Goal: Task Accomplishment & Management: Manage account settings

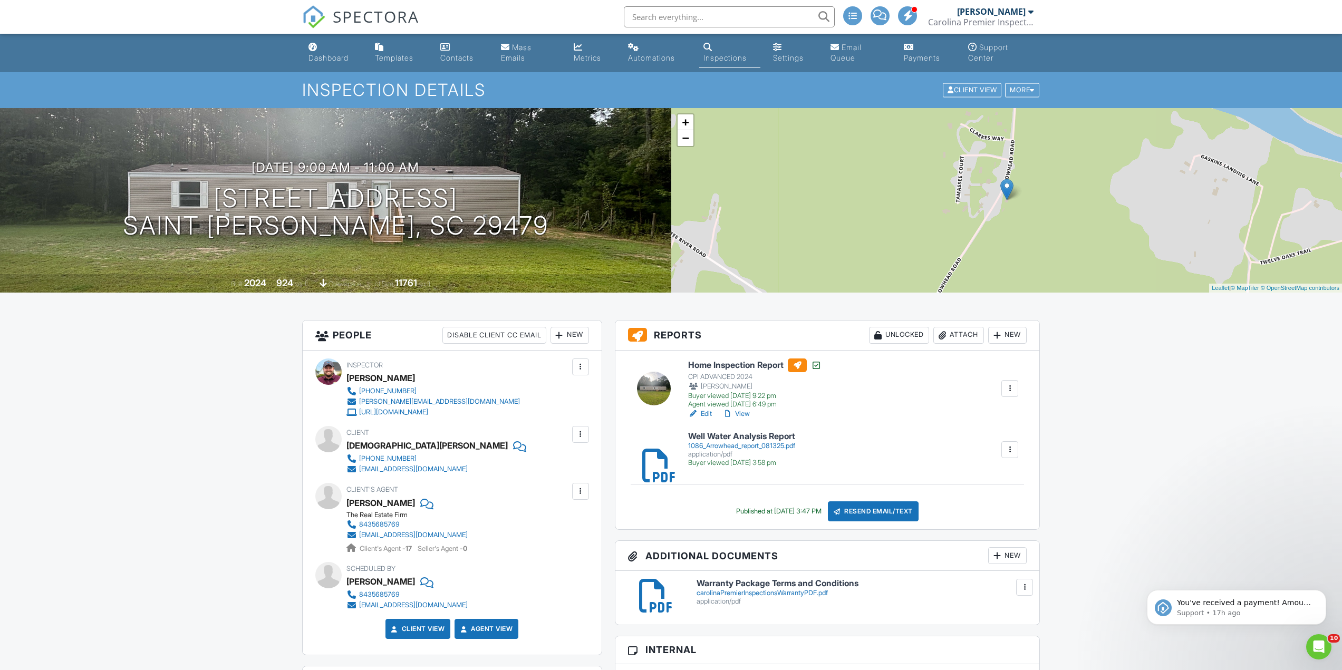
click at [740, 24] on input "text" at bounding box center [729, 16] width 211 height 21
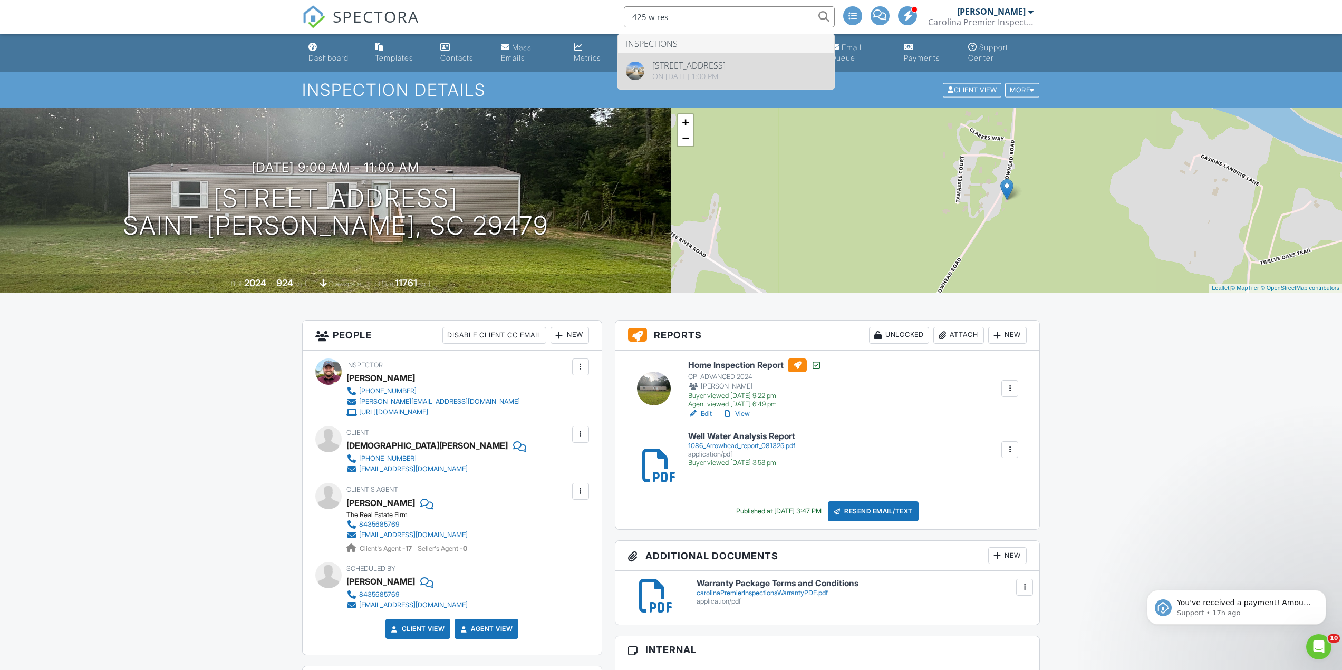
type input "425 w res"
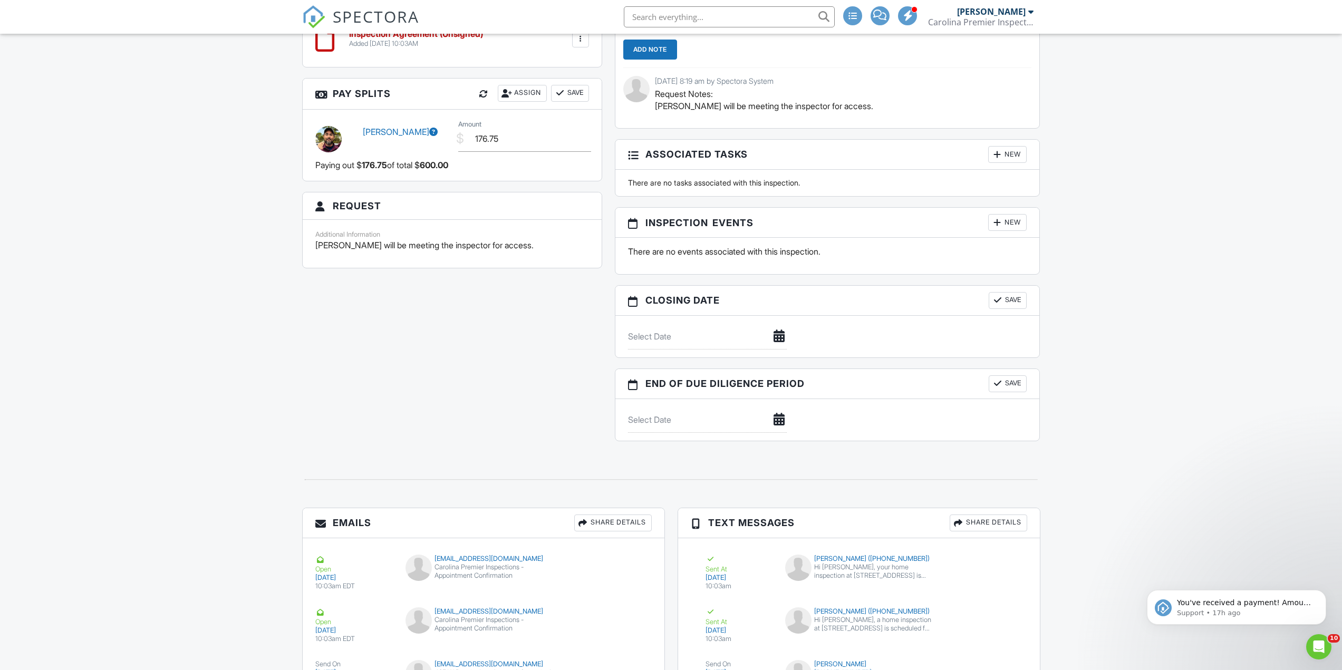
scroll to position [896, 0]
click at [694, 18] on input "text" at bounding box center [729, 16] width 211 height 21
type input "123 bald"
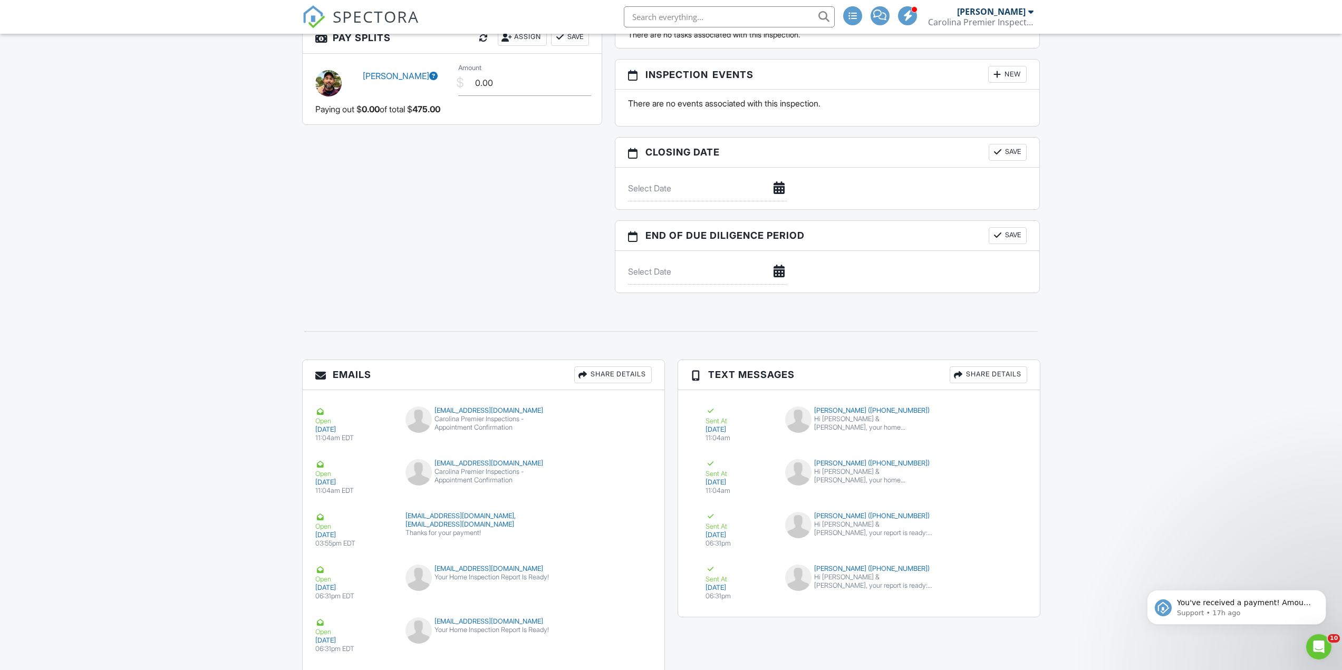
scroll to position [1303, 0]
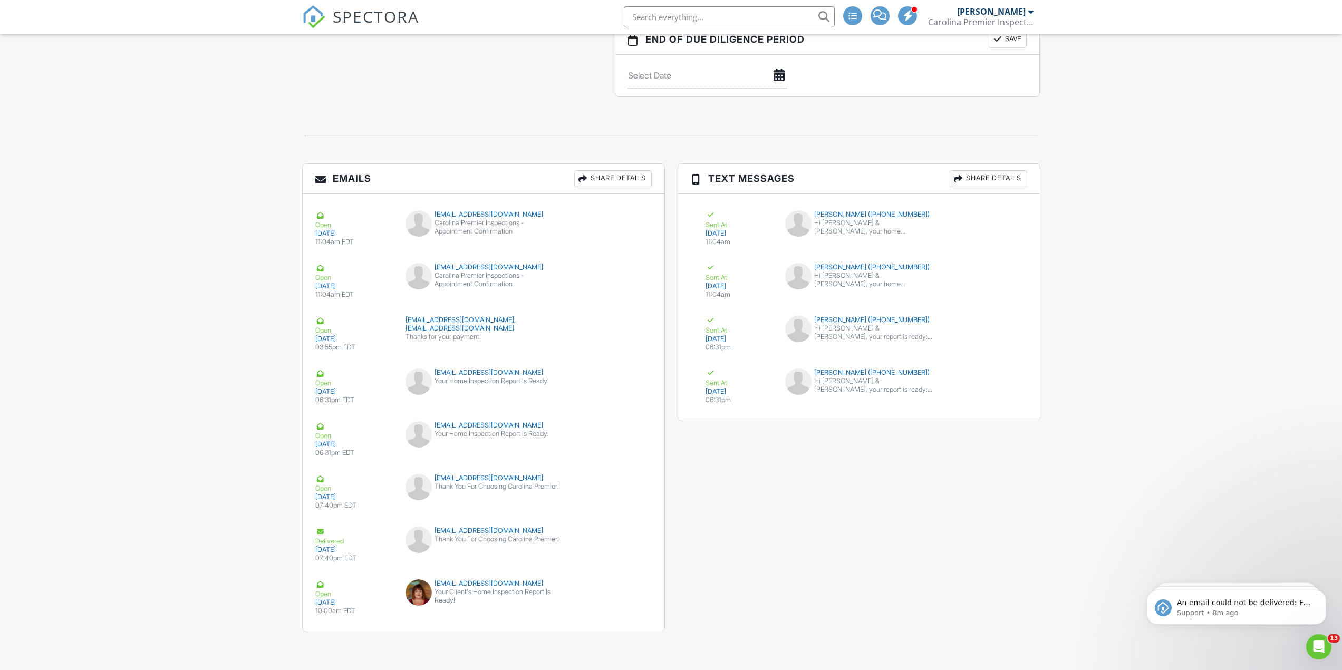
click at [710, 13] on input "text" at bounding box center [729, 16] width 211 height 21
type input "111 gray"
drag, startPoint x: 725, startPoint y: 63, endPoint x: 720, endPoint y: 37, distance: 26.0
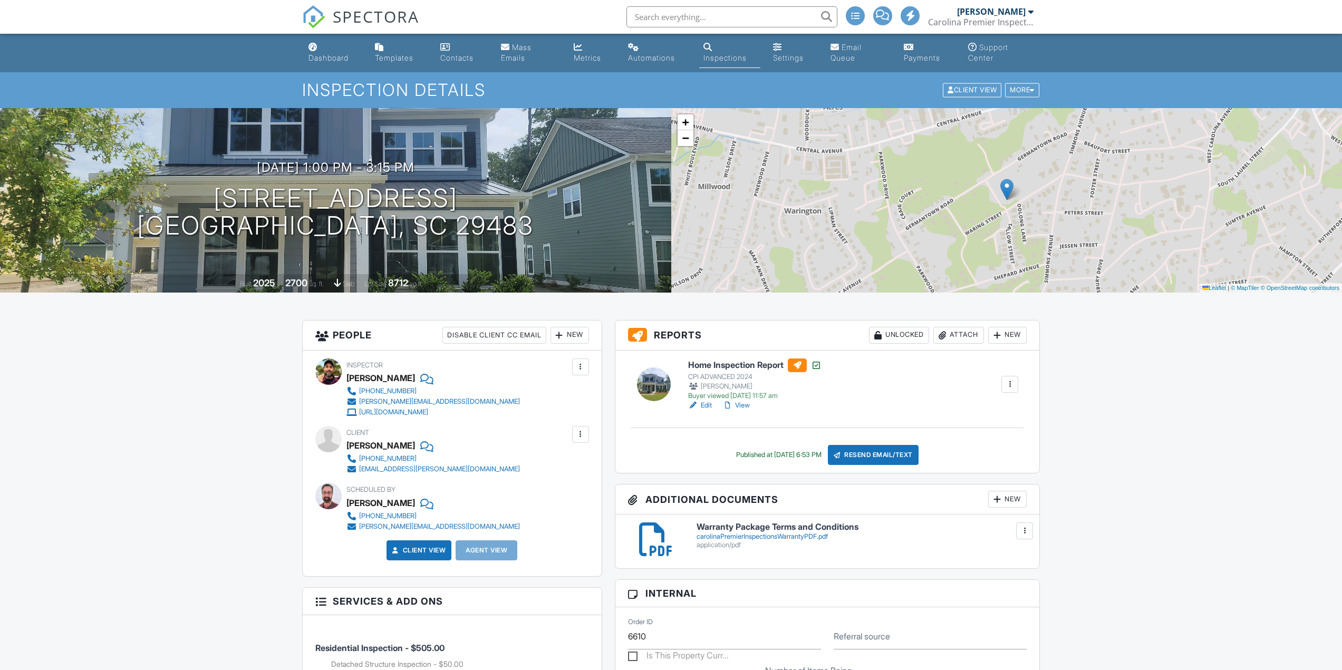
click at [1012, 381] on div at bounding box center [1009, 384] width 11 height 11
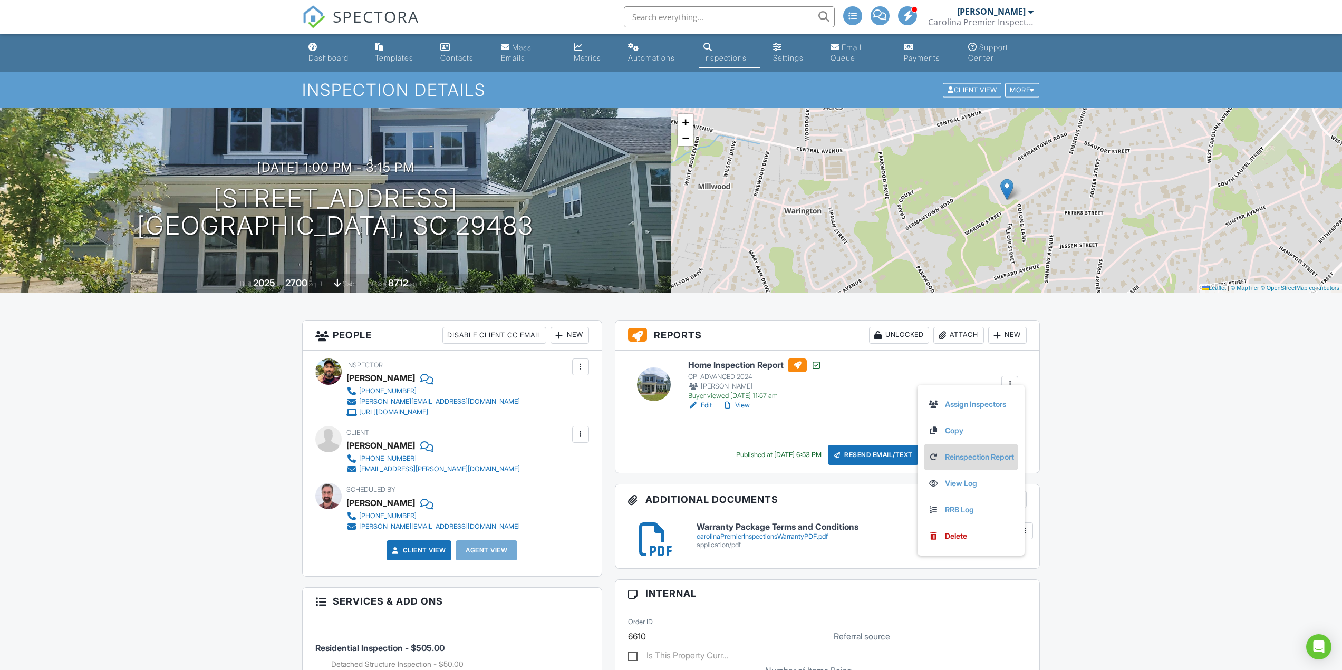
click at [981, 454] on link "Reinspection Report" at bounding box center [971, 457] width 86 height 12
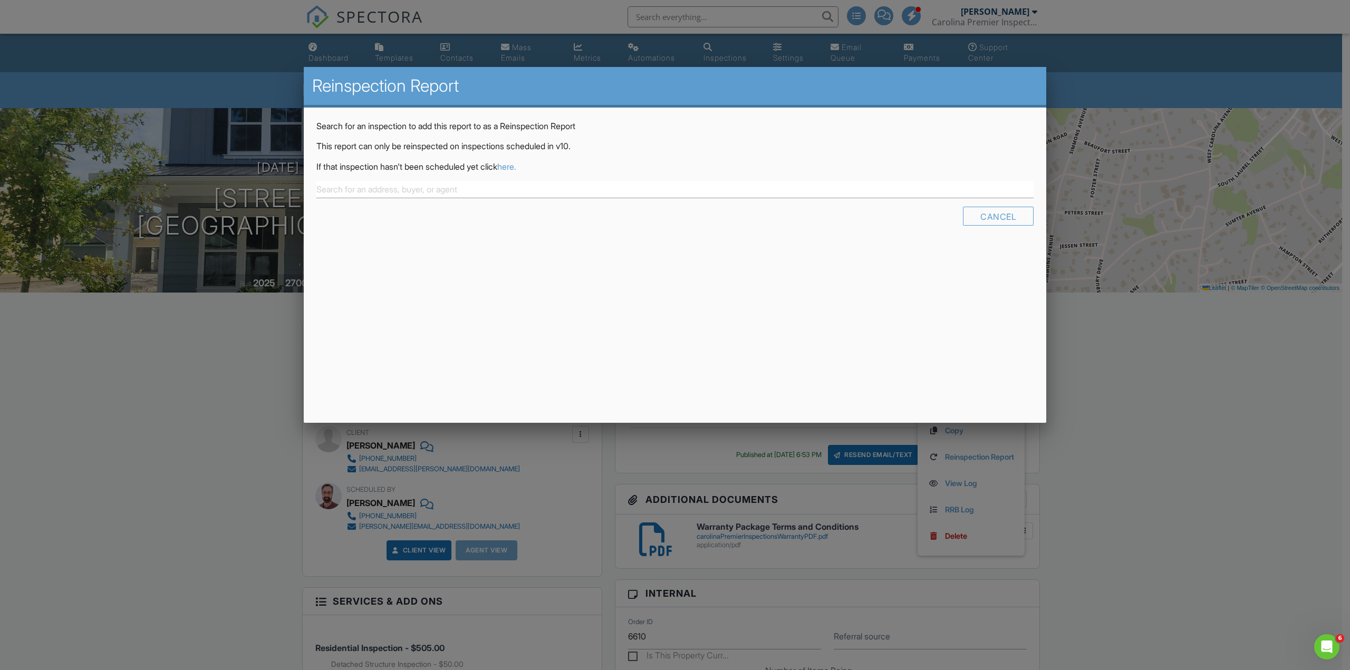
click at [516, 167] on link "here." at bounding box center [506, 166] width 19 height 11
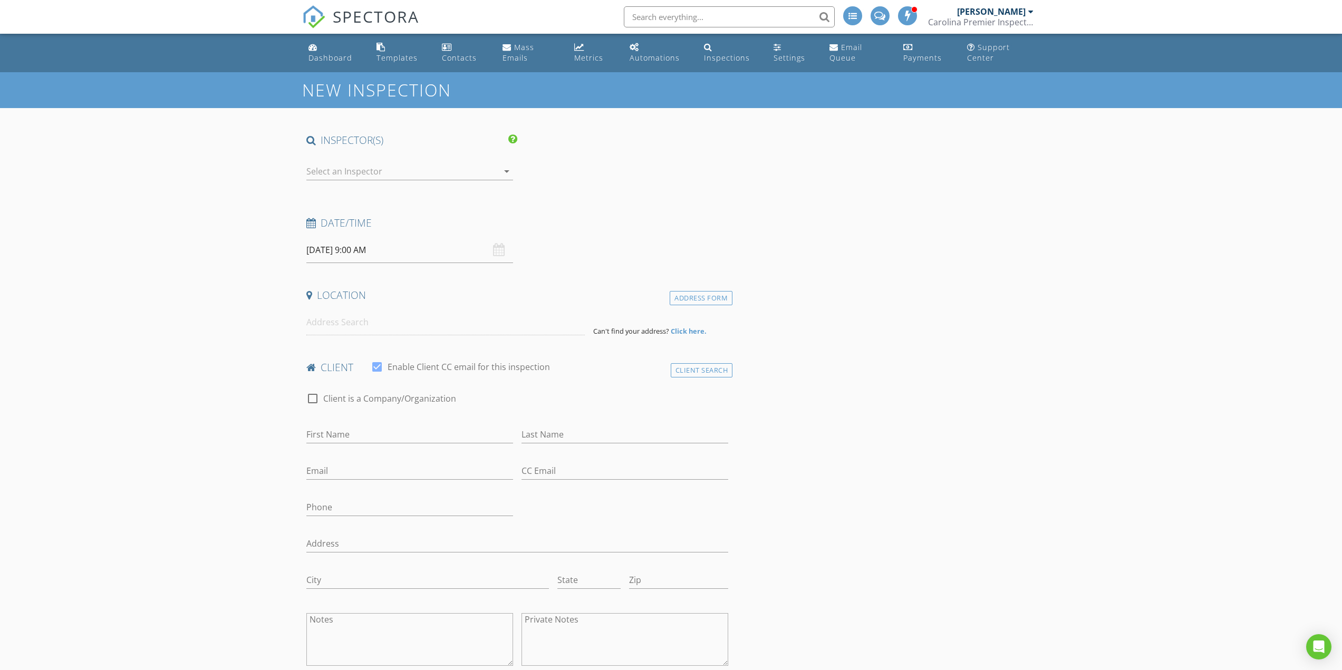
type input "[PERSON_NAME]"
type input "[EMAIL_ADDRESS][PERSON_NAME][DOMAIN_NAME]"
type input "[PHONE_NUMBER]"
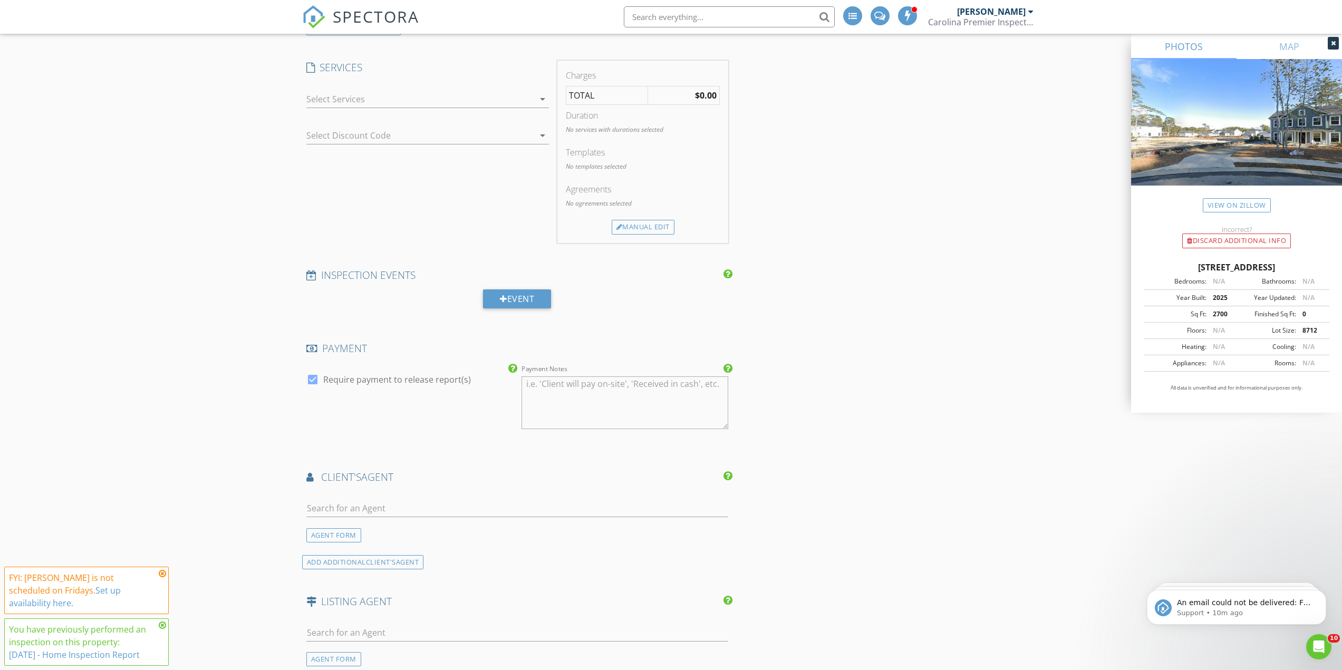
scroll to position [1002, 0]
click at [360, 104] on div "arrow_drop_down" at bounding box center [427, 96] width 242 height 17
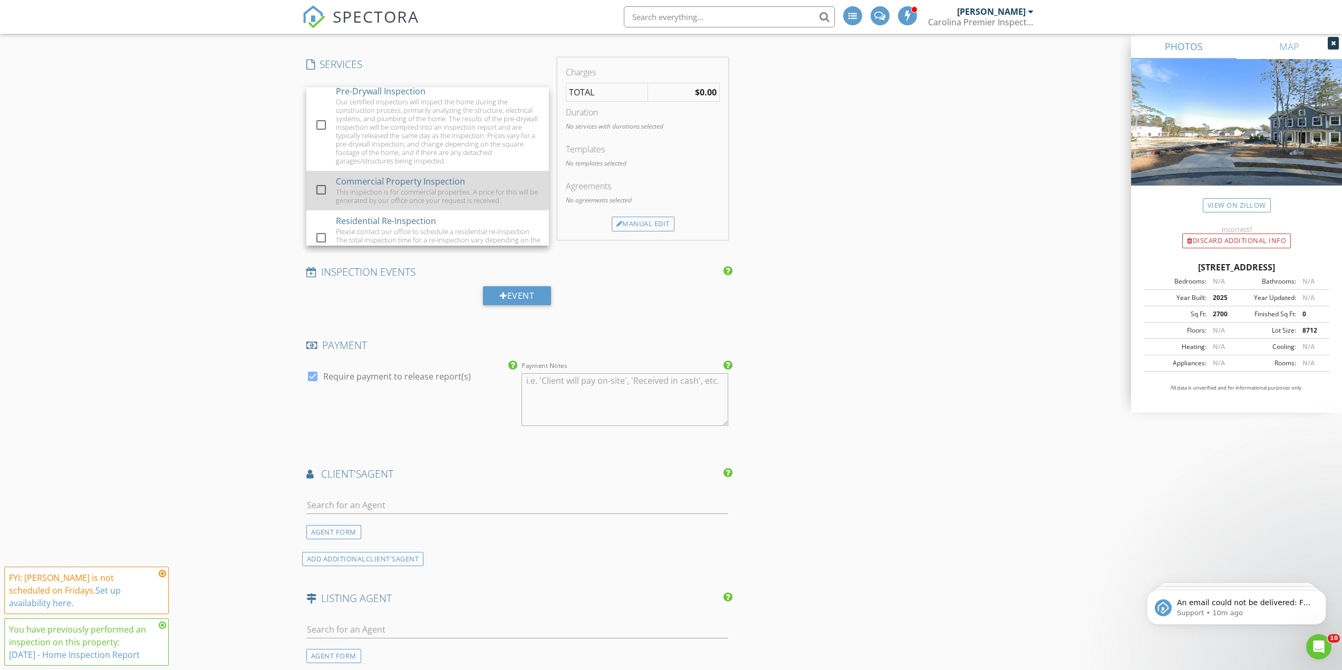
scroll to position [158, 0]
click at [458, 173] on div "Residential Re-Inspection Please contact our office to schedule a residential r…" at bounding box center [438, 186] width 205 height 56
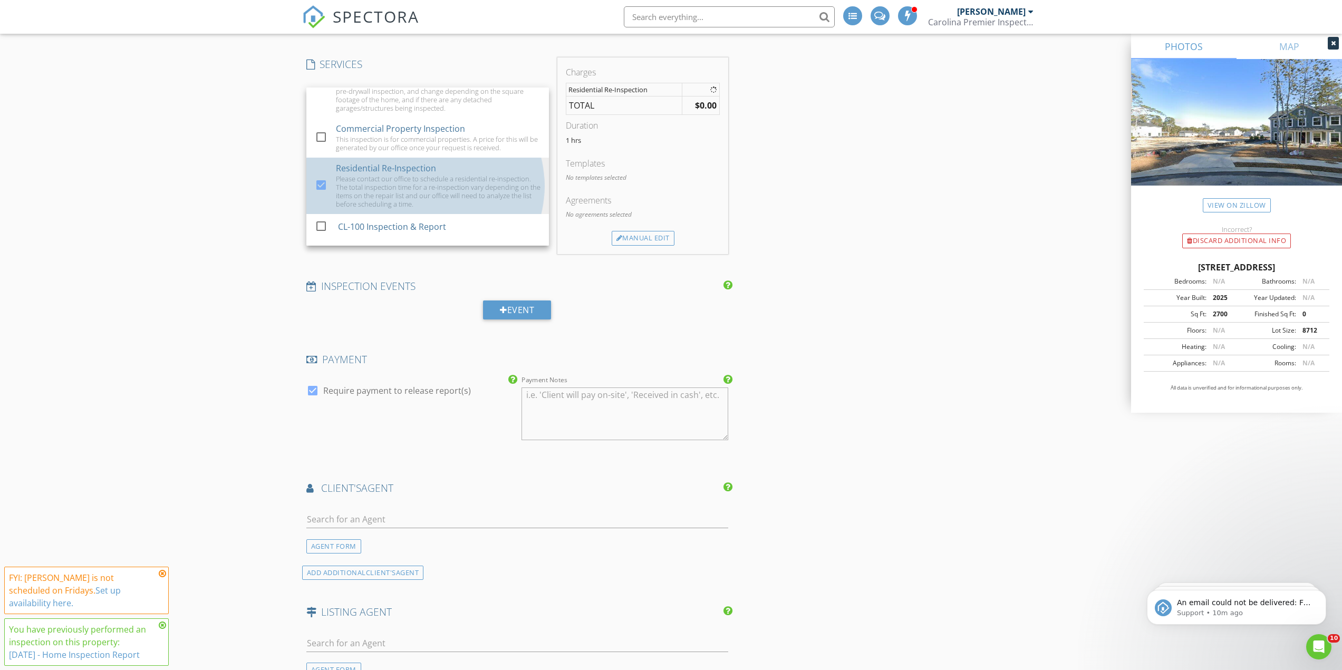
click at [182, 125] on div "New Inspection Reinspection check_box Home Inspection Report Reinspection (9/3/…" at bounding box center [671, 125] width 1342 height 2108
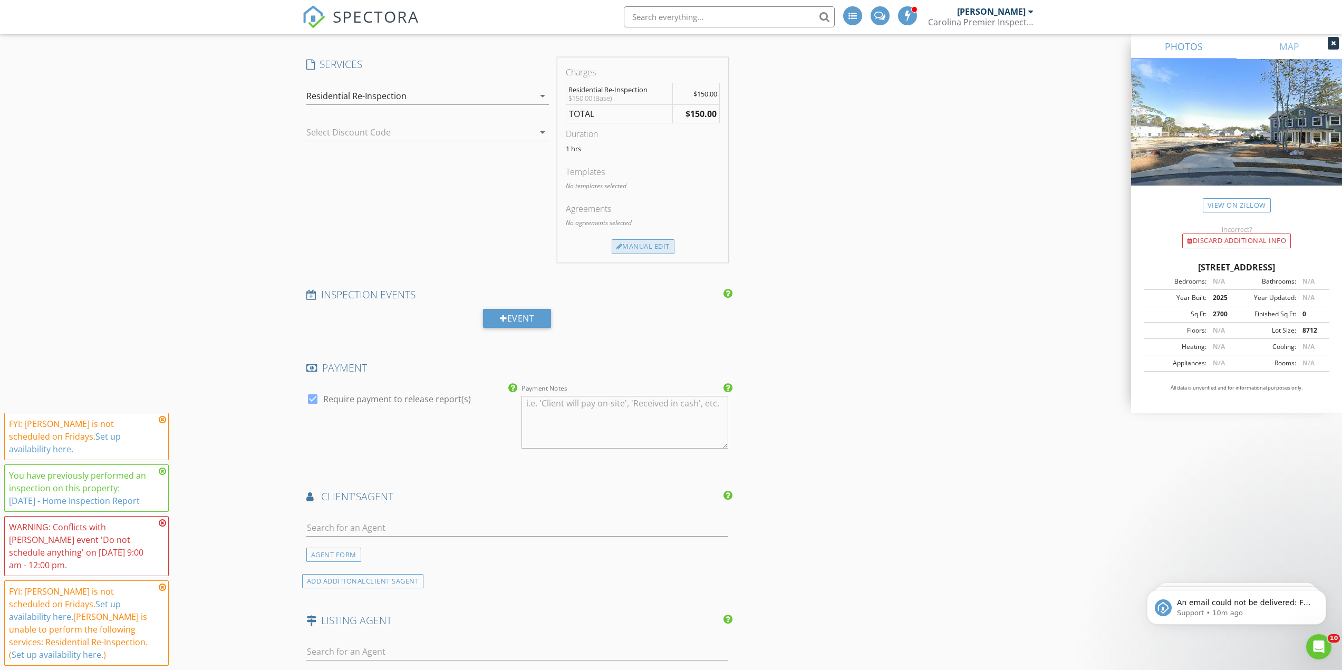
click at [623, 245] on div "Manual Edit" at bounding box center [643, 246] width 63 height 15
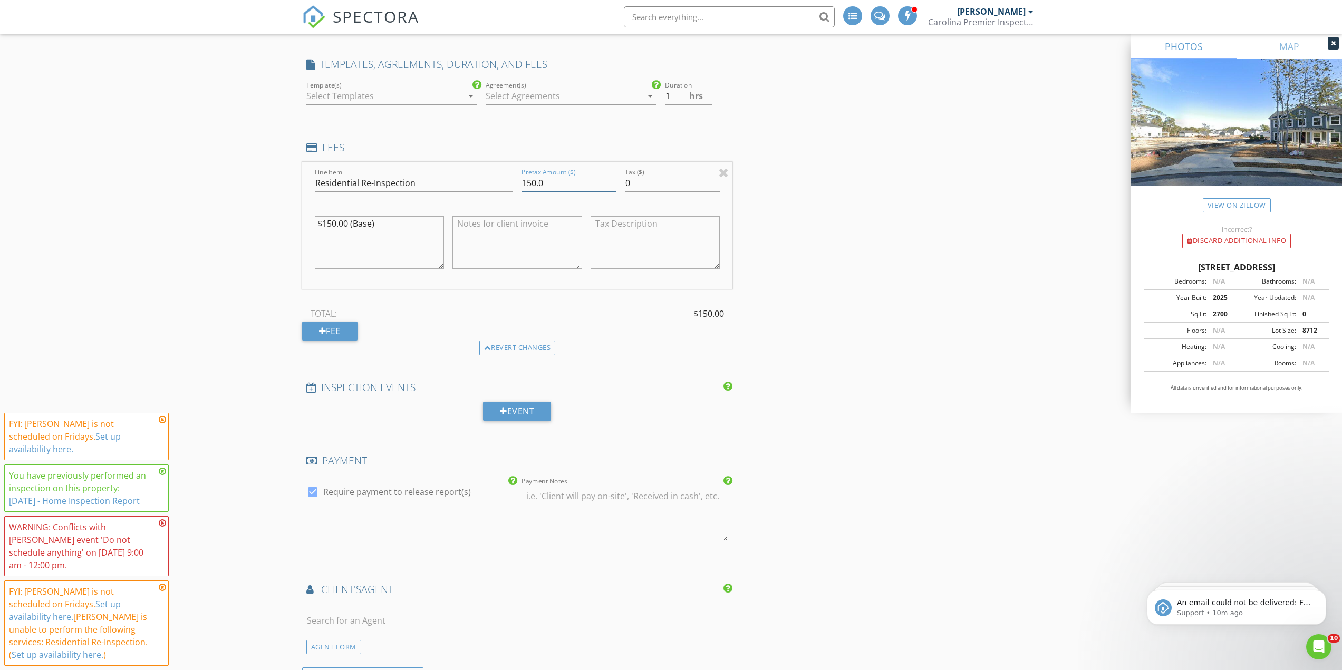
click at [532, 179] on input "150.0" at bounding box center [568, 182] width 95 height 17
type input "180.0"
click at [329, 229] on textarea "$150.00 (Base)" at bounding box center [380, 242] width 130 height 53
type textarea "$180.00 (Base)"
click at [114, 230] on div "New Inspection Reinspection check_box Home Inspection Report Reinspection (9/3/…" at bounding box center [671, 175] width 1342 height 2209
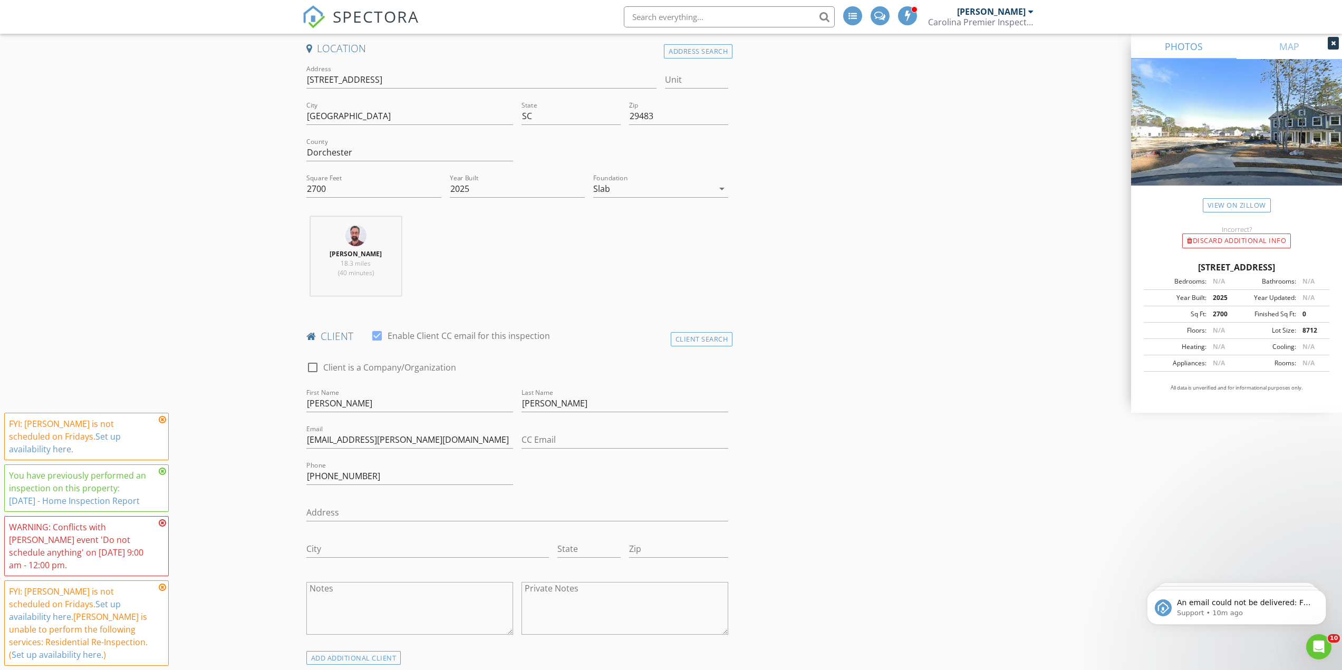
scroll to position [105, 0]
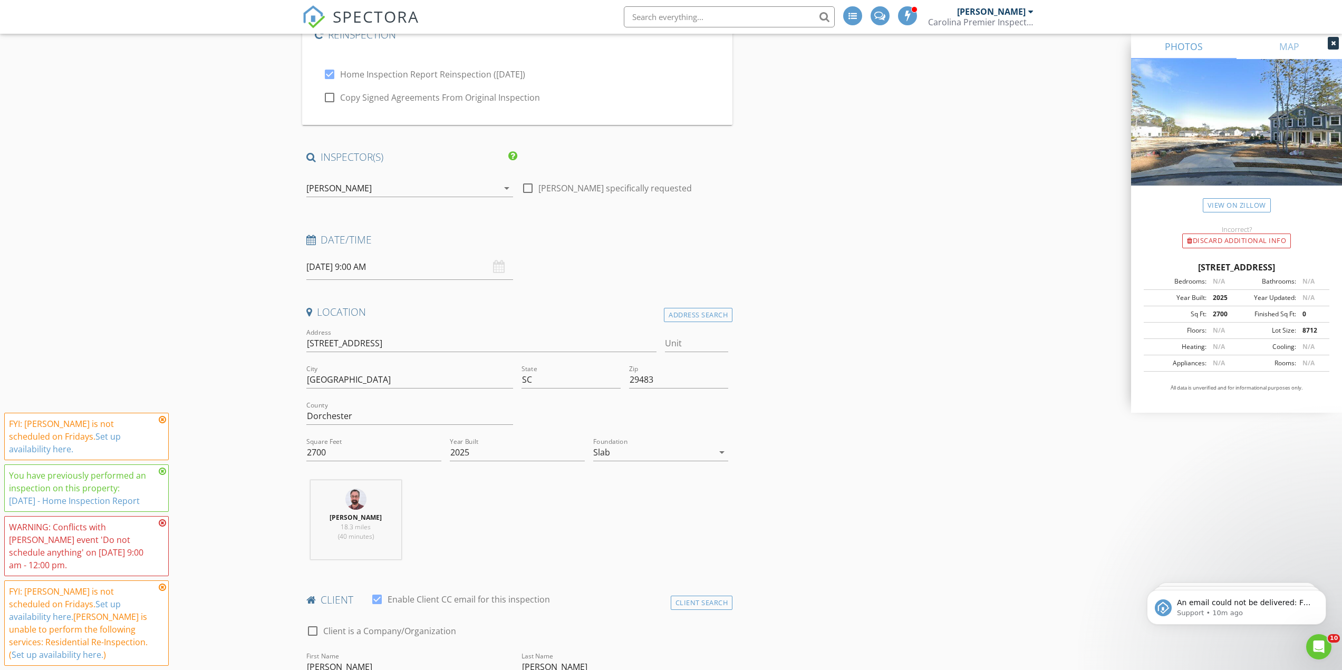
click at [334, 207] on div at bounding box center [409, 204] width 207 height 6
click at [329, 193] on div "[PERSON_NAME]" at bounding box center [338, 187] width 65 height 9
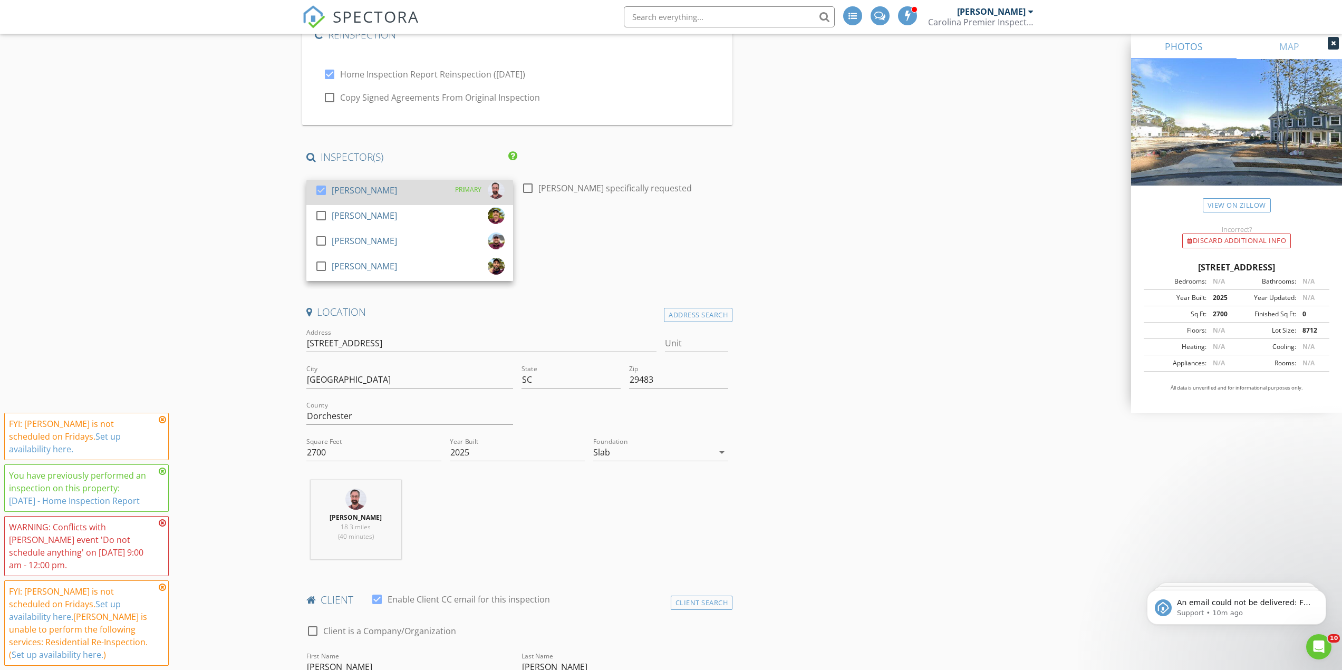
click at [329, 194] on div "check_box" at bounding box center [323, 190] width 17 height 13
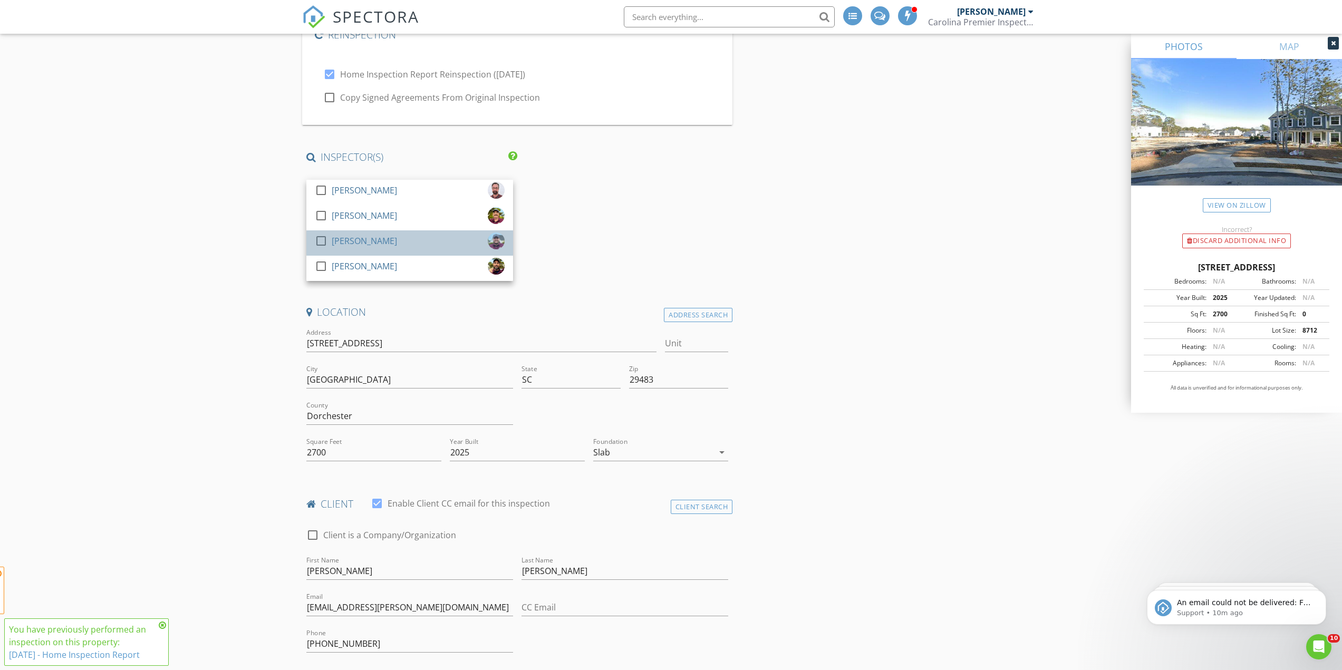
click at [348, 244] on div "[PERSON_NAME]" at bounding box center [364, 240] width 65 height 17
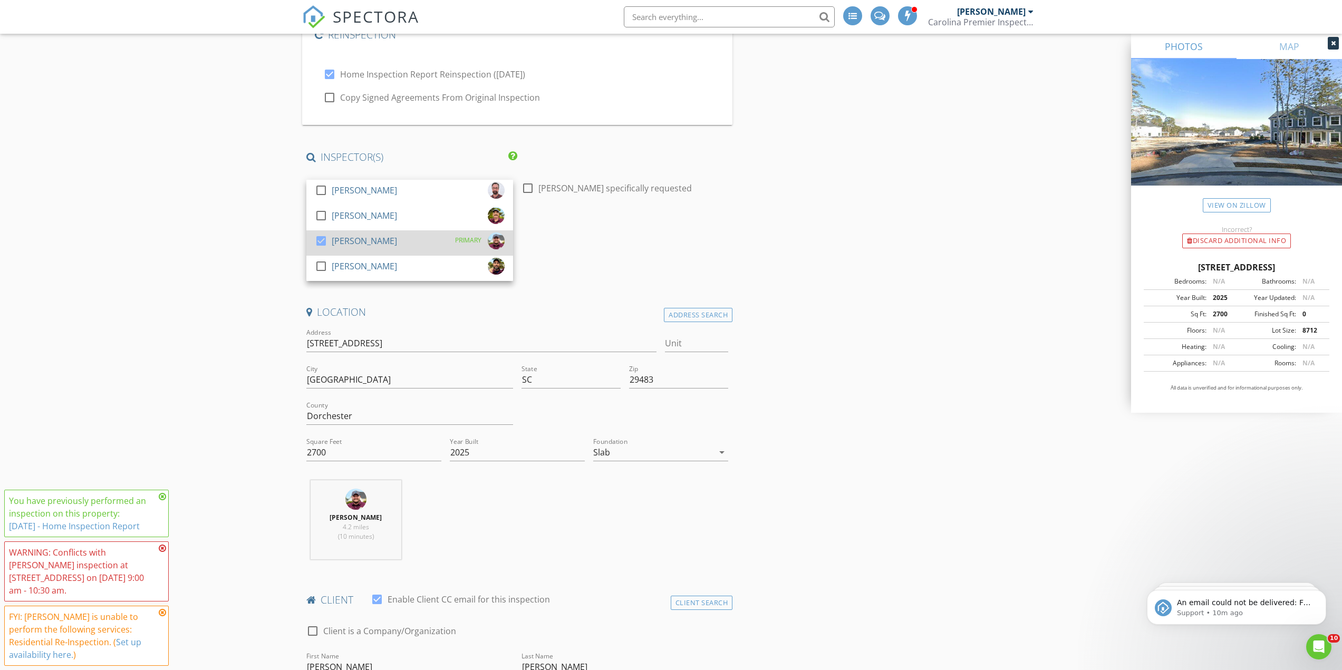
click at [337, 246] on div "[PERSON_NAME]" at bounding box center [364, 240] width 65 height 17
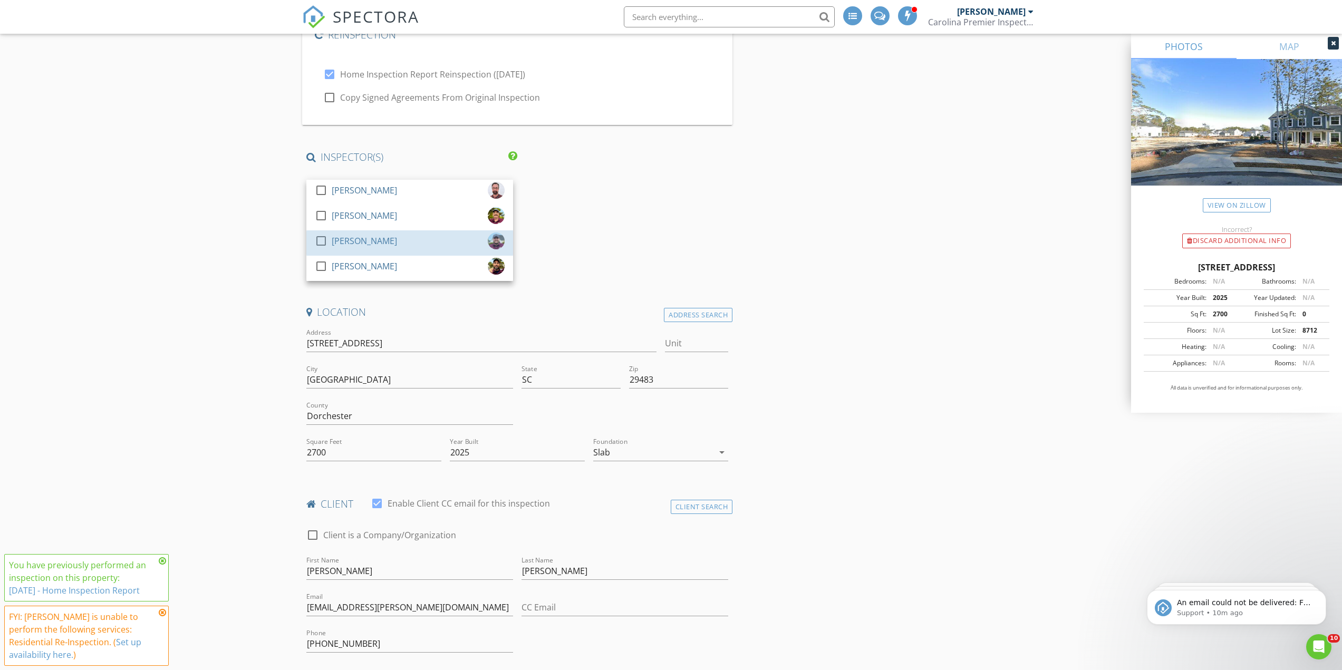
drag, startPoint x: 345, startPoint y: 264, endPoint x: 286, endPoint y: 254, distance: 60.4
click at [352, 259] on div "[PERSON_NAME]" at bounding box center [364, 266] width 65 height 17
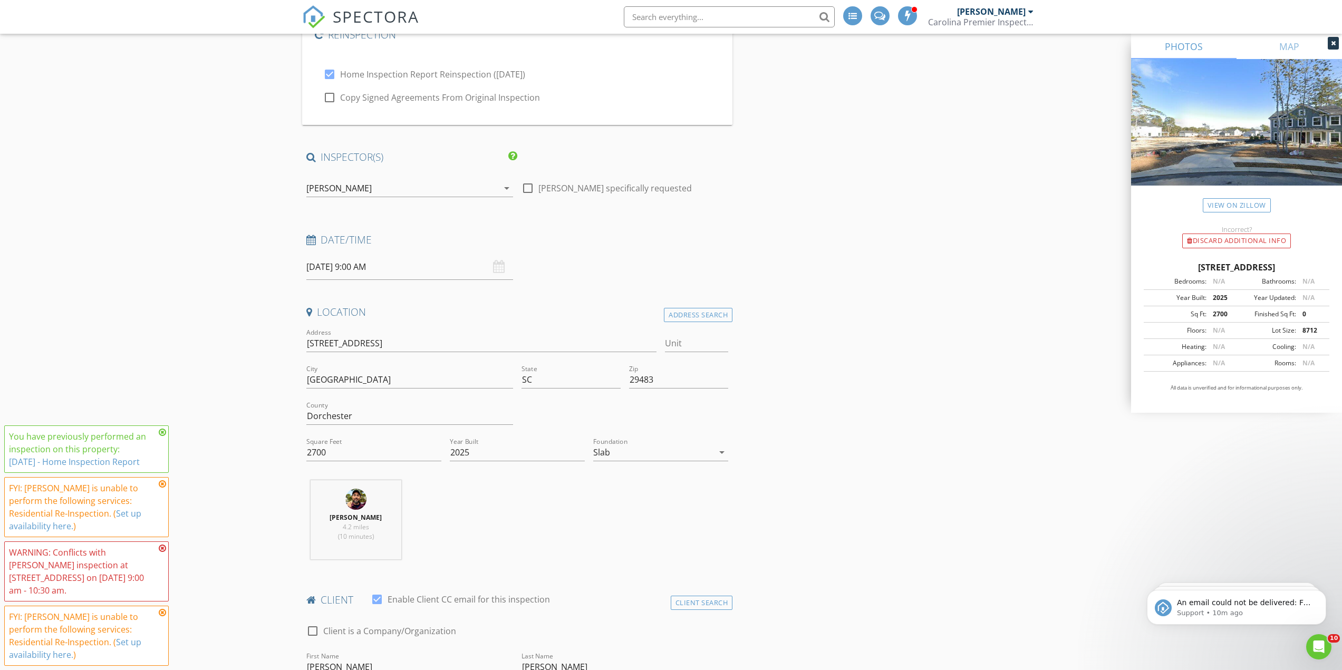
click at [343, 262] on input "08/29/2025 9:00 AM" at bounding box center [409, 267] width 207 height 26
select select "8"
type input "09/03/2025 9:00 AM"
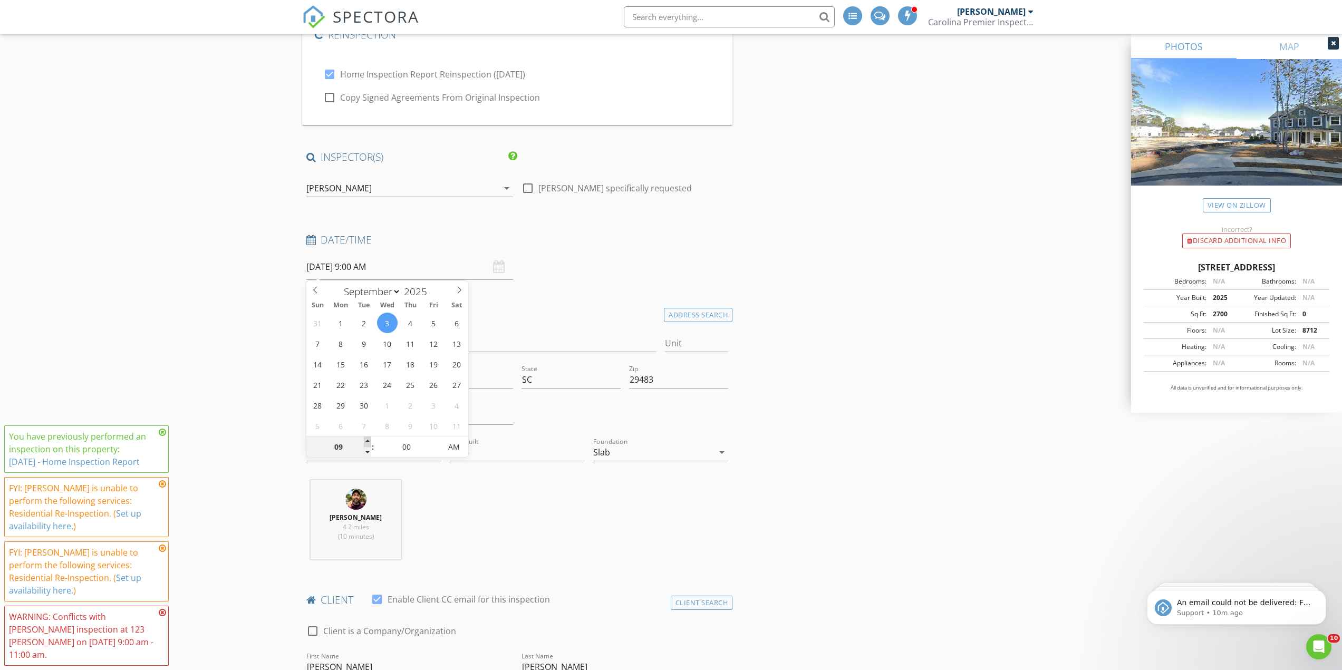
type input "10"
type input "09/03/2025 10:00 AM"
click at [368, 441] on span at bounding box center [367, 441] width 7 height 11
type input "11"
type input "09/03/2025 11:00 AM"
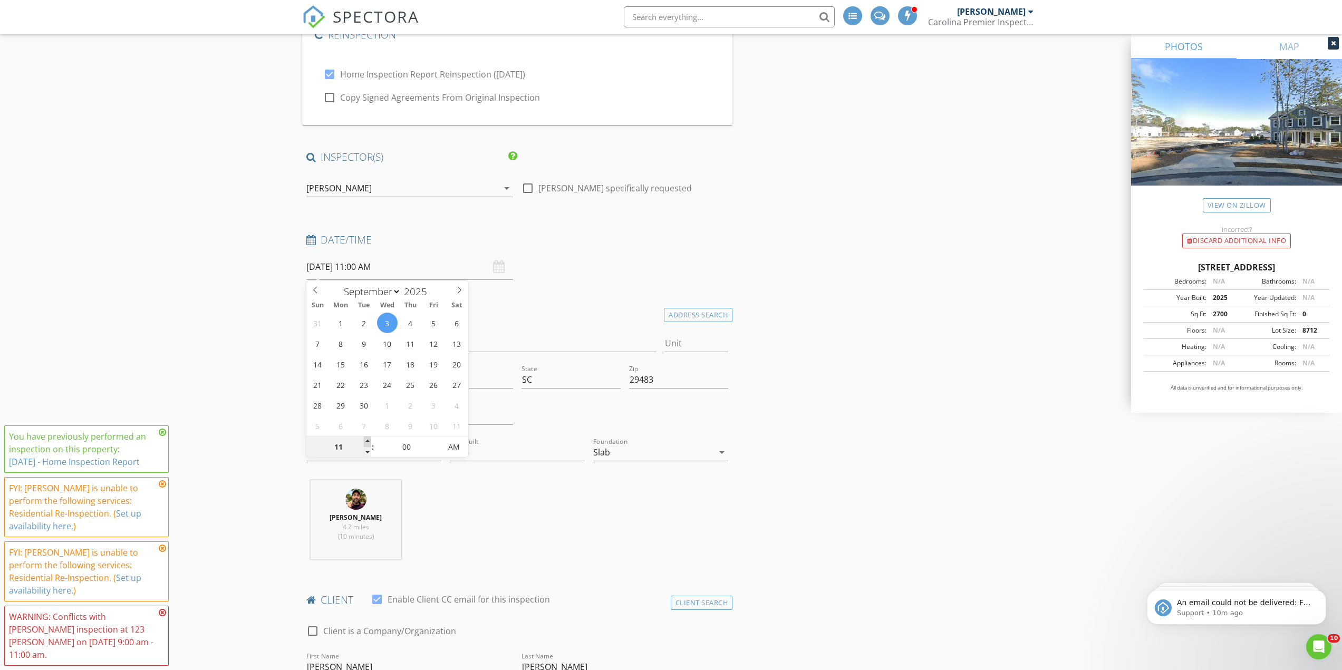
click at [368, 441] on span at bounding box center [367, 441] width 7 height 11
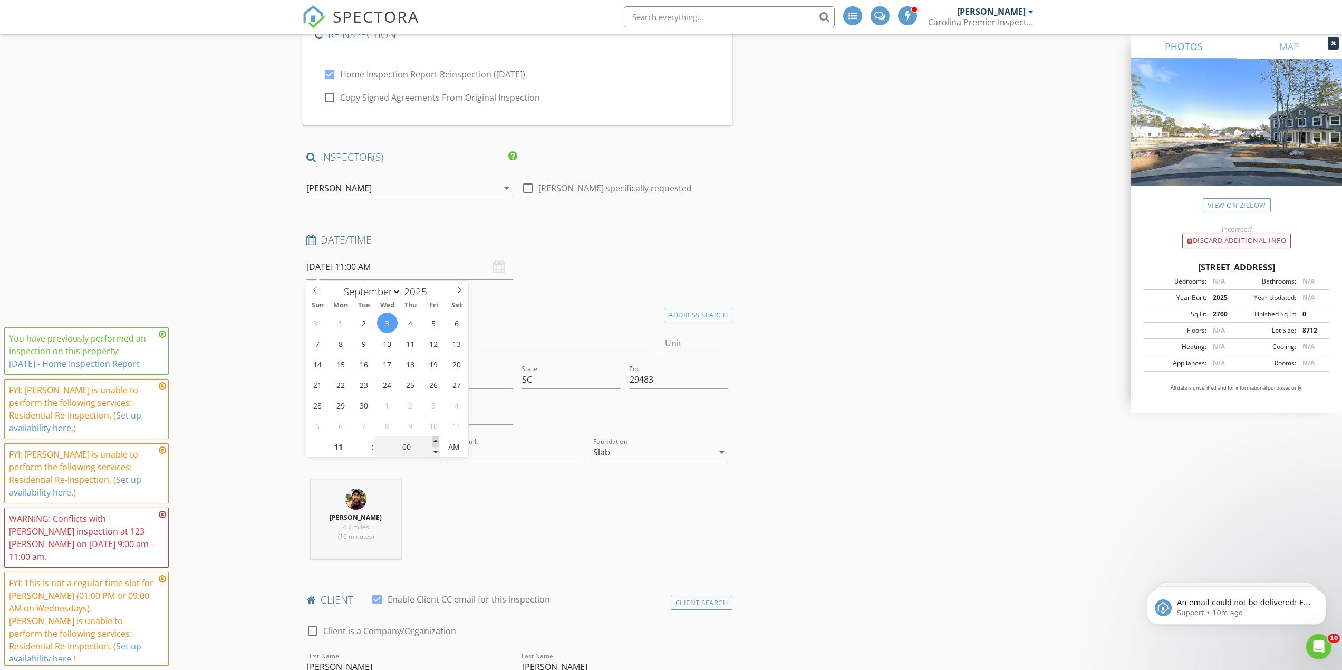
type input "05"
type input "09/03/2025 11:05 AM"
click at [436, 443] on span at bounding box center [435, 441] width 7 height 11
type input "10"
type input "09/03/2025 11:10 AM"
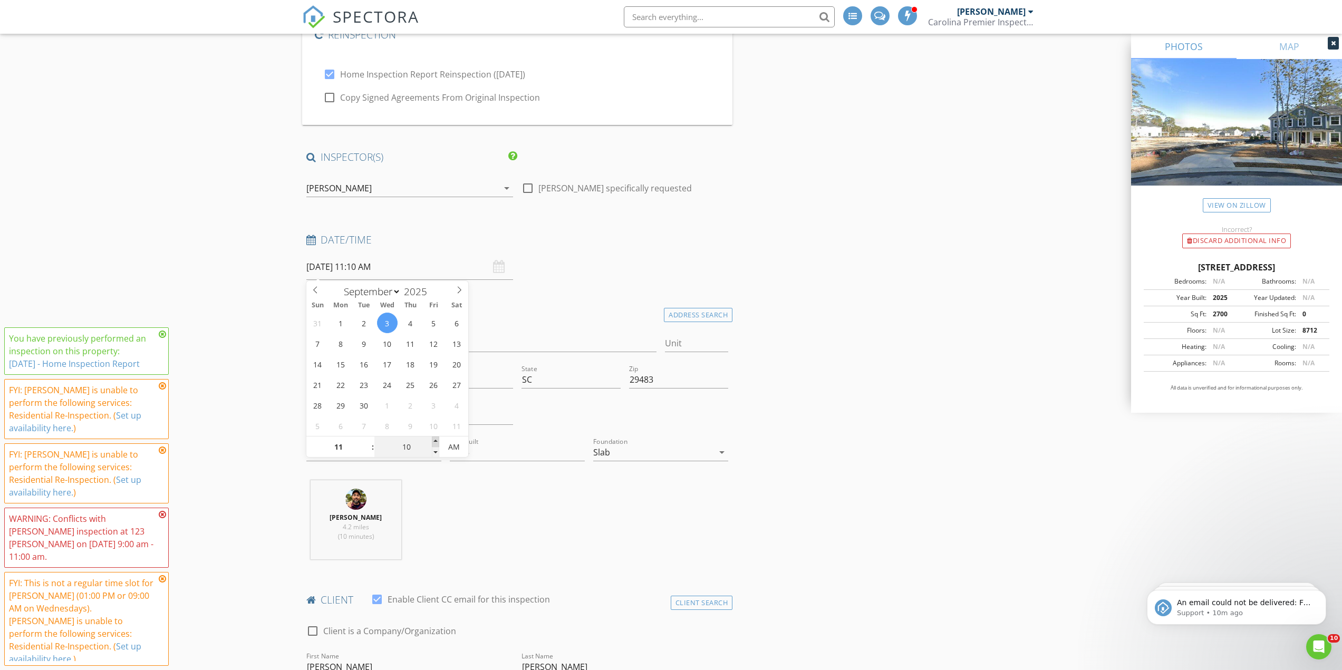
click at [436, 443] on span at bounding box center [435, 441] width 7 height 11
type input "15"
type input "09/03/2025 11:15 AM"
click at [436, 443] on span at bounding box center [435, 441] width 7 height 11
type input "20"
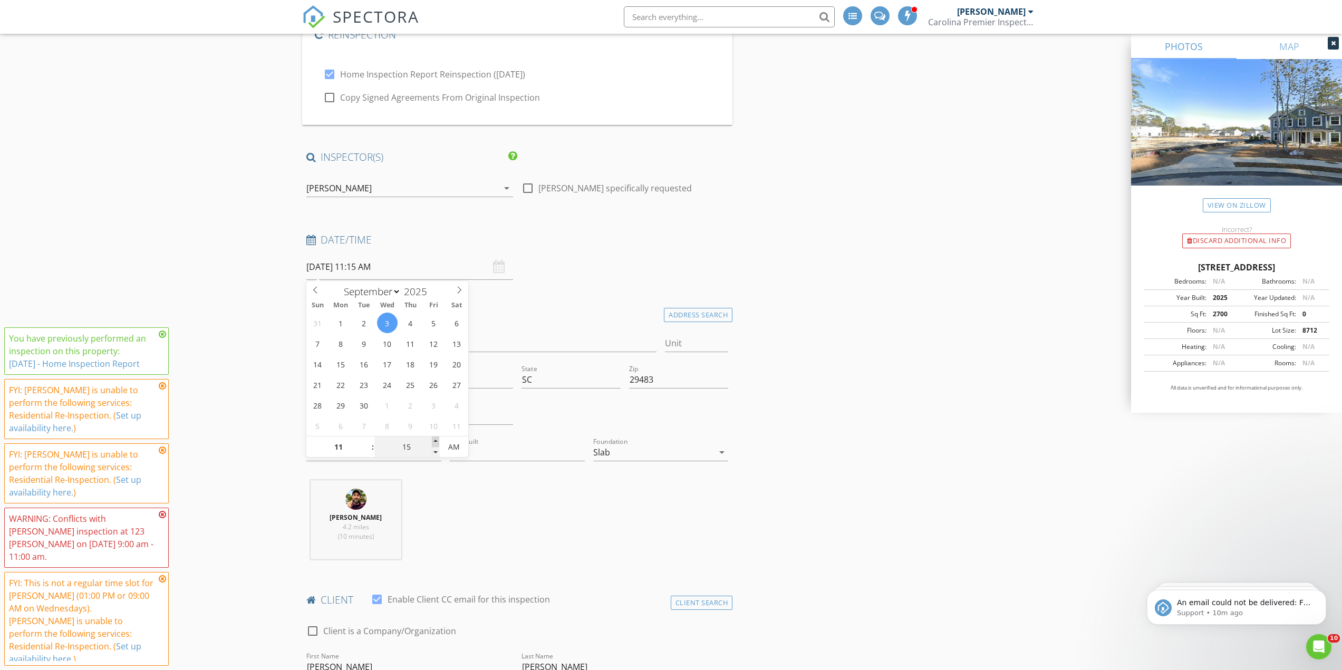
type input "09/03/2025 11:20 AM"
click at [436, 443] on span at bounding box center [435, 441] width 7 height 11
type input "25"
type input "09/03/2025 11:25 AM"
click at [436, 443] on span at bounding box center [435, 441] width 7 height 11
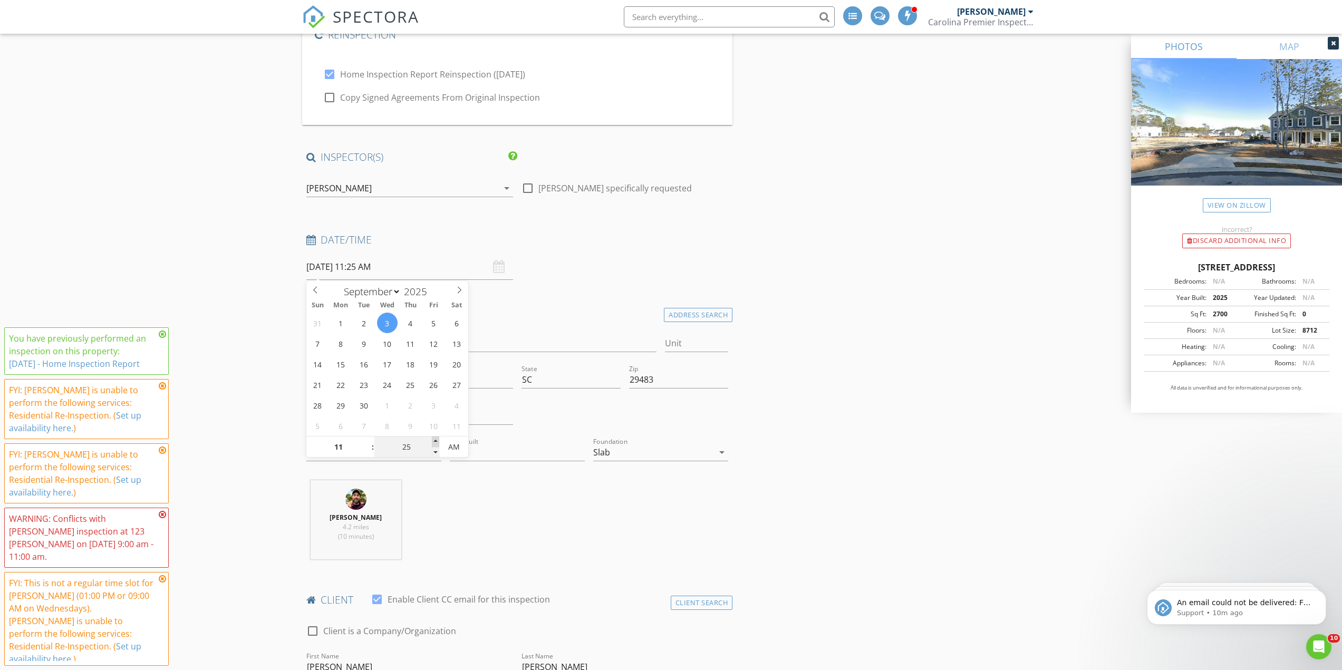
type input "30"
type input "09/03/2025 11:30 AM"
click at [436, 443] on span at bounding box center [435, 441] width 7 height 11
type input "35"
type input "09/03/2025 11:35 AM"
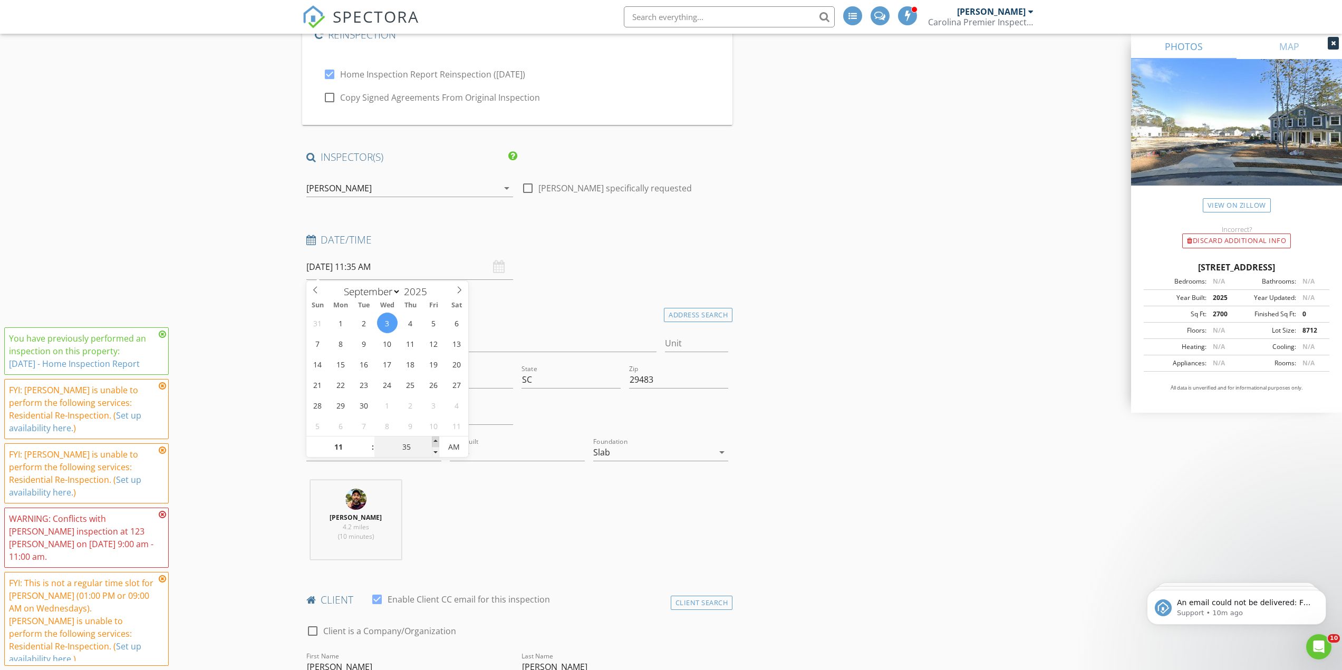
click at [436, 443] on span at bounding box center [435, 441] width 7 height 11
type input "40"
type input "09/03/2025 11:40 AM"
click at [436, 443] on span at bounding box center [435, 441] width 7 height 11
type input "45"
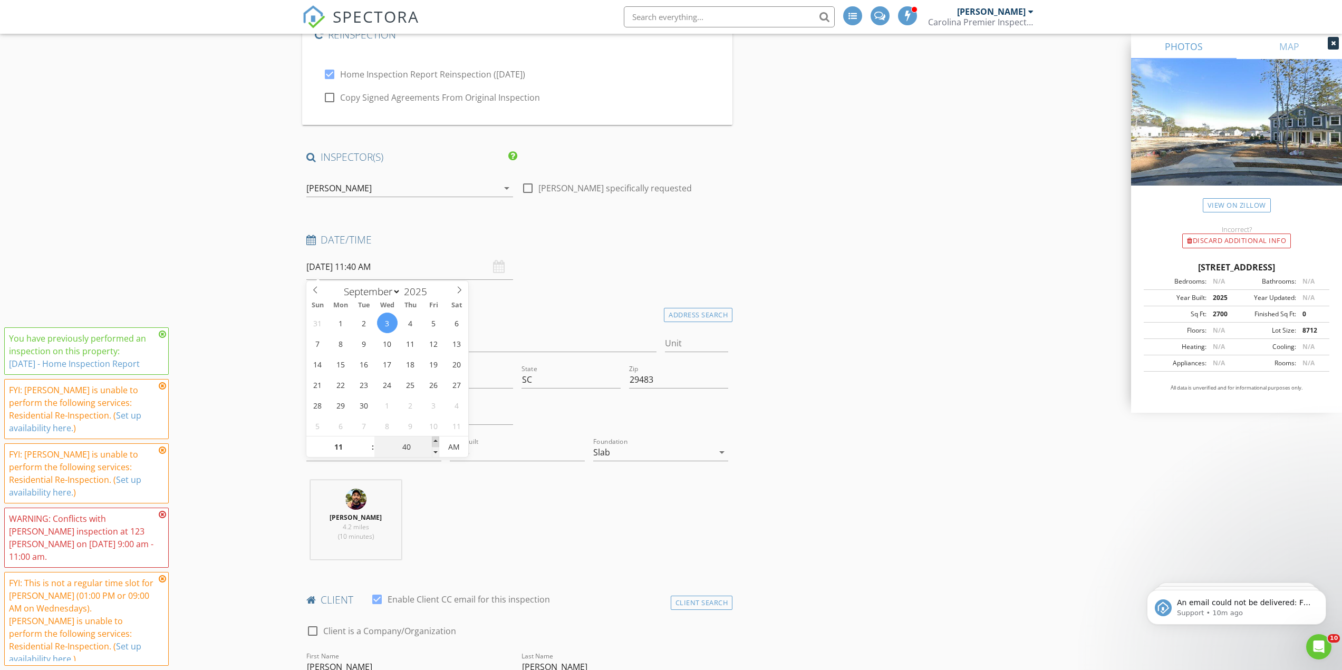
type input "09/03/2025 11:45 AM"
click at [436, 443] on span at bounding box center [435, 441] width 7 height 11
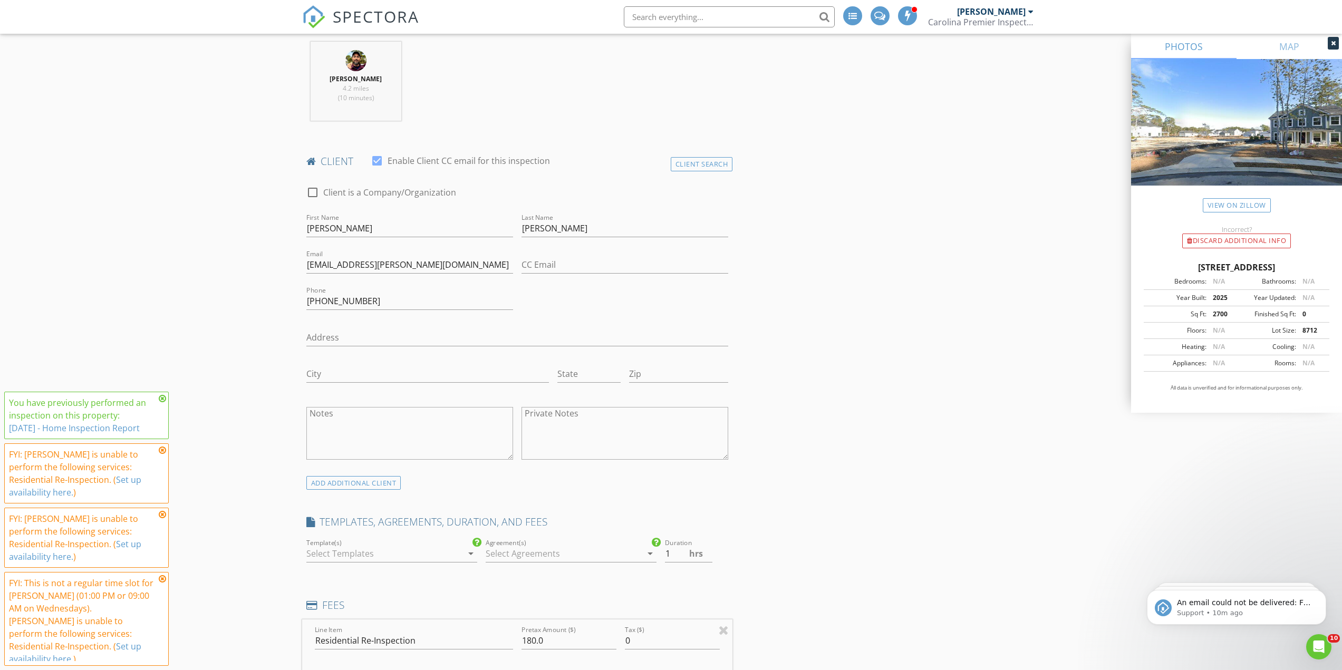
scroll to position [1611, 0]
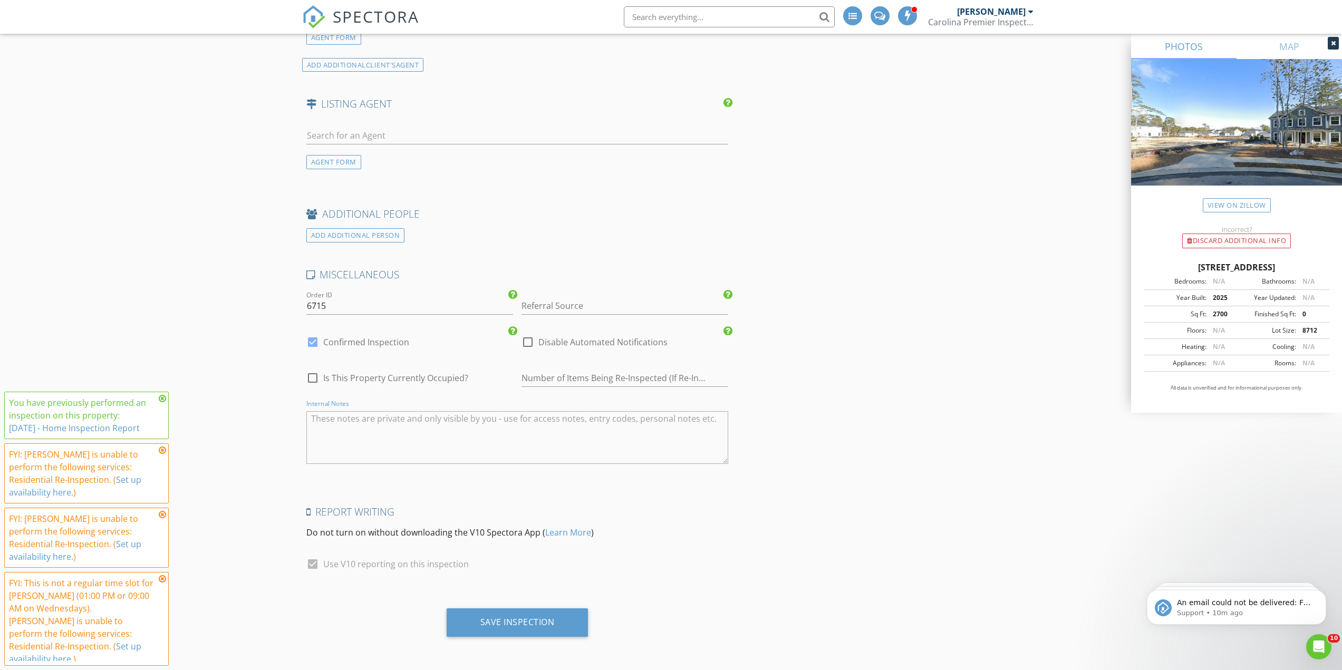
click at [356, 450] on textarea "Internal Notes" at bounding box center [517, 437] width 422 height 53
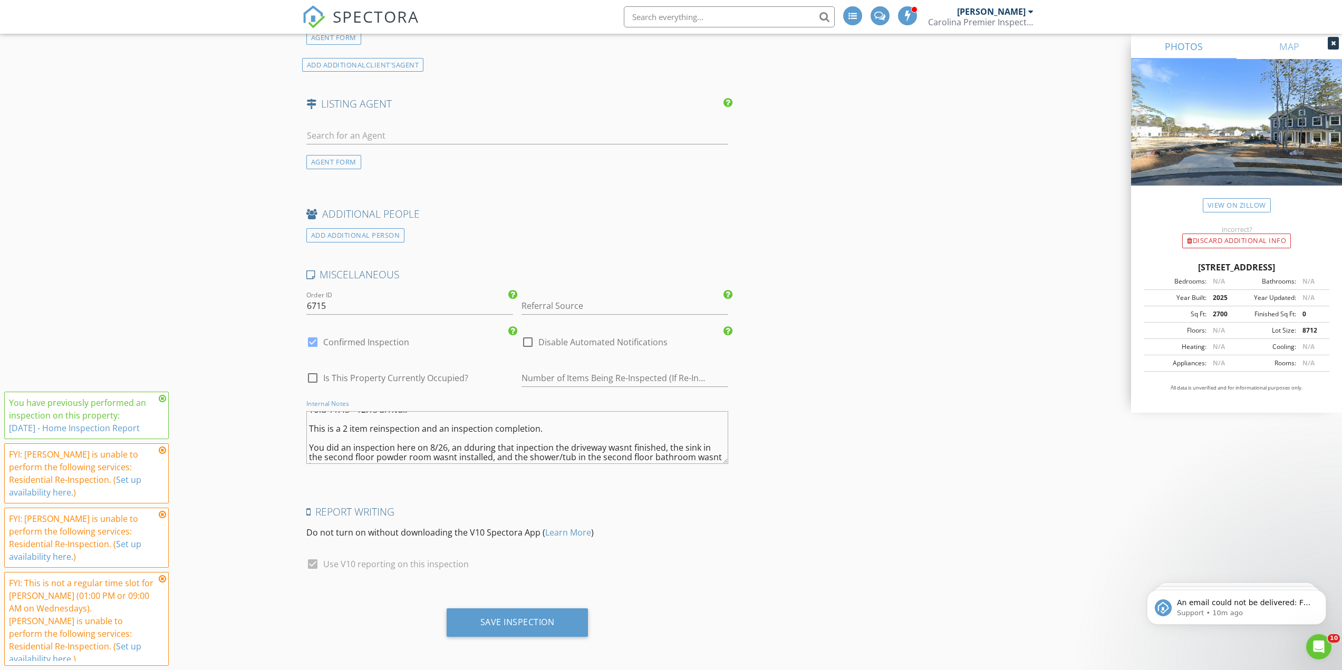
scroll to position [18, 0]
click at [472, 436] on textarea "Told 11:45 - 12:15 arrival. This is a 2 item reinspection and an inspection com…" at bounding box center [517, 437] width 422 height 53
click at [468, 439] on textarea "Told 11:45 - 12:15 arrival. This is a 2 item reinspection and an inspection com…" at bounding box center [517, 437] width 422 height 53
click at [525, 442] on textarea "Told 11:45 - 12:15 arrival. This is a 2 item reinspection and an inspection com…" at bounding box center [517, 437] width 422 height 53
click at [607, 439] on textarea "Told 11:45 - 12:15 arrival. This is a 2 item reinspection and an inspection com…" at bounding box center [517, 437] width 422 height 53
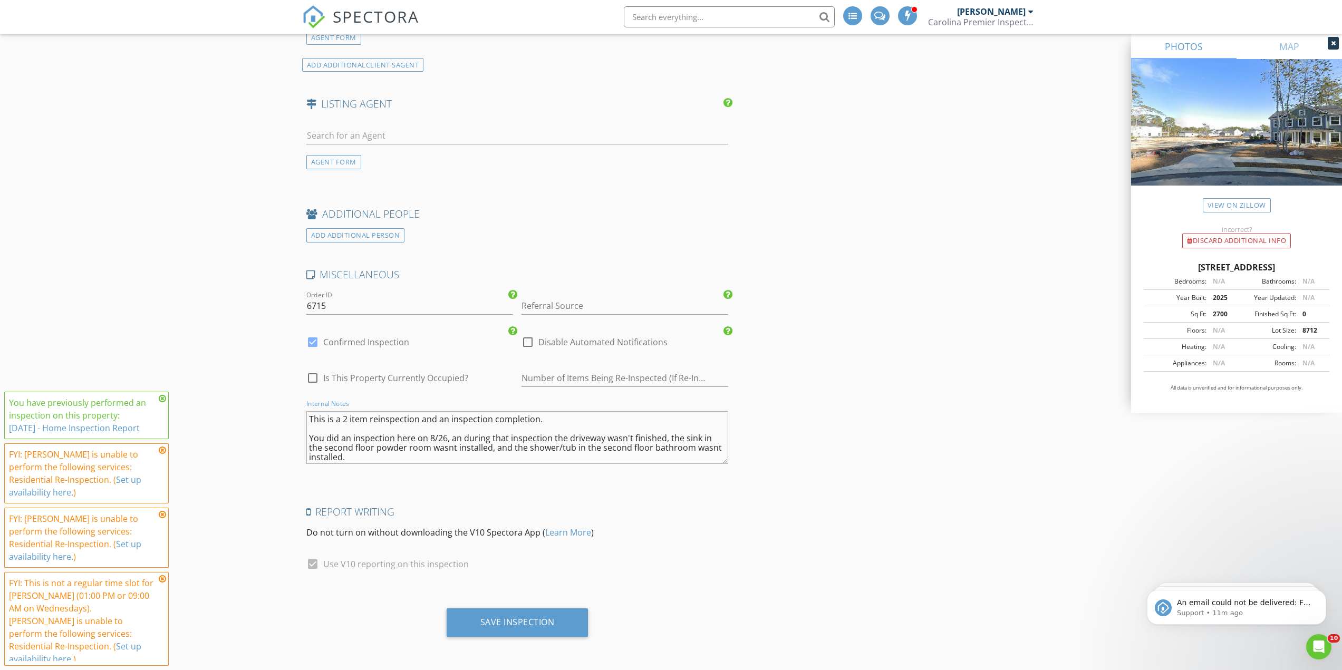
click at [399, 456] on textarea "Told 11:45 - 12:15 arrival. This is a 2 item reinspection and an inspection com…" at bounding box center [517, 437] width 422 height 53
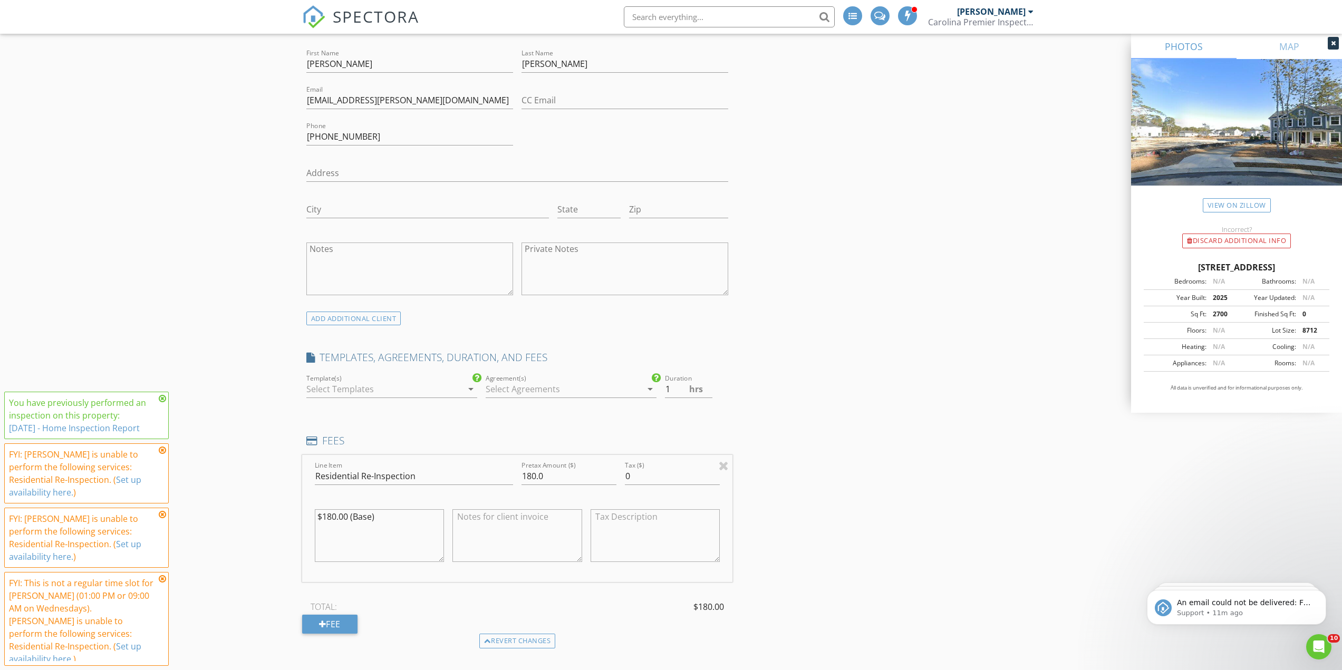
scroll to position [1611, 0]
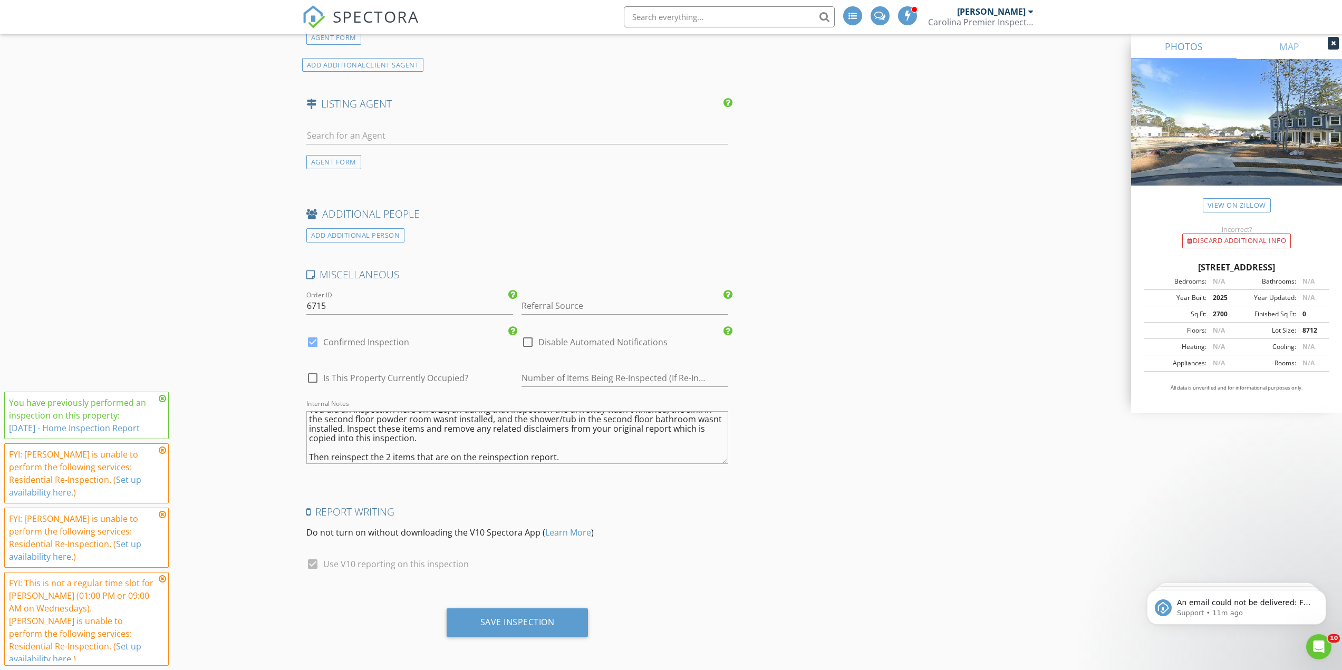
click at [594, 456] on textarea "Told 11:45 - 12:15 arrival. This is a 2 item reinspection and an inspection com…" at bounding box center [517, 437] width 422 height 53
type textarea "Told 11:45 - 12:15 arrival. This is a 2 item reinspection and an inspection com…"
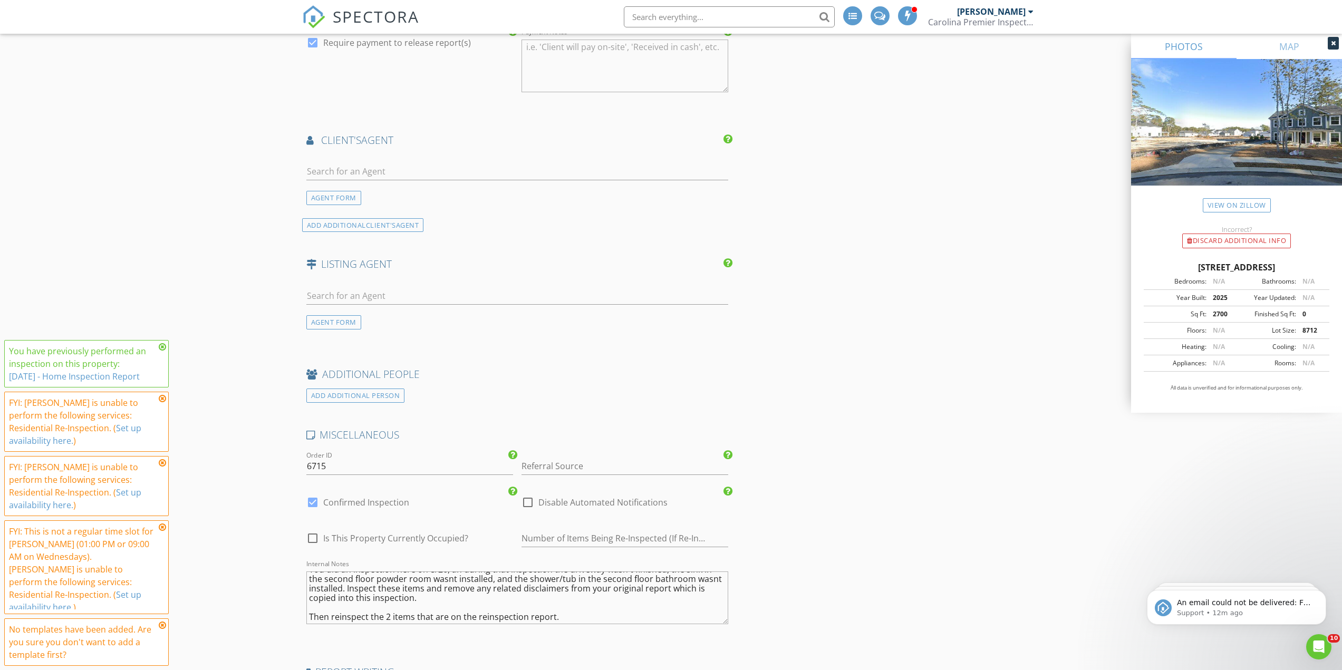
scroll to position [1611, 0]
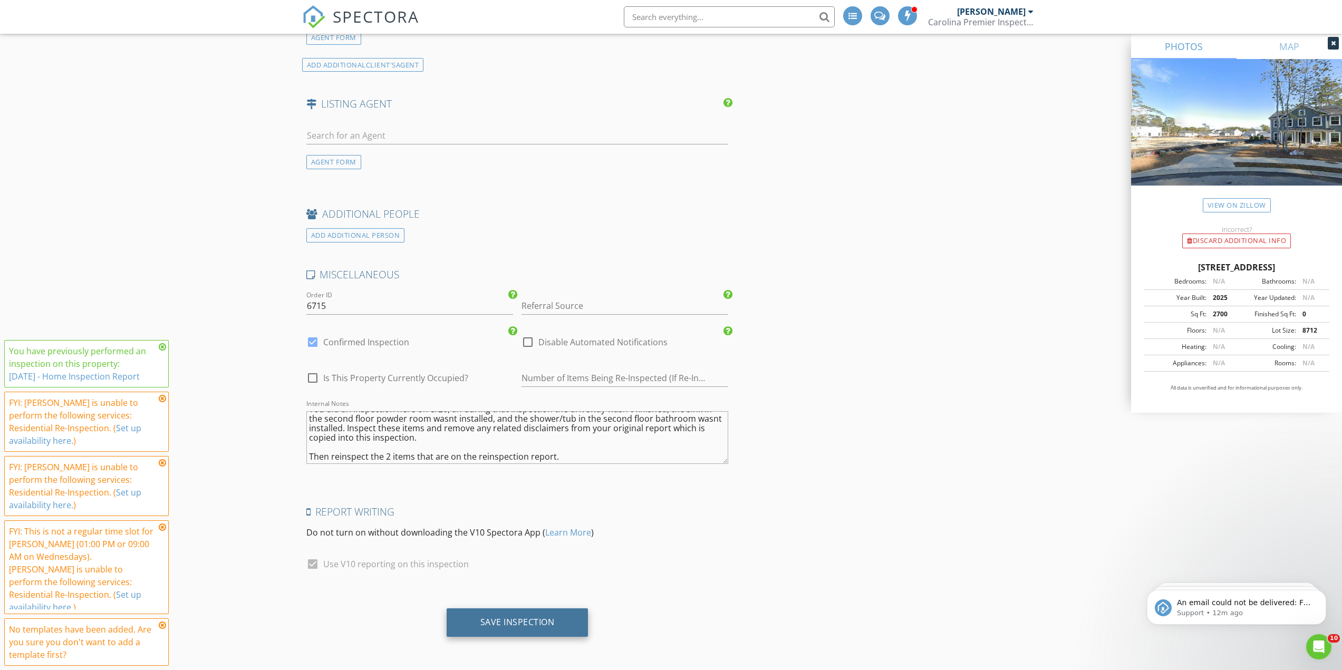
click at [479, 616] on div "Save Inspection" at bounding box center [518, 622] width 142 height 28
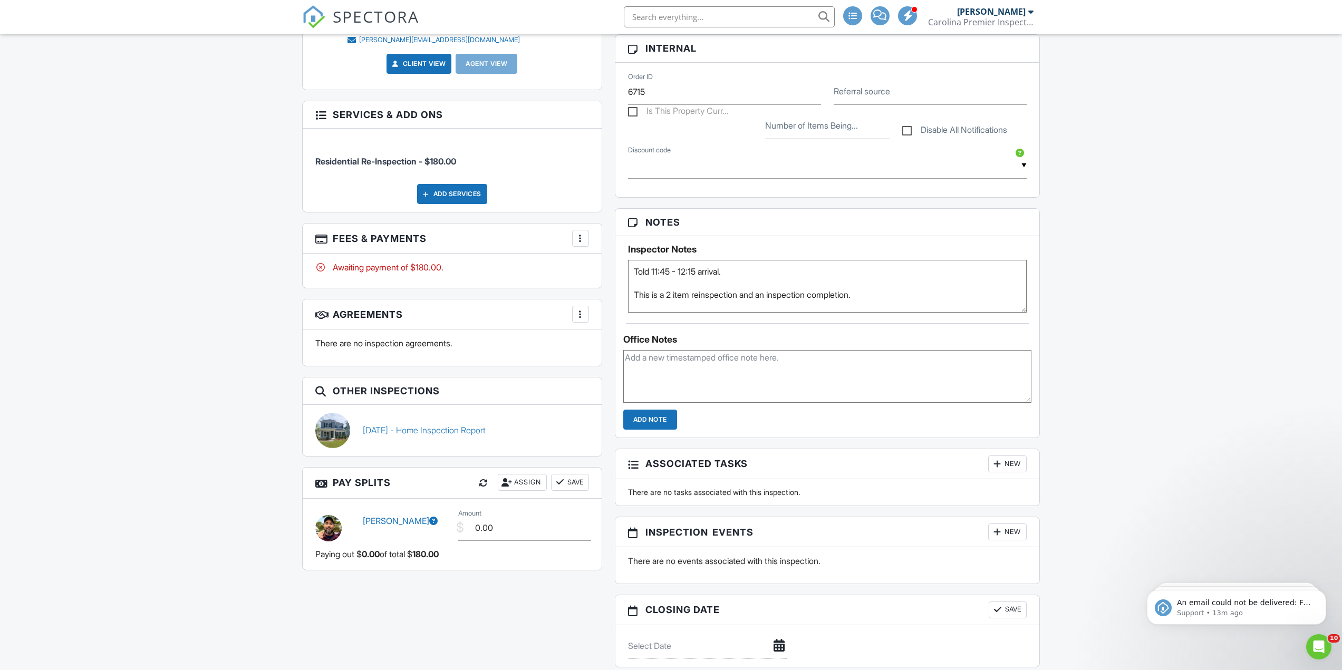
scroll to position [264, 0]
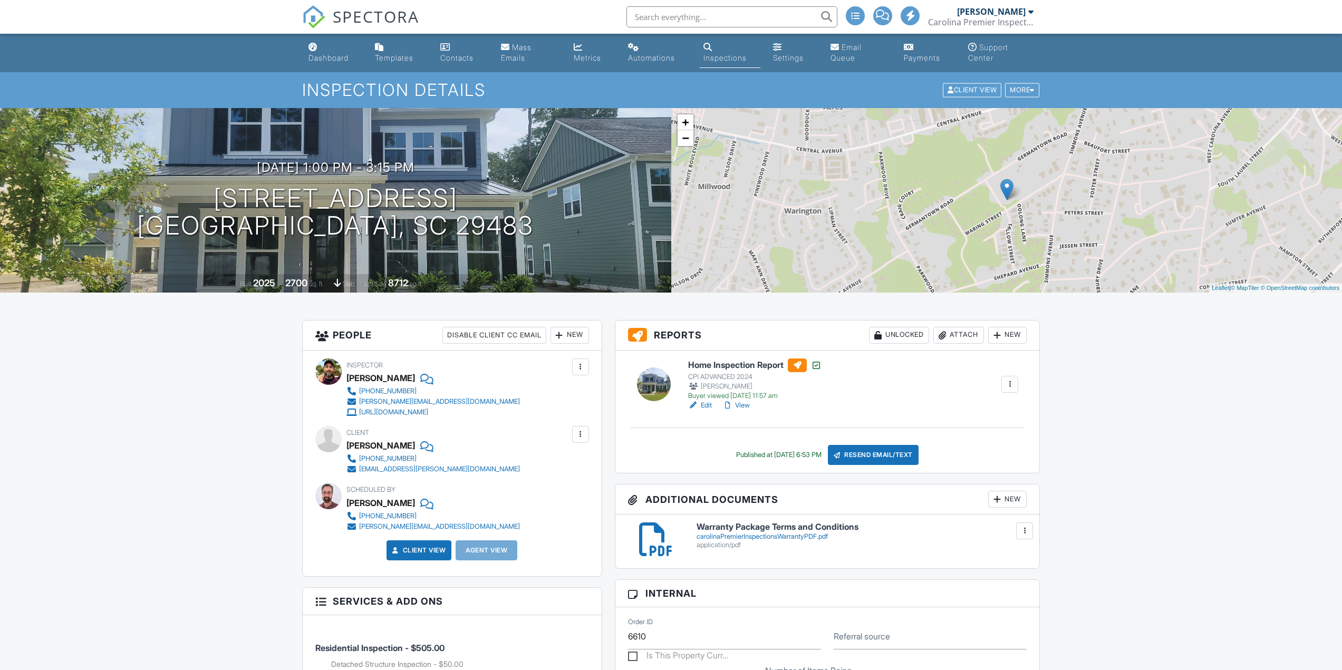
click at [1010, 381] on div at bounding box center [1009, 384] width 11 height 11
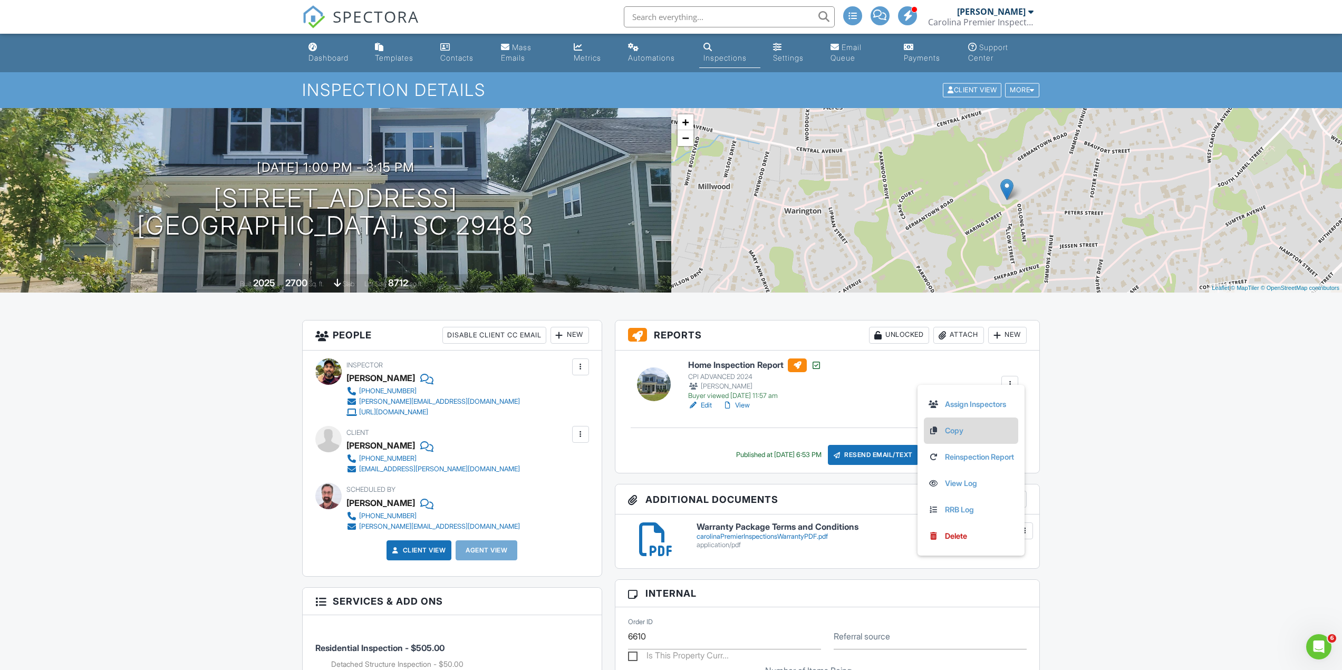
click at [981, 436] on link "Copy" at bounding box center [971, 431] width 86 height 12
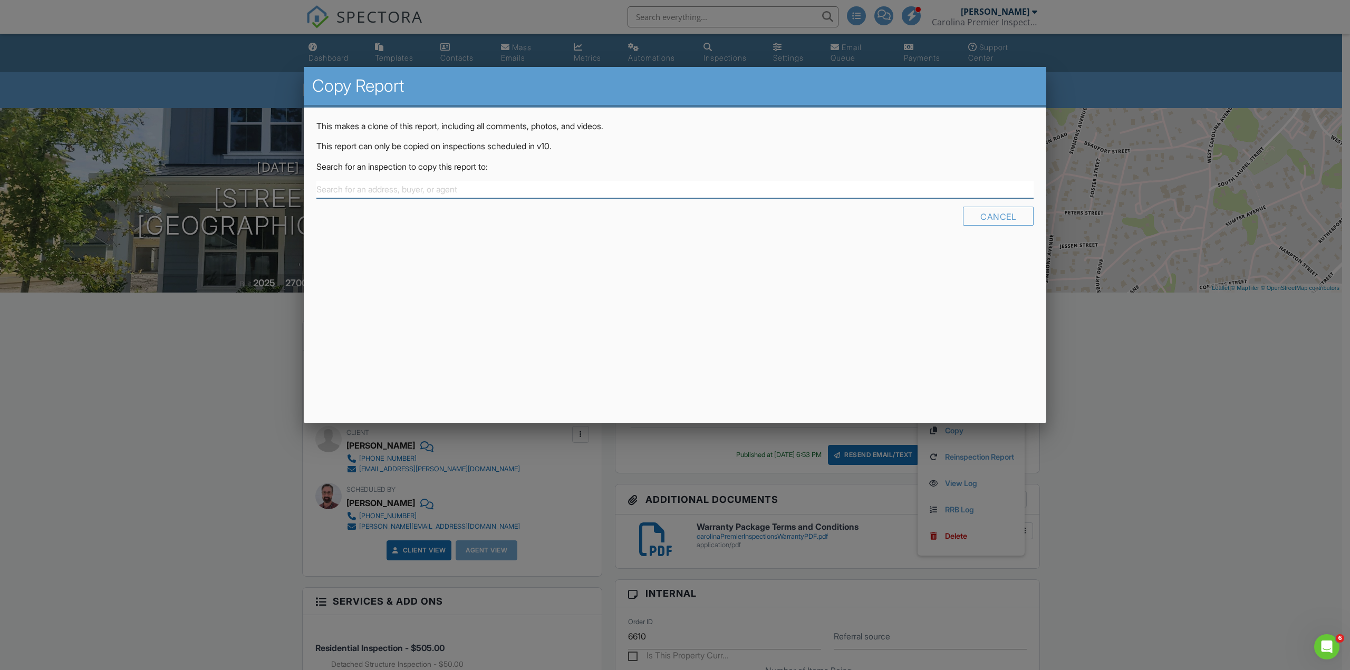
click at [391, 188] on input "text" at bounding box center [674, 189] width 717 height 17
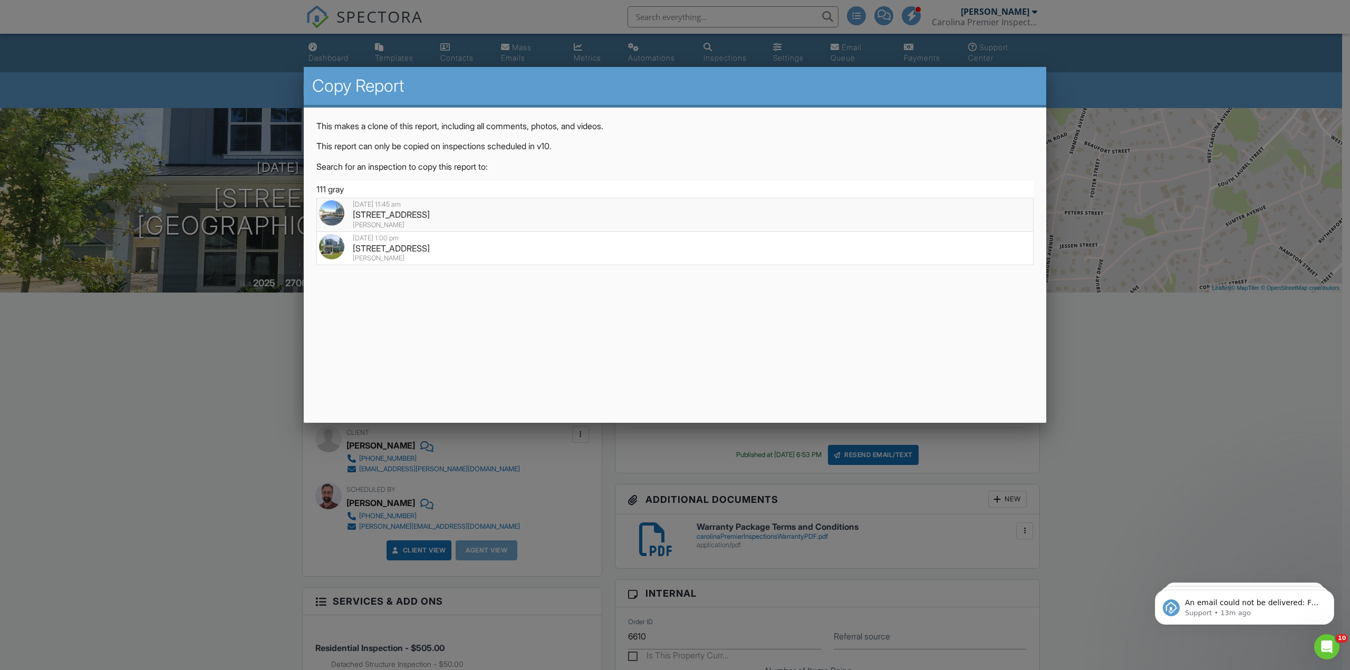
click at [430, 206] on div "09/03/2025 11:45 am" at bounding box center [675, 204] width 712 height 8
type input "111 Gray Pine Ln, Summerville, SC 29483"
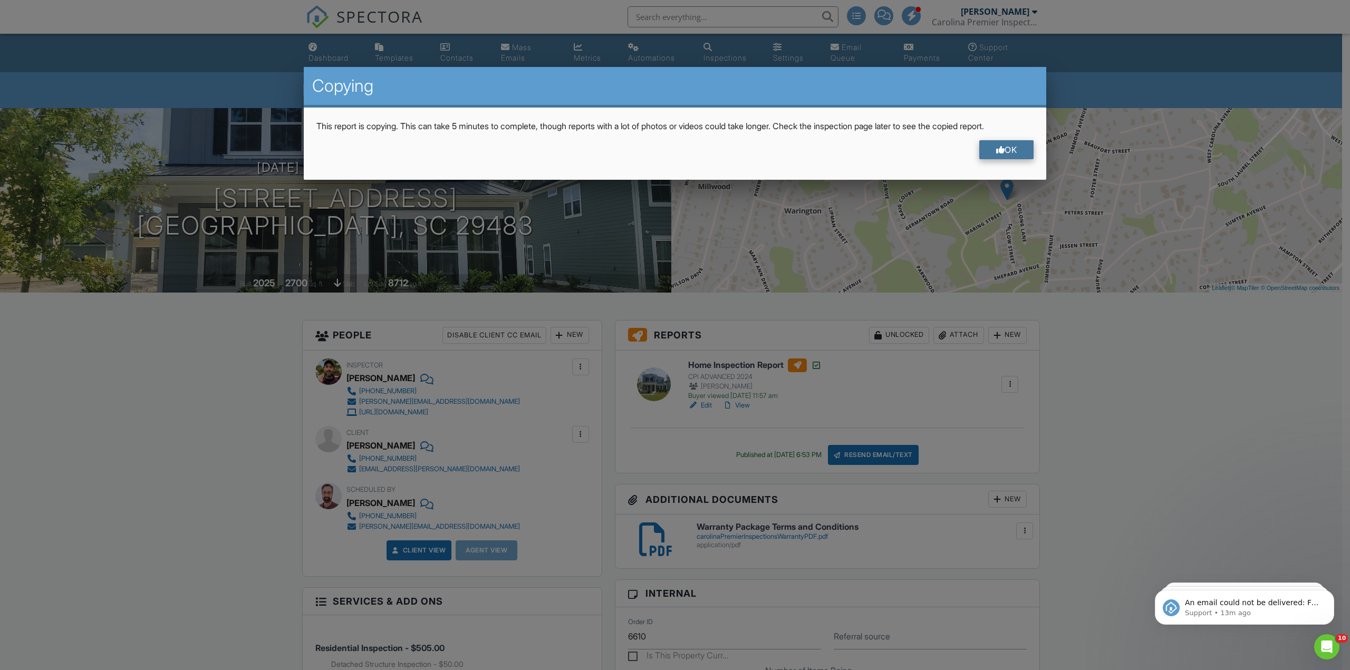
click at [1005, 147] on div "OK" at bounding box center [1006, 149] width 55 height 19
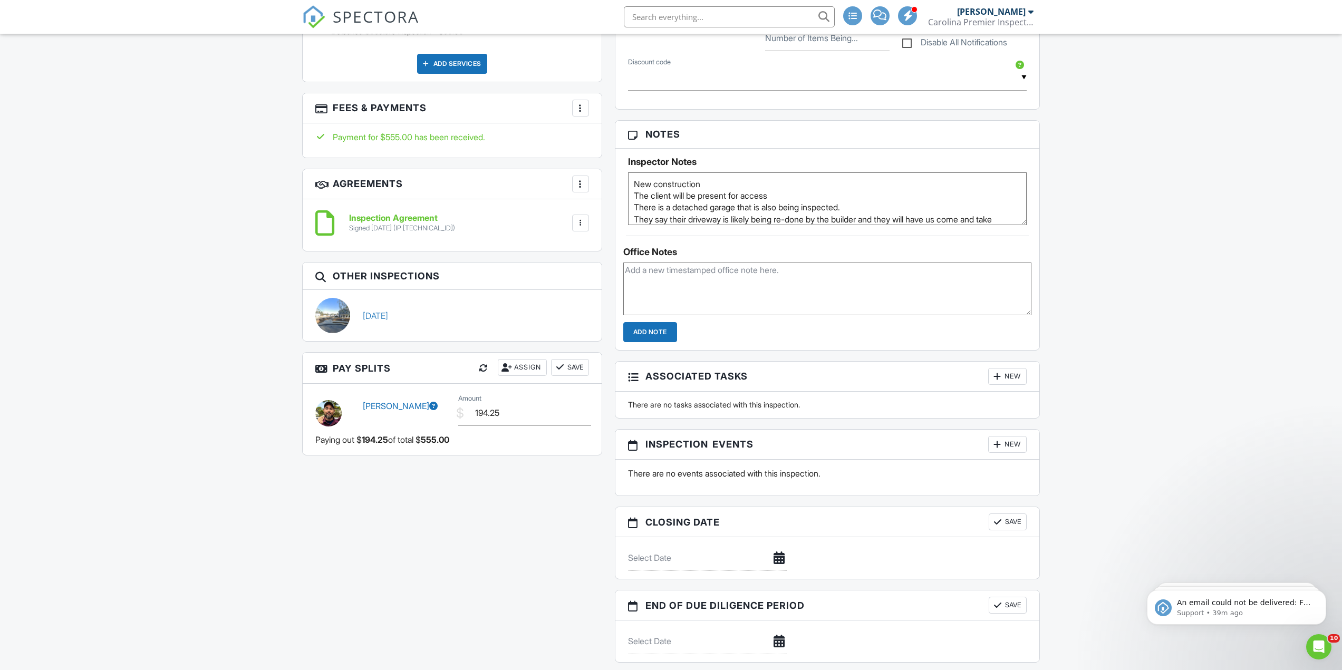
scroll to position [638, 0]
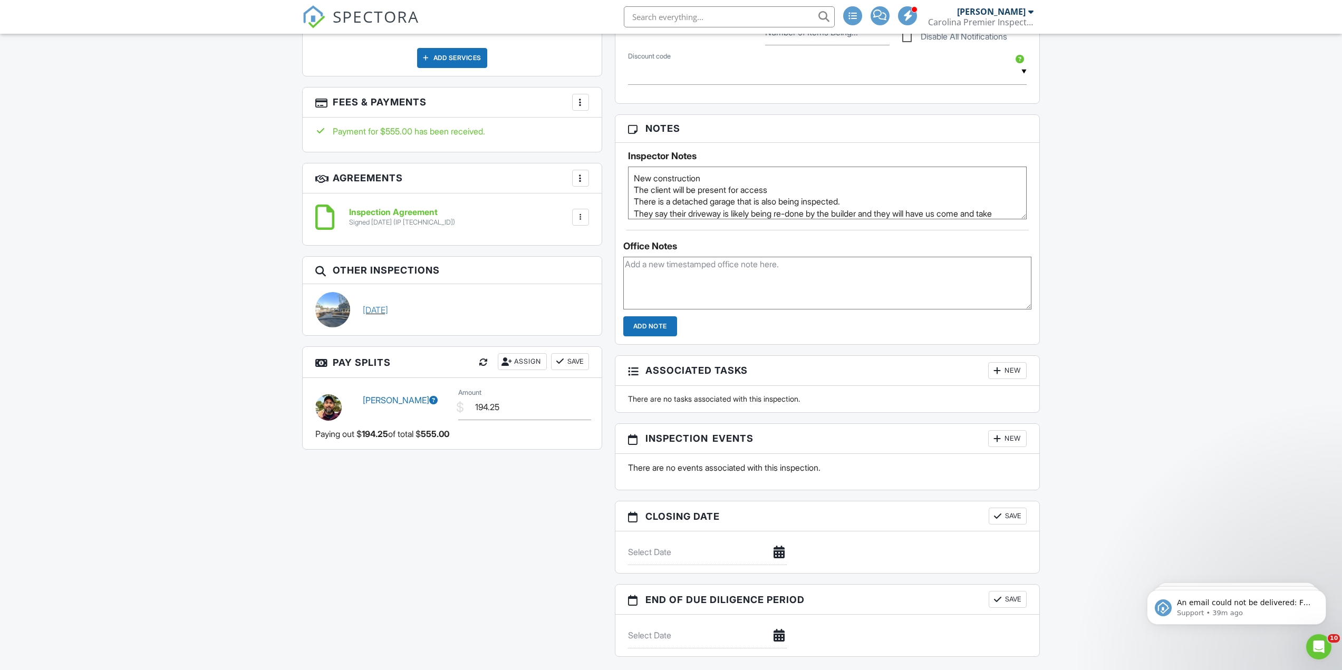
click at [377, 308] on link "09/03/2025" at bounding box center [375, 310] width 25 height 12
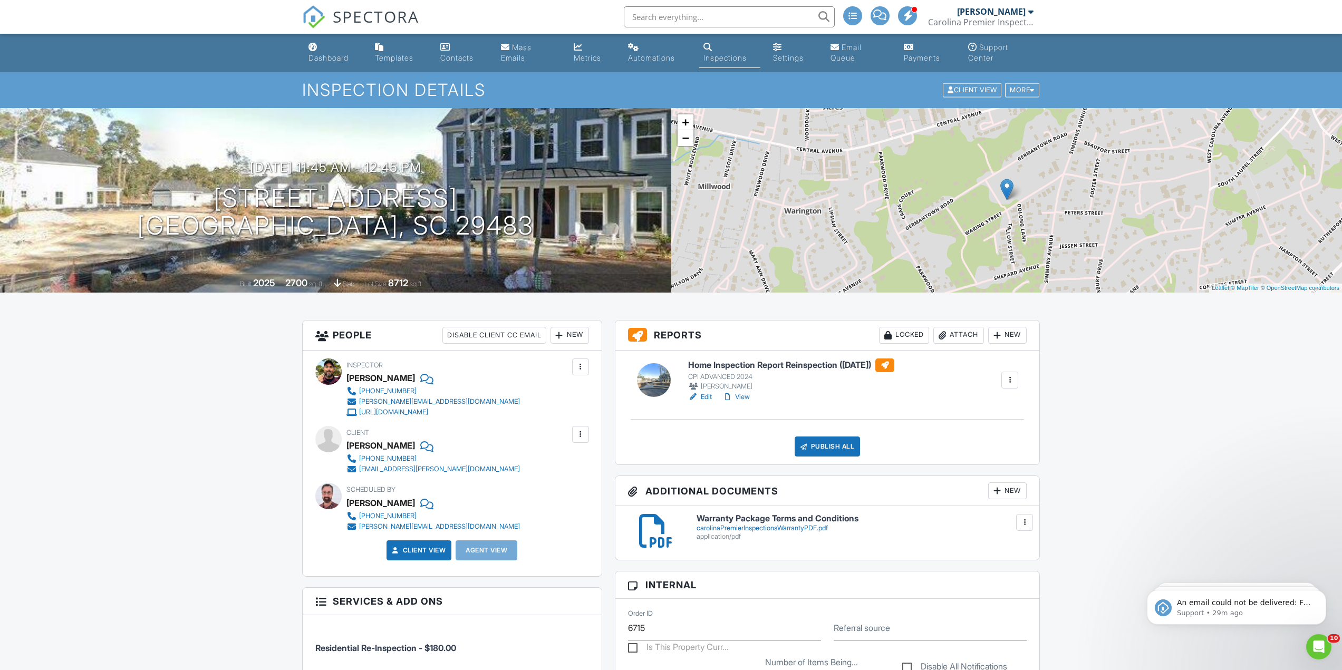
click at [360, 20] on span "SPECTORA" at bounding box center [376, 16] width 86 height 22
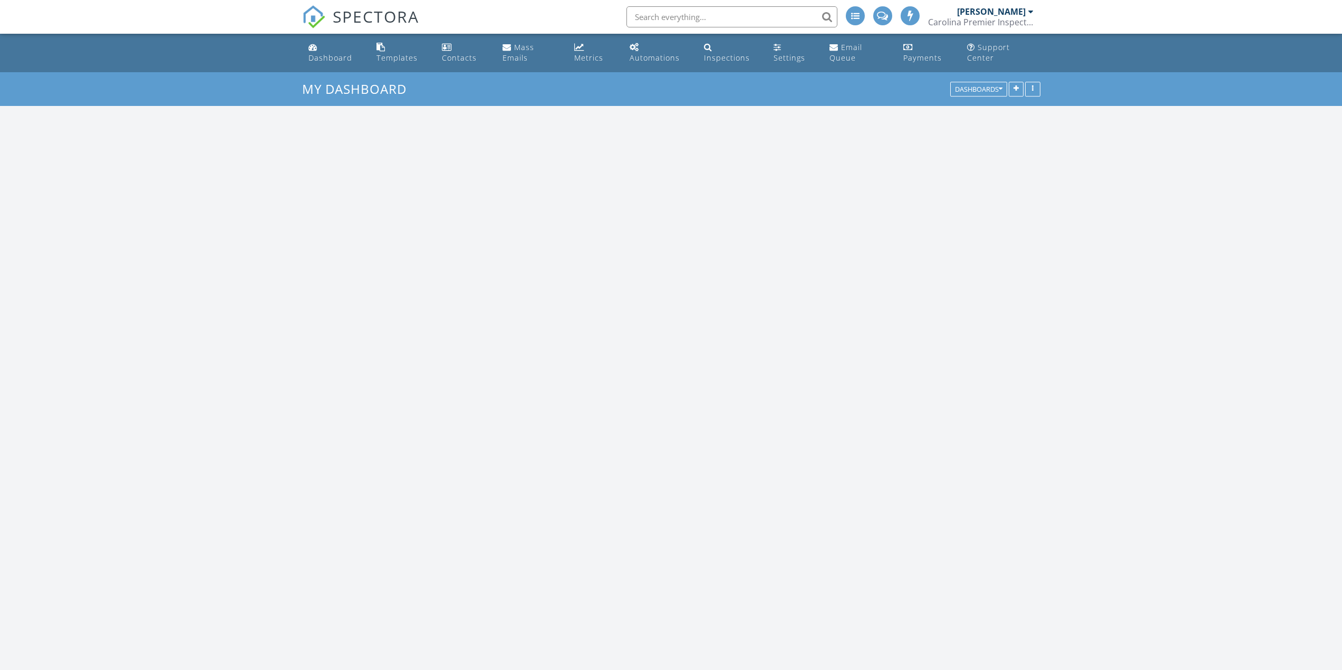
scroll to position [1503, 1358]
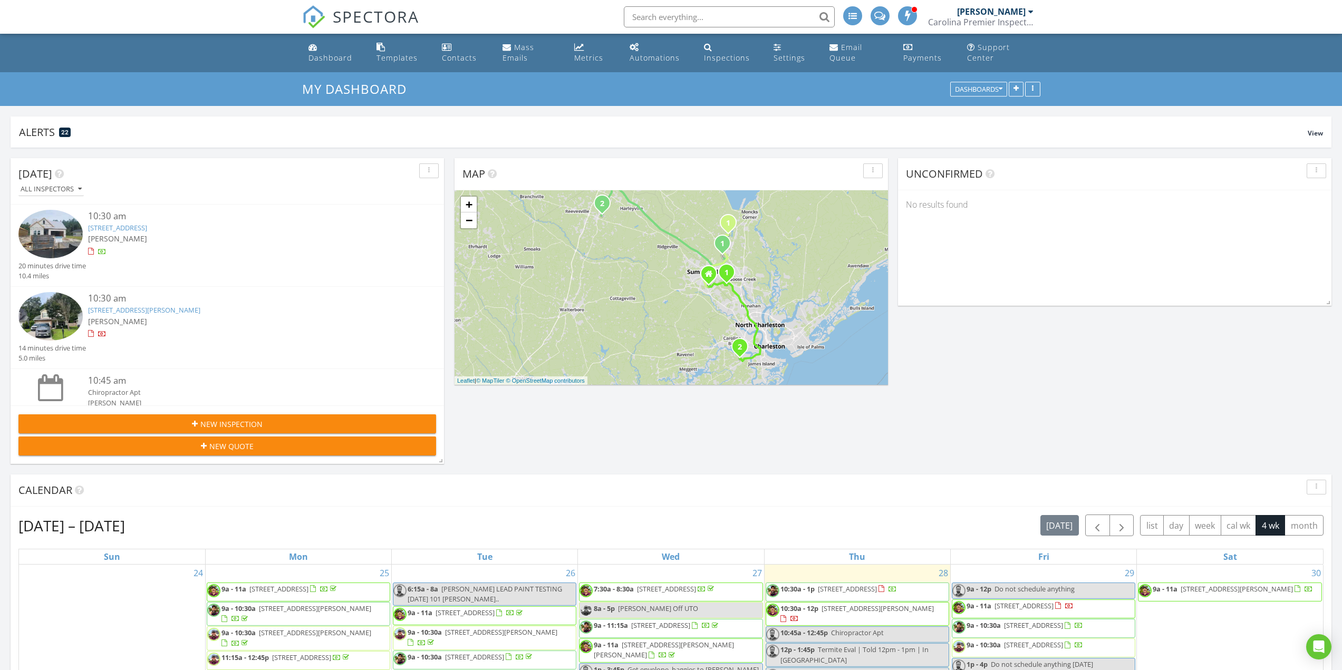
click at [231, 421] on span "New Inspection" at bounding box center [231, 424] width 62 height 11
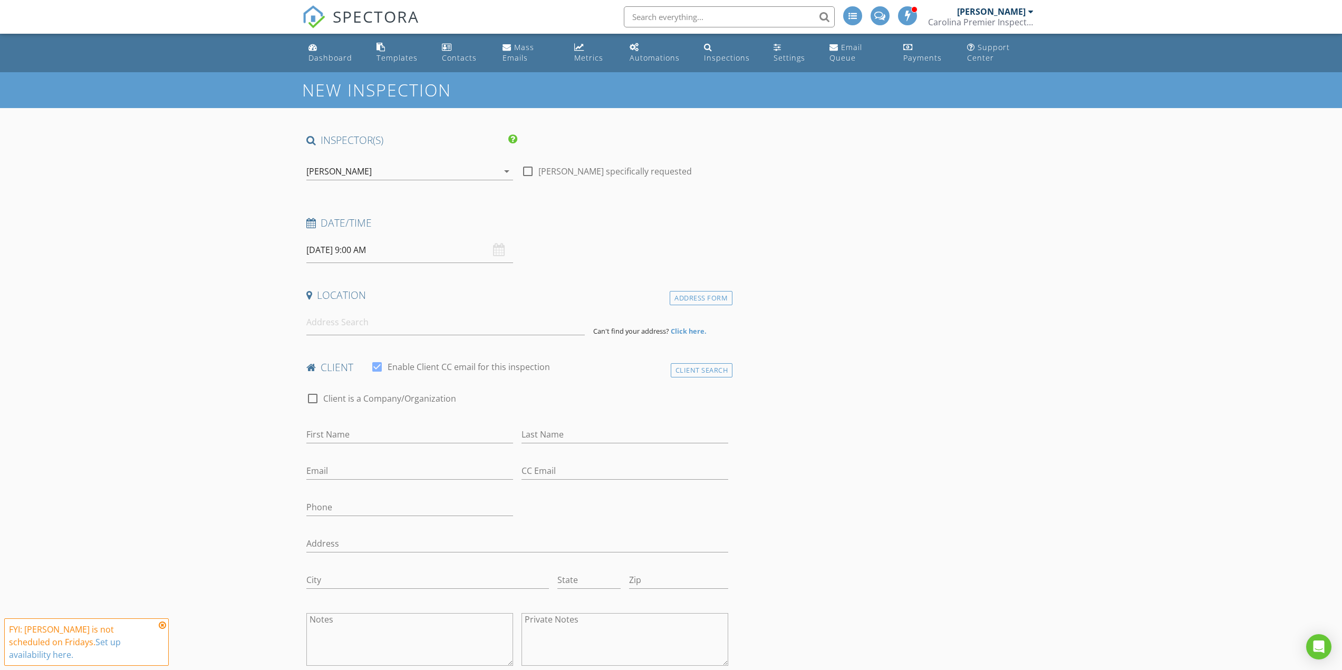
click at [360, 176] on div "[PERSON_NAME]" at bounding box center [338, 171] width 65 height 9
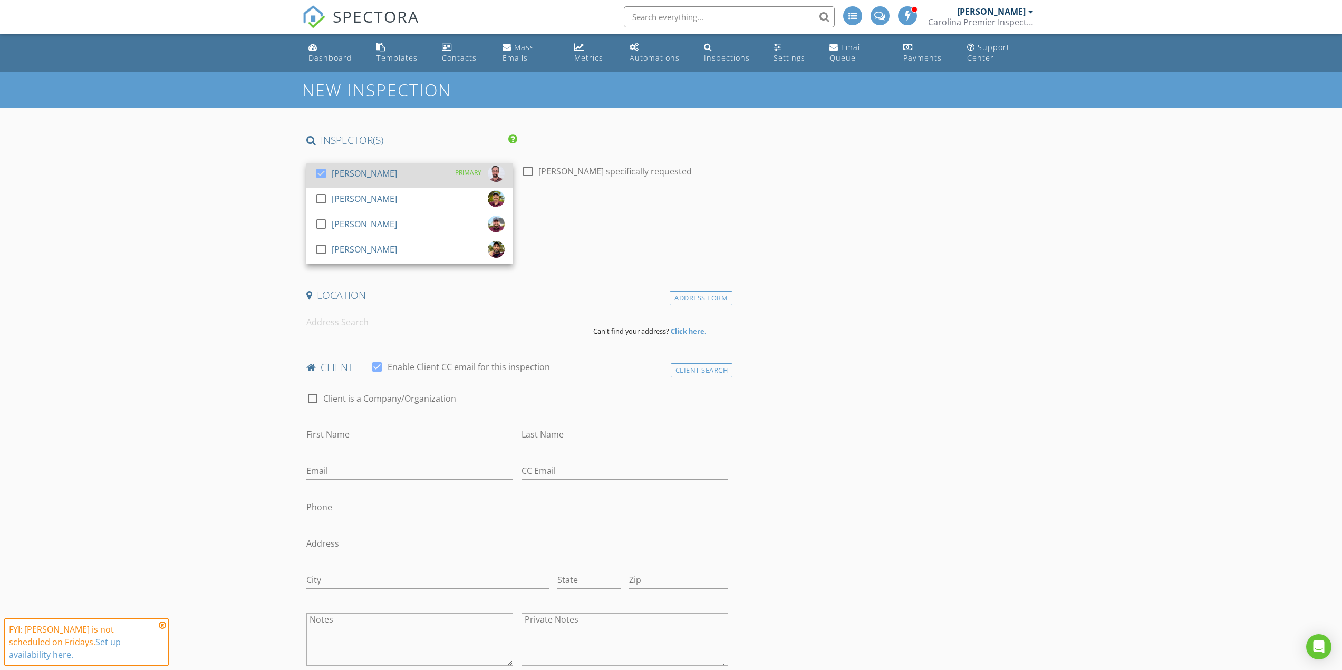
click at [349, 172] on div "[PERSON_NAME]" at bounding box center [364, 173] width 65 height 17
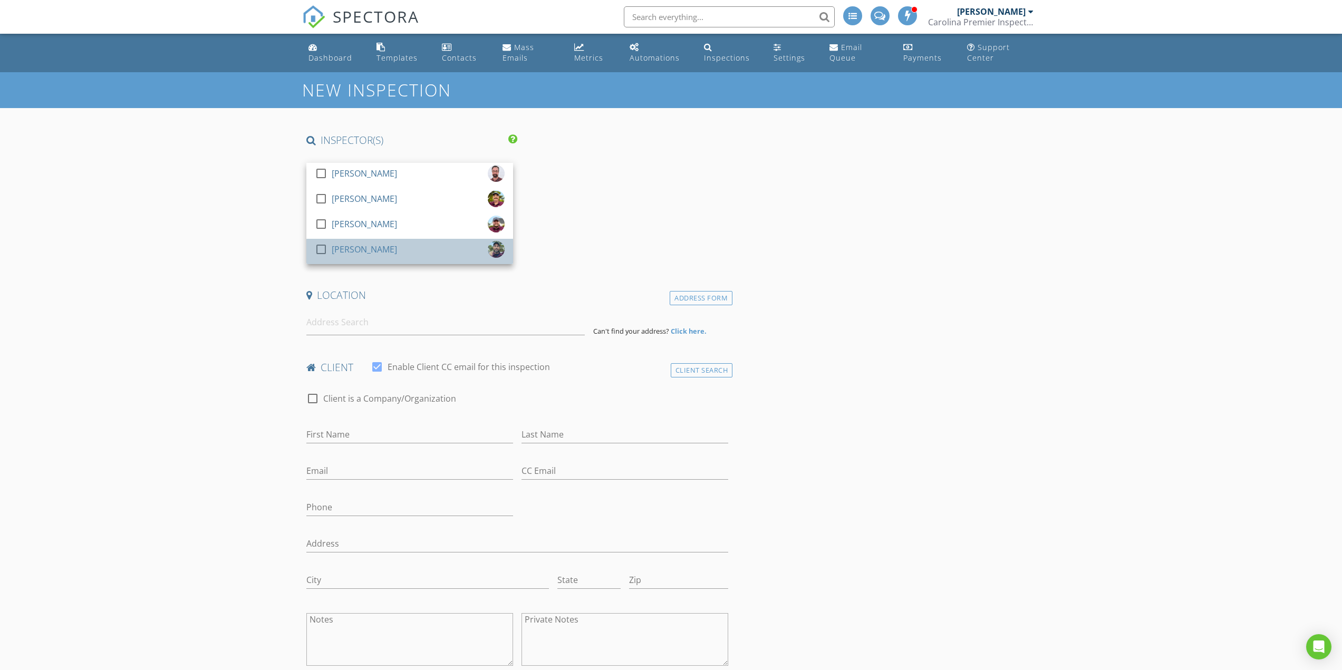
click at [347, 248] on div "[PERSON_NAME]" at bounding box center [364, 249] width 65 height 17
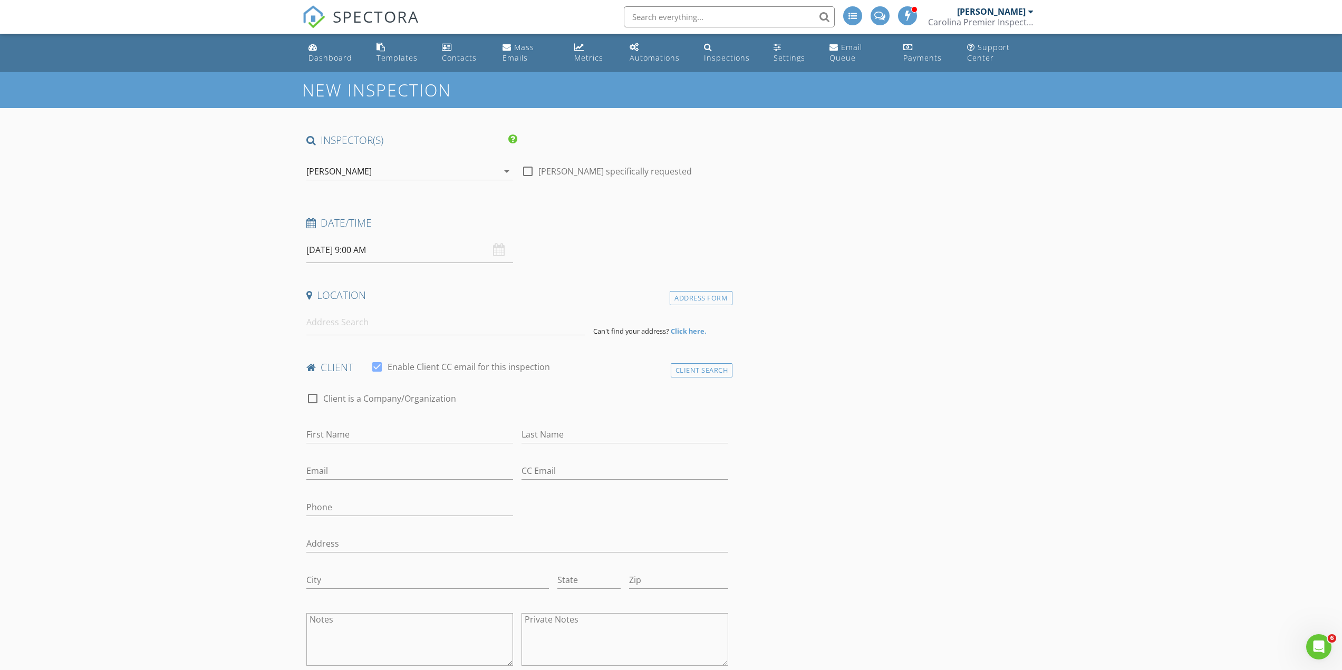
click at [338, 250] on input "08/29/2025 9:00 AM" at bounding box center [409, 250] width 207 height 26
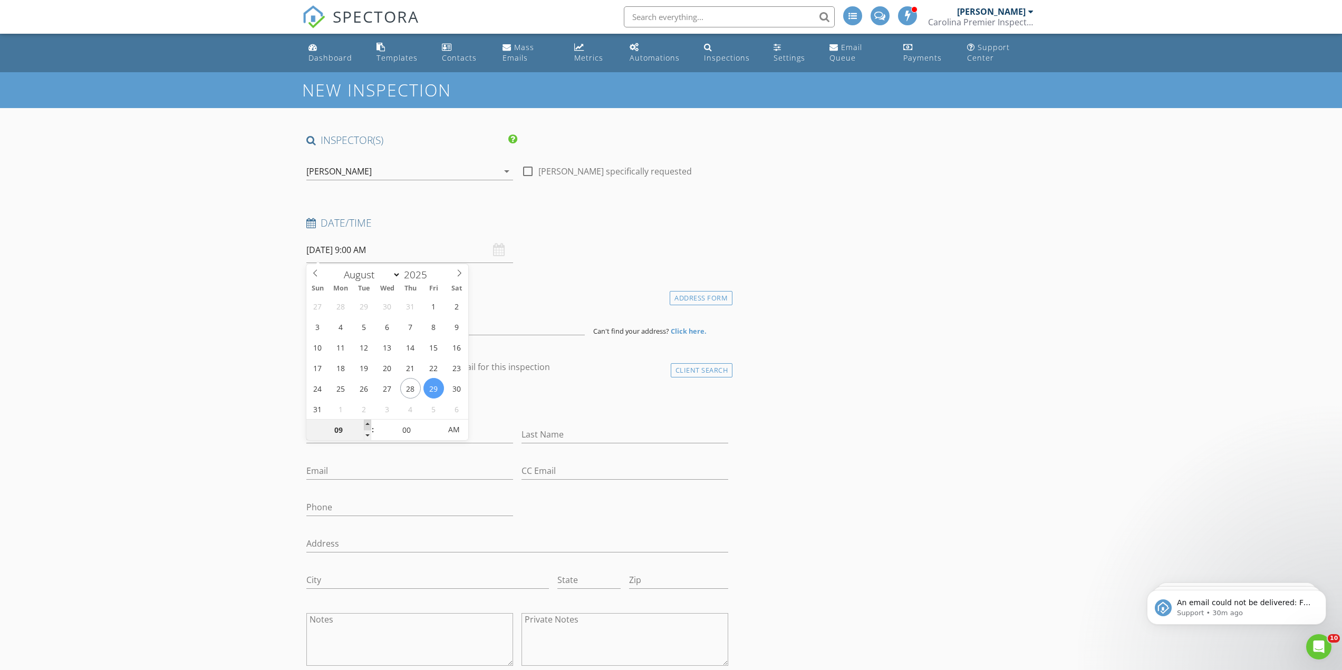
type input "10"
type input "08/29/2025 10:00 AM"
click at [369, 421] on span at bounding box center [367, 425] width 7 height 11
type input "11"
type input "08/29/2025 11:00 AM"
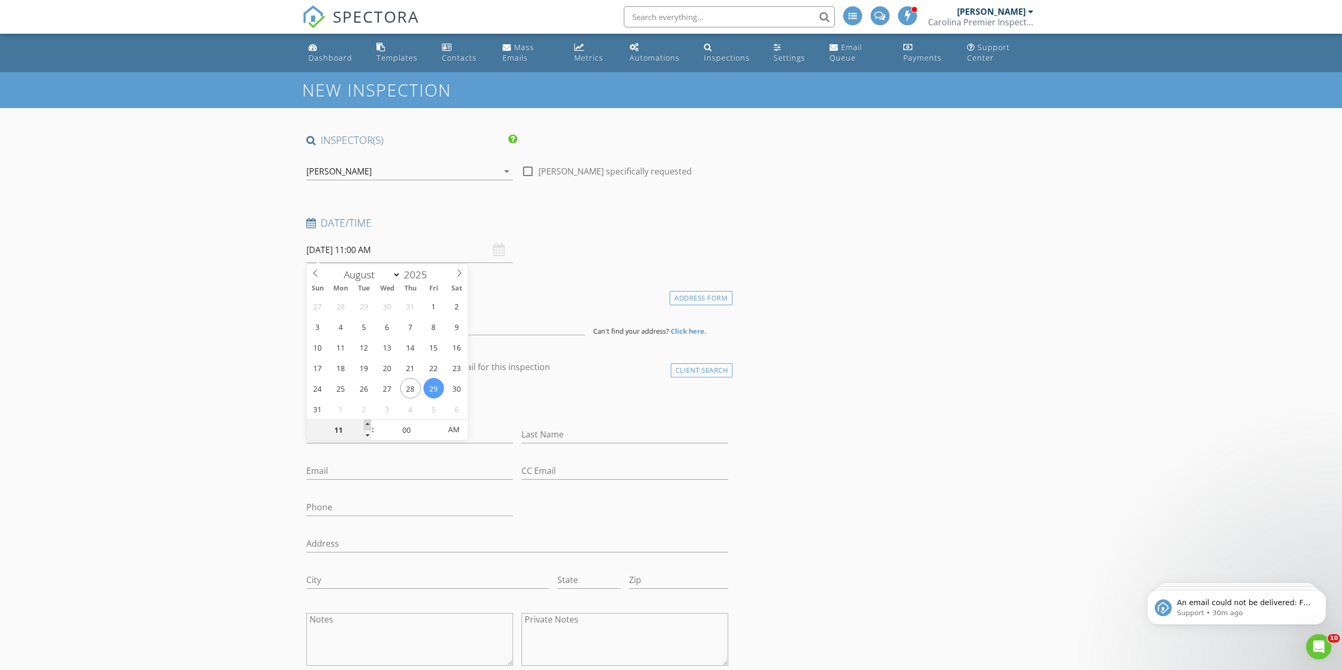
click at [367, 421] on span at bounding box center [367, 425] width 7 height 11
type input "05"
type input "08/29/2025 11:05 AM"
click at [434, 425] on span at bounding box center [435, 425] width 7 height 11
type input "10"
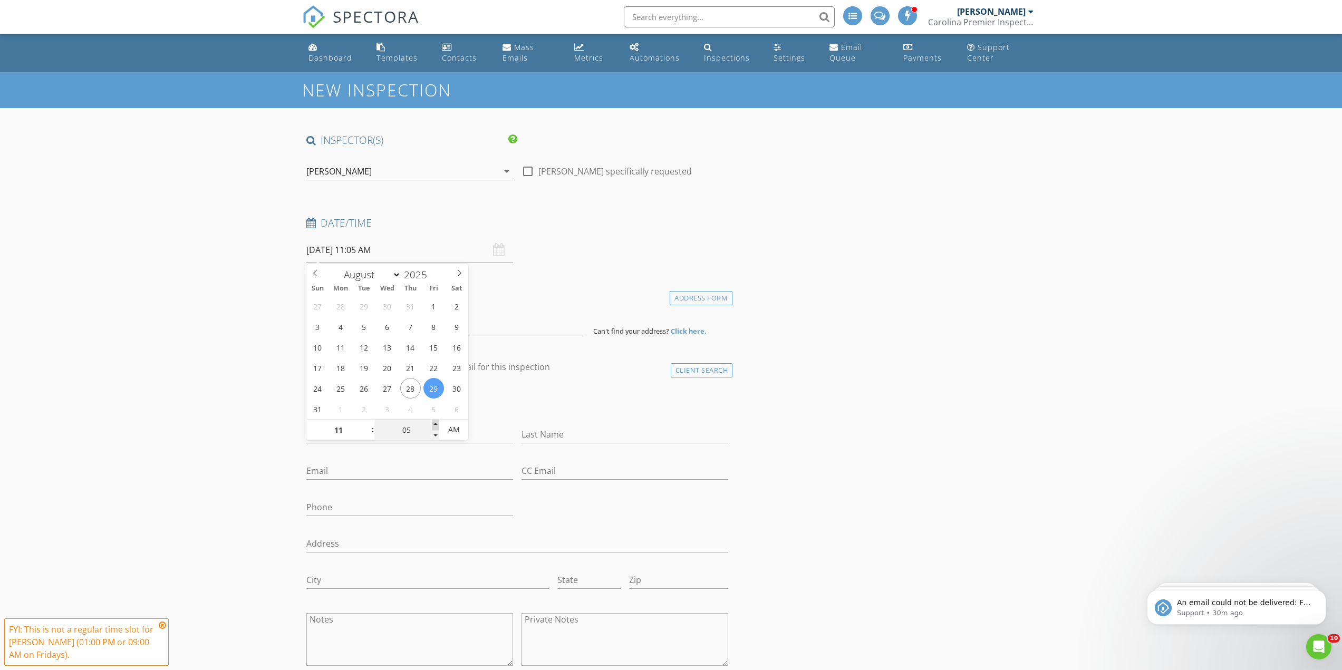
type input "08/29/2025 11:10 AM"
click at [434, 425] on span at bounding box center [435, 425] width 7 height 11
type input "15"
type input "08/29/2025 11:15 AM"
click at [434, 425] on span at bounding box center [435, 425] width 7 height 11
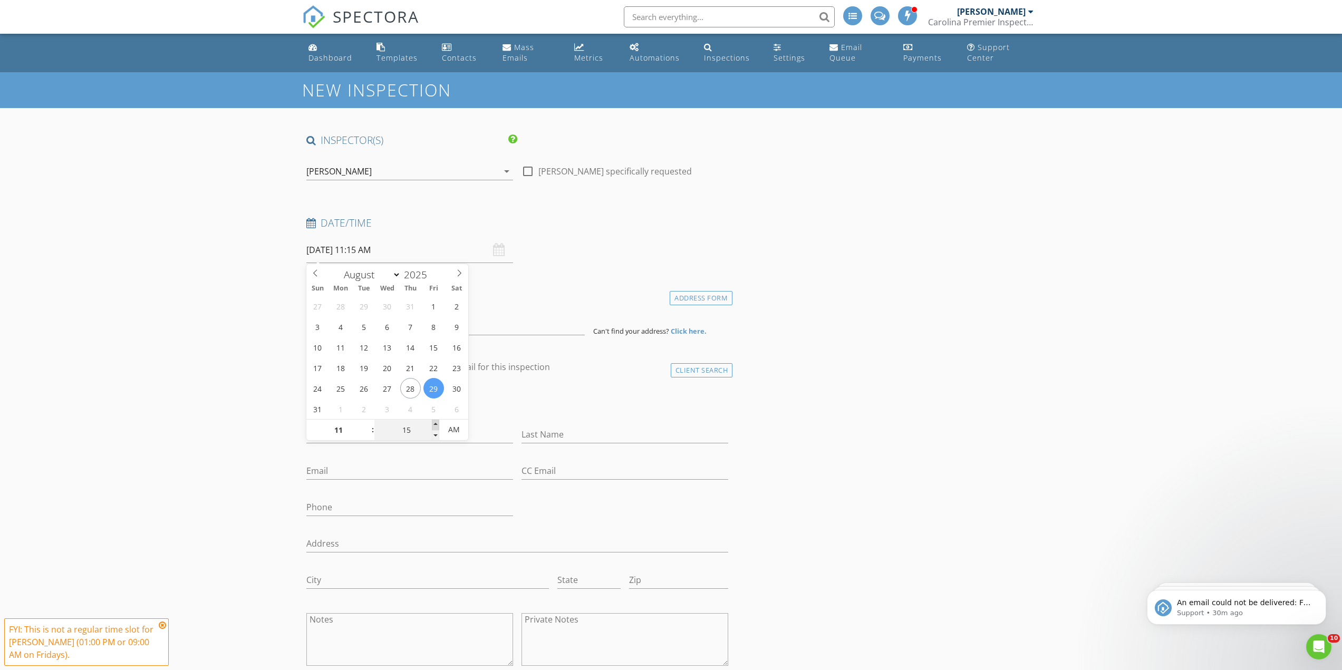
type input "20"
type input "08/29/2025 11:20 AM"
click at [434, 425] on span at bounding box center [435, 425] width 7 height 11
type input "25"
type input "08/29/2025 11:25 AM"
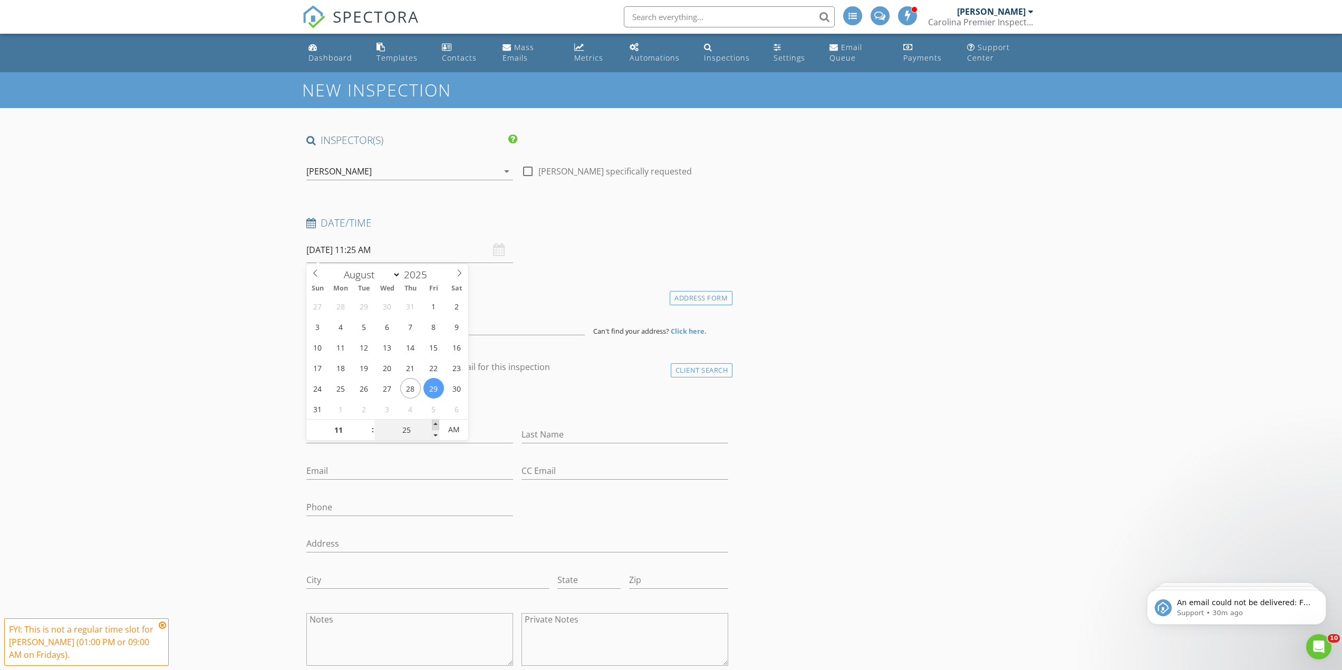
click at [434, 425] on span at bounding box center [435, 425] width 7 height 11
type input "30"
type input "08/29/2025 11:30 AM"
click at [434, 425] on span at bounding box center [435, 425] width 7 height 11
type input "35"
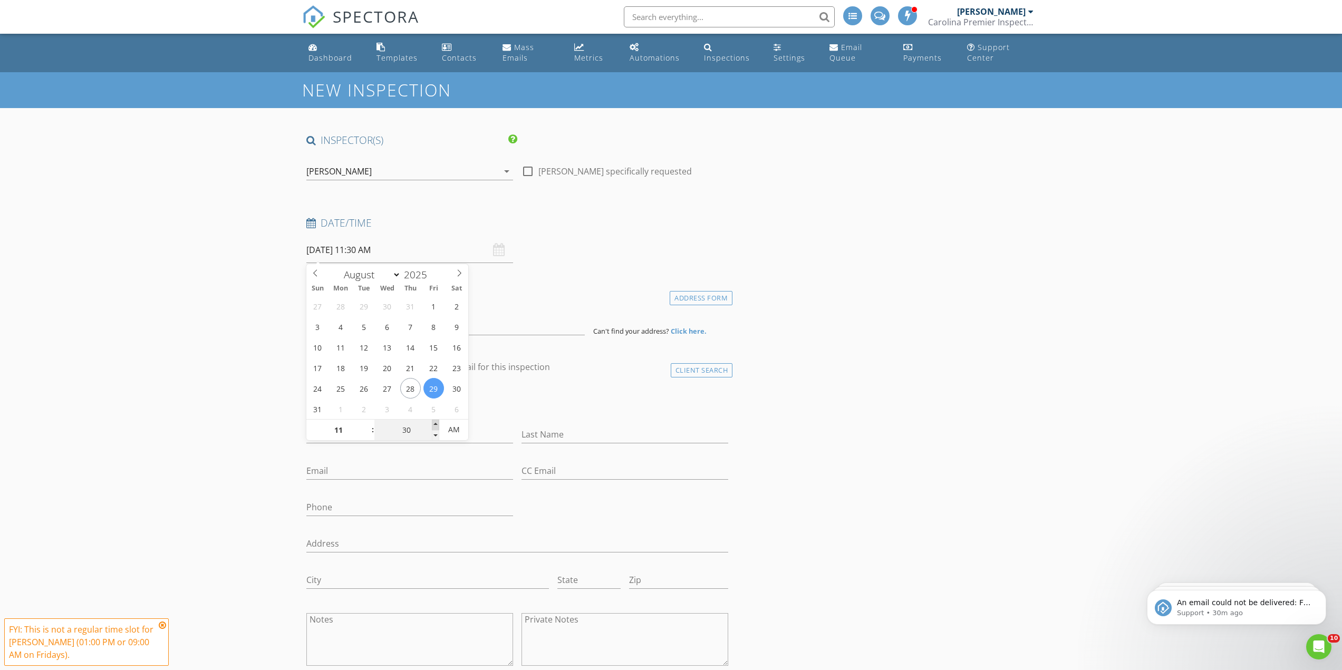
type input "08/29/2025 11:35 AM"
click at [434, 425] on span at bounding box center [435, 425] width 7 height 11
type input "40"
type input "08/29/2025 11:40 AM"
click at [434, 425] on span at bounding box center [435, 425] width 7 height 11
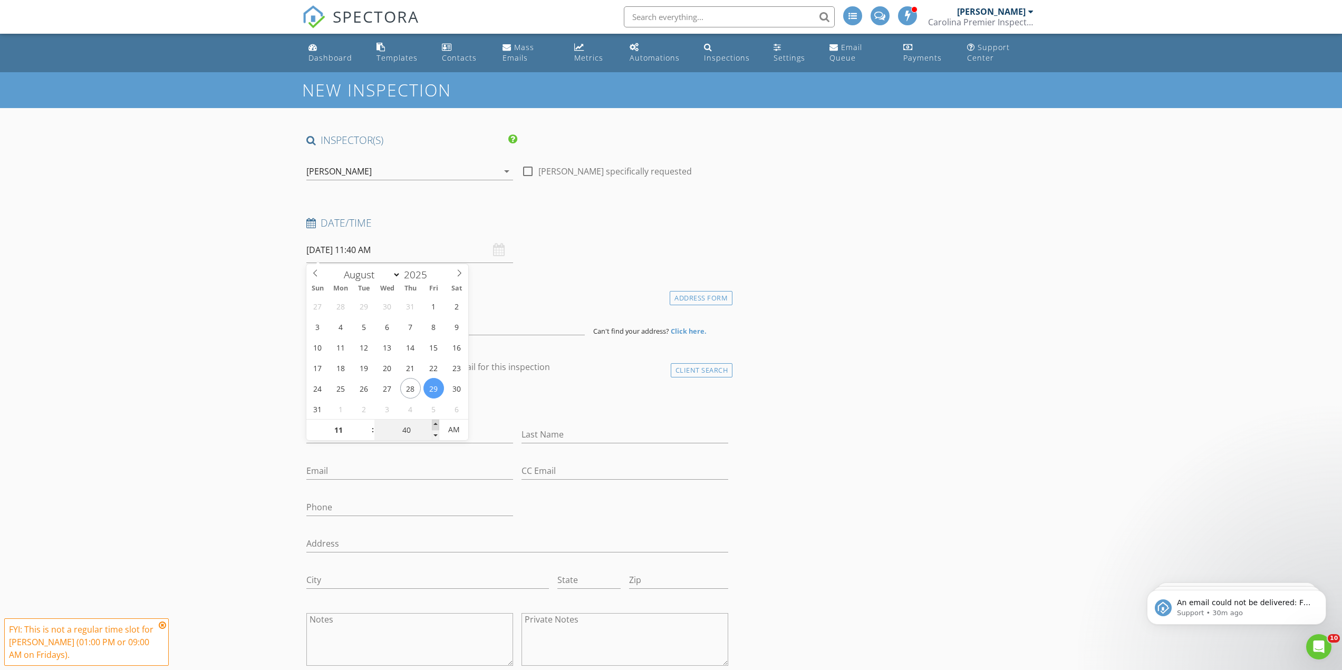
type input "45"
type input "[DATE] 11:45 AM"
click at [434, 425] on span at bounding box center [435, 425] width 7 height 11
click at [350, 318] on input at bounding box center [445, 322] width 278 height 26
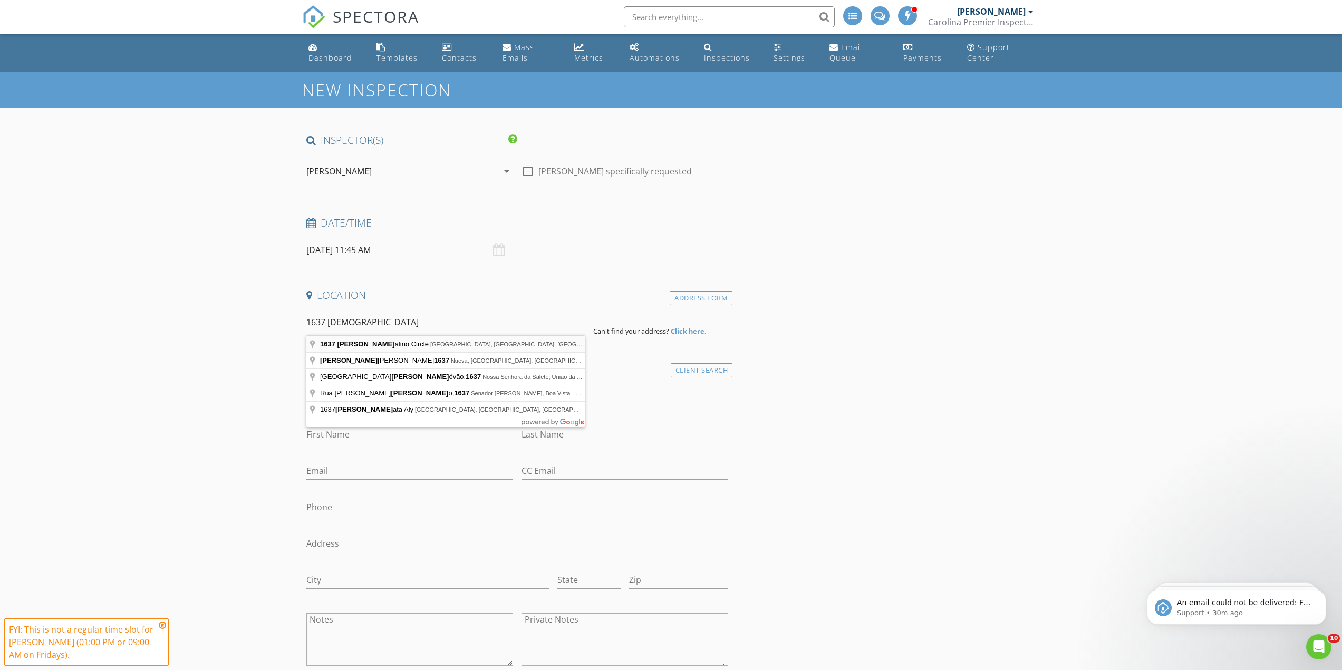
type input "1637 Cristalino Circle, Charleston, SC, USA"
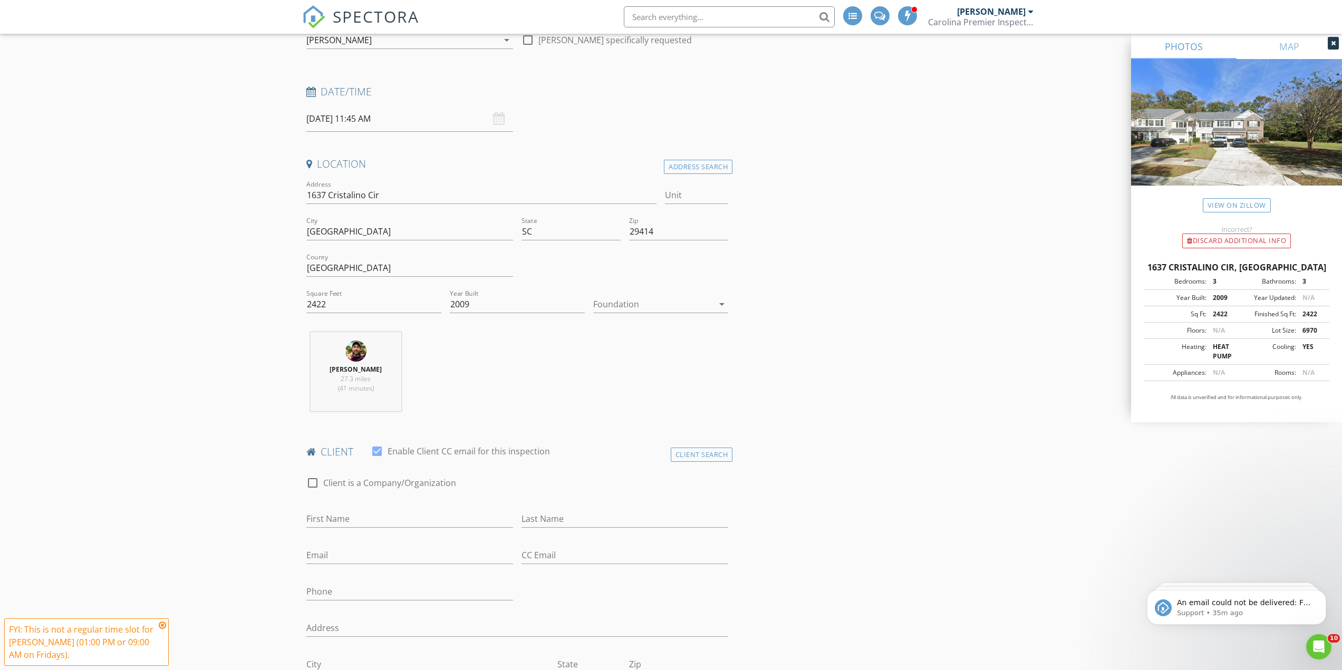
scroll to position [371, 0]
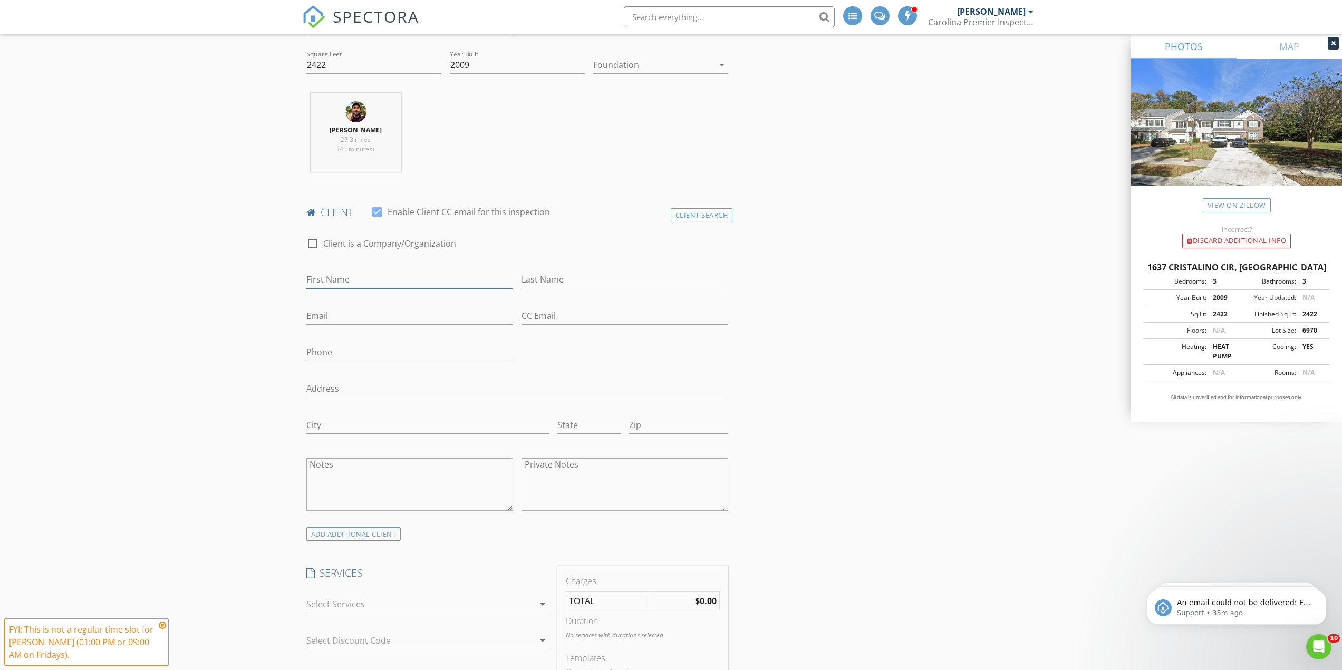
click at [323, 282] on input "First Name" at bounding box center [409, 279] width 207 height 17
type input "[PERSON_NAME]"
type input "[EMAIL_ADDRESS][DOMAIN_NAME]"
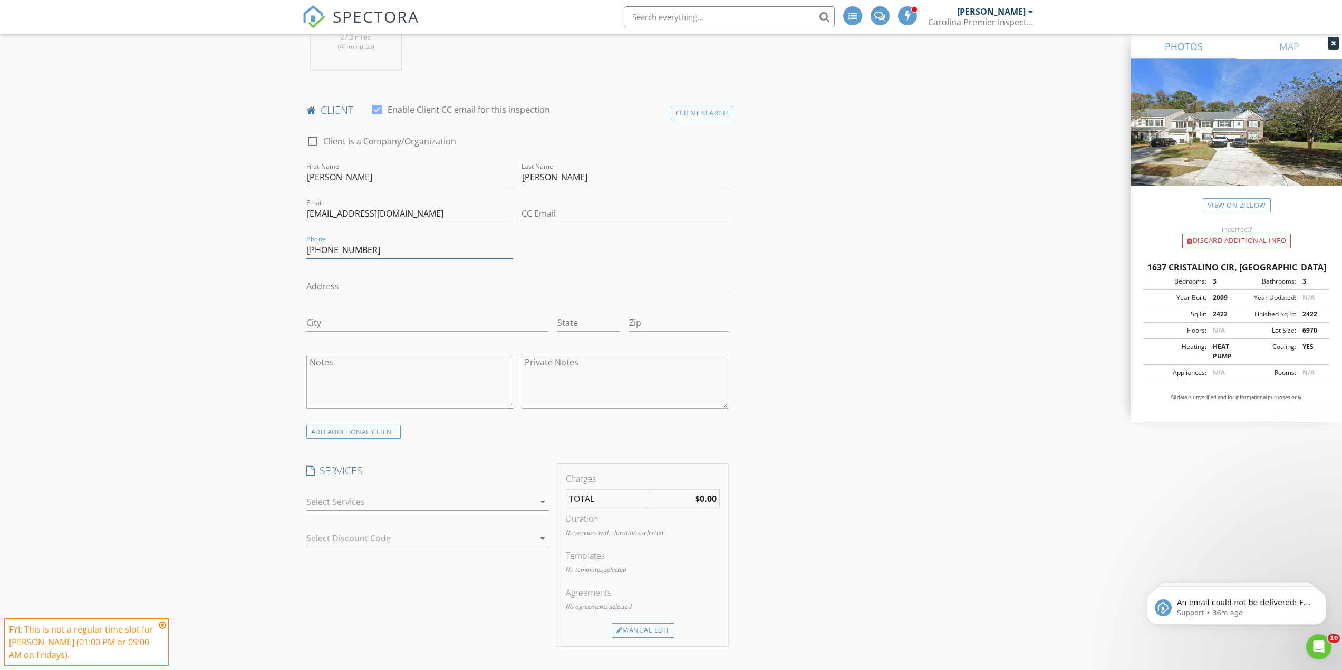
scroll to position [687, 0]
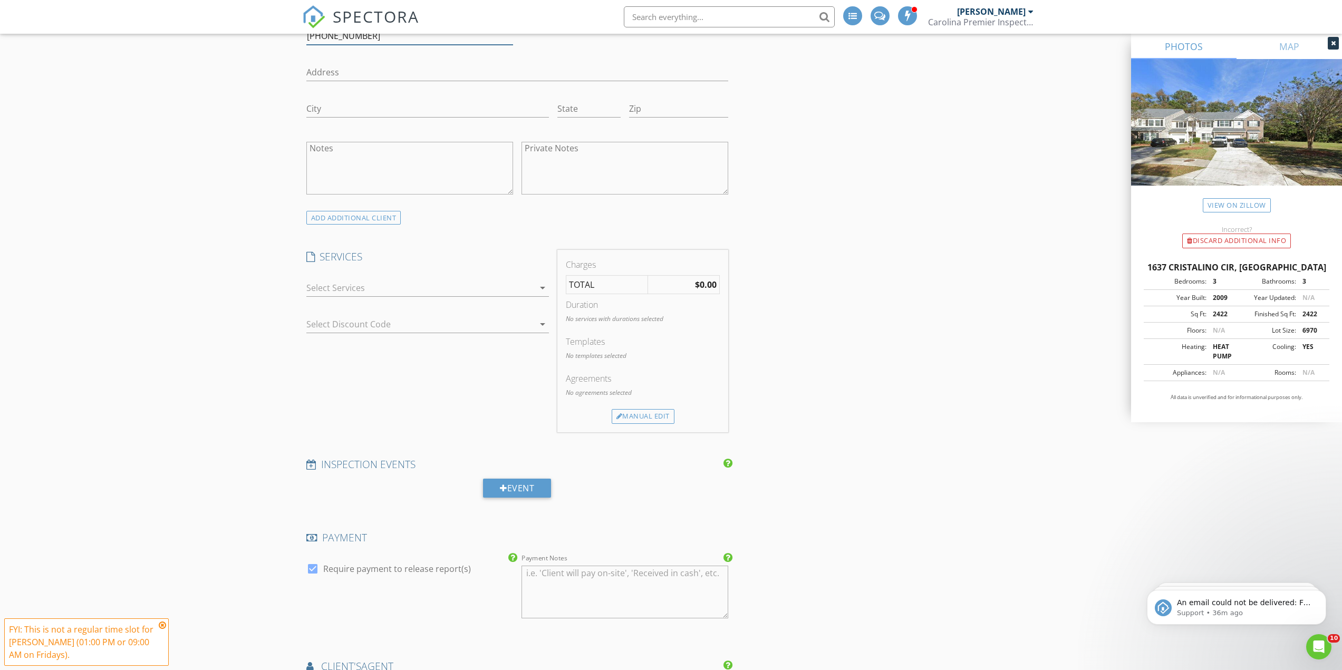
type input "[PHONE_NUMBER]"
click at [360, 299] on div "arrow_drop_down" at bounding box center [427, 293] width 242 height 28
click at [360, 291] on div at bounding box center [420, 287] width 228 height 17
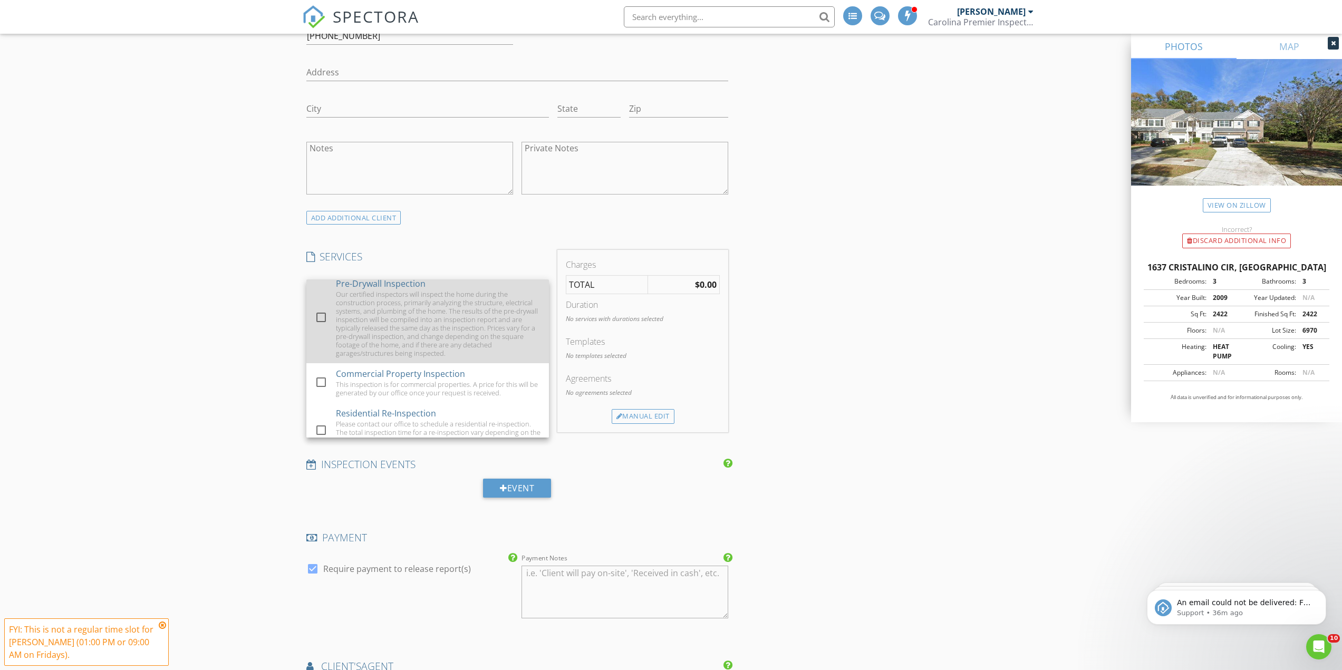
scroll to position [264, 0]
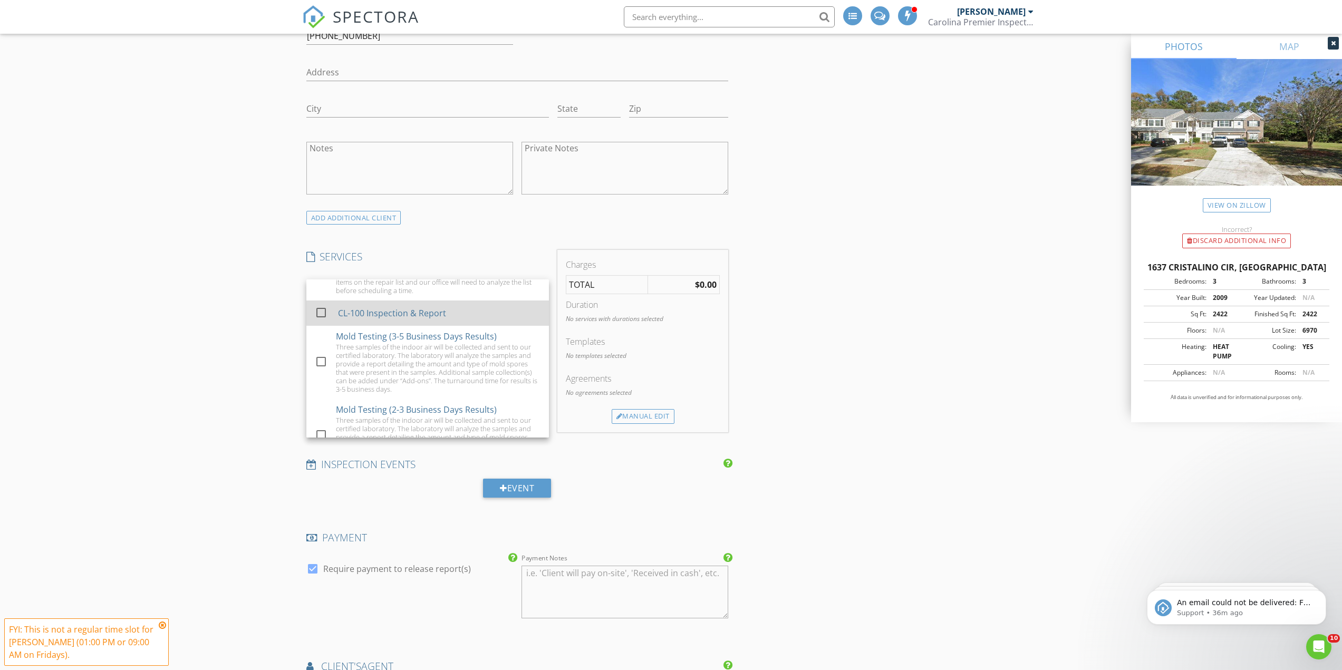
click at [388, 311] on div "CL-100 Inspection & Report" at bounding box center [391, 313] width 108 height 13
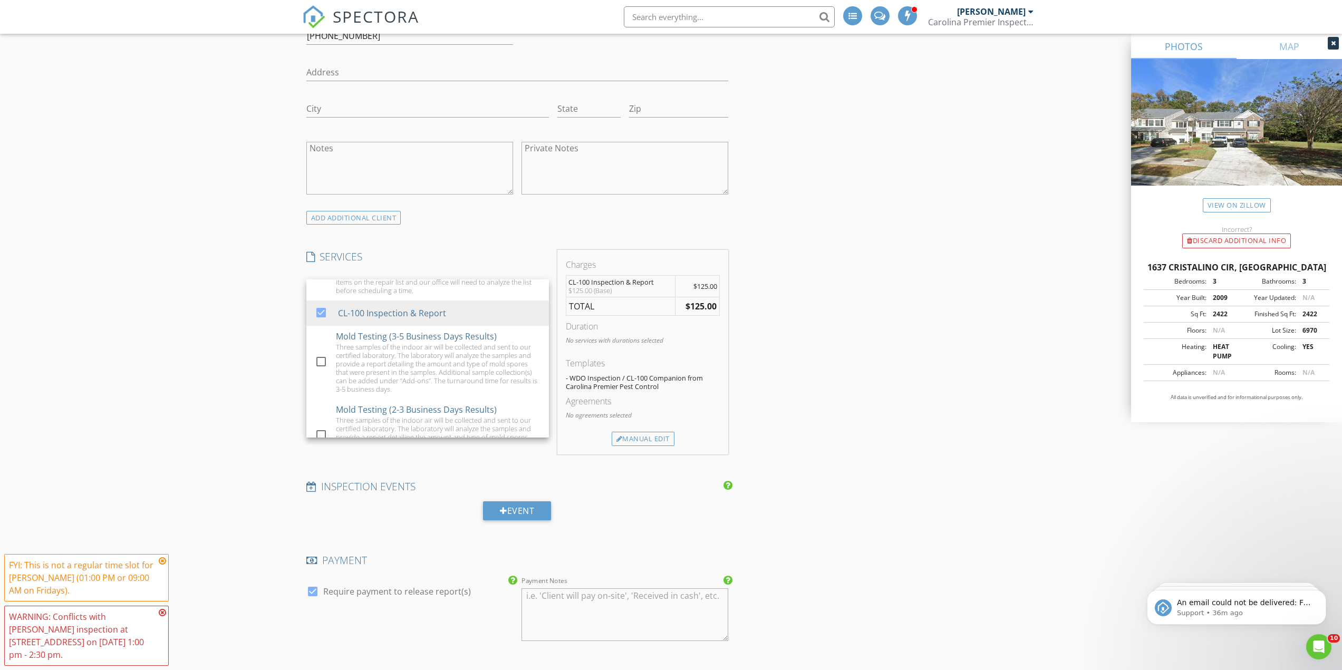
click at [173, 298] on div "New Inspection INSPECTOR(S) check_box_outline_blank Robert Wiggins check_box_ou…" at bounding box center [671, 382] width 1342 height 1994
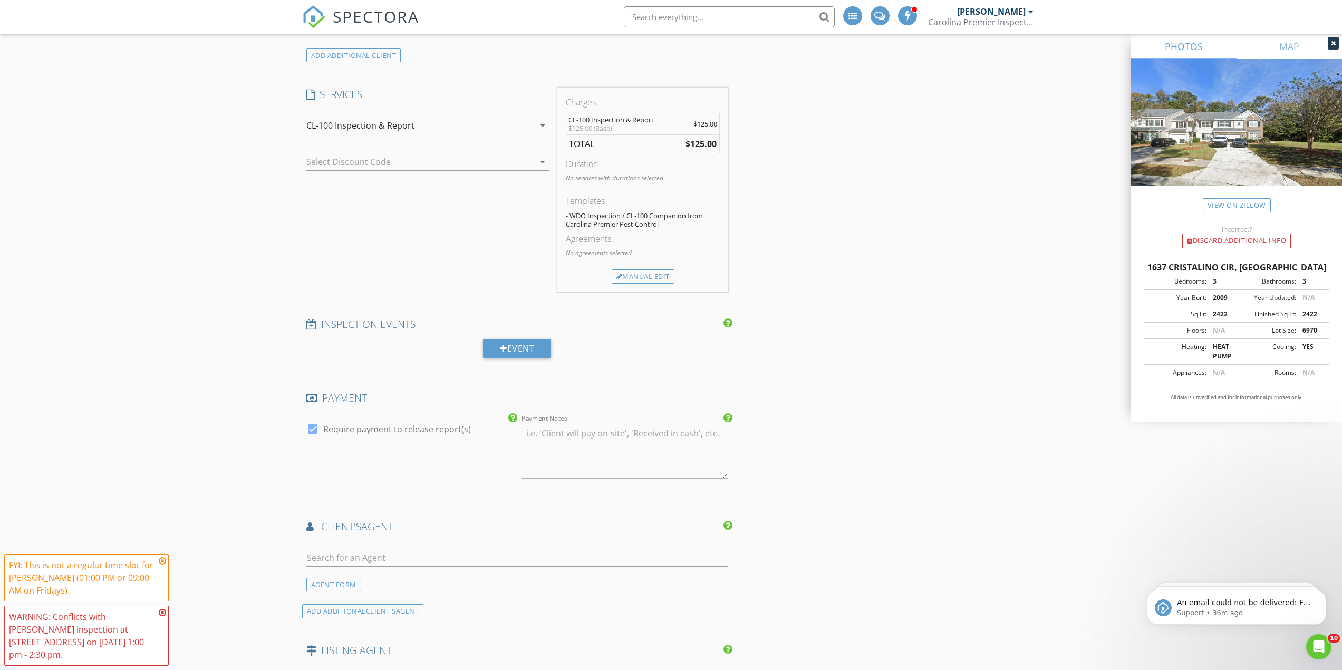
scroll to position [1396, 0]
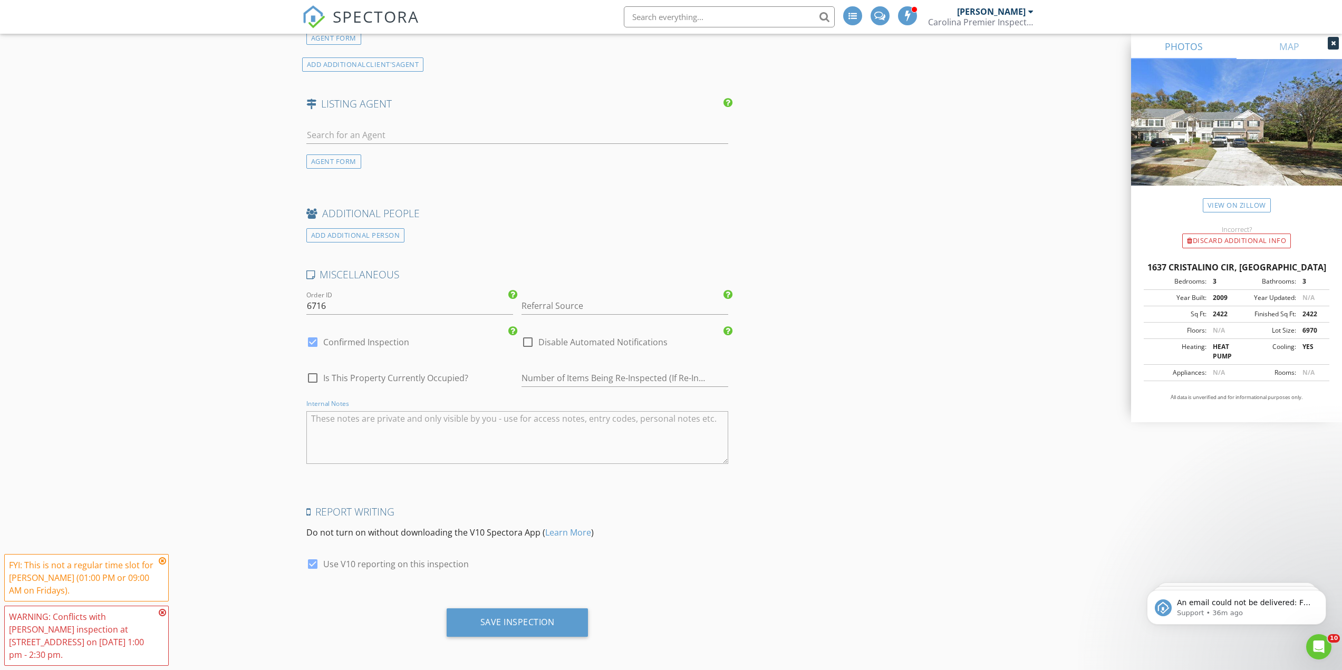
click at [349, 445] on textarea "Internal Notes" at bounding box center [517, 437] width 422 height 53
click at [442, 419] on textarea "CL-100. Told" at bounding box center [517, 437] width 422 height 53
type textarea "CL-100. Told 11:45 - 12:15pm arrival. The clients will be present for access. C…"
drag, startPoint x: 212, startPoint y: 281, endPoint x: 296, endPoint y: 71, distance: 225.7
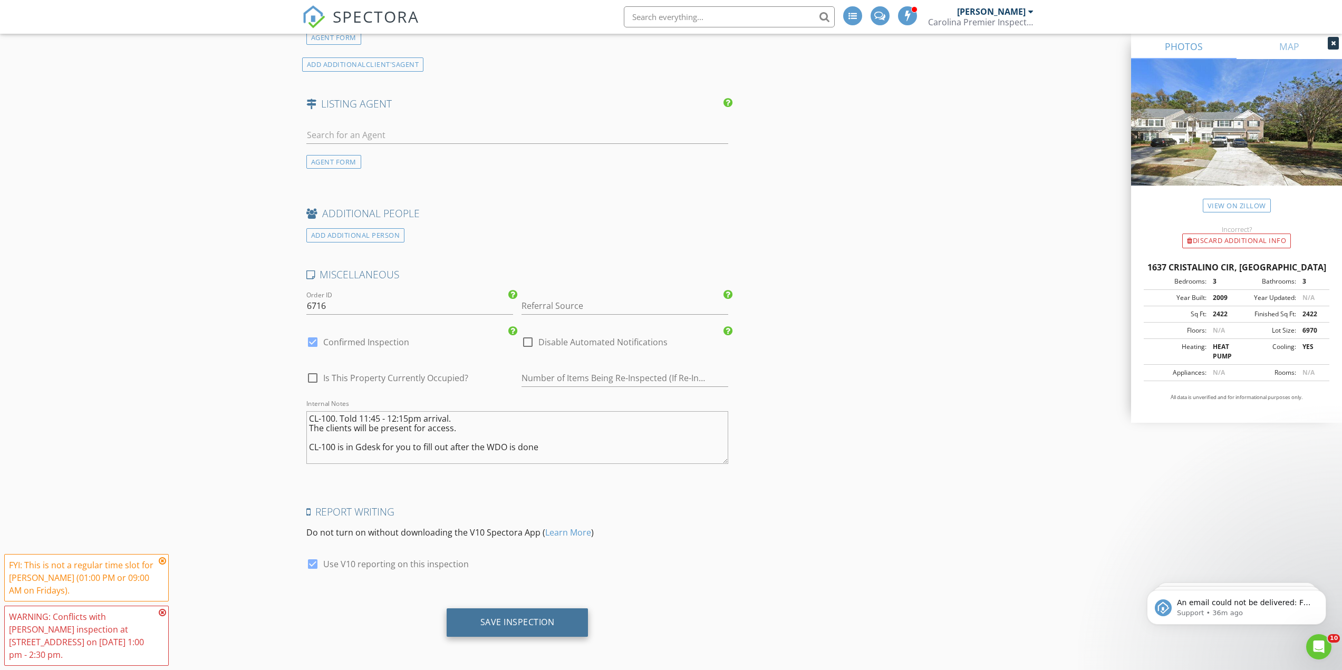
click at [532, 611] on div "Save Inspection" at bounding box center [518, 622] width 142 height 28
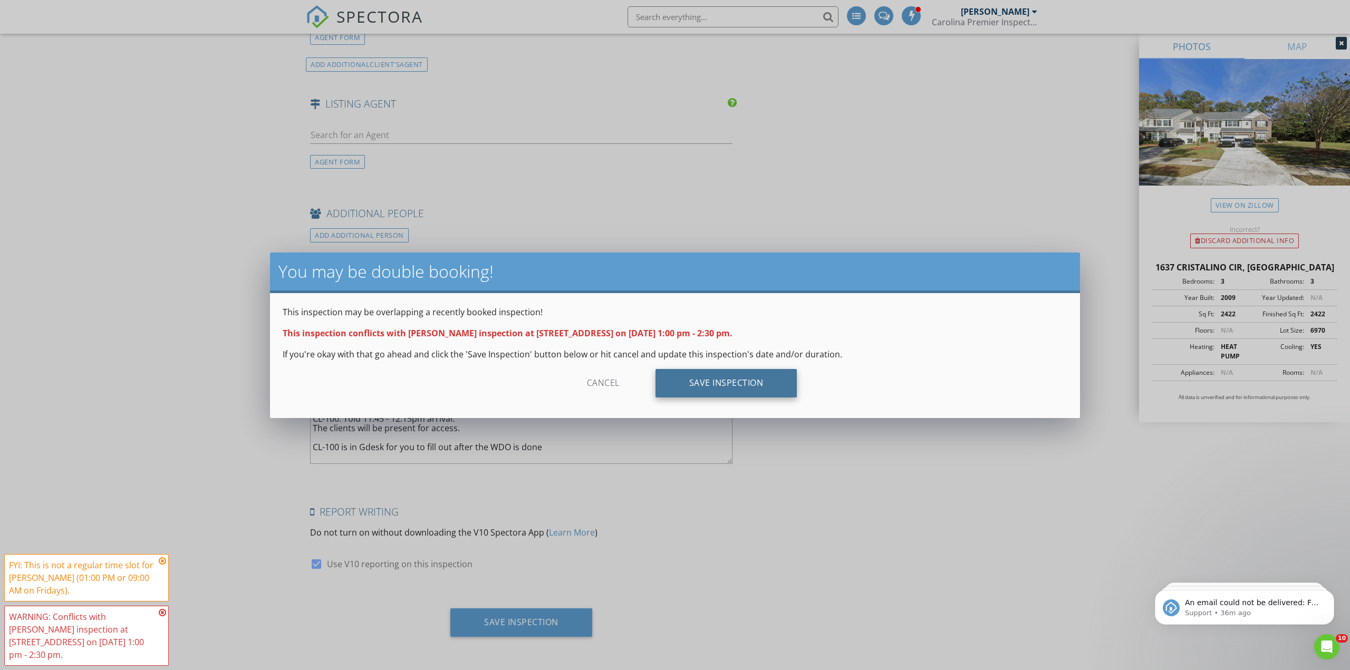
click at [735, 382] on div "Save Inspection" at bounding box center [726, 383] width 142 height 28
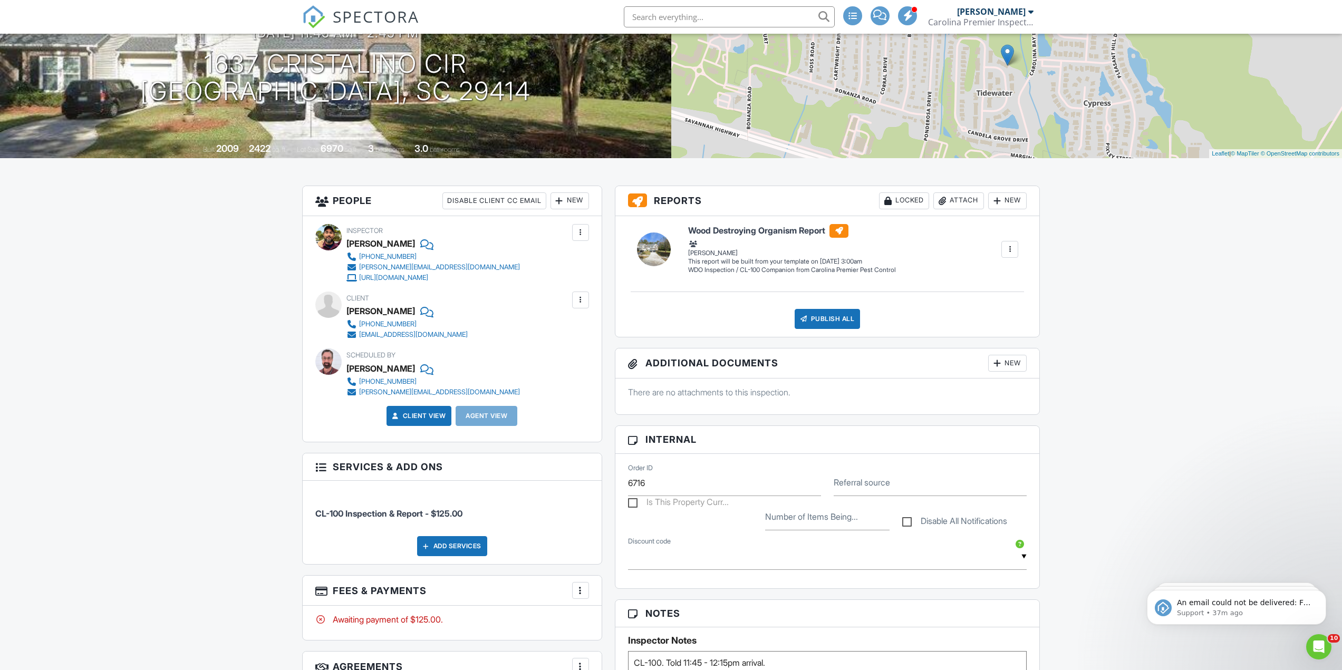
scroll to position [264, 0]
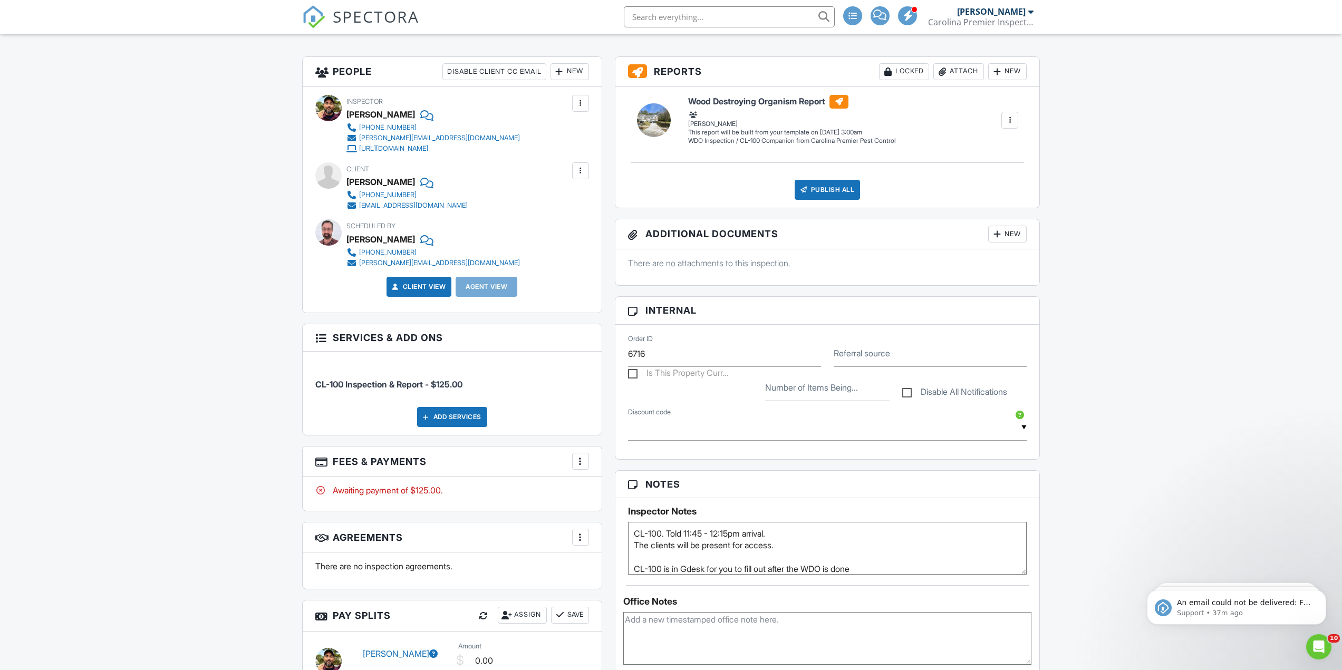
click at [775, 553] on textarea "CL-100. Told 11:45 - 12:15pm arrival. The clients will be present for access. C…" at bounding box center [827, 548] width 399 height 53
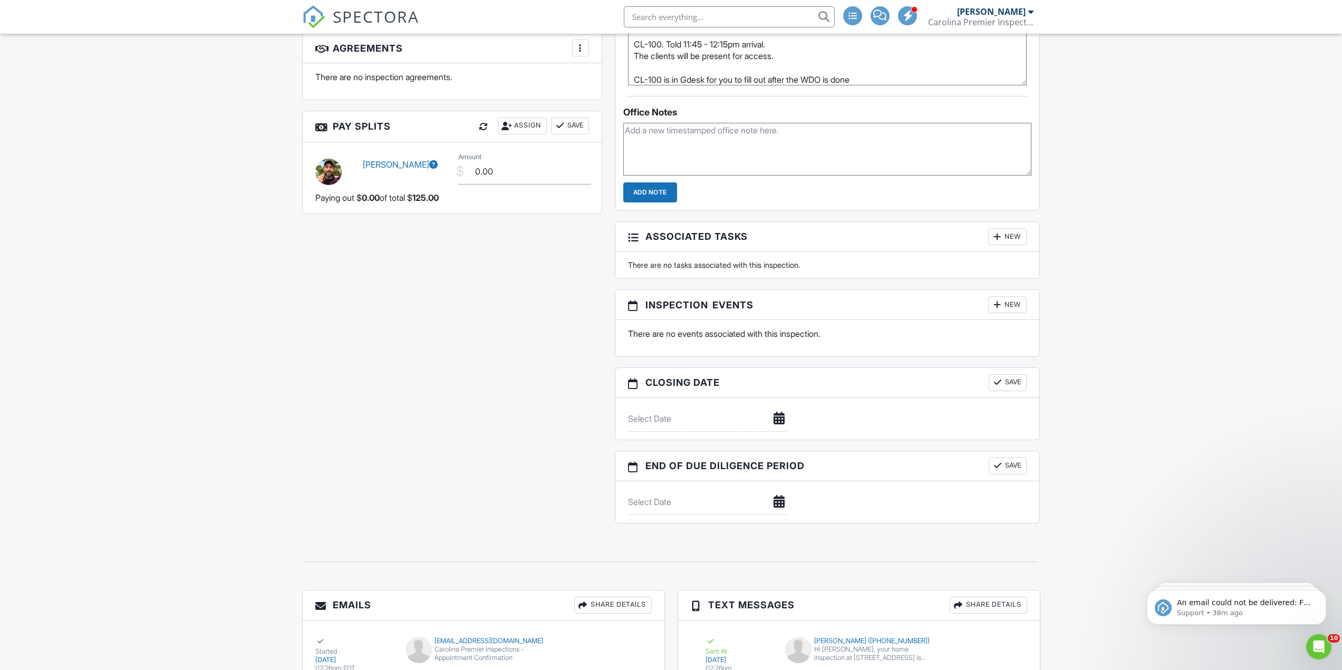
scroll to position [0, 0]
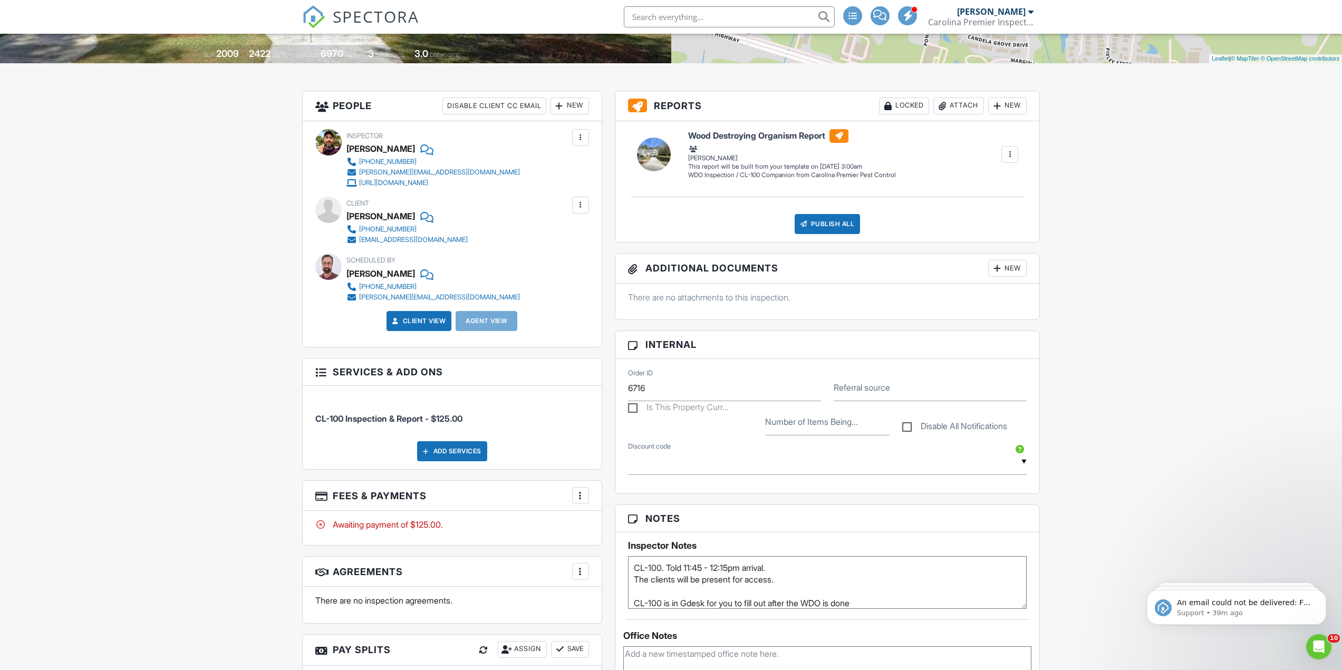
scroll to position [810, 0]
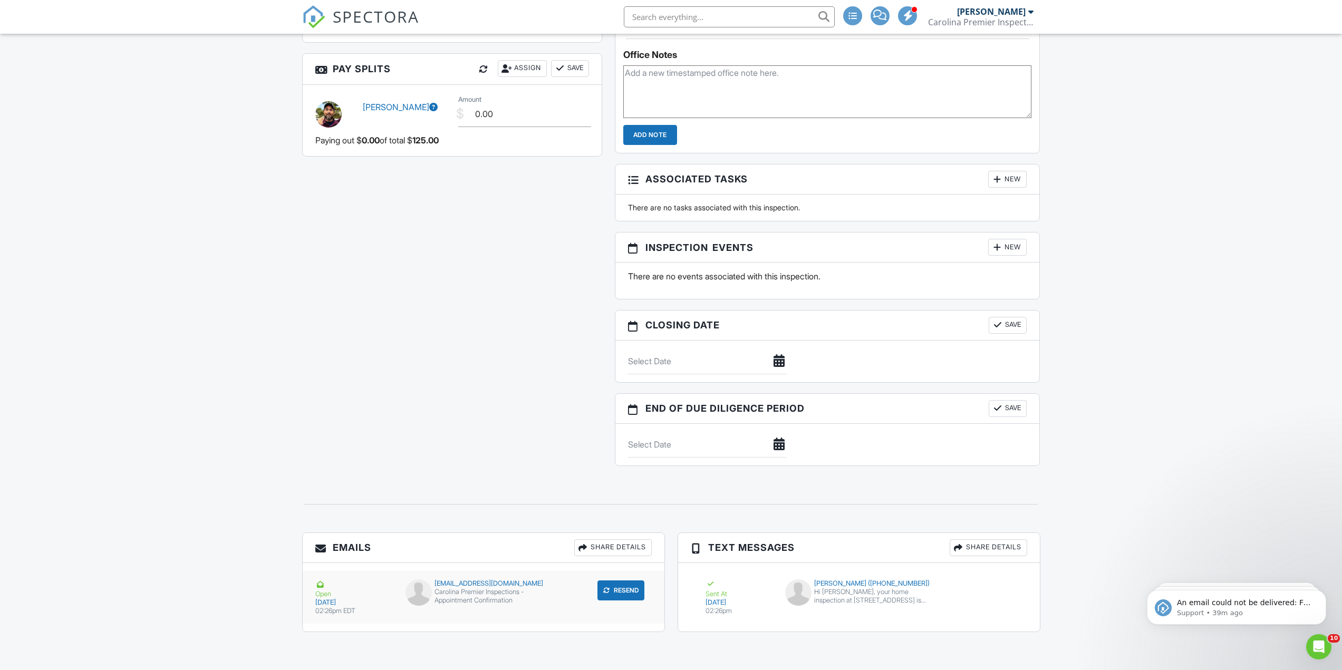
click at [479, 604] on div "Carolina Premier Inspections - Appointment Confirmation" at bounding box center [483, 596] width 156 height 17
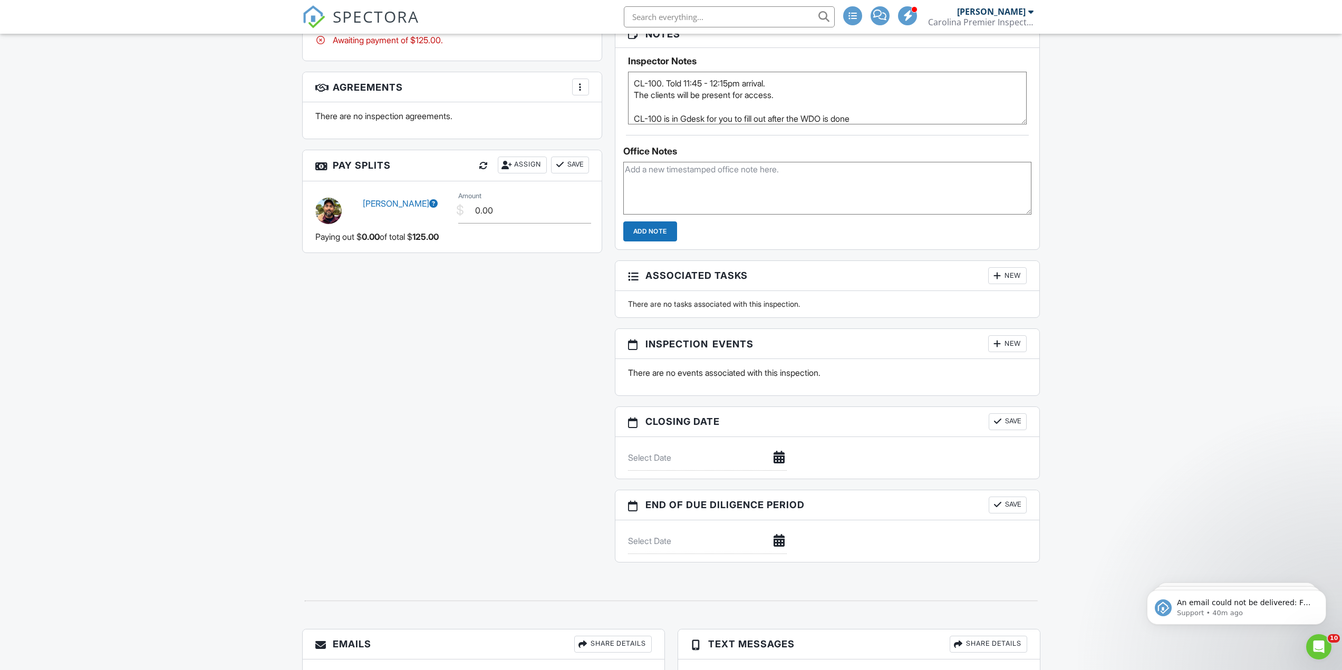
scroll to position [547, 0]
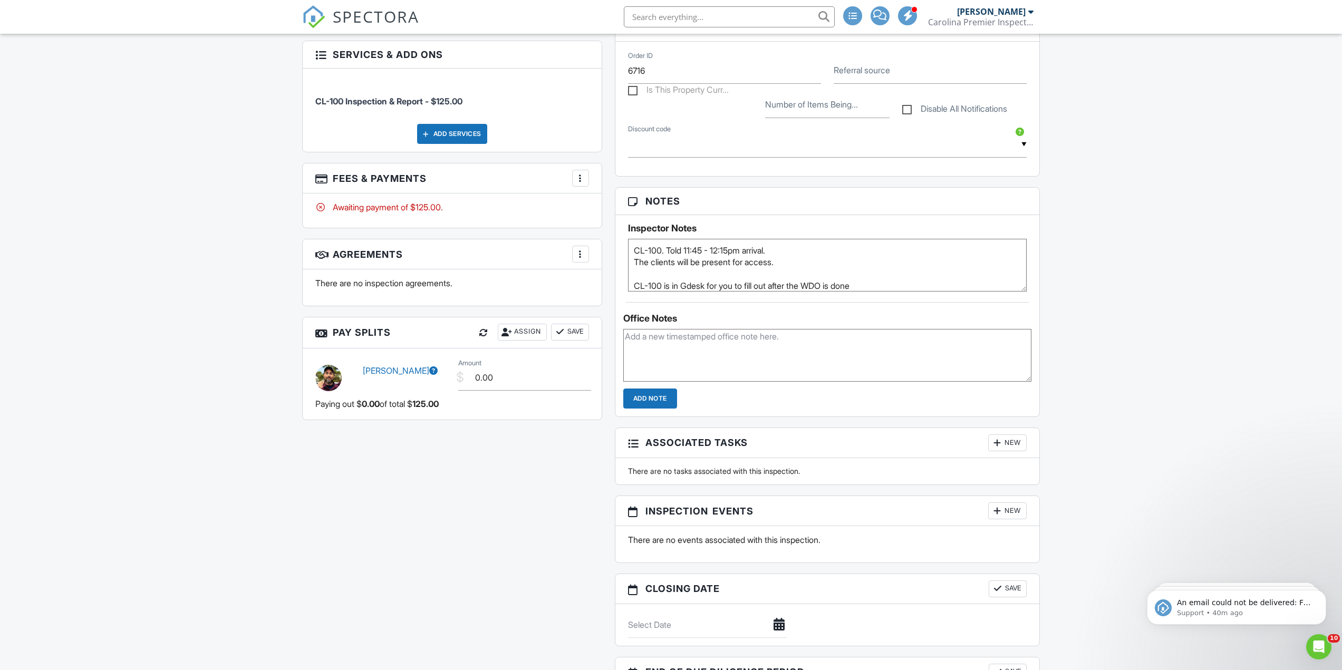
drag, startPoint x: 180, startPoint y: 495, endPoint x: 179, endPoint y: 461, distance: 34.3
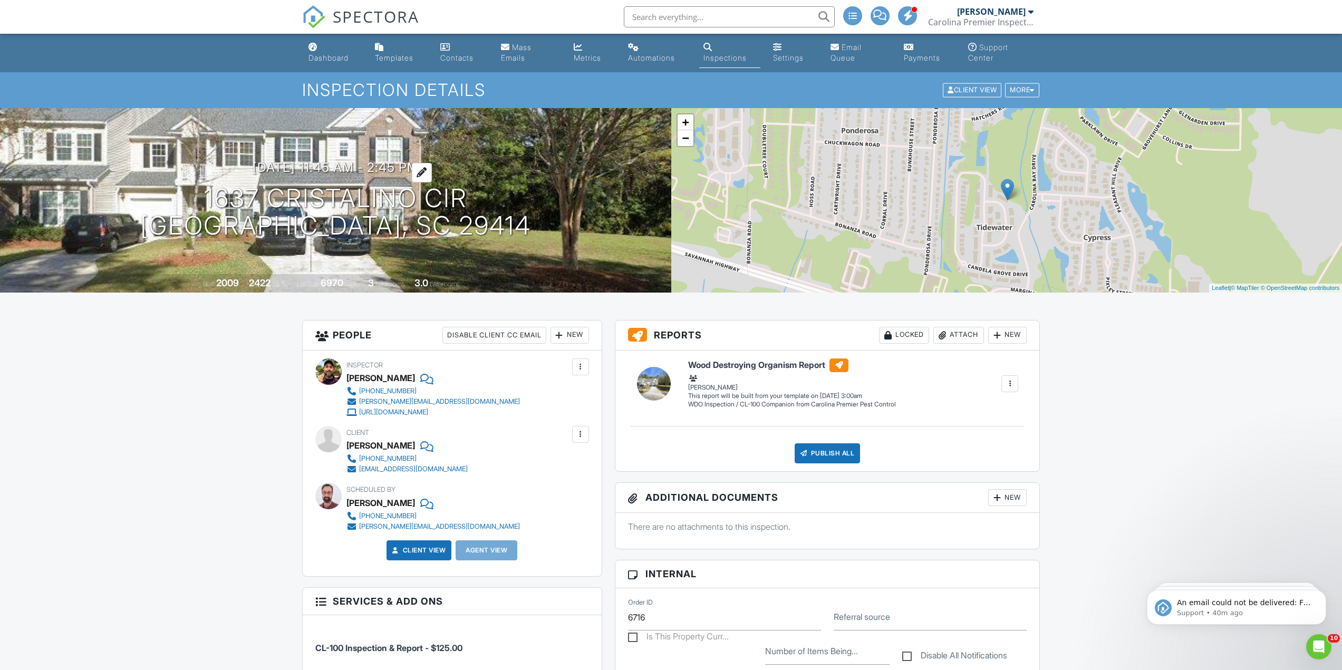
click at [326, 166] on h3 "[DATE] 11:45 am - 2:45 pm" at bounding box center [336, 167] width 166 height 14
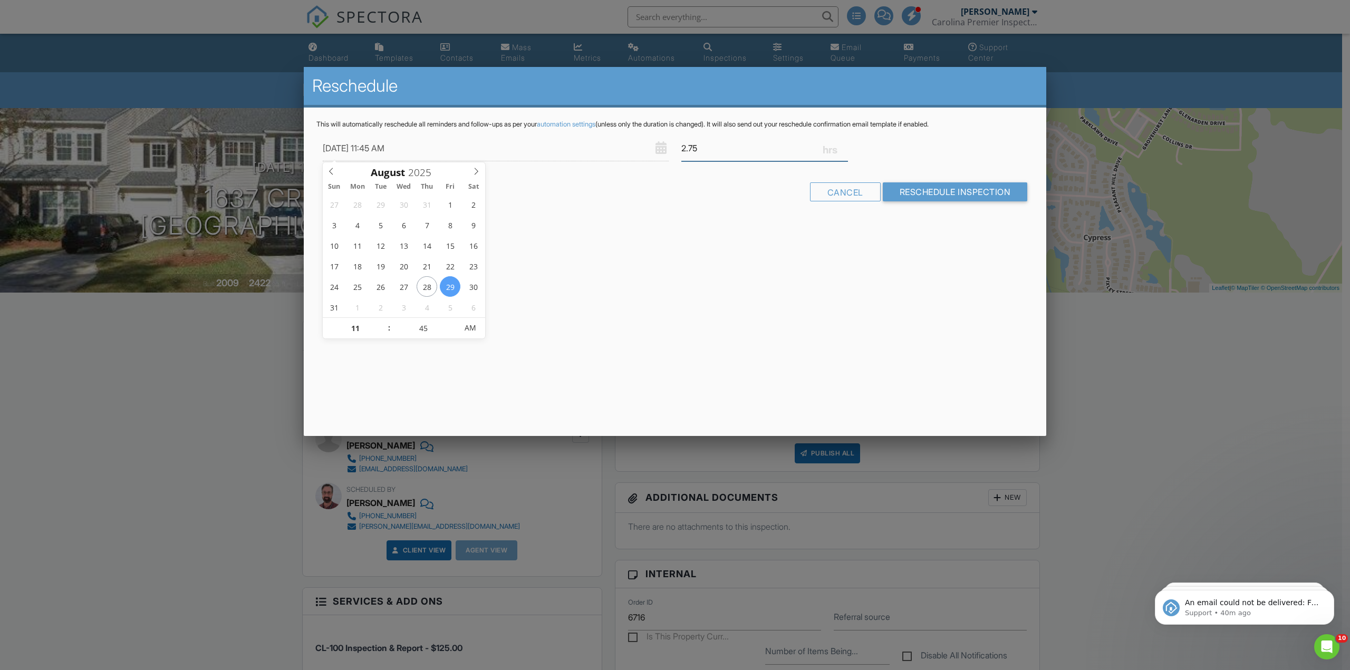
click at [843, 151] on input "2.75" at bounding box center [764, 148] width 167 height 26
click at [843, 151] on input "2.5" at bounding box center [764, 148] width 167 height 26
click at [843, 151] on input "2.25" at bounding box center [764, 148] width 167 height 26
click at [843, 151] on input "2" at bounding box center [764, 148] width 167 height 26
click at [844, 151] on input "1.75" at bounding box center [764, 148] width 167 height 26
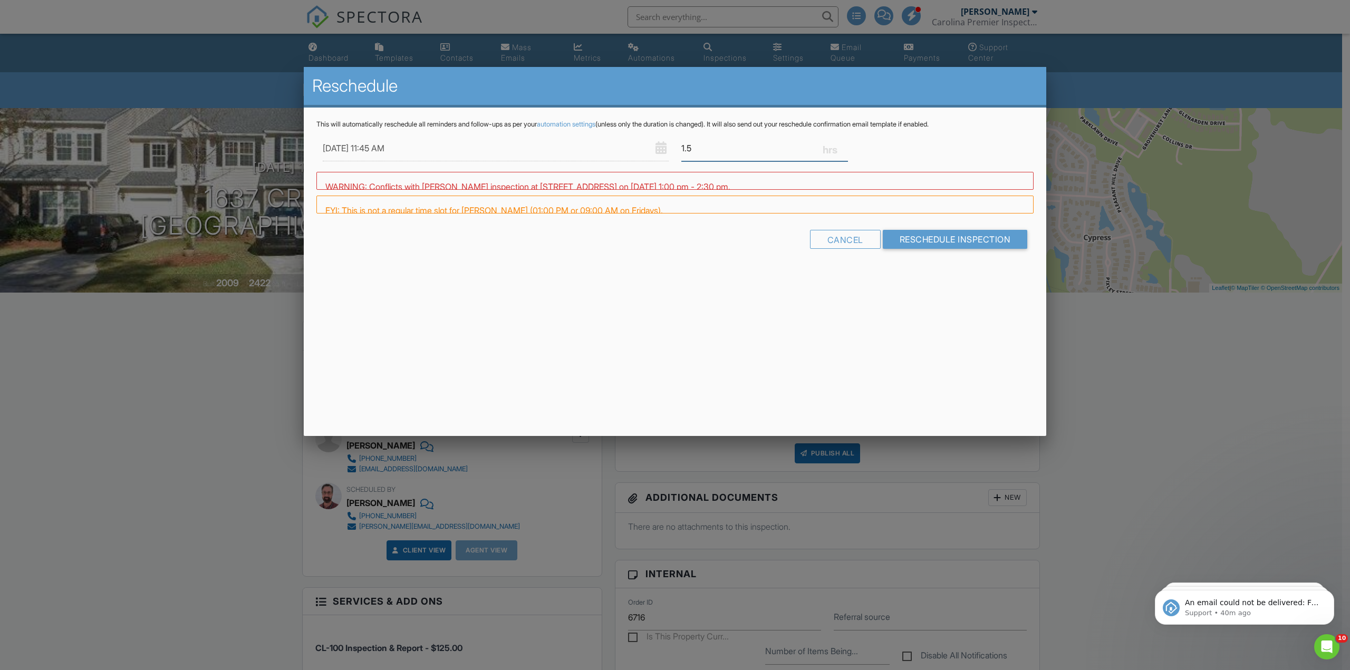
type input "1.5"
click at [844, 151] on input "1.5" at bounding box center [764, 148] width 167 height 26
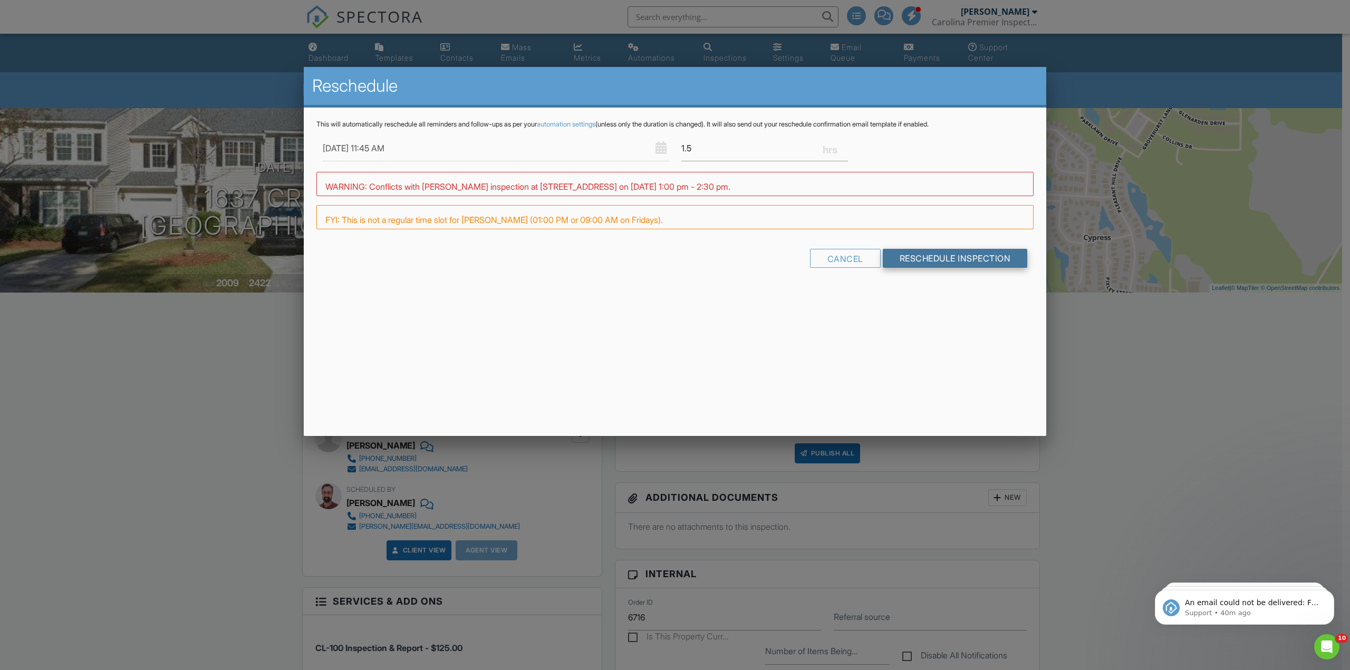
click at [965, 257] on form "08/29/2025 11:45 AM 1.5 Warning: this date/time is in the past. WARNING: Confli…" at bounding box center [674, 205] width 717 height 140
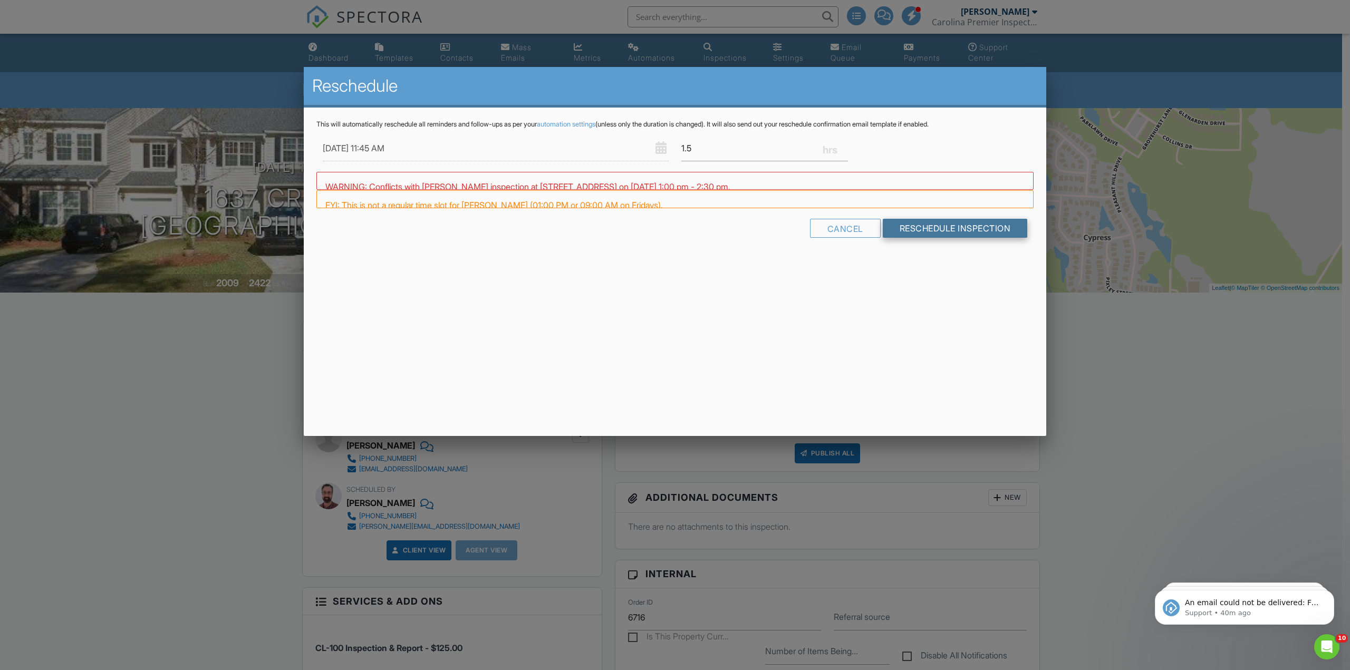
click at [958, 237] on input "Reschedule Inspection" at bounding box center [954, 228] width 145 height 19
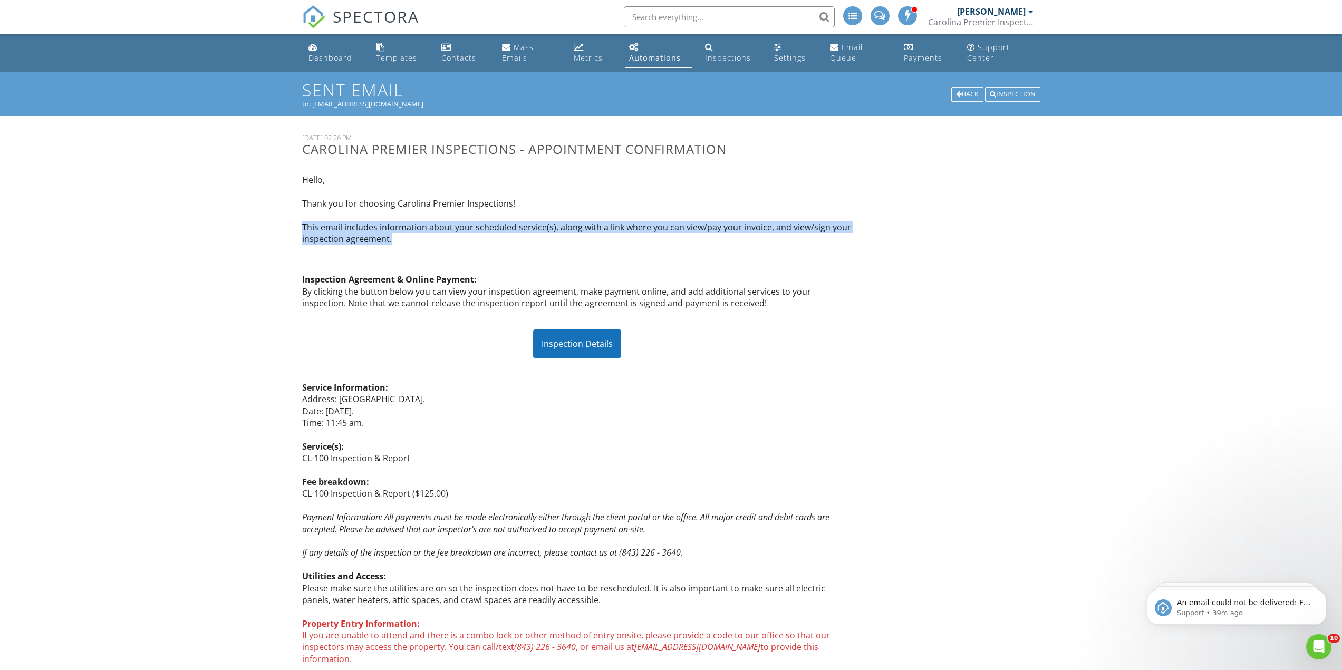
drag, startPoint x: 291, startPoint y: 224, endPoint x: 425, endPoint y: 241, distance: 135.0
click at [425, 241] on div "Dashboard Templates Contacts Mass Emails Metrics Automations Inspections Settin…" at bounding box center [671, 585] width 1342 height 1103
click at [425, 241] on p "Hello, Thank you for choosing Carolina Premier Inspections! This email includes…" at bounding box center [577, 209] width 550 height 71
drag, startPoint x: 490, startPoint y: 242, endPoint x: 307, endPoint y: 226, distance: 184.1
click at [307, 226] on p "Hello, Thank you for choosing Carolina Premier Inspections! This email includes…" at bounding box center [577, 209] width 550 height 71
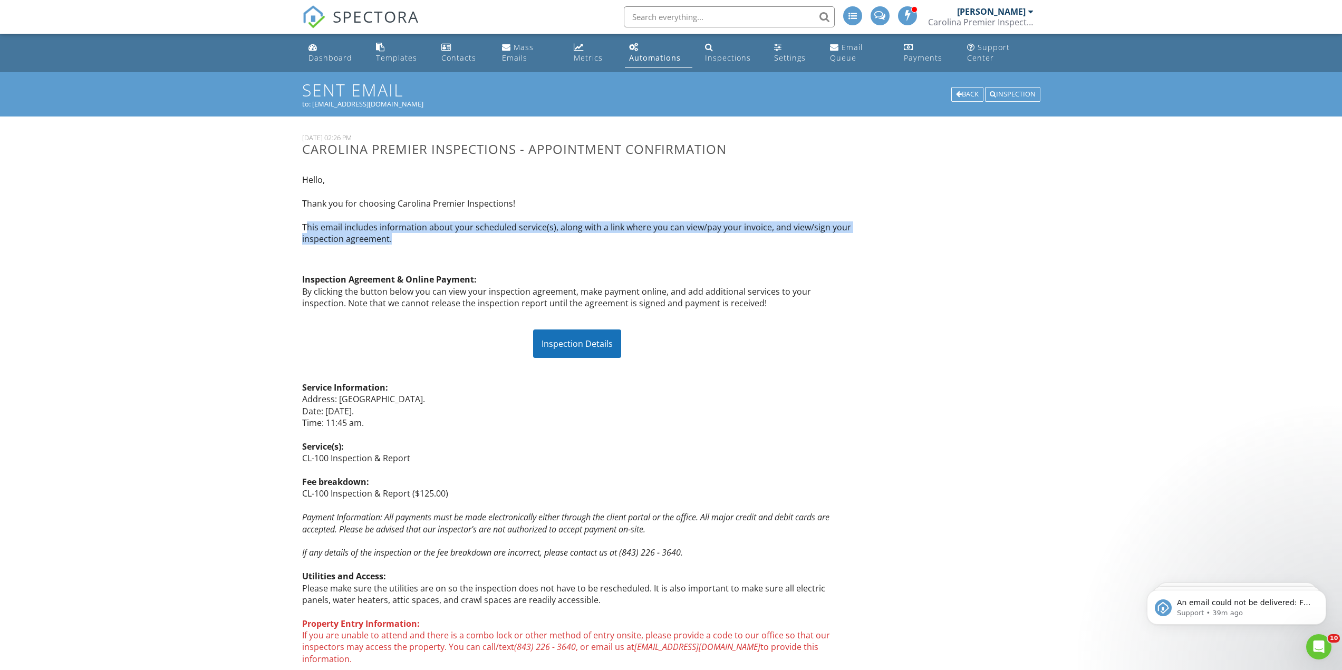
click at [307, 226] on p "Hello, Thank you for choosing Carolina Premier Inspections! This email includes…" at bounding box center [577, 209] width 550 height 71
drag, startPoint x: 295, startPoint y: 222, endPoint x: 493, endPoint y: 258, distance: 200.9
click at [493, 258] on div "Hello, Thank you for choosing Carolina Premier Inspections! This email includes…" at bounding box center [577, 461] width 563 height 590
click at [493, 258] on p at bounding box center [577, 260] width 550 height 12
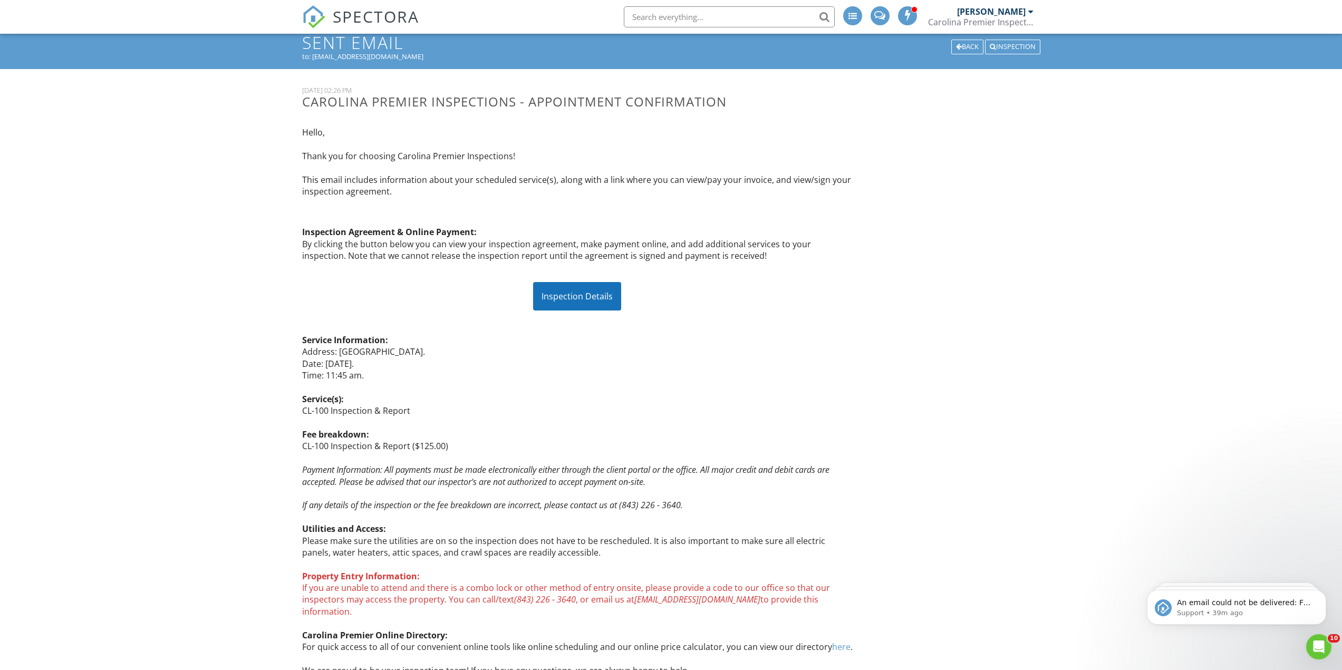
scroll to position [158, 0]
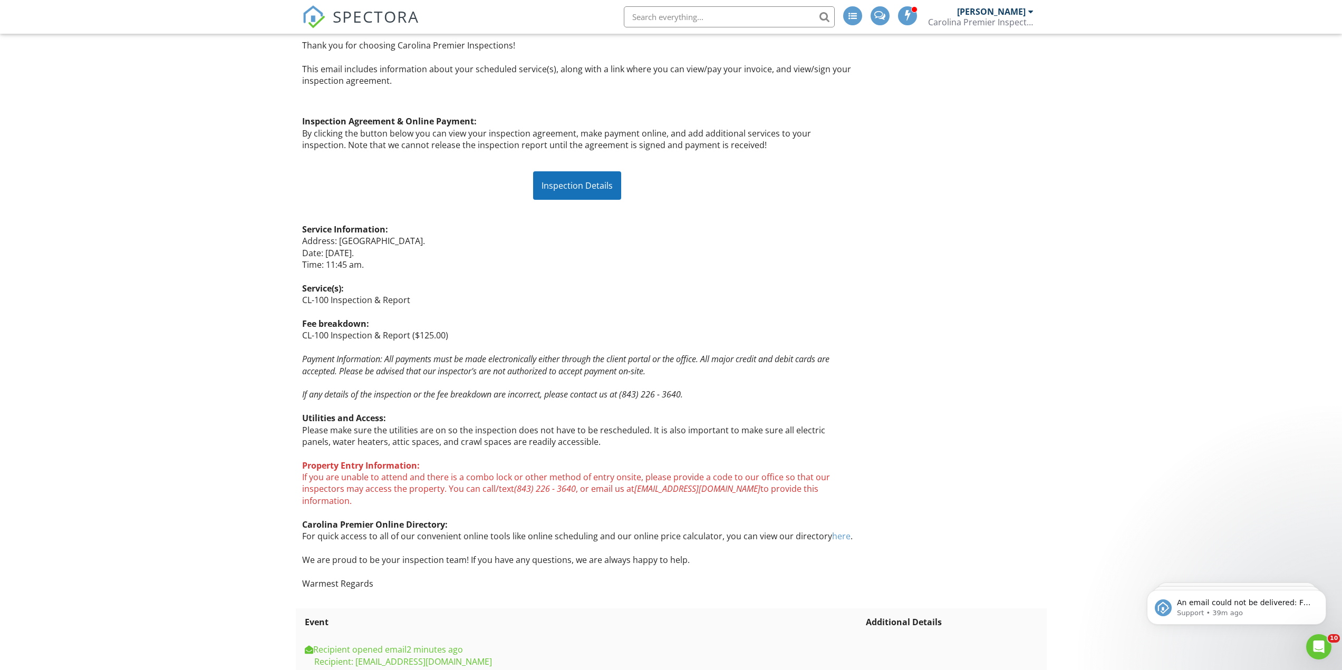
click at [572, 182] on div "Inspection Details" at bounding box center [577, 185] width 88 height 28
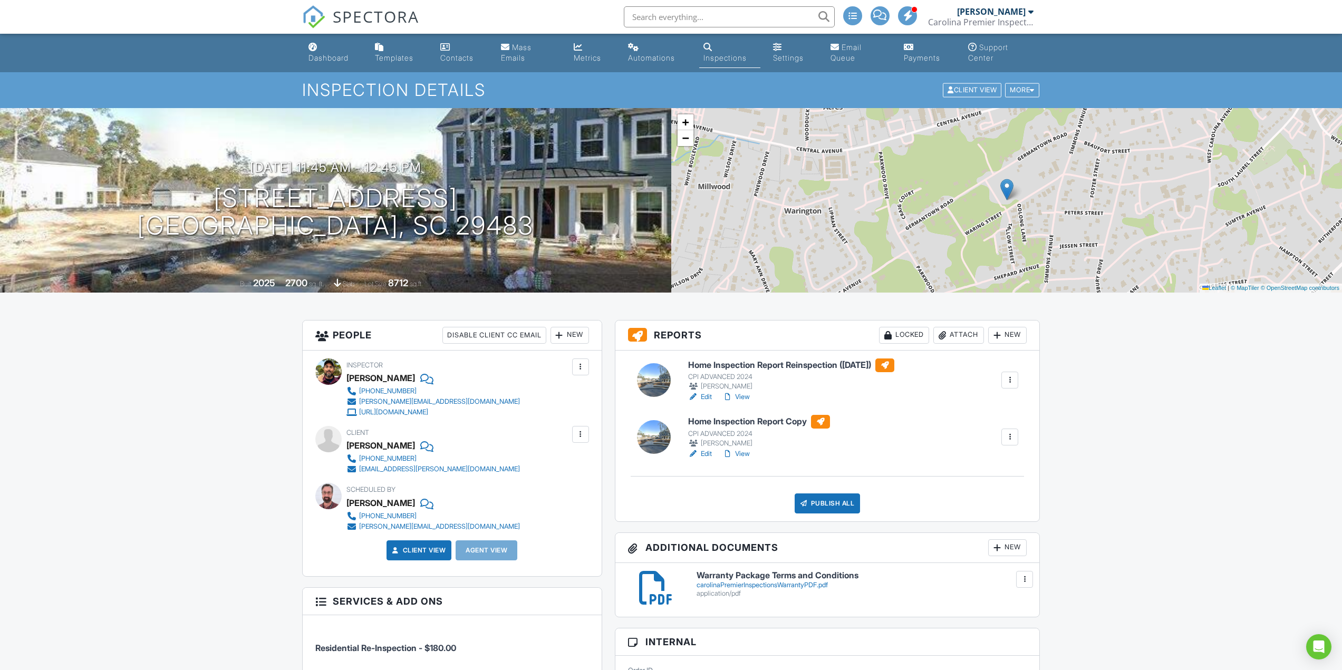
click at [1001, 440] on div at bounding box center [1009, 437] width 17 height 17
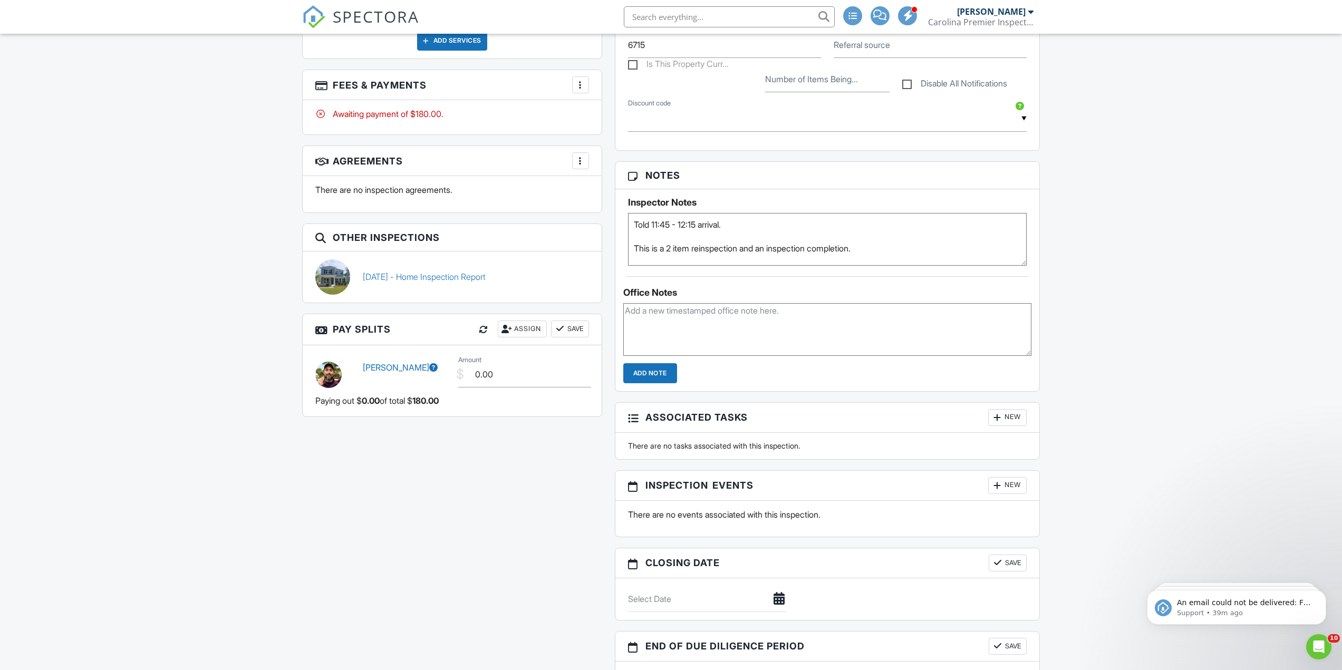
scroll to position [975, 0]
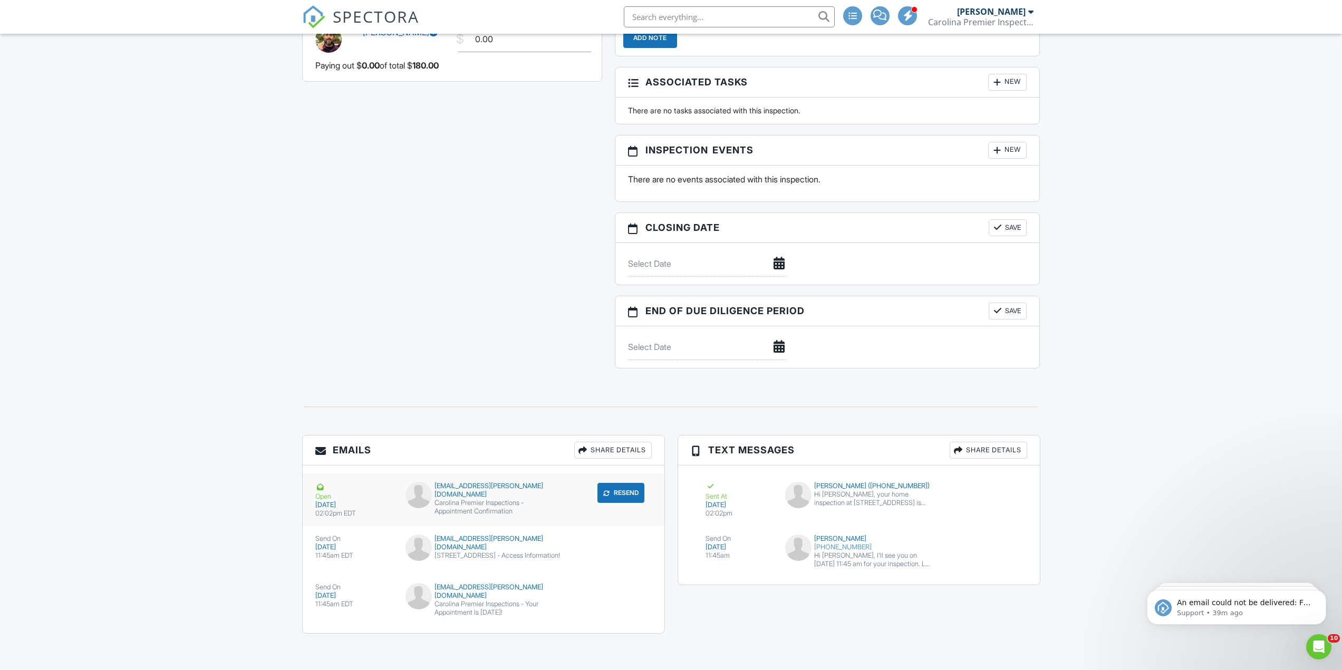
click at [473, 499] on div "Carolina Premier Inspections - Appointment Confirmation" at bounding box center [483, 507] width 156 height 17
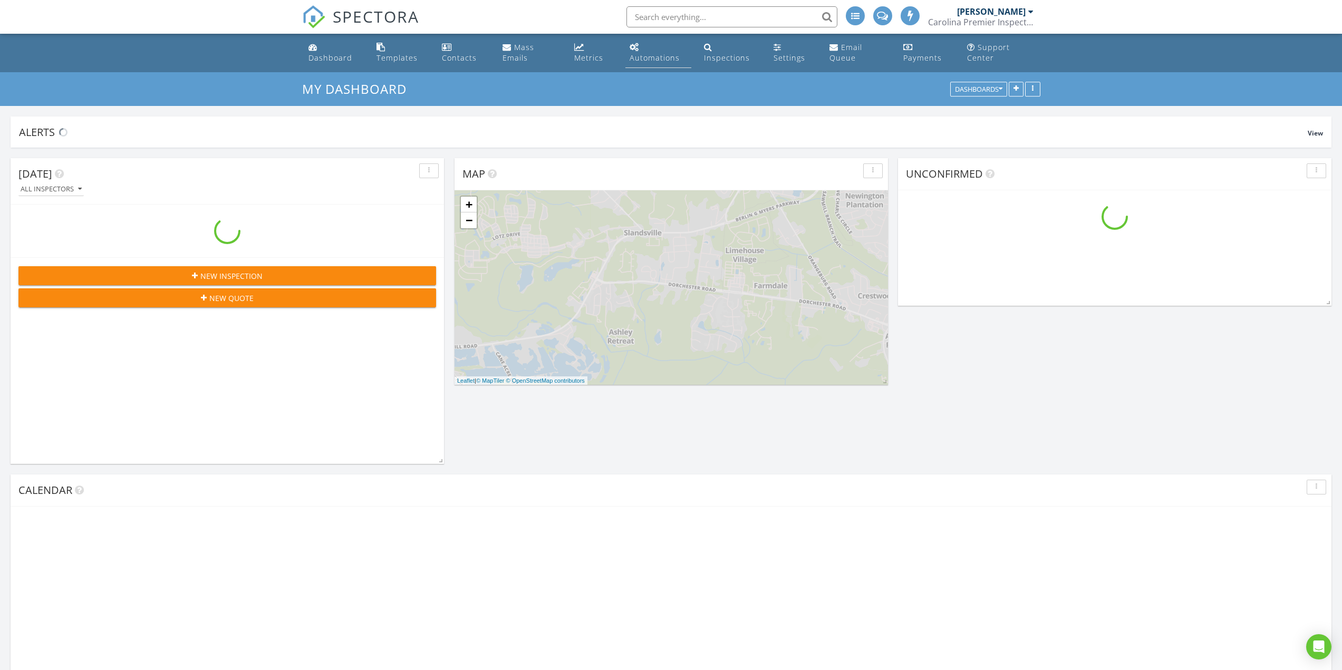
scroll to position [1503, 1358]
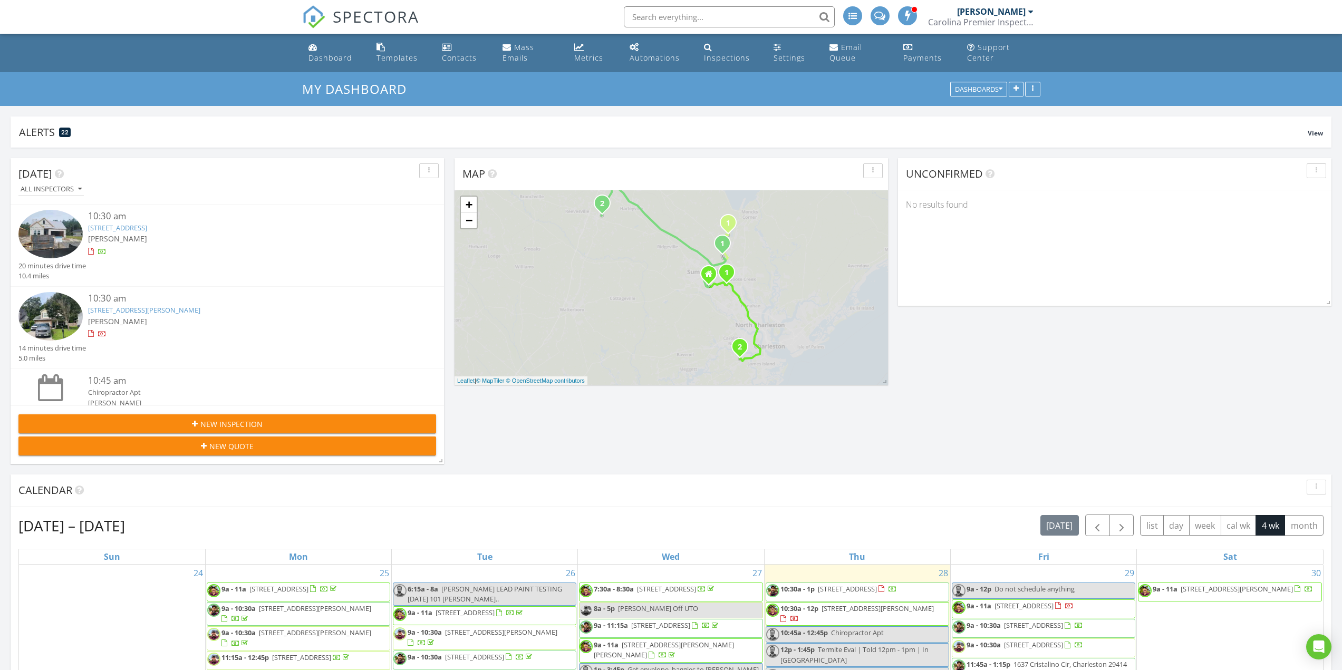
click at [274, 421] on div "New Inspection" at bounding box center [227, 424] width 401 height 11
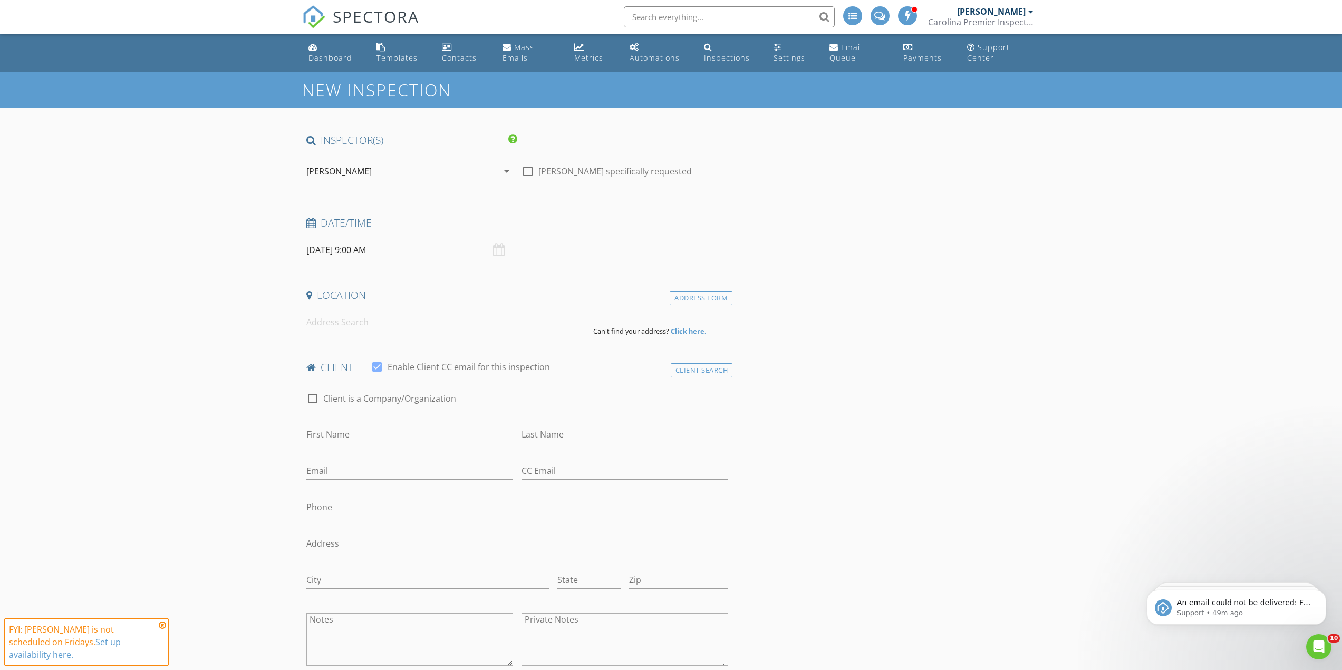
click at [403, 166] on div "[PERSON_NAME]" at bounding box center [402, 171] width 192 height 17
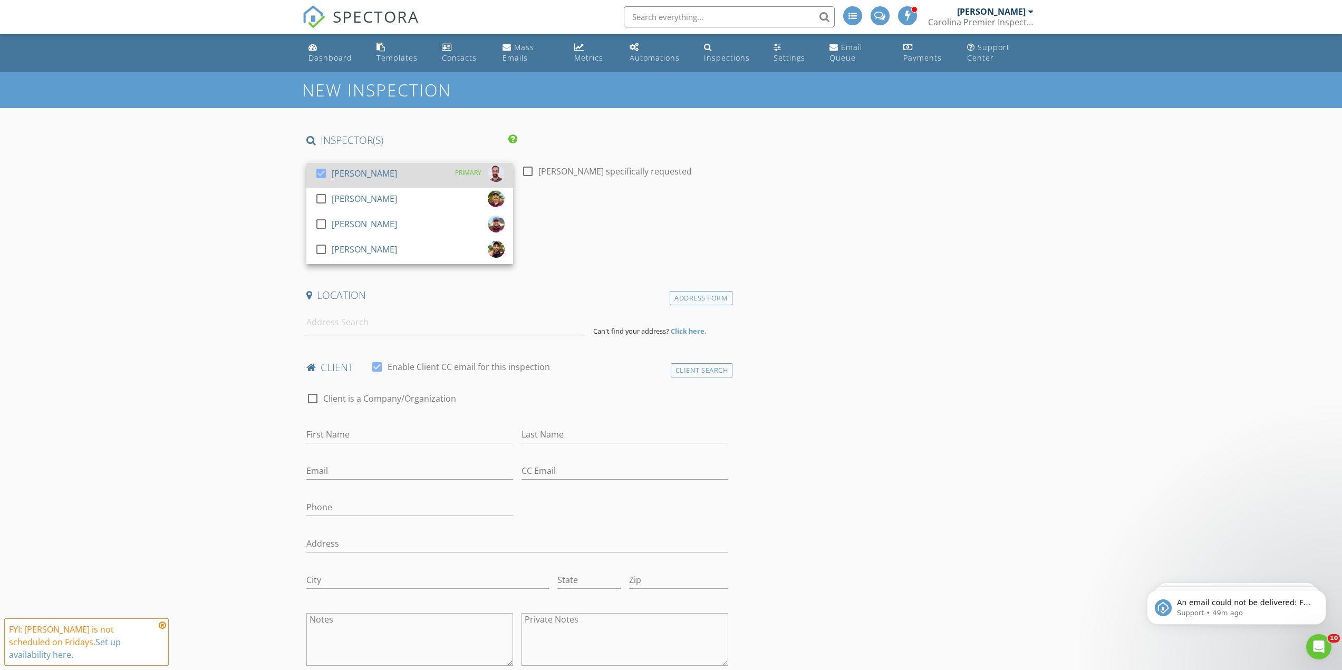
click at [398, 170] on div "check_box [PERSON_NAME] PRIMARY" at bounding box center [410, 175] width 190 height 21
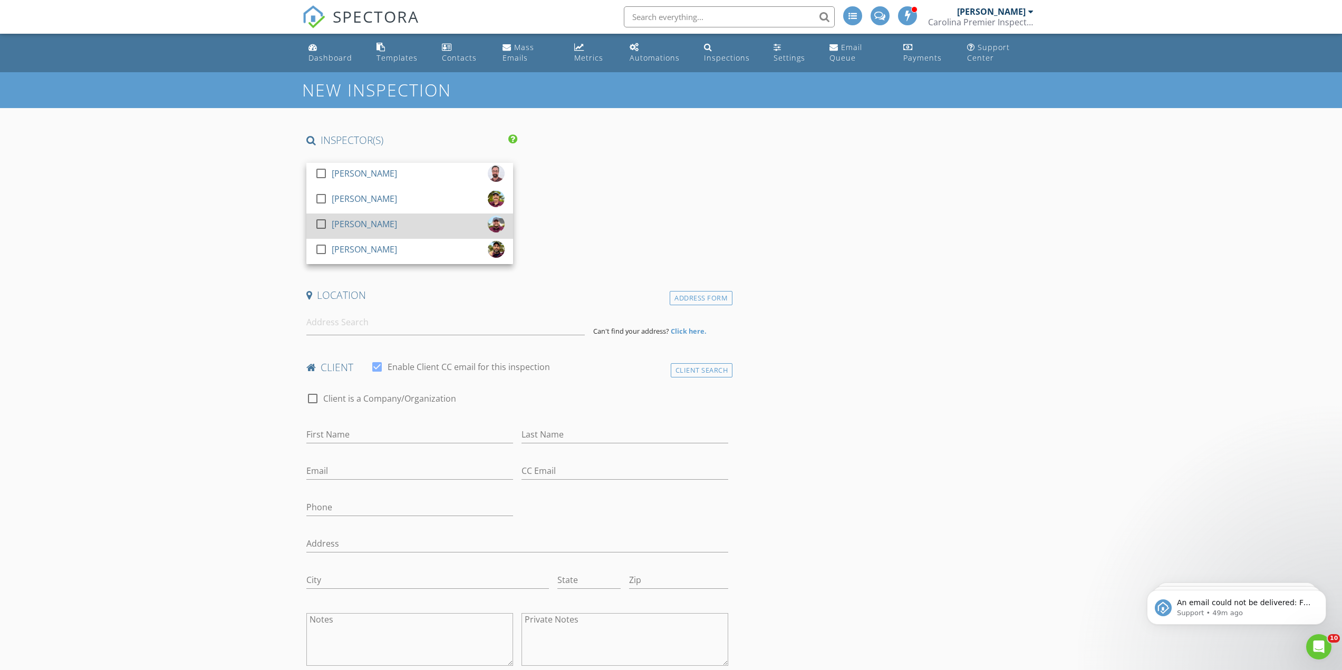
click at [393, 230] on div "[PERSON_NAME]" at bounding box center [364, 224] width 65 height 17
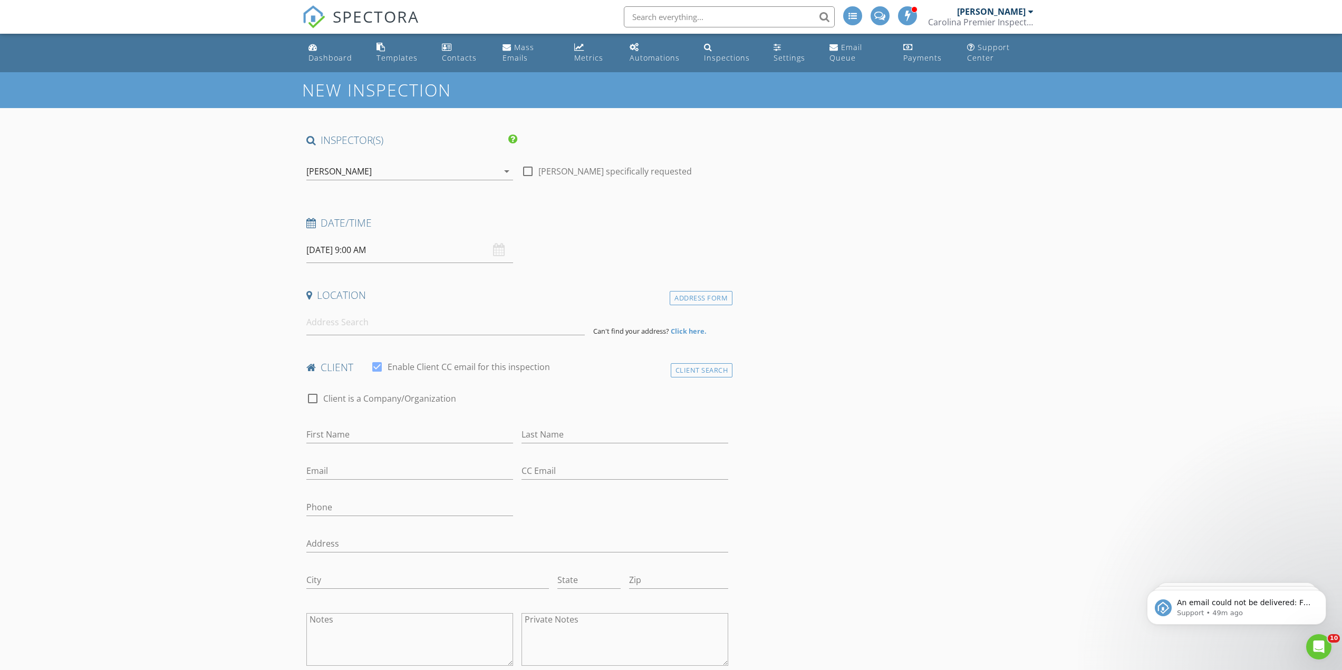
click at [356, 255] on input "[DATE] 9:00 AM" at bounding box center [409, 250] width 207 height 26
click at [320, 328] on input at bounding box center [445, 322] width 278 height 26
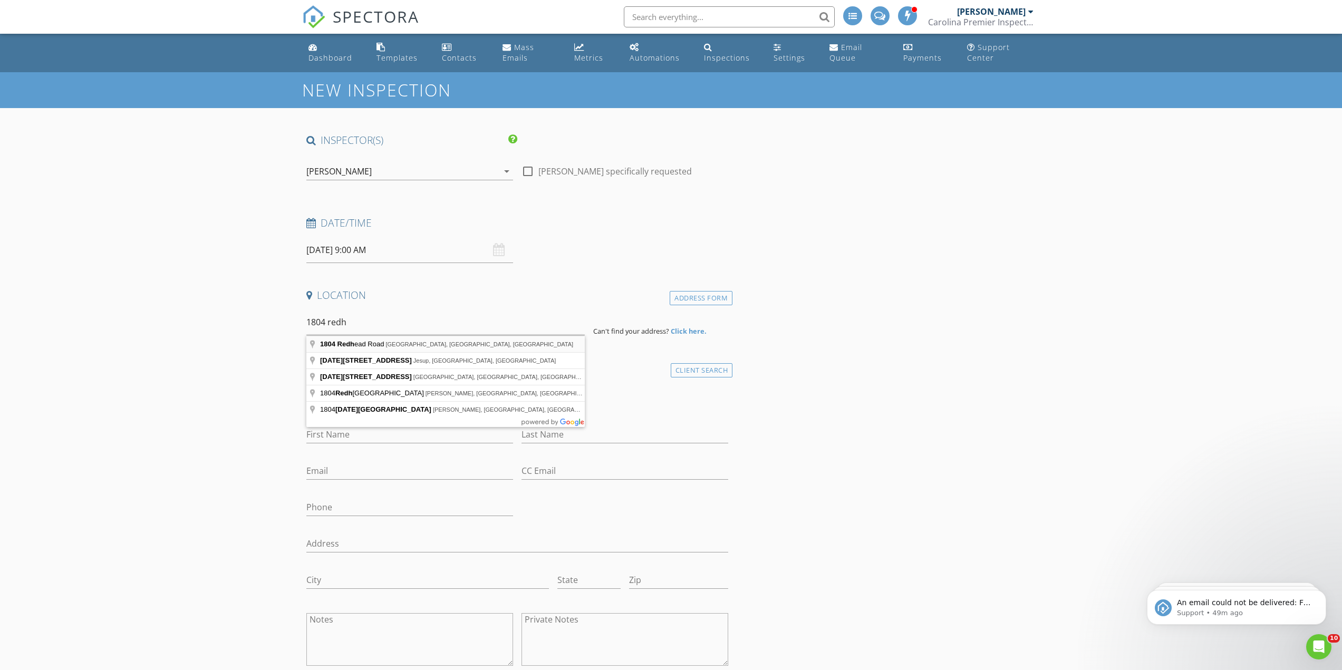
type input "1804 Redhead Road, Moncks Corner, SC, USA"
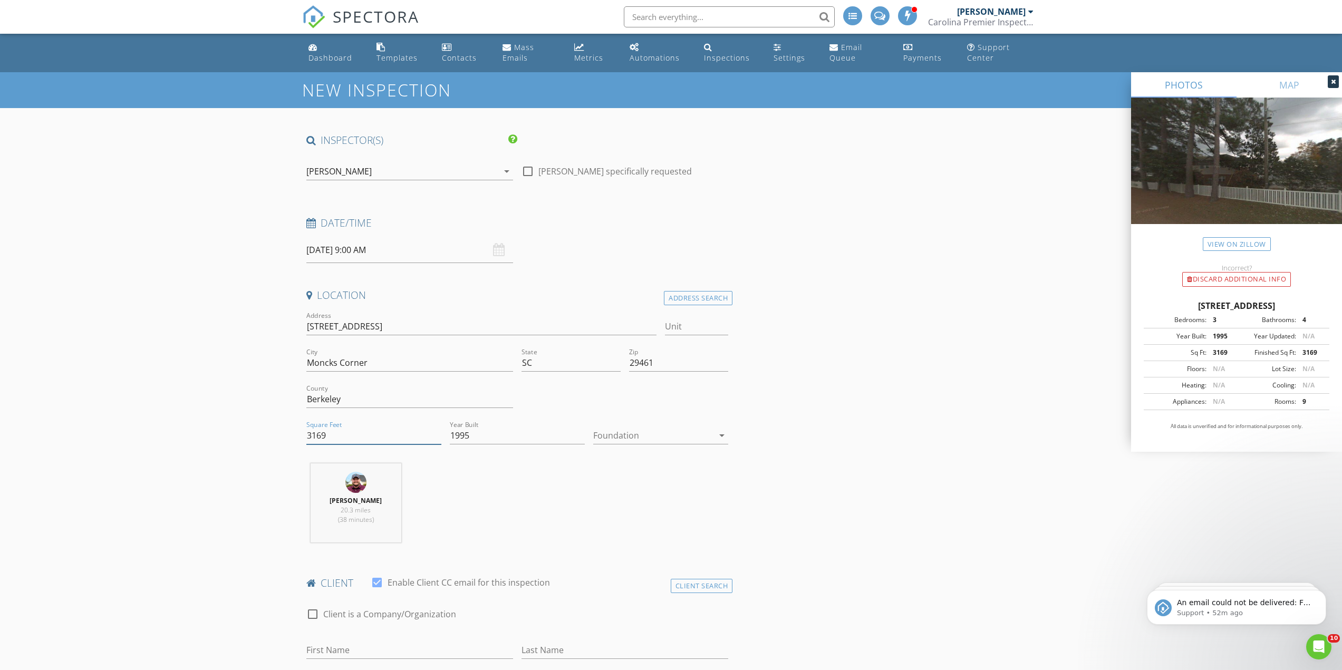
click at [357, 439] on input "3169" at bounding box center [373, 435] width 135 height 17
type input "4395"
type input "1995"
click at [348, 439] on input "4395" at bounding box center [373, 435] width 135 height 17
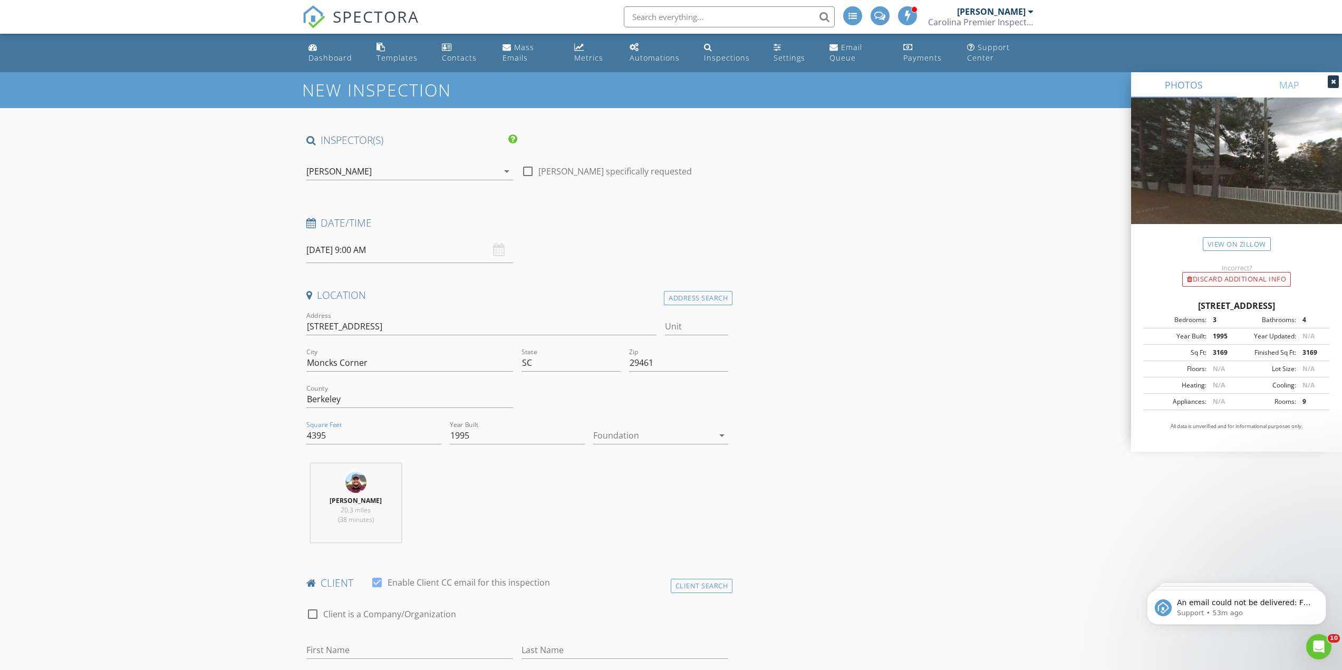
click at [676, 444] on div at bounding box center [653, 435] width 120 height 17
click at [632, 489] on div "Slab" at bounding box center [660, 490] width 118 height 13
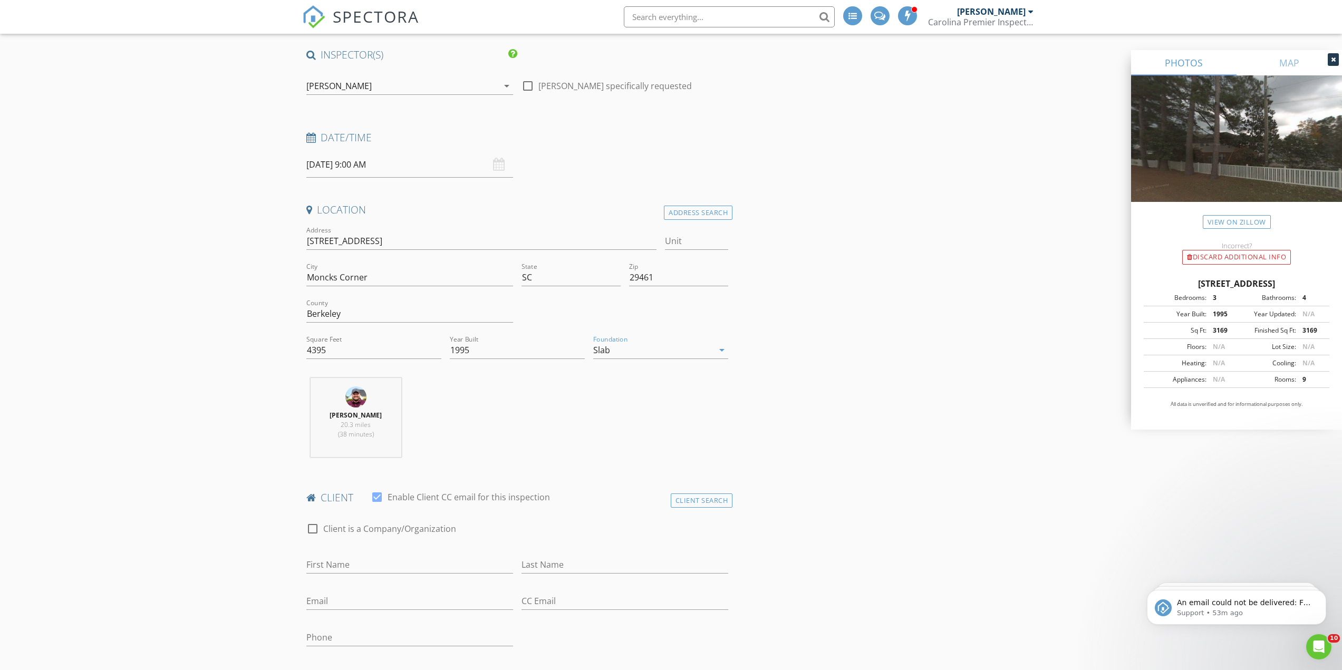
scroll to position [316, 0]
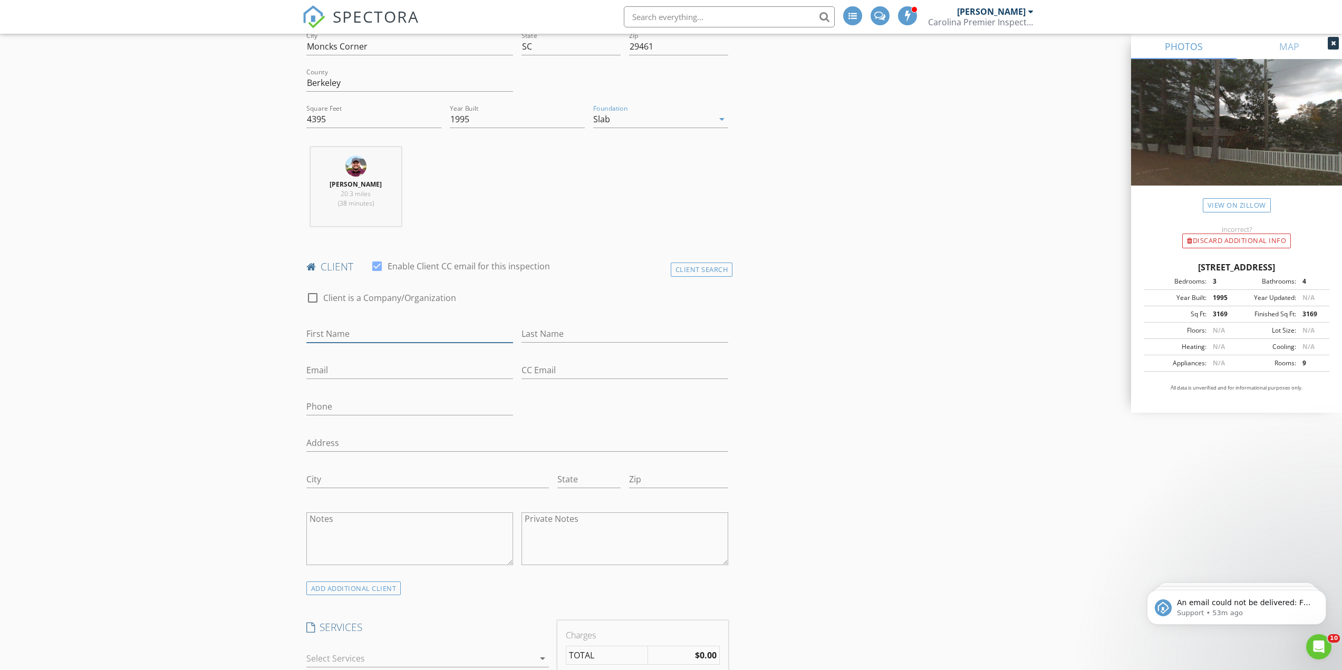
click at [372, 338] on input "First Name" at bounding box center [409, 333] width 207 height 17
type input "Scott"
type input "Pence"
click at [368, 370] on input "Email" at bounding box center [409, 370] width 207 height 17
paste input "Scott.t.pence@boeing.com"
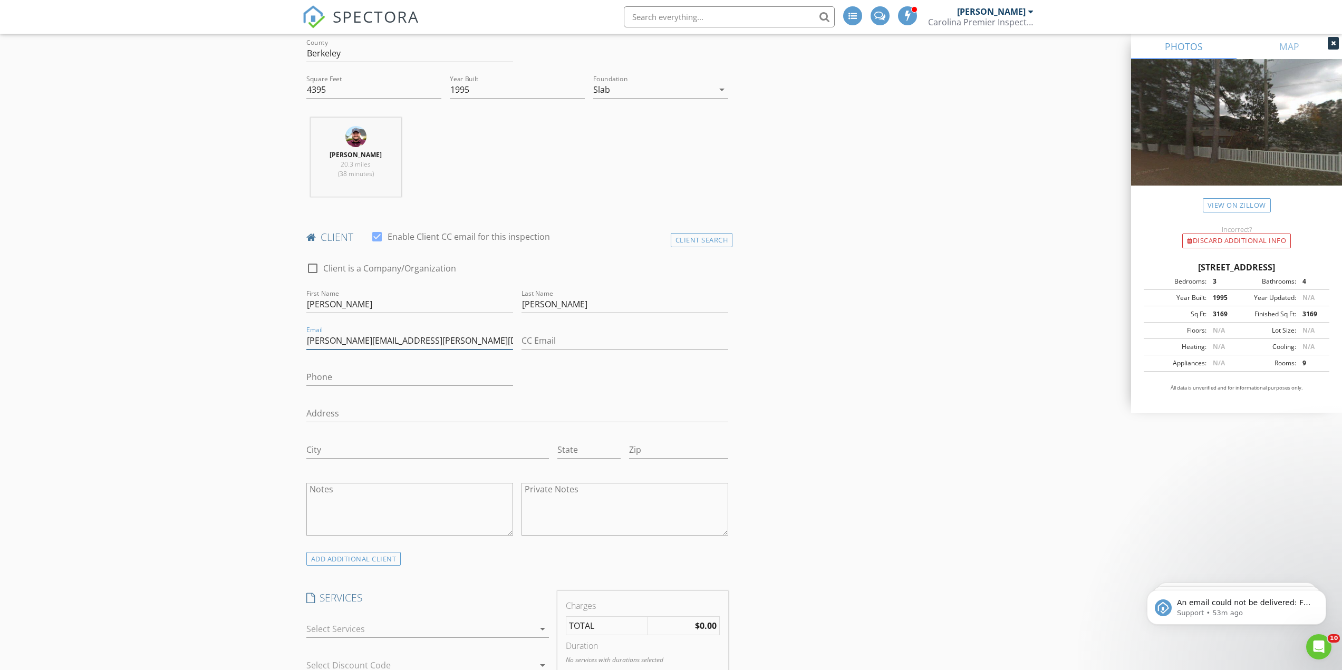
scroll to position [474, 0]
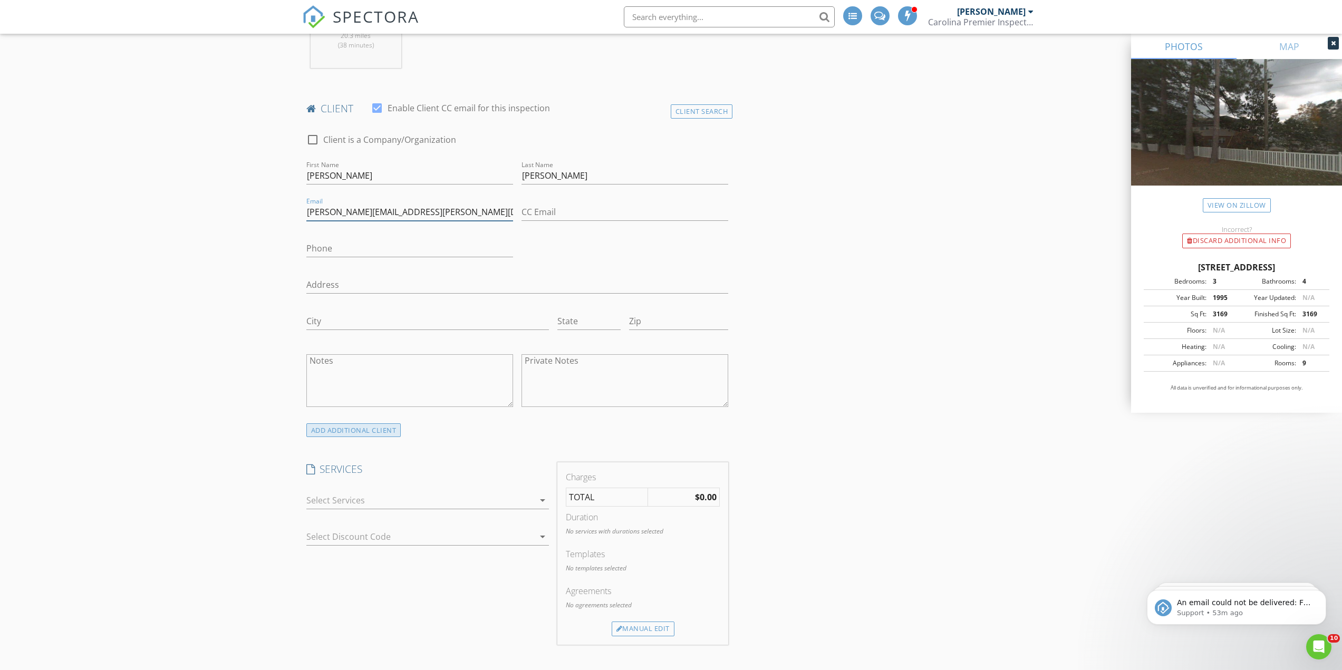
type input "Scott.t.pence@boeing.com"
click at [341, 430] on div "ADD ADDITIONAL client" at bounding box center [353, 430] width 95 height 14
click at [356, 517] on input "First Name" at bounding box center [409, 521] width 207 height 17
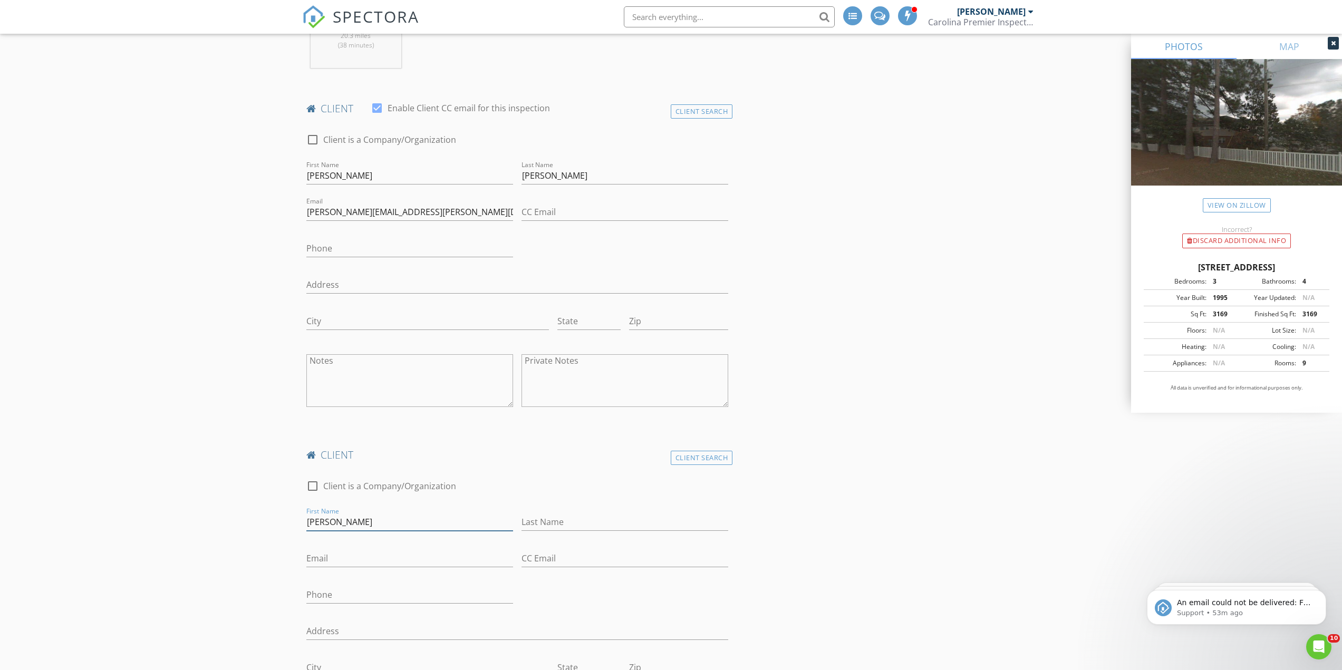
type input "Natalie"
type input "Pence"
click at [384, 568] on div "Email This email is invalid" at bounding box center [409, 565] width 207 height 31
click at [375, 558] on input "Email" at bounding box center [409, 558] width 207 height 17
paste input "nrwags77@hotmail.com"
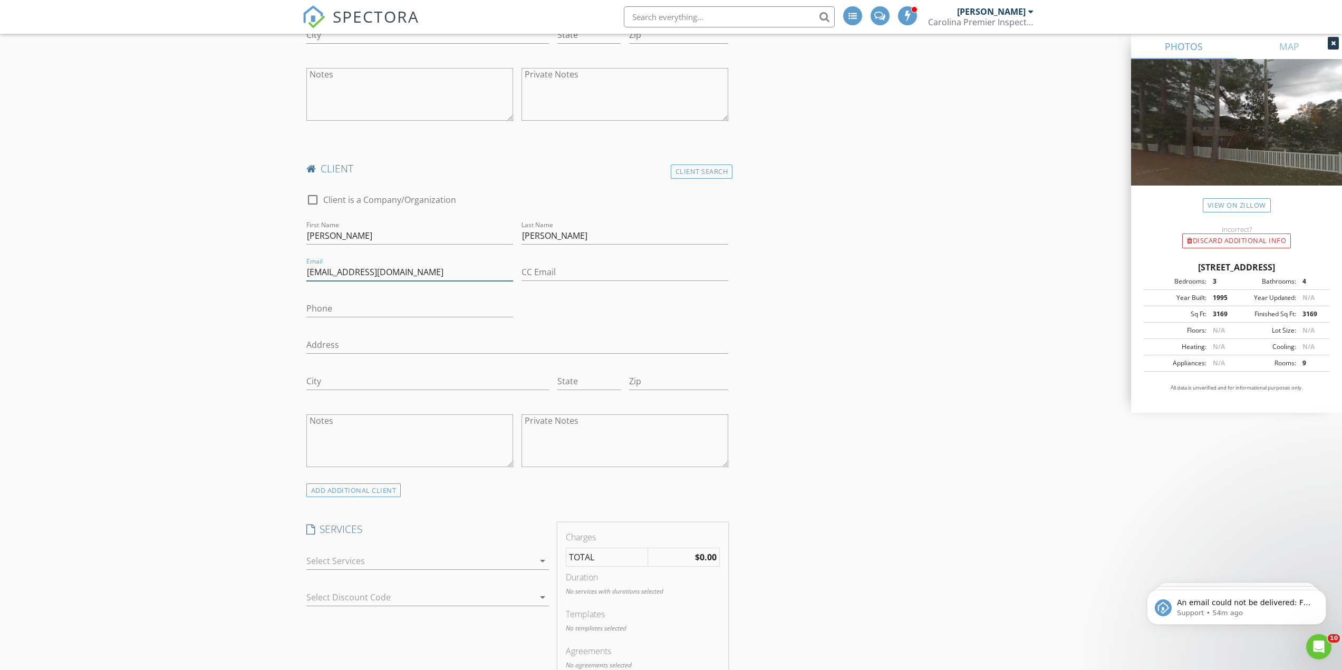
scroll to position [791, 0]
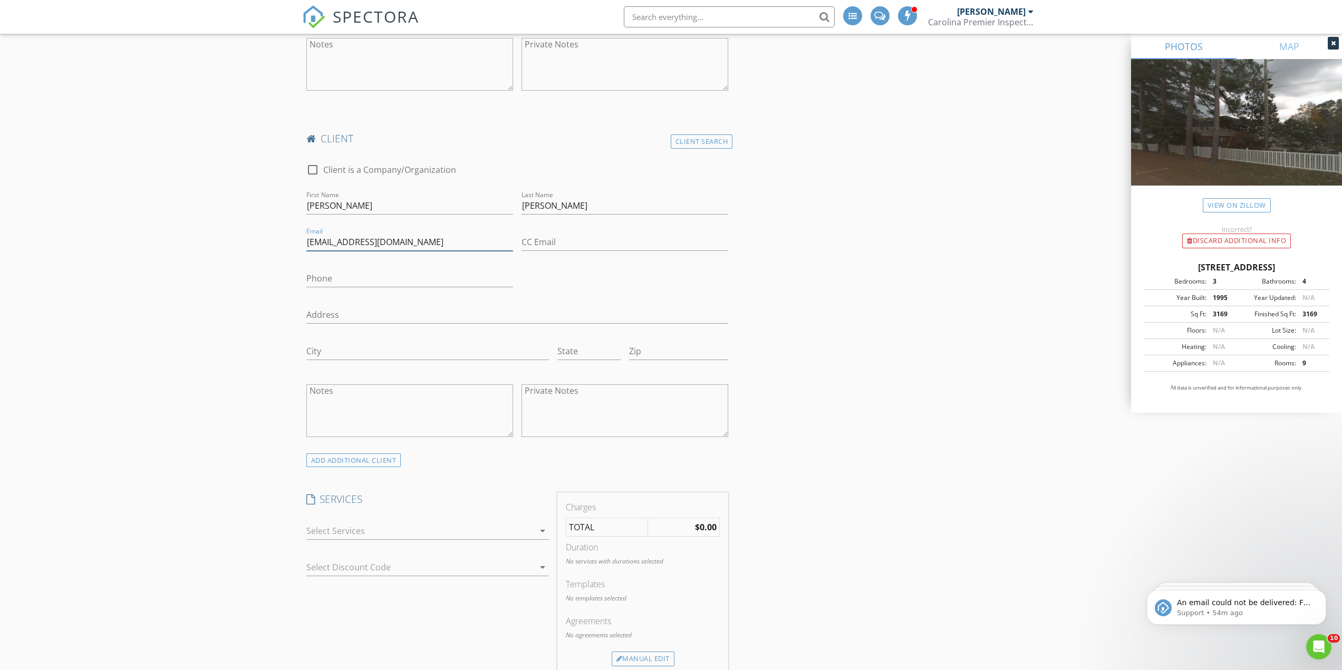
type input "nrwags77@hotmail.com"
click at [353, 537] on div at bounding box center [420, 530] width 228 height 17
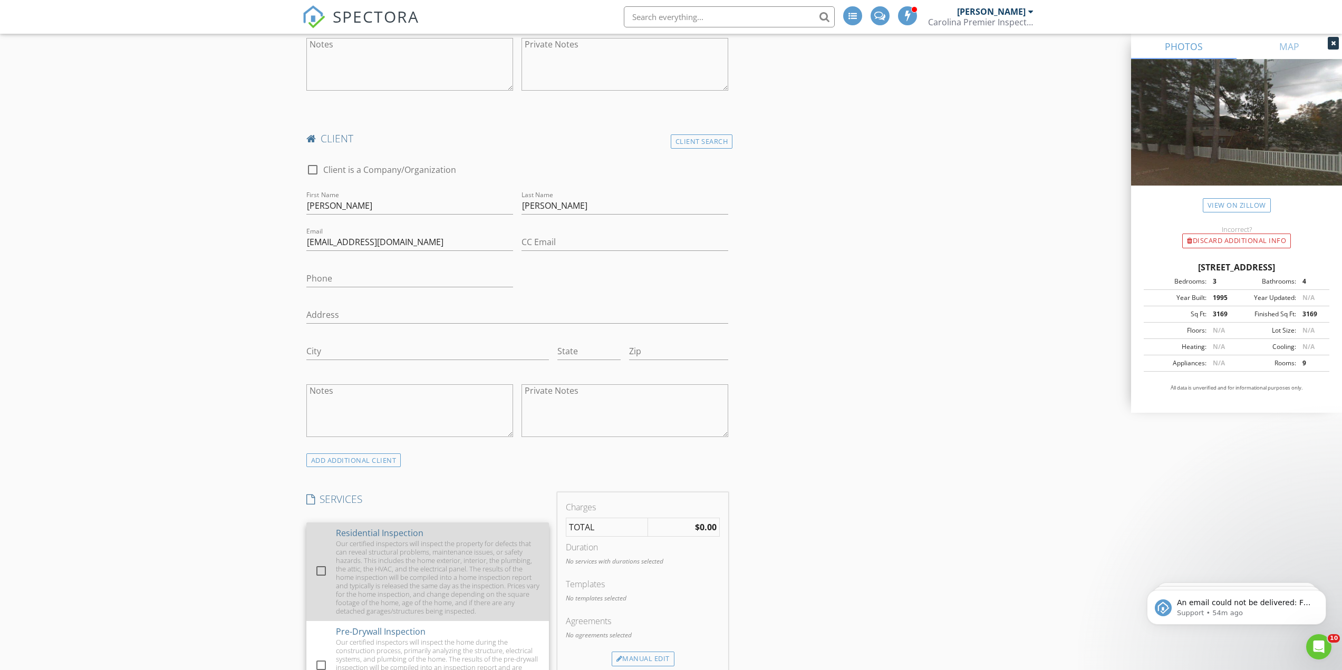
click at [386, 555] on div "Our certified inspectors will inspect the property for defects that can reveal …" at bounding box center [438, 577] width 205 height 76
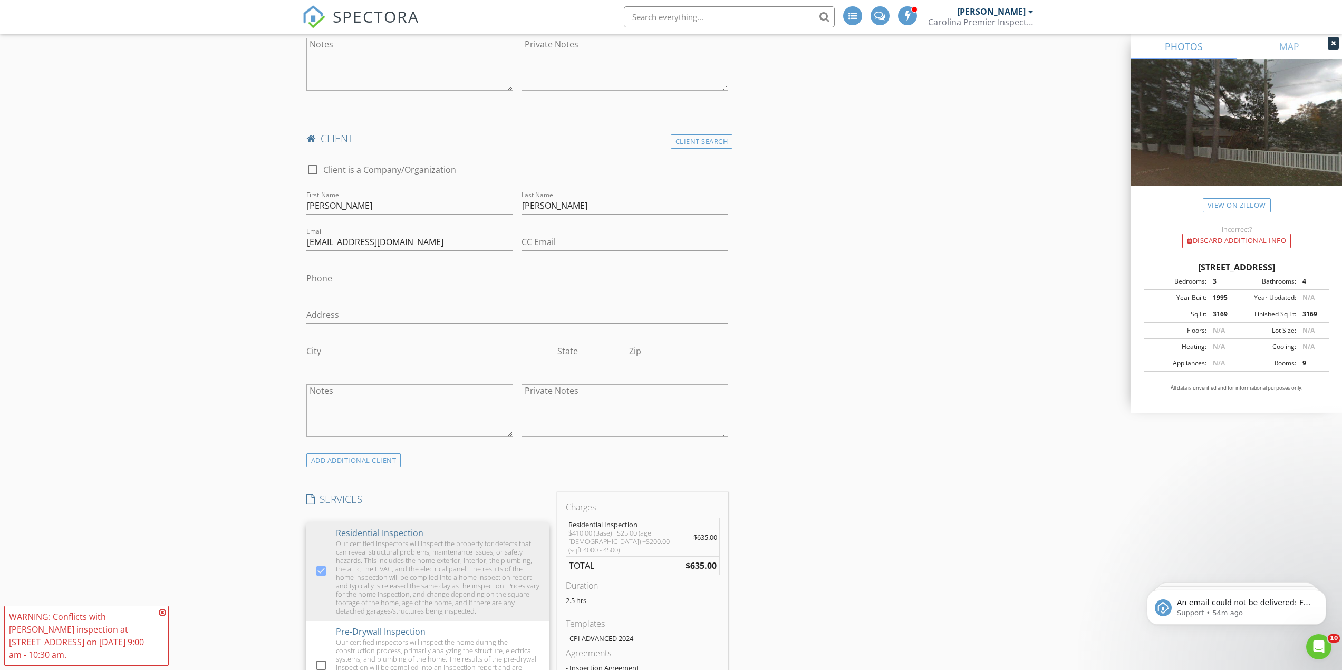
click at [261, 514] on div "New Inspection INSPECTOR(S) check_box_outline_blank Robert Wiggins check_box_ou…" at bounding box center [671, 452] width 1342 height 2342
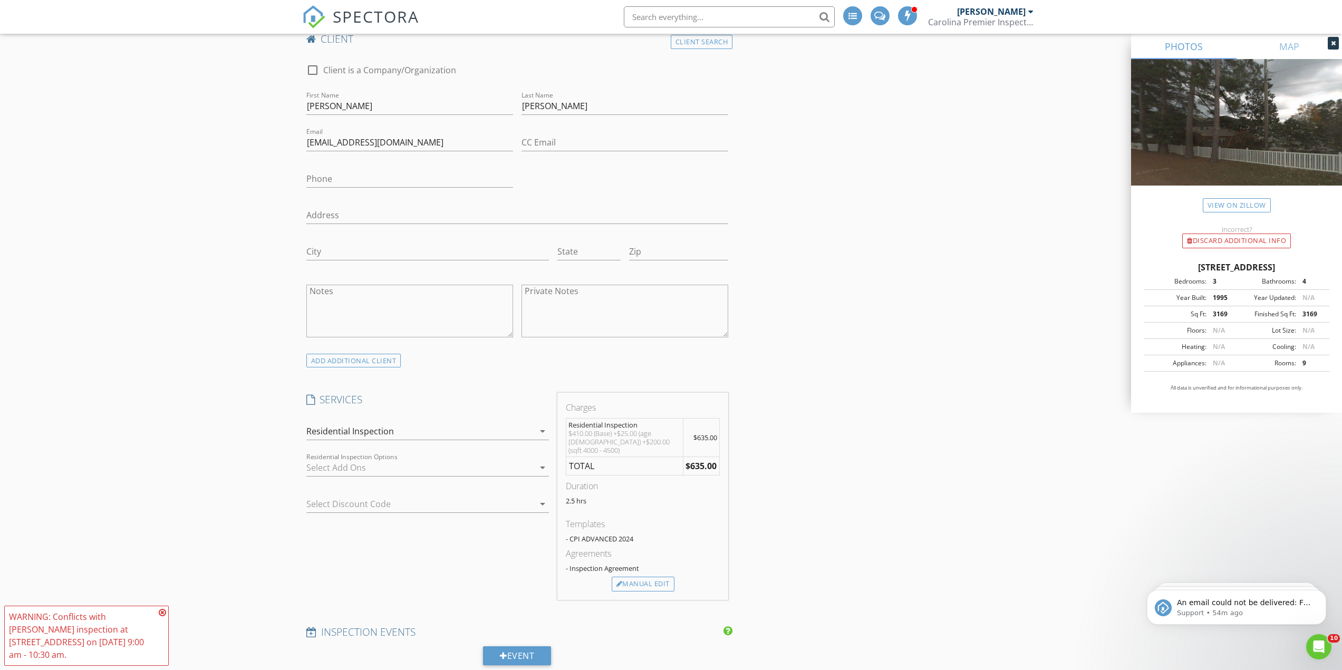
scroll to position [896, 0]
click at [348, 458] on div at bounding box center [420, 461] width 228 height 17
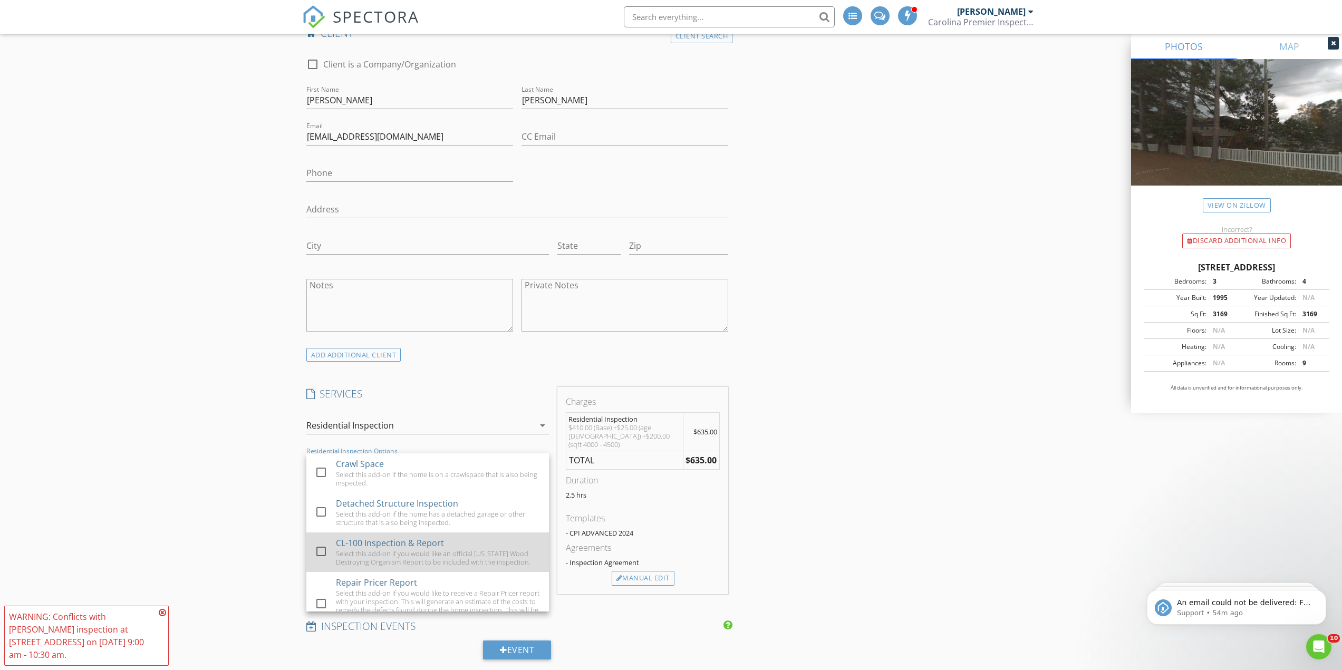
click at [401, 547] on div "CL-100 Inspection & Report" at bounding box center [390, 543] width 108 height 13
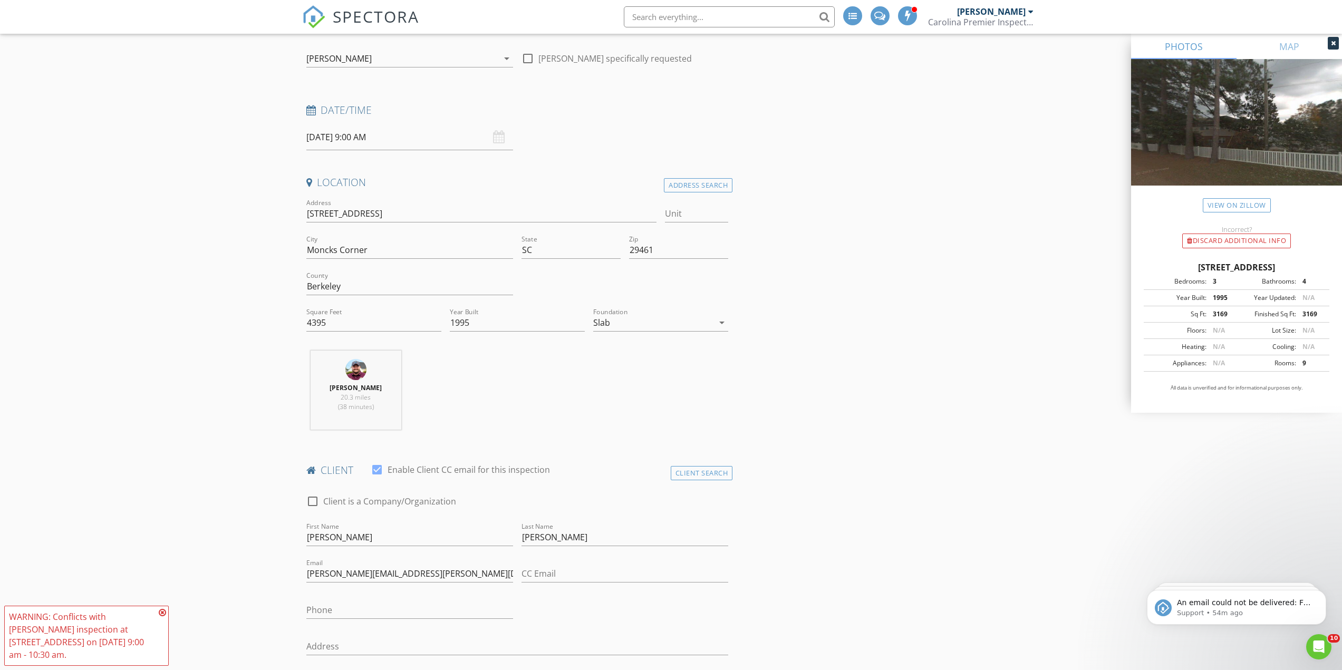
scroll to position [0, 0]
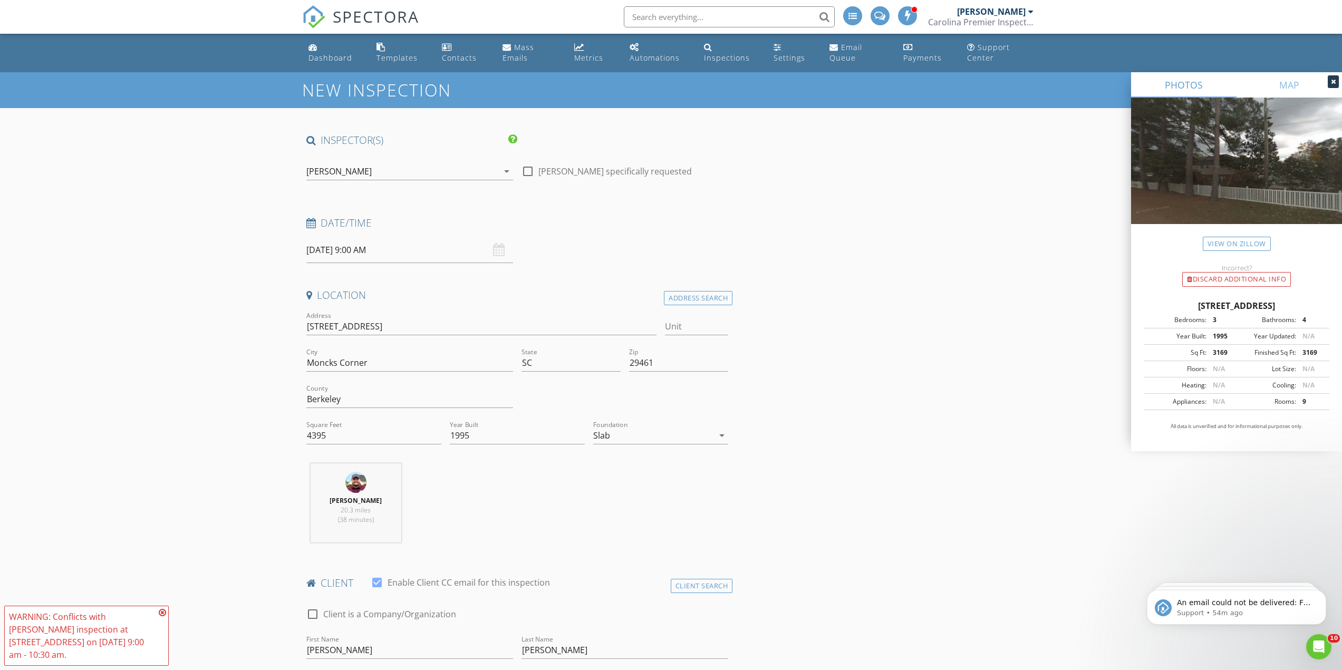
click at [357, 256] on input "08/29/2025 9:00 AM" at bounding box center [409, 250] width 207 height 26
select select "8"
type input "09/04/2025 9:00 AM"
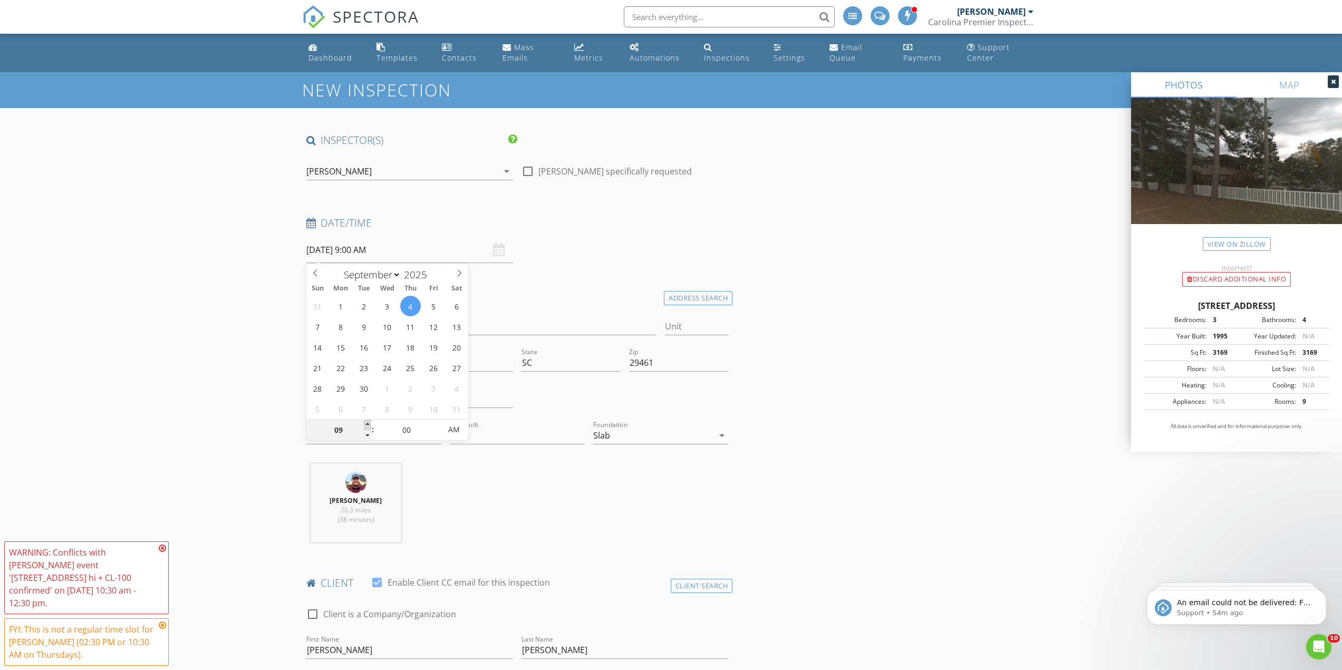
type input "10"
type input "09/04/2025 10:00 AM"
click at [366, 424] on span at bounding box center [367, 425] width 7 height 11
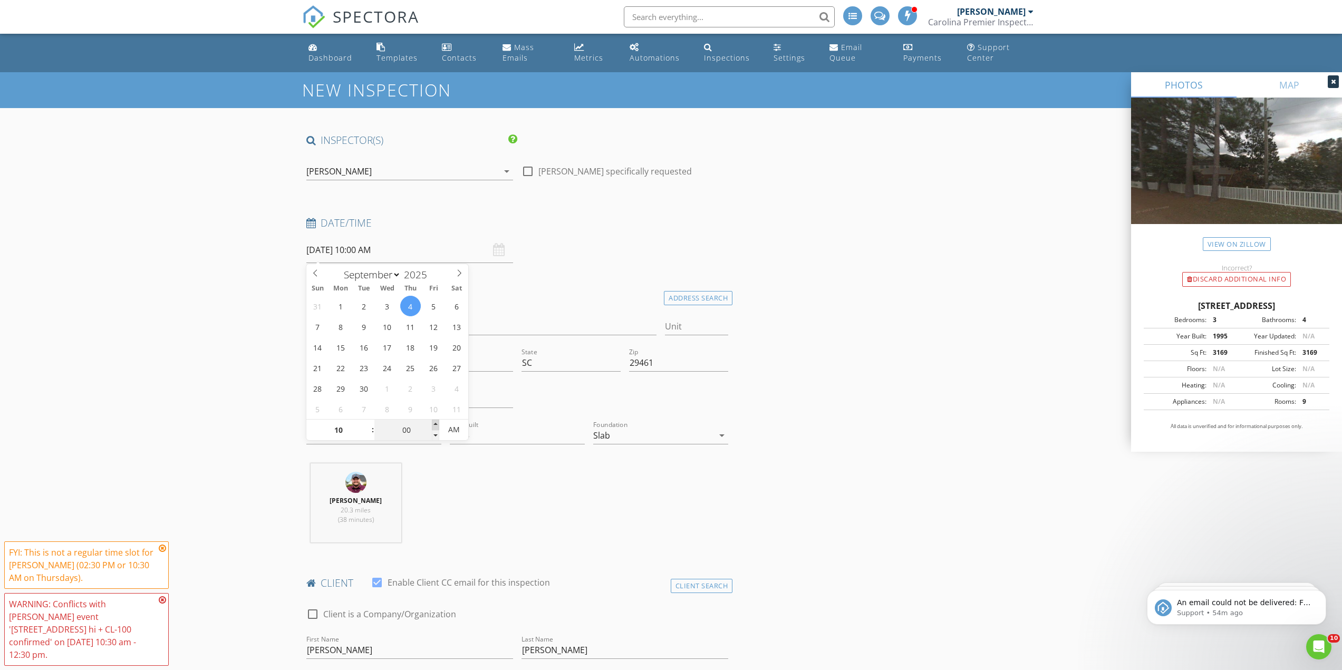
type input "05"
type input "09/04/2025 10:05 AM"
click at [435, 423] on span at bounding box center [435, 425] width 7 height 11
type input "10"
type input "09/04/2025 10:10 AM"
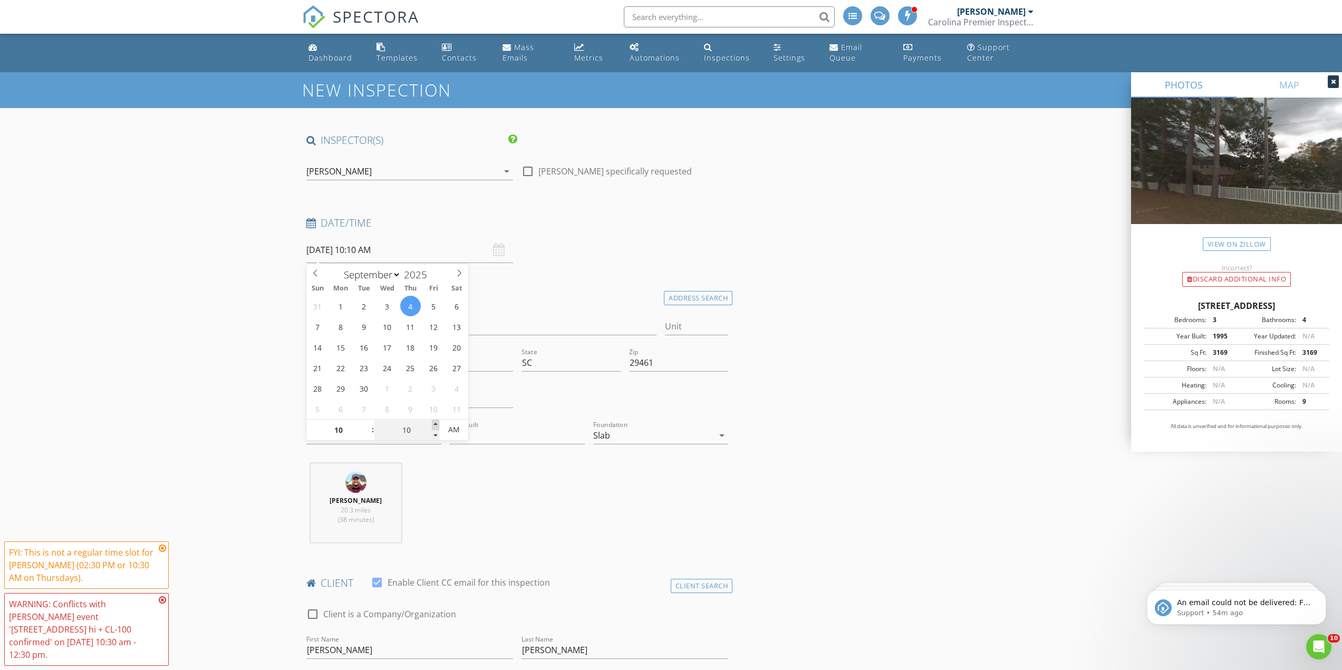
click at [435, 423] on span at bounding box center [435, 425] width 7 height 11
type input "15"
type input "09/04/2025 10:15 AM"
click at [435, 423] on span at bounding box center [435, 425] width 7 height 11
type input "20"
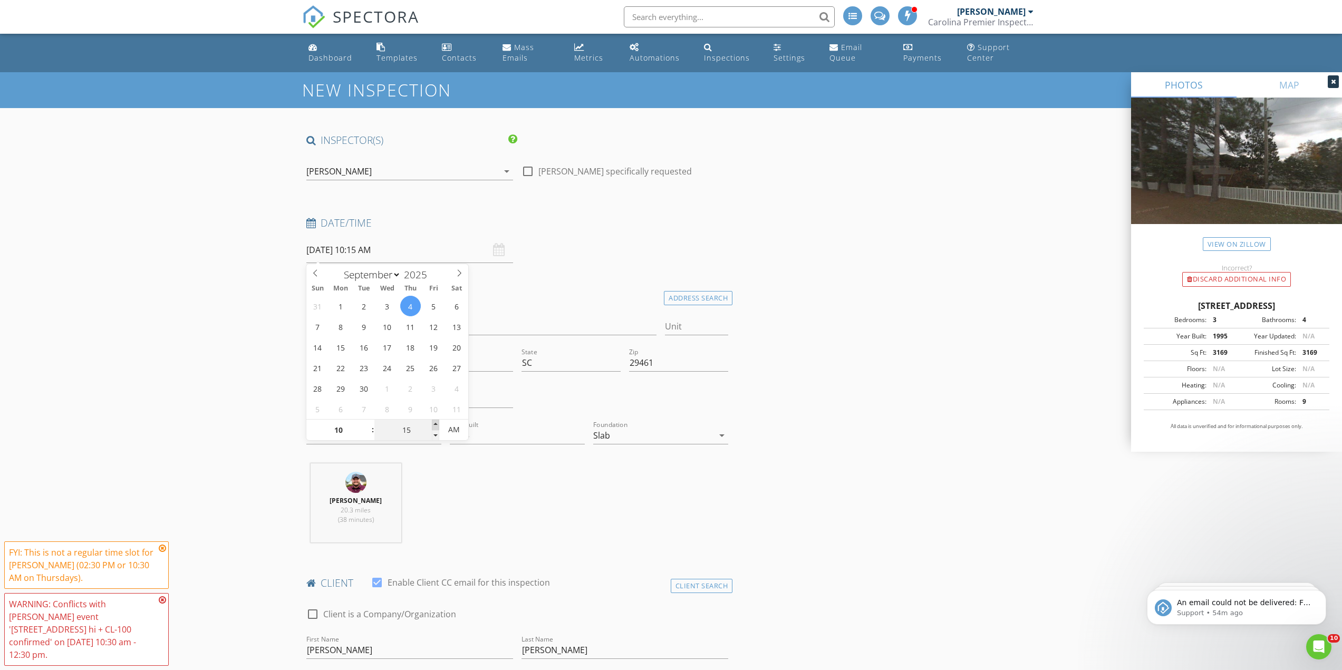
type input "09/04/2025 10:20 AM"
click at [435, 423] on span at bounding box center [435, 425] width 7 height 11
type input "25"
type input "09/04/2025 10:25 AM"
click at [435, 423] on span at bounding box center [435, 425] width 7 height 11
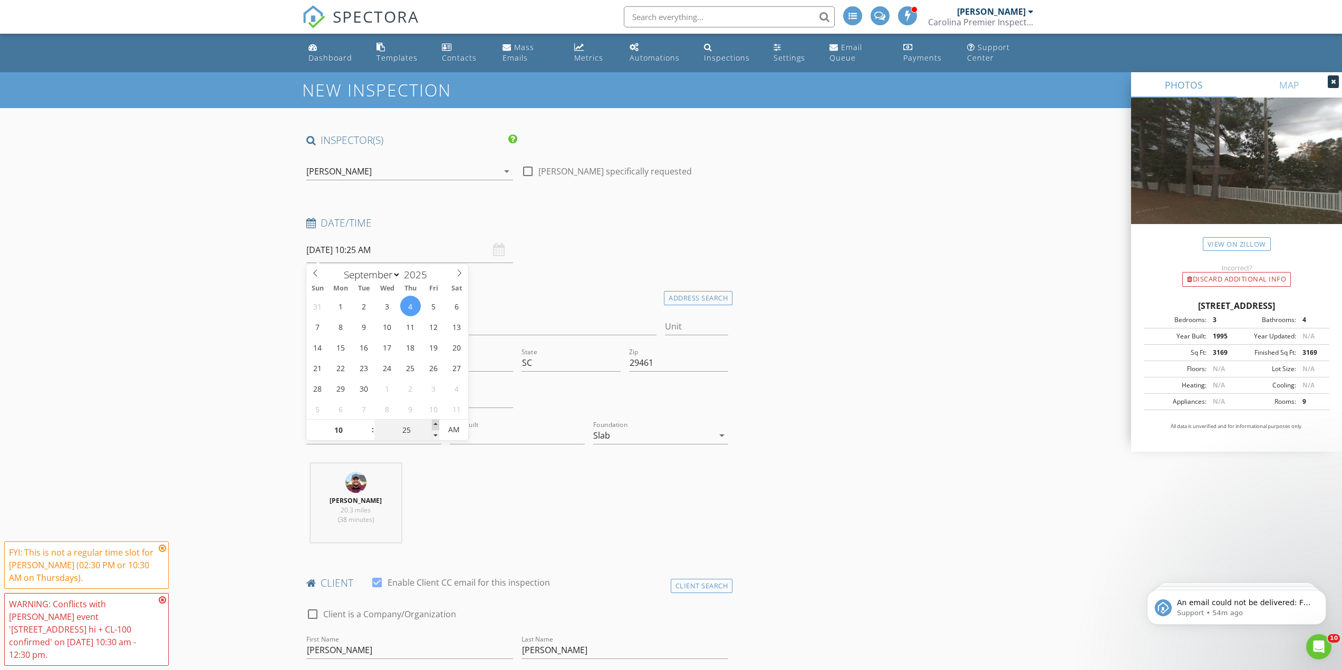
type input "30"
type input "09/04/2025 10:30 AM"
click at [435, 423] on span at bounding box center [435, 425] width 7 height 11
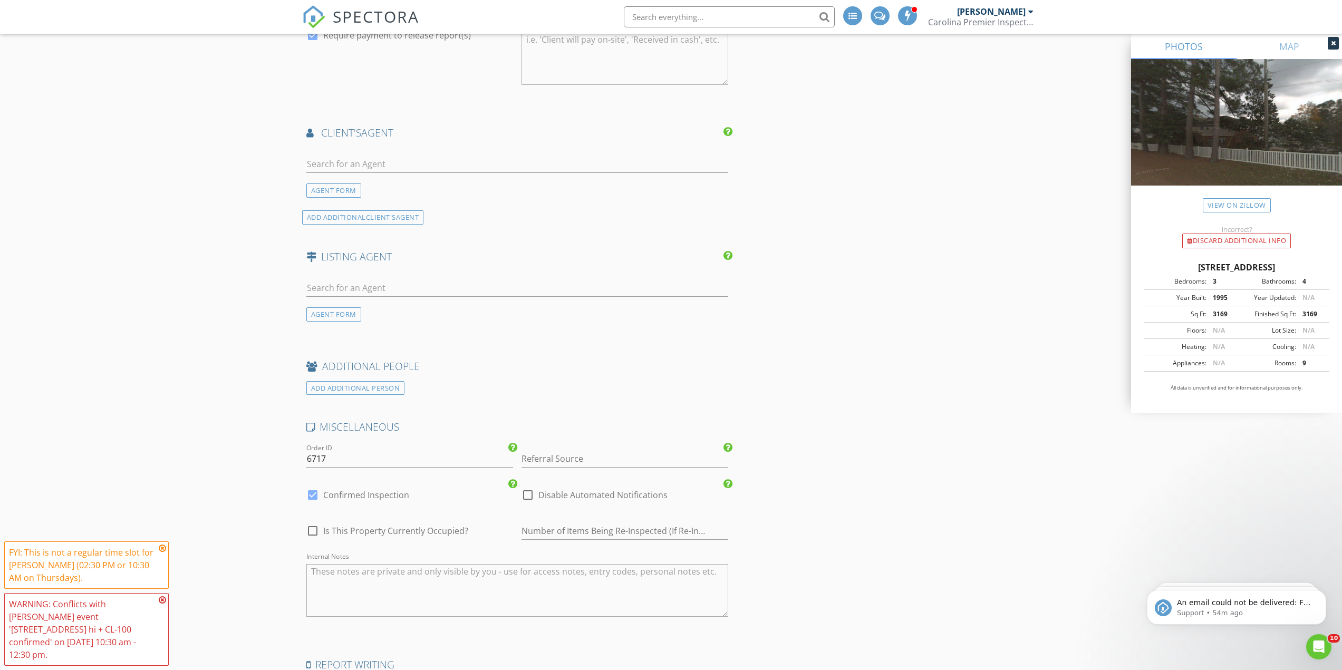
scroll to position [1633, 0]
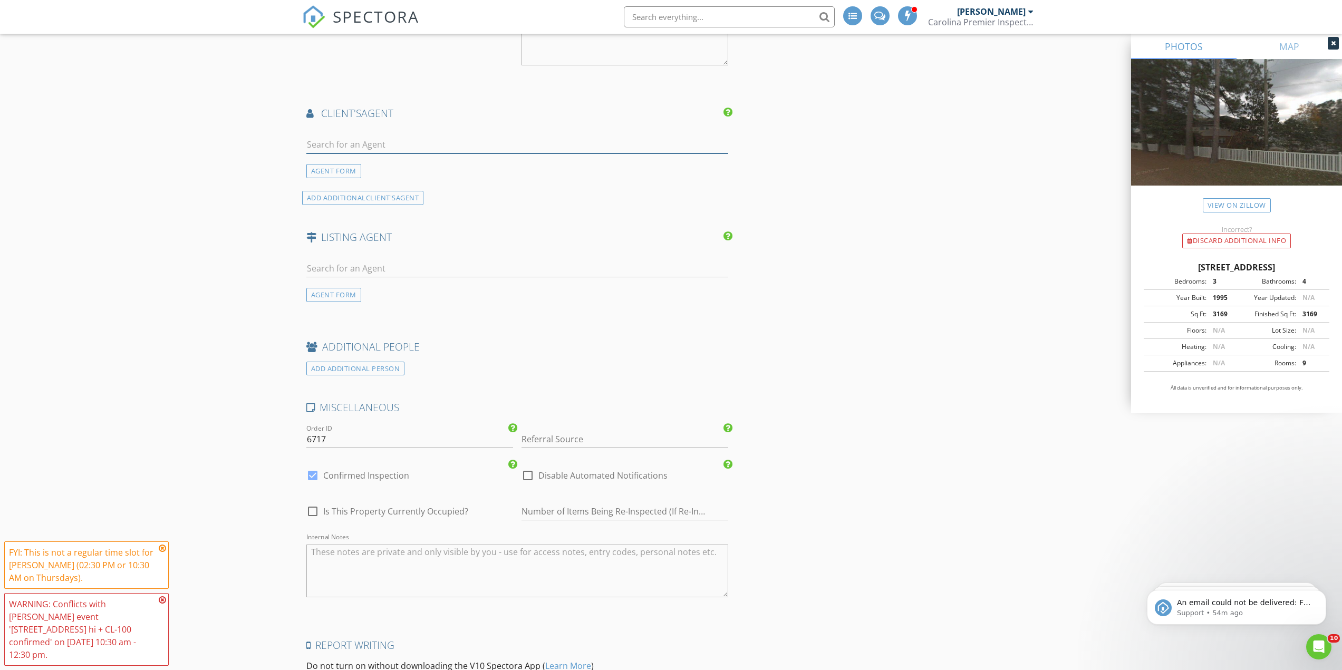
click at [351, 142] on input "text" at bounding box center [517, 144] width 422 height 17
type input "freem"
click at [404, 165] on li "Nate Freeman" at bounding box center [517, 168] width 421 height 30
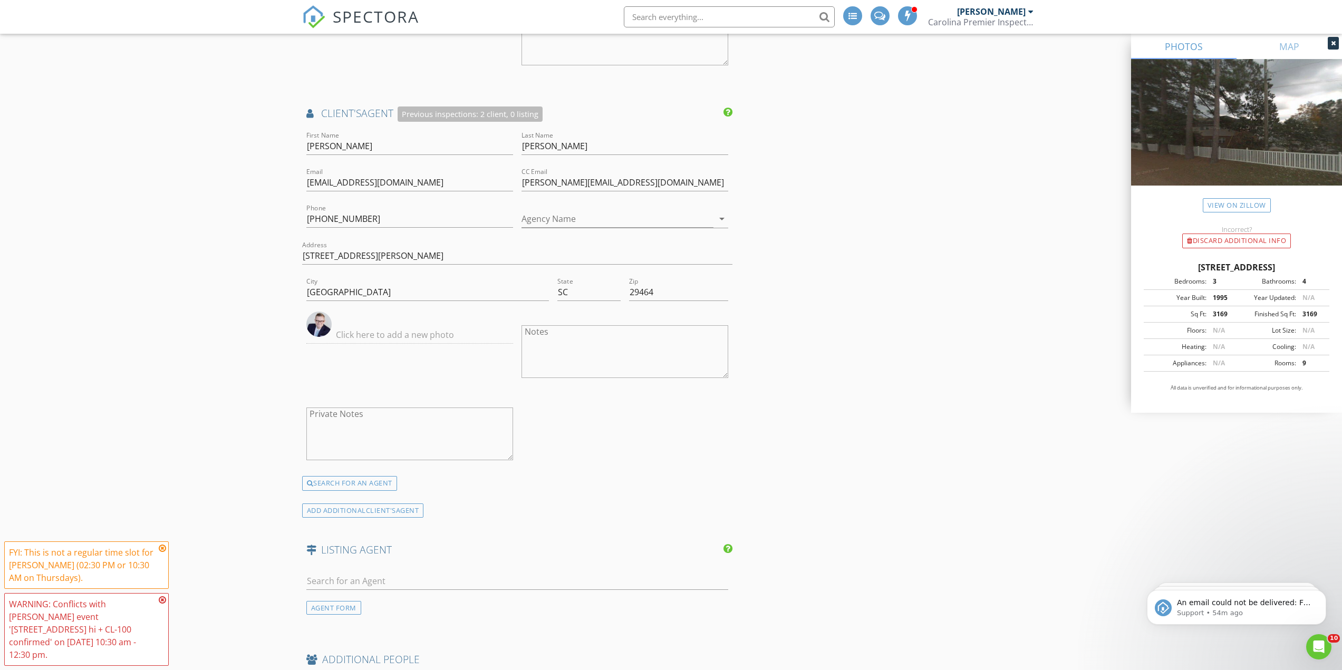
scroll to position [2070, 0]
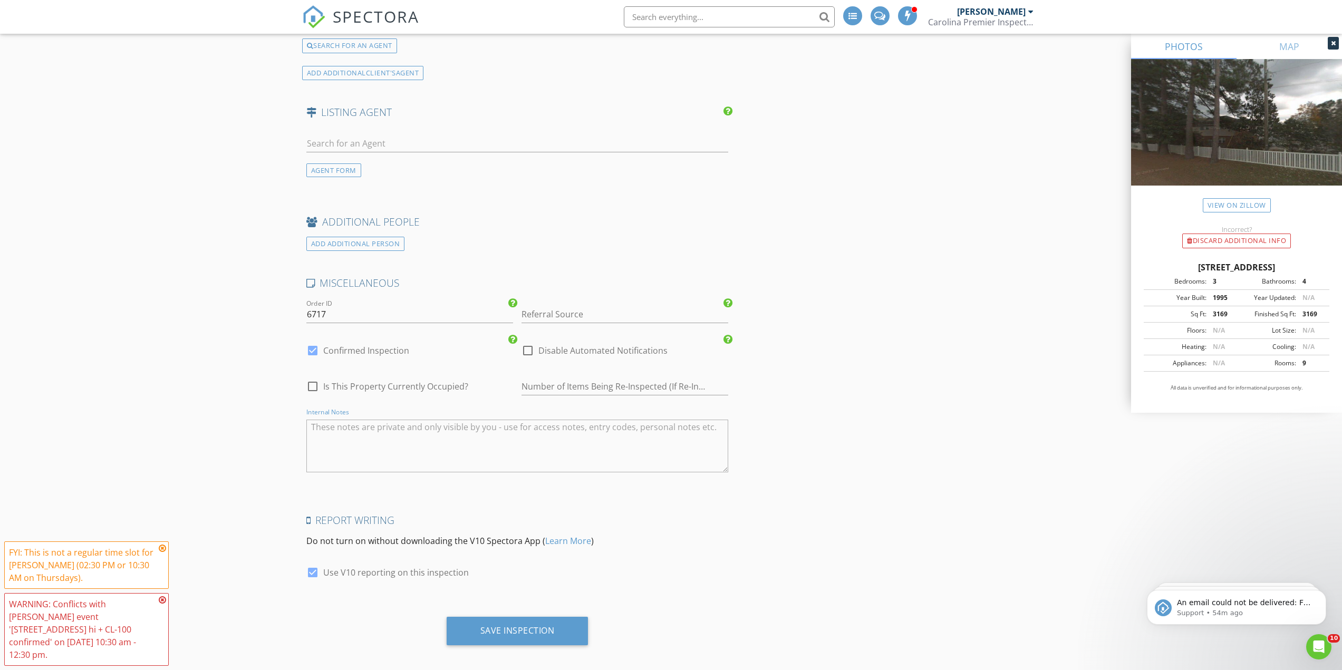
click at [416, 439] on textarea "Internal Notes" at bounding box center [517, 446] width 422 height 53
click at [516, 625] on div "Save Inspection" at bounding box center [517, 630] width 74 height 11
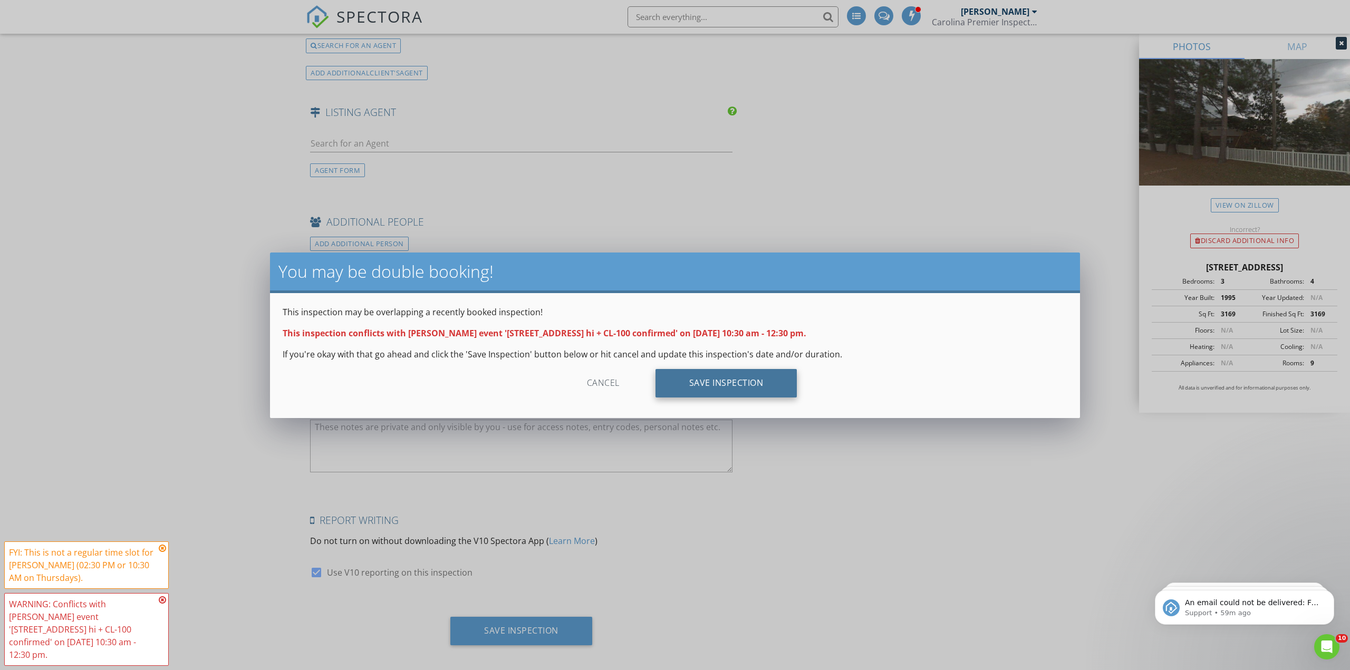
click at [717, 385] on div "Save Inspection" at bounding box center [726, 383] width 142 height 28
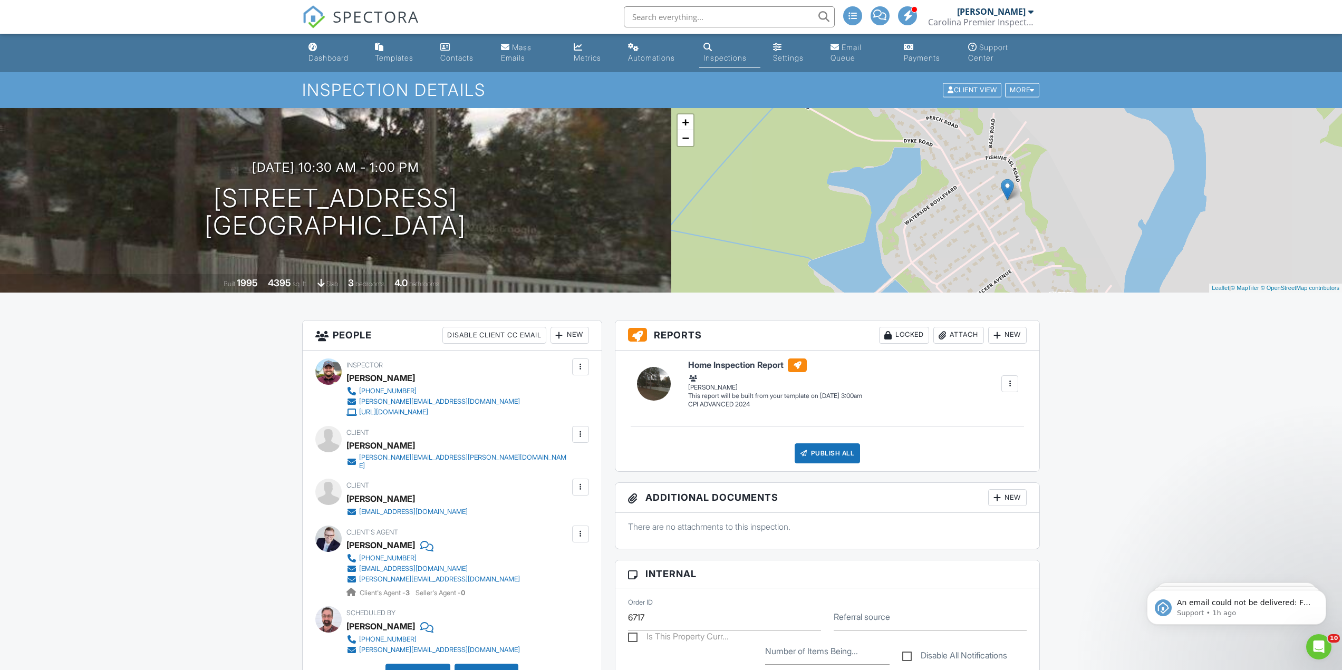
scroll to position [316, 0]
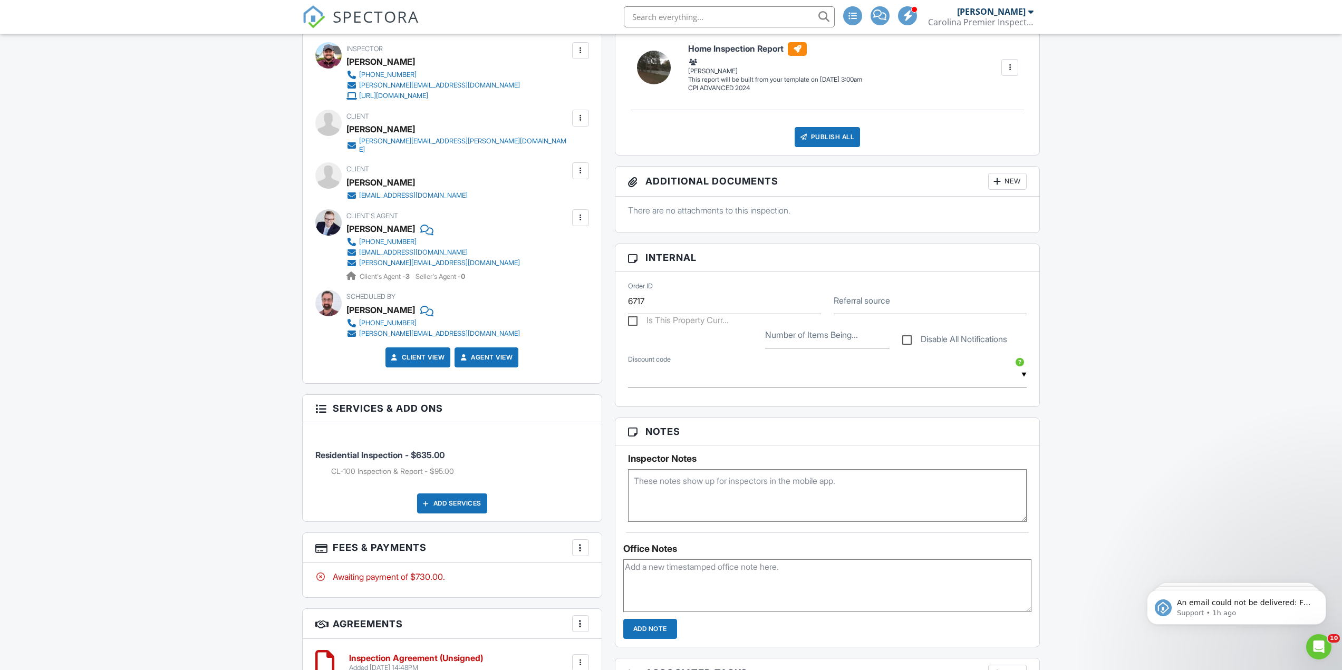
click at [742, 25] on input "text" at bounding box center [729, 16] width 211 height 21
type input "1086 arr"
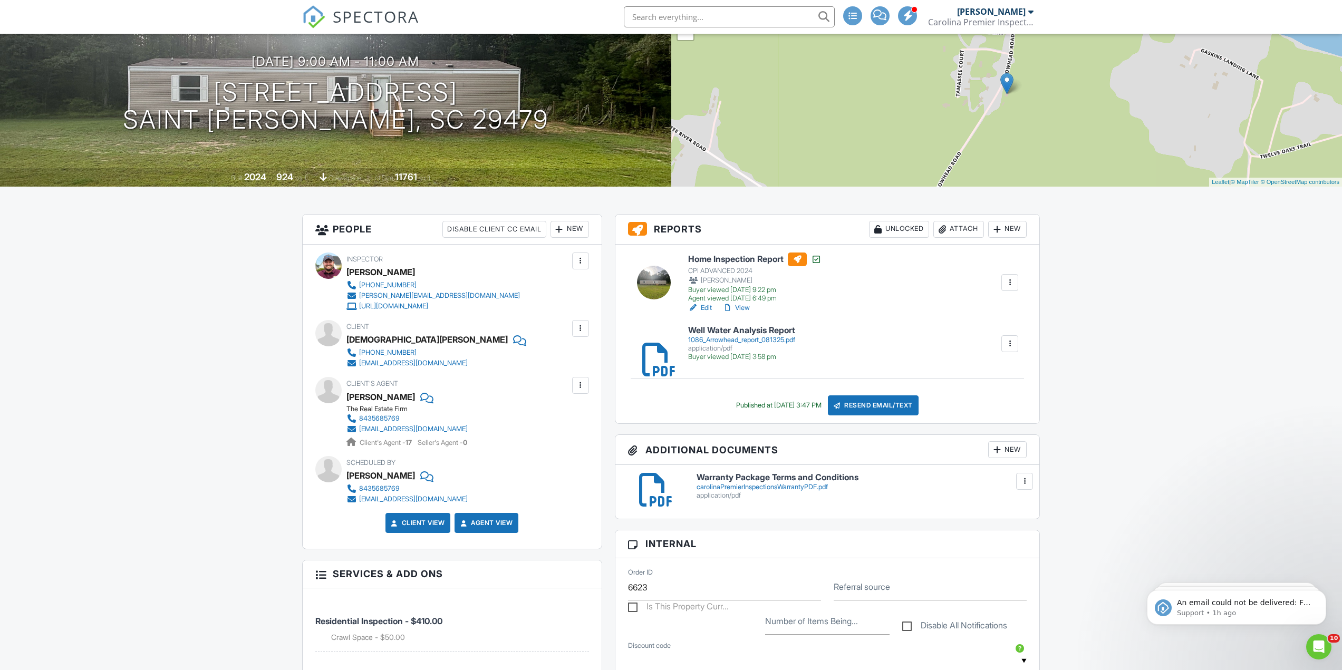
scroll to position [316, 0]
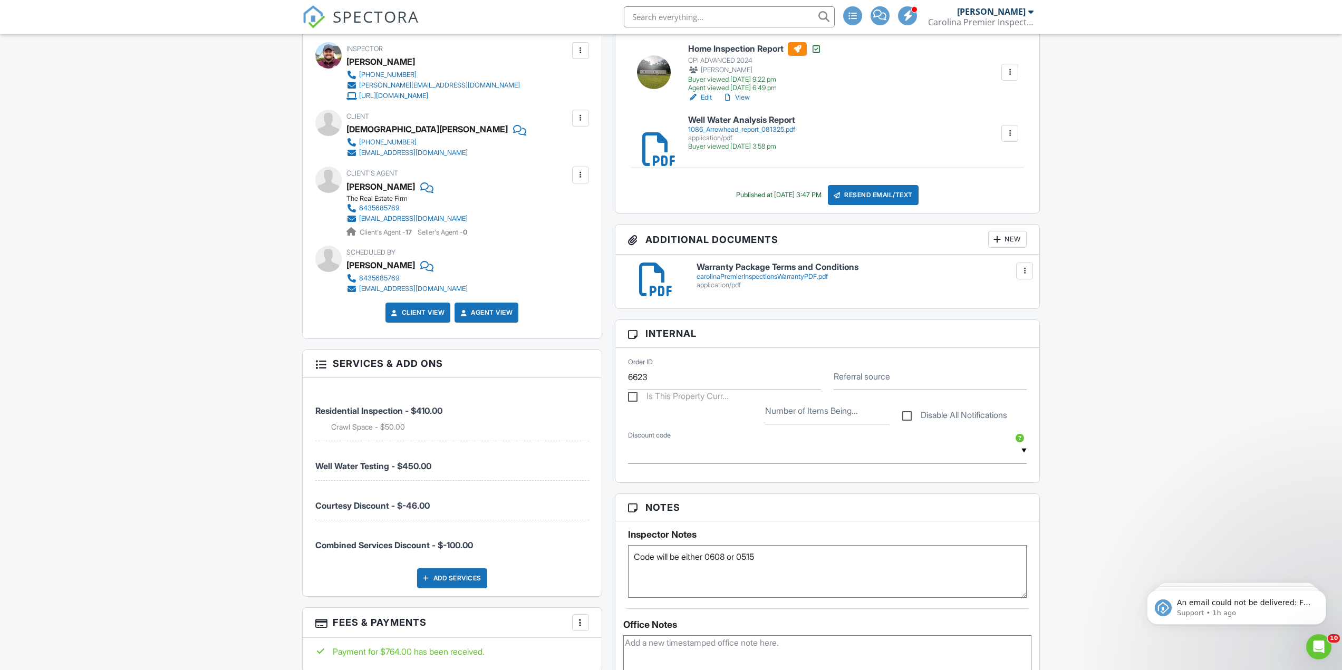
drag, startPoint x: 251, startPoint y: 500, endPoint x: 258, endPoint y: 424, distance: 76.2
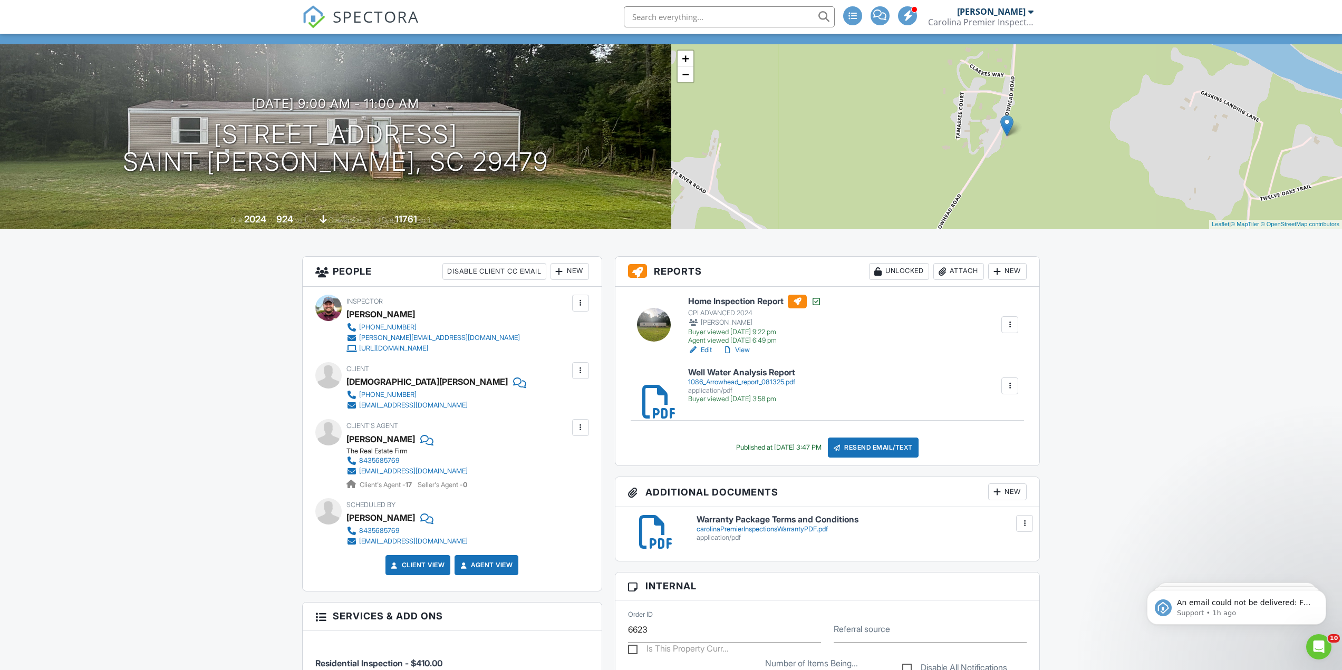
scroll to position [0, 0]
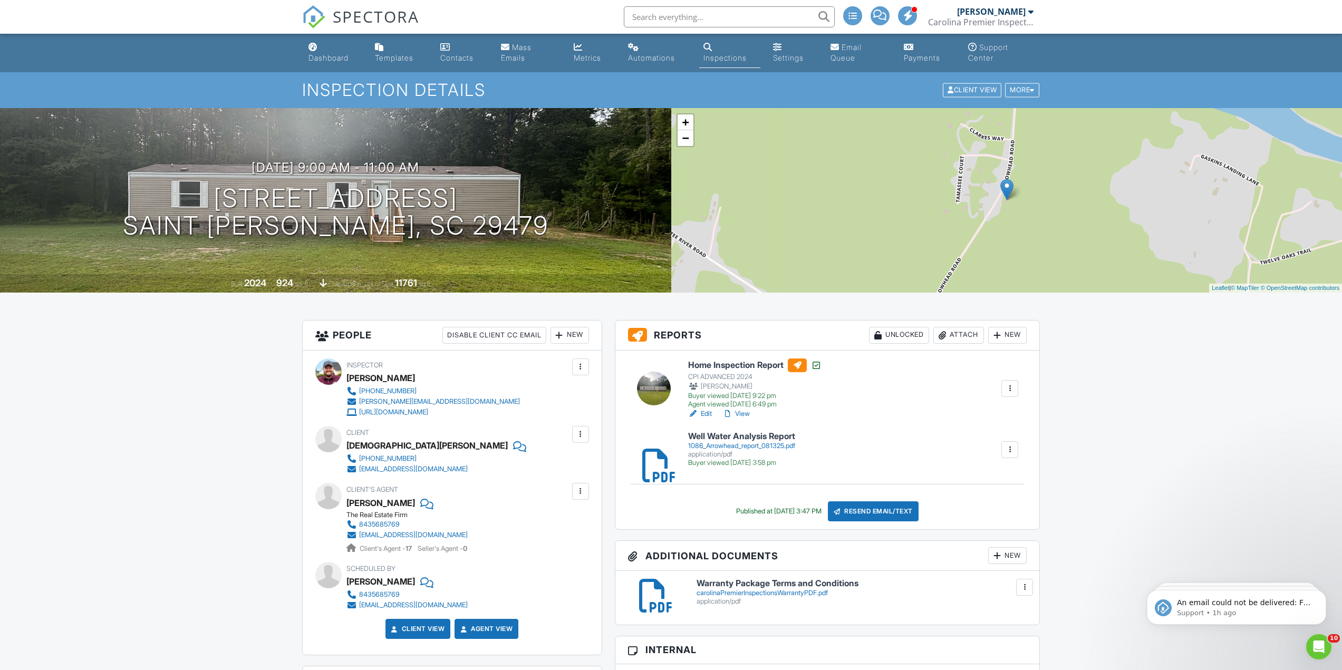
click at [665, 10] on input "text" at bounding box center [729, 16] width 211 height 21
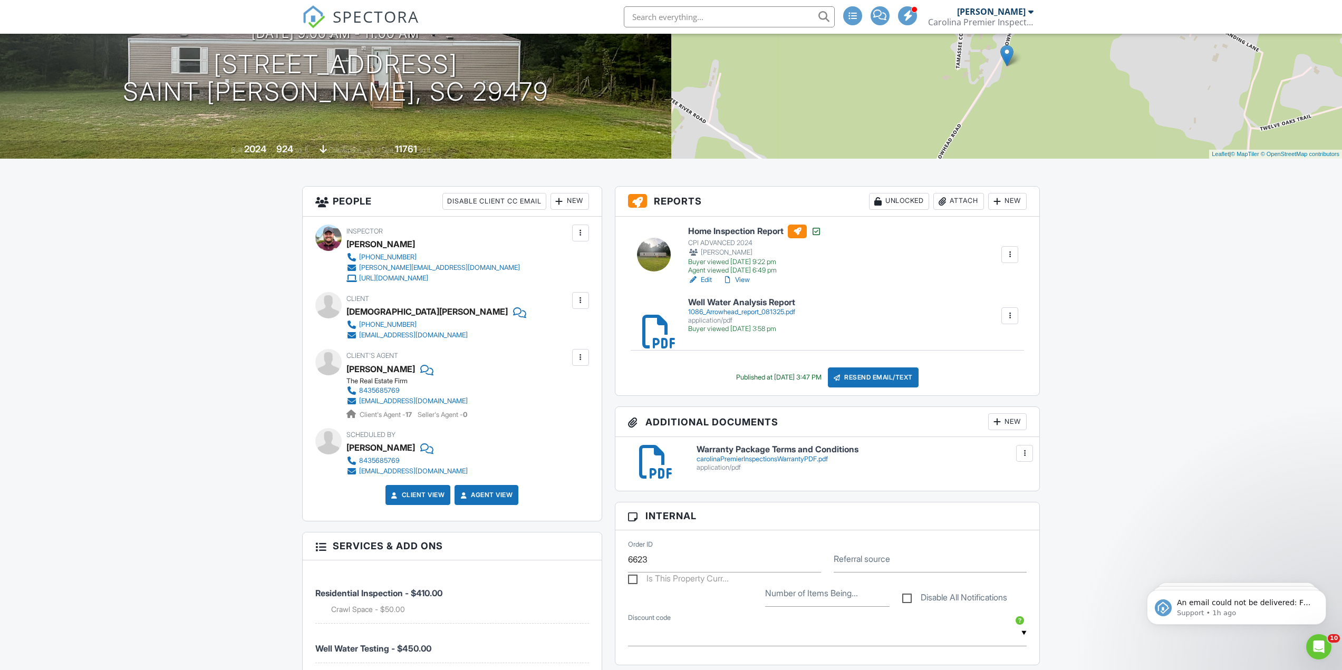
scroll to position [316, 0]
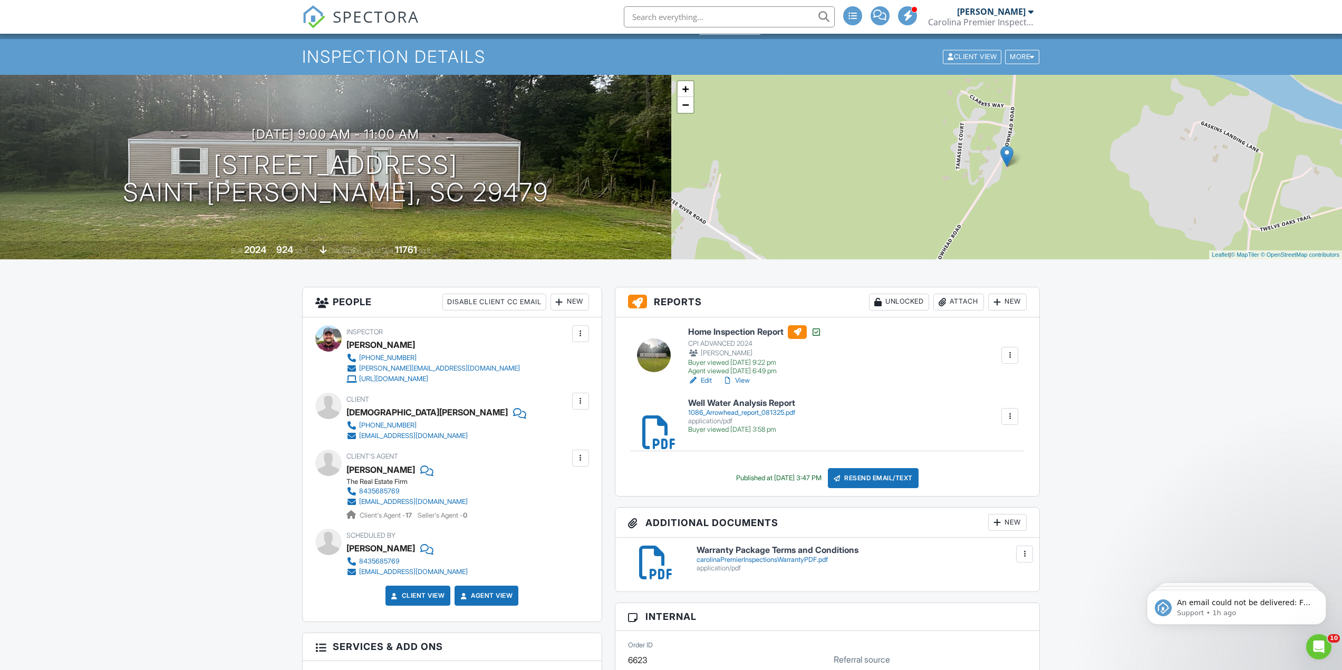
scroll to position [0, 0]
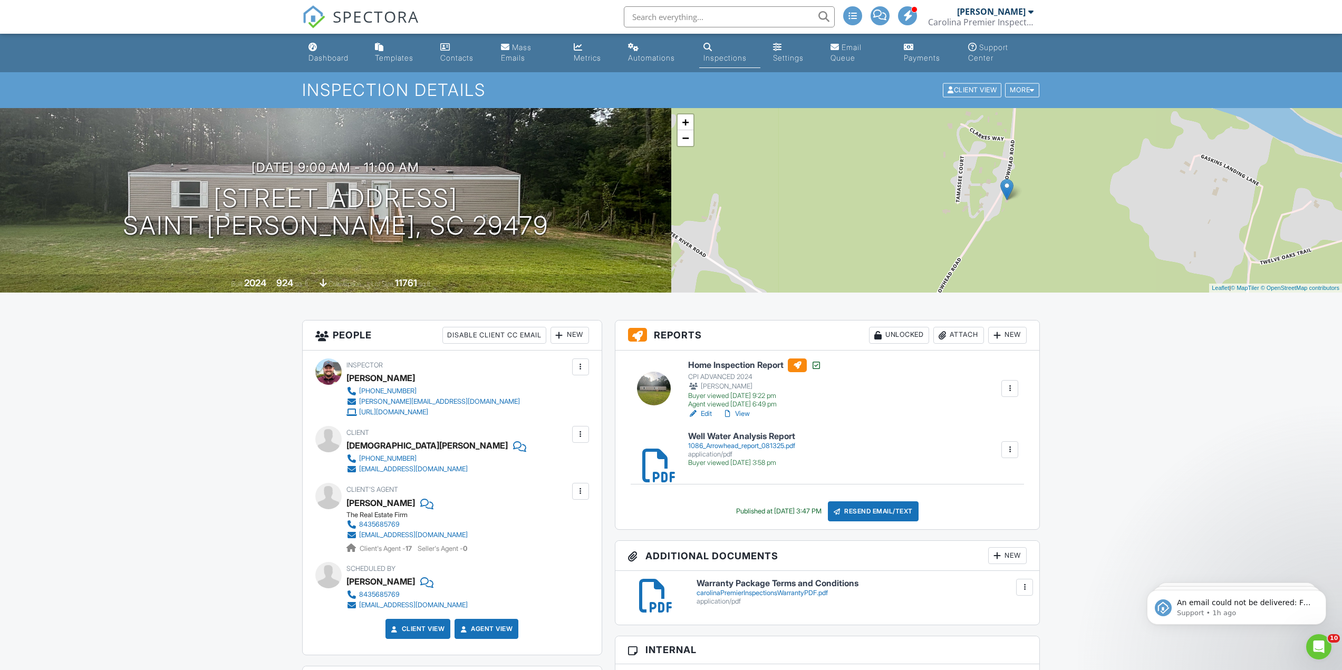
click at [742, 412] on link "View" at bounding box center [735, 414] width 27 height 11
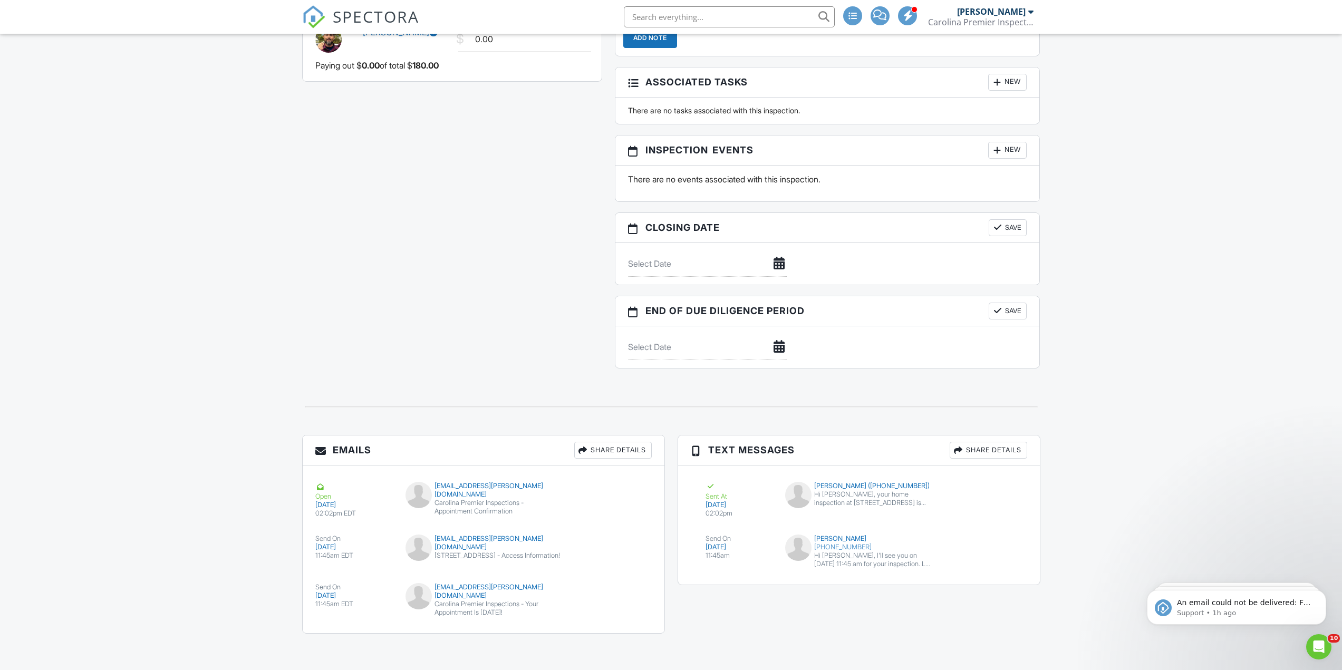
click at [333, 10] on span "SPECTORA" at bounding box center [376, 16] width 86 height 22
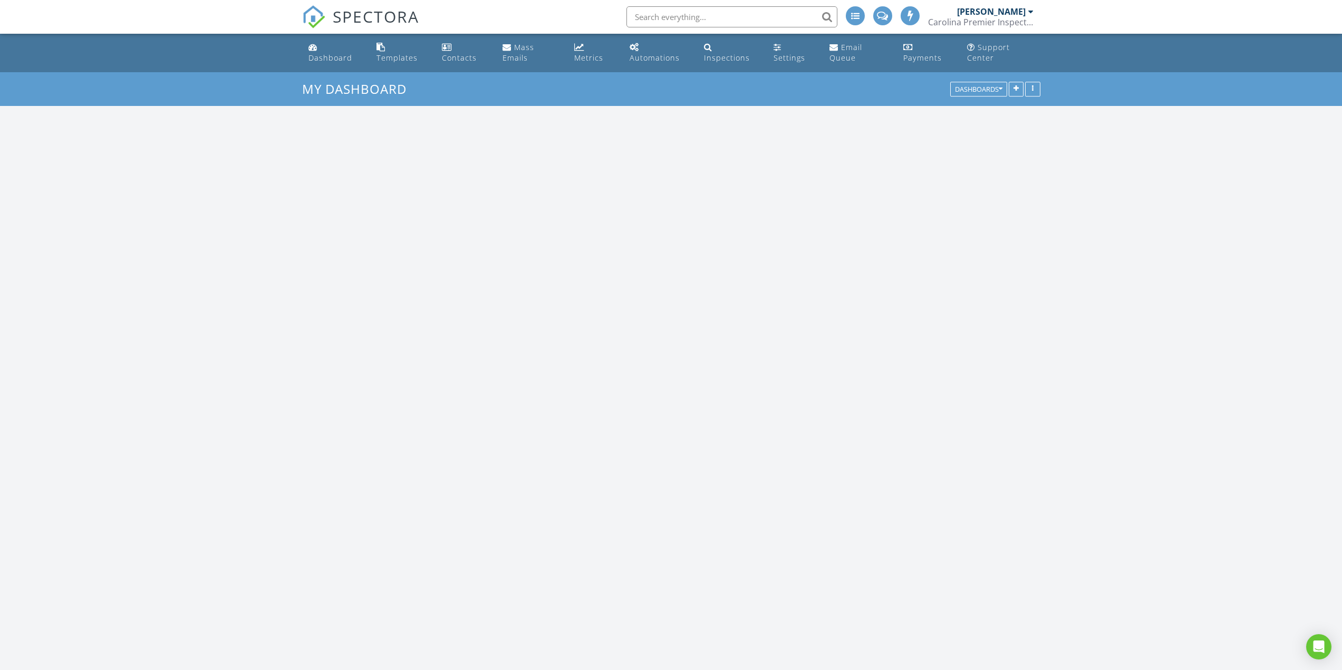
scroll to position [1503, 1358]
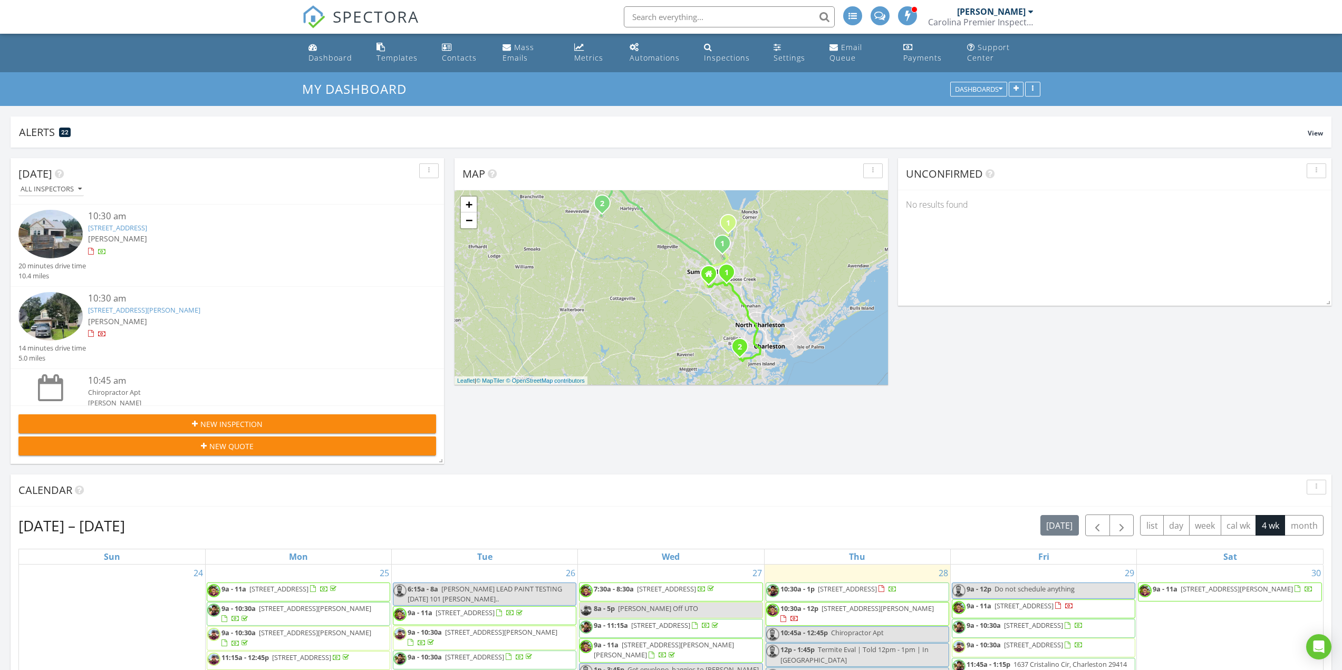
click at [266, 425] on div "New Inspection" at bounding box center [227, 424] width 401 height 11
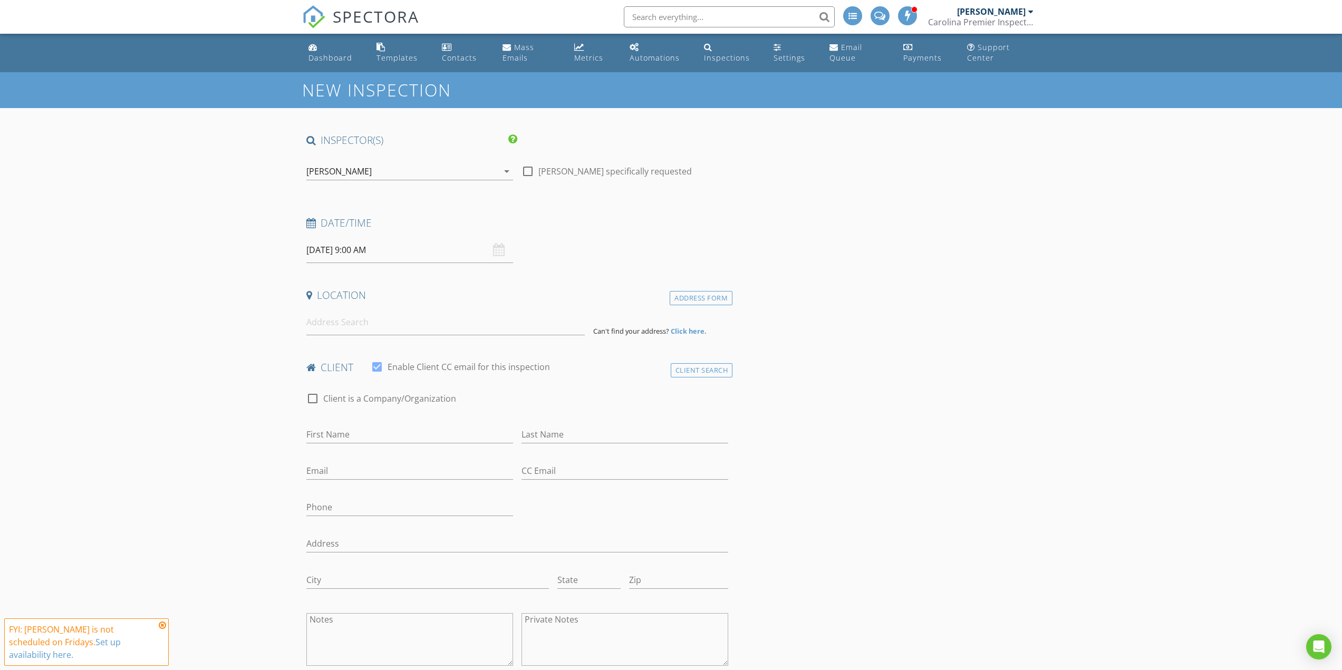
click at [407, 243] on input "[DATE] 9:00 AM" at bounding box center [409, 250] width 207 height 26
click at [416, 153] on div "INSPECTOR(S)" at bounding box center [517, 143] width 431 height 21
click at [404, 163] on div "[PERSON_NAME]" at bounding box center [402, 171] width 192 height 17
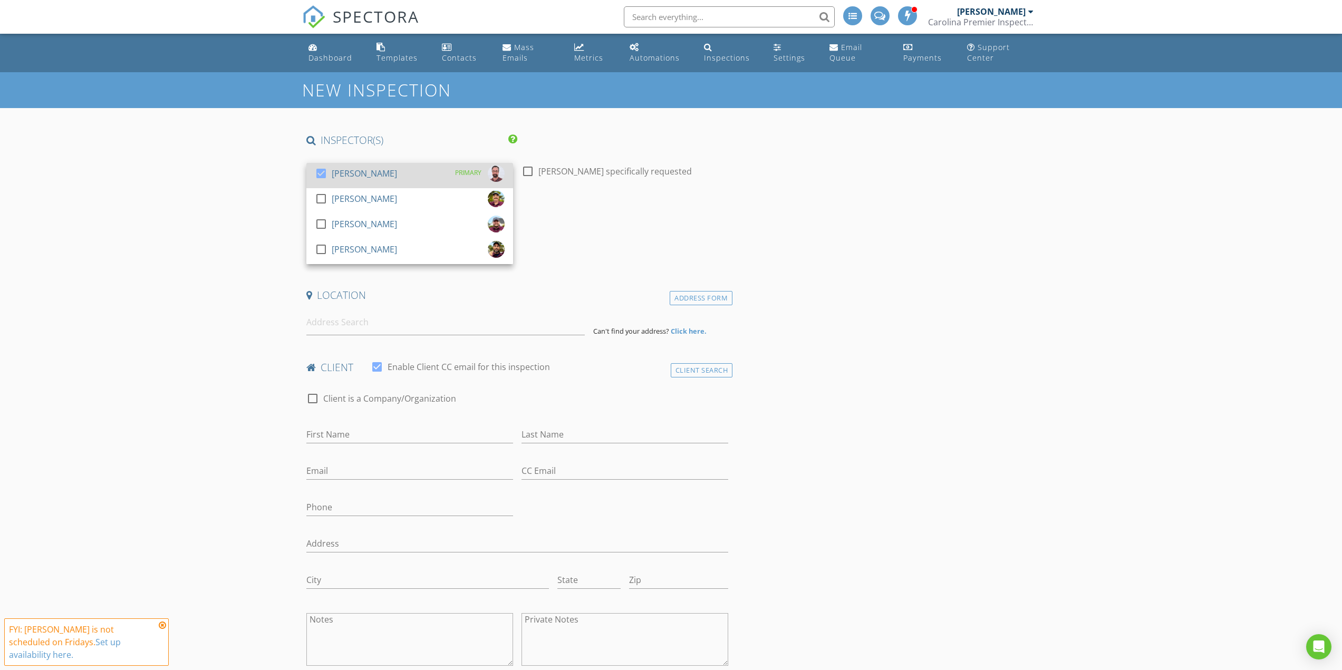
click at [403, 164] on link "check_box Robert Wiggins PRIMARY" at bounding box center [409, 175] width 207 height 25
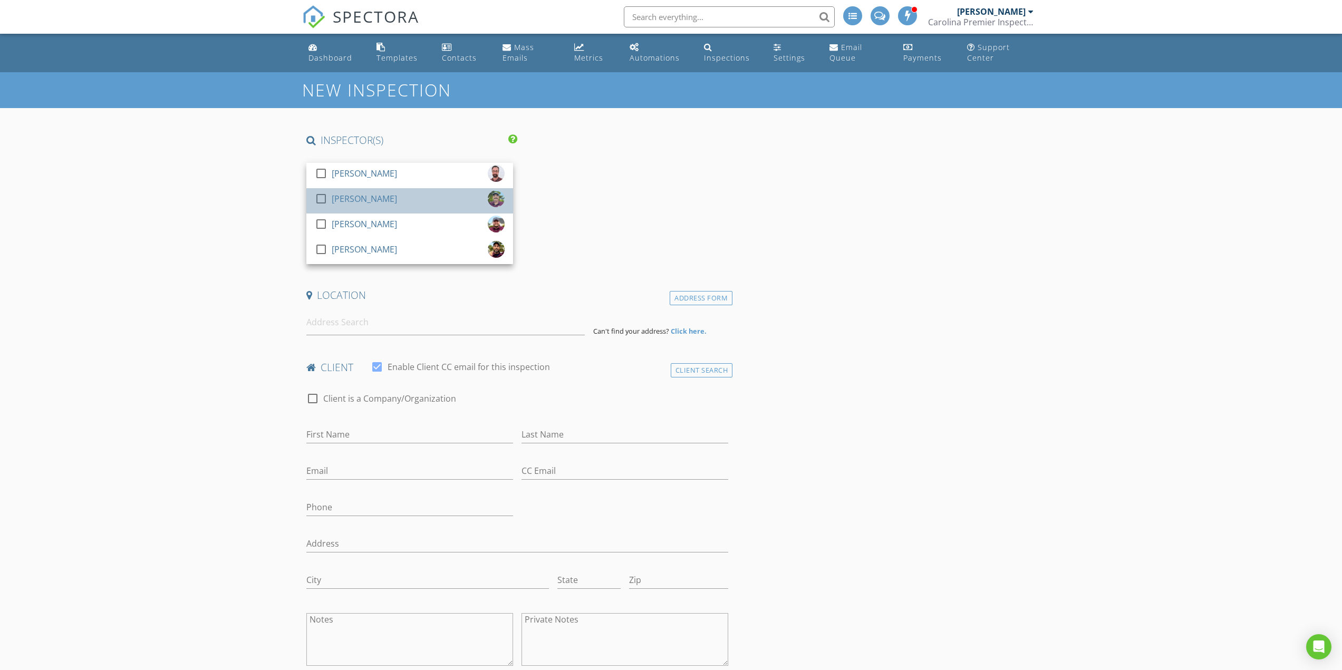
click at [386, 203] on div "[PERSON_NAME]" at bounding box center [364, 198] width 65 height 17
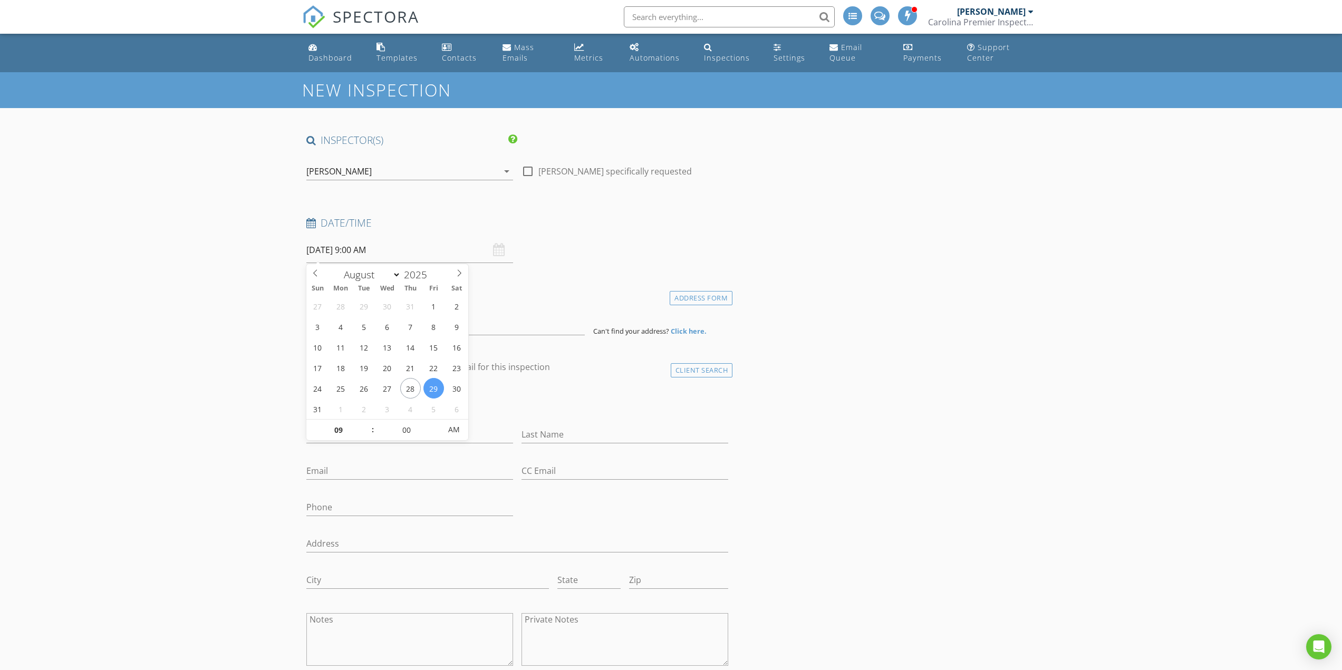
click at [379, 257] on input "08/29/2025 9:00 AM" at bounding box center [409, 250] width 207 height 26
select select "8"
type input "09/04/2025 9:00 AM"
type input "10"
type input "09/04/2025 10:00 AM"
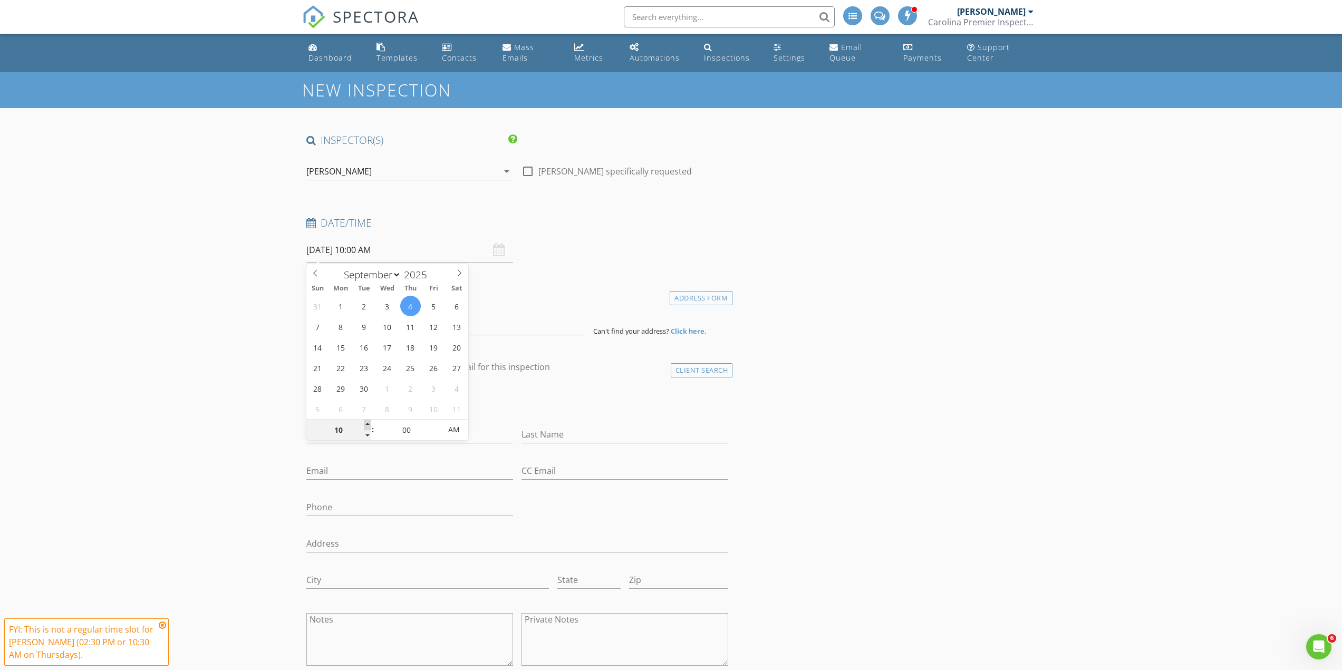
click at [366, 422] on span at bounding box center [367, 425] width 7 height 11
type input "05"
type input "09/04/2025 10:05 AM"
click at [434, 426] on span at bounding box center [435, 425] width 7 height 11
type input "10"
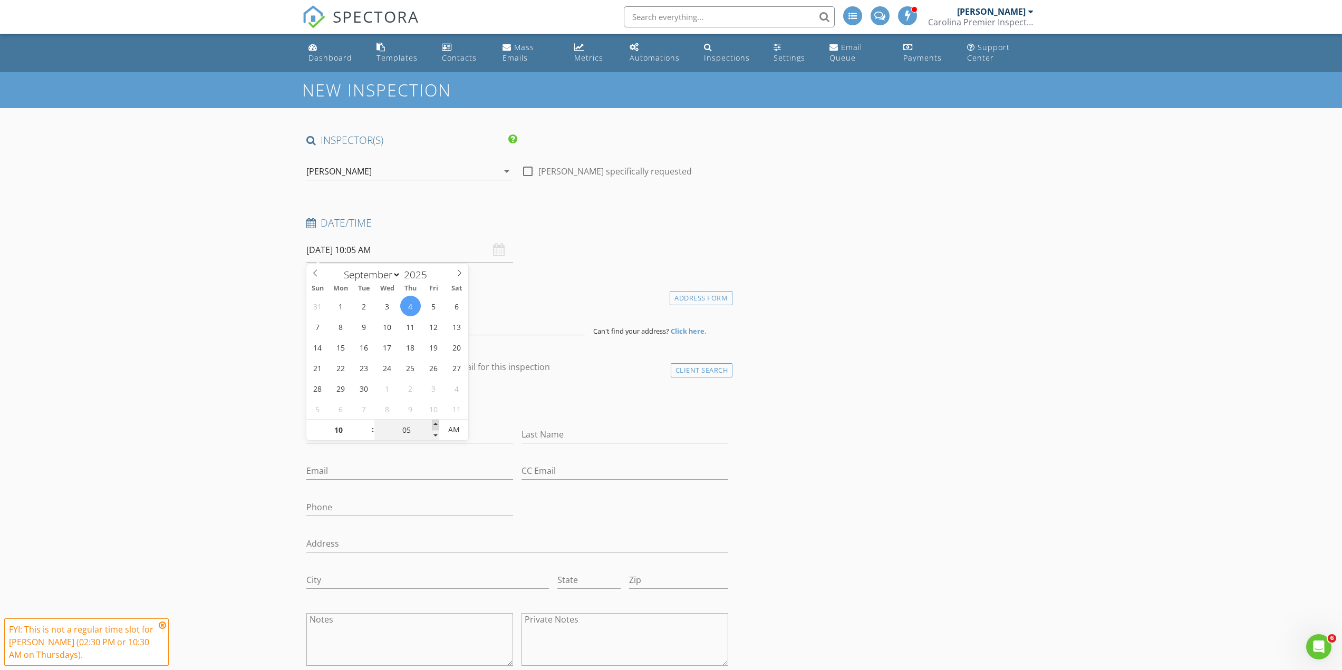
type input "09/04/2025 10:10 AM"
click at [434, 426] on span at bounding box center [435, 425] width 7 height 11
type input "15"
type input "09/04/2025 10:15 AM"
click at [434, 426] on span at bounding box center [435, 425] width 7 height 11
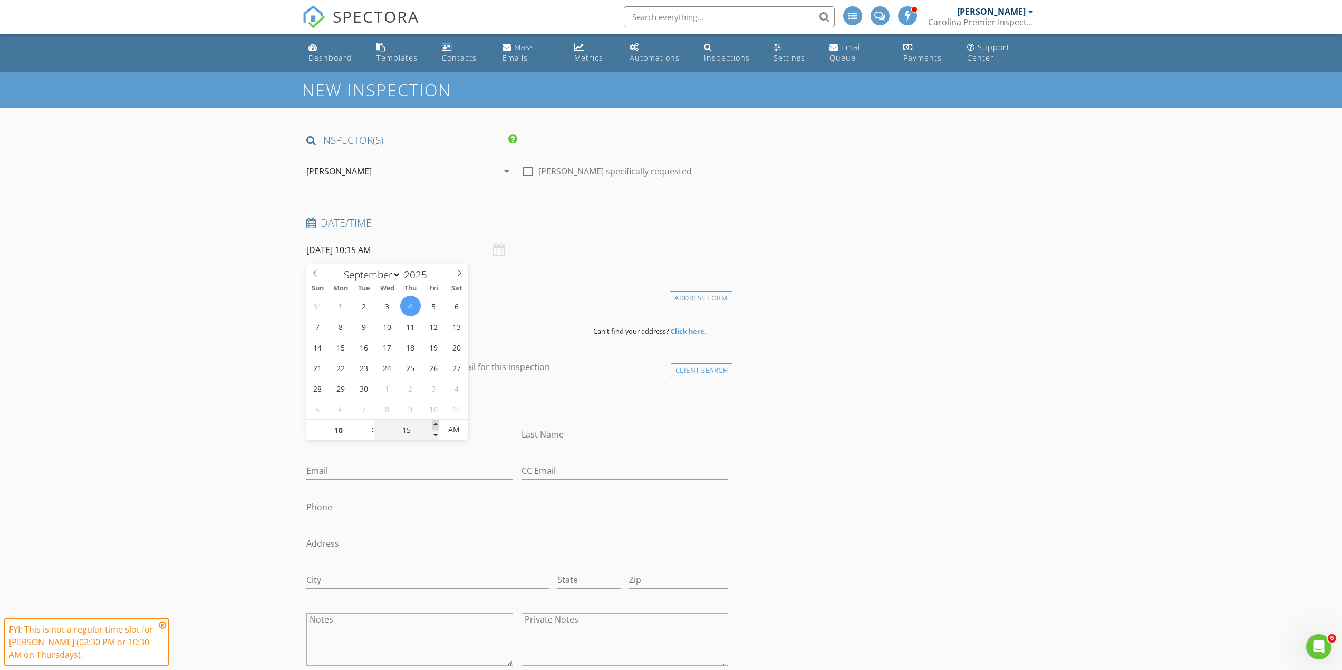
type input "20"
type input "09/04/2025 10:20 AM"
click at [434, 426] on span at bounding box center [435, 425] width 7 height 11
type input "25"
type input "09/04/2025 10:25 AM"
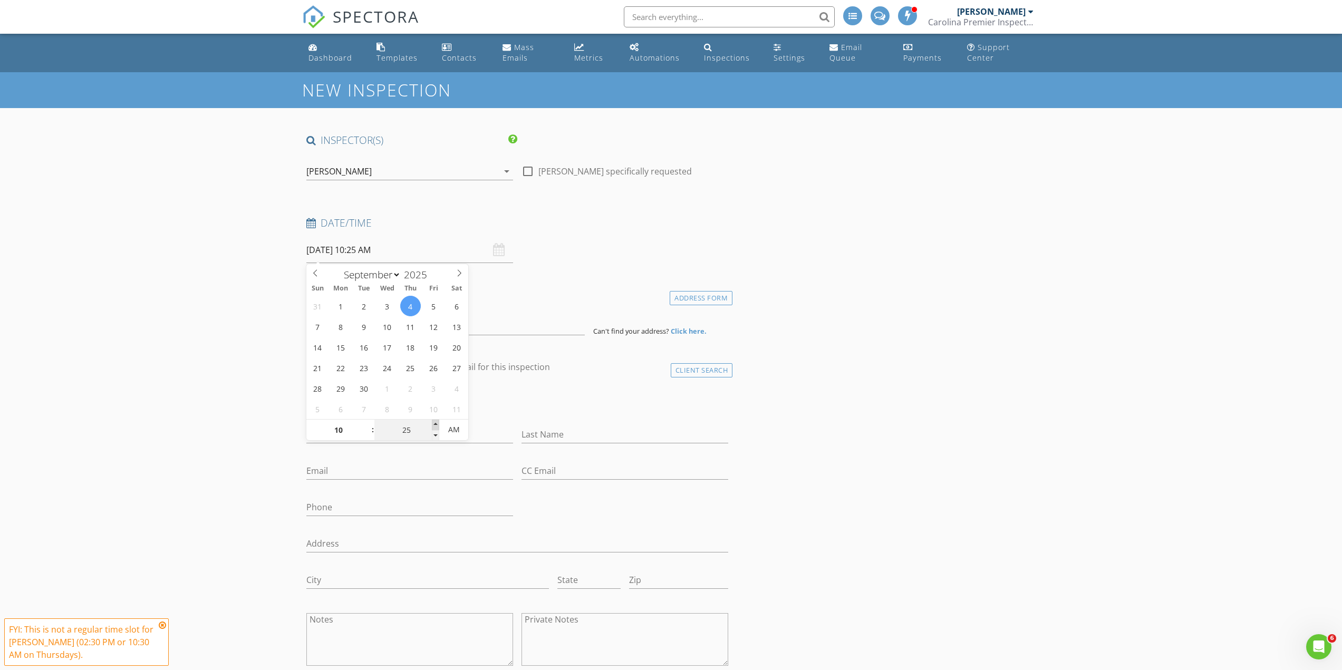
click at [435, 426] on span at bounding box center [435, 425] width 7 height 11
type input "30"
type input "09/04/2025 10:30 AM"
click at [435, 426] on span at bounding box center [435, 425] width 7 height 11
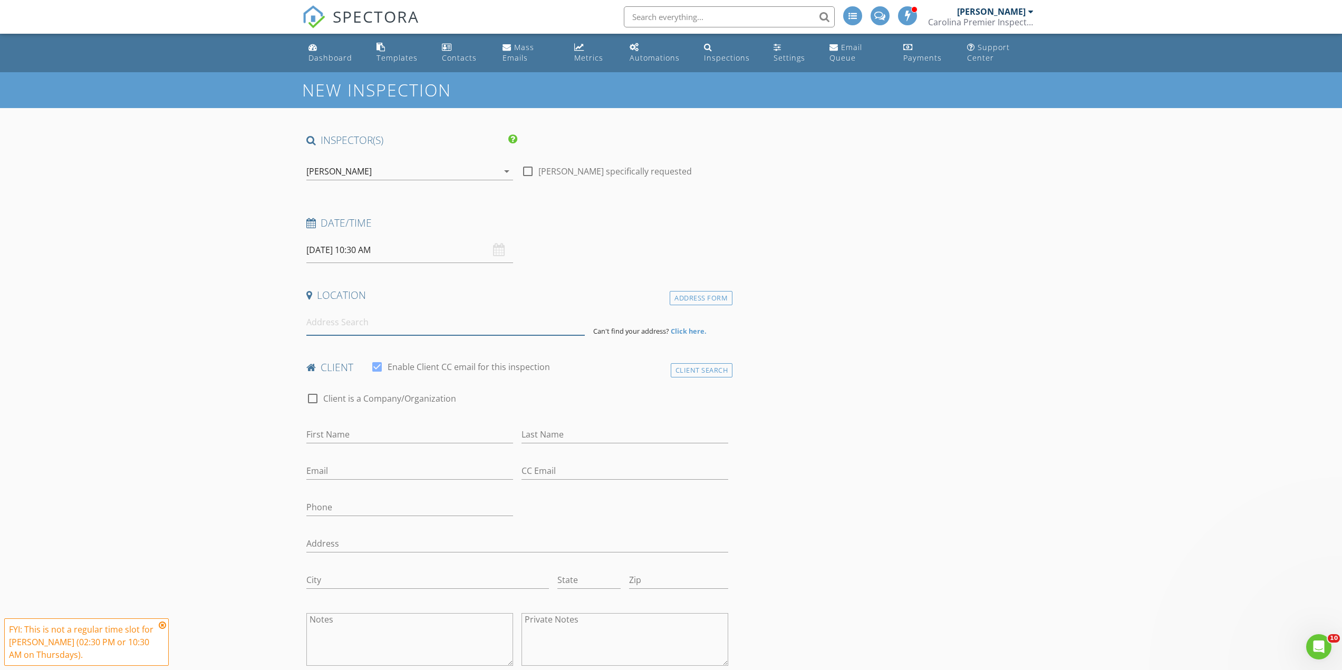
click at [332, 319] on input at bounding box center [445, 322] width 278 height 26
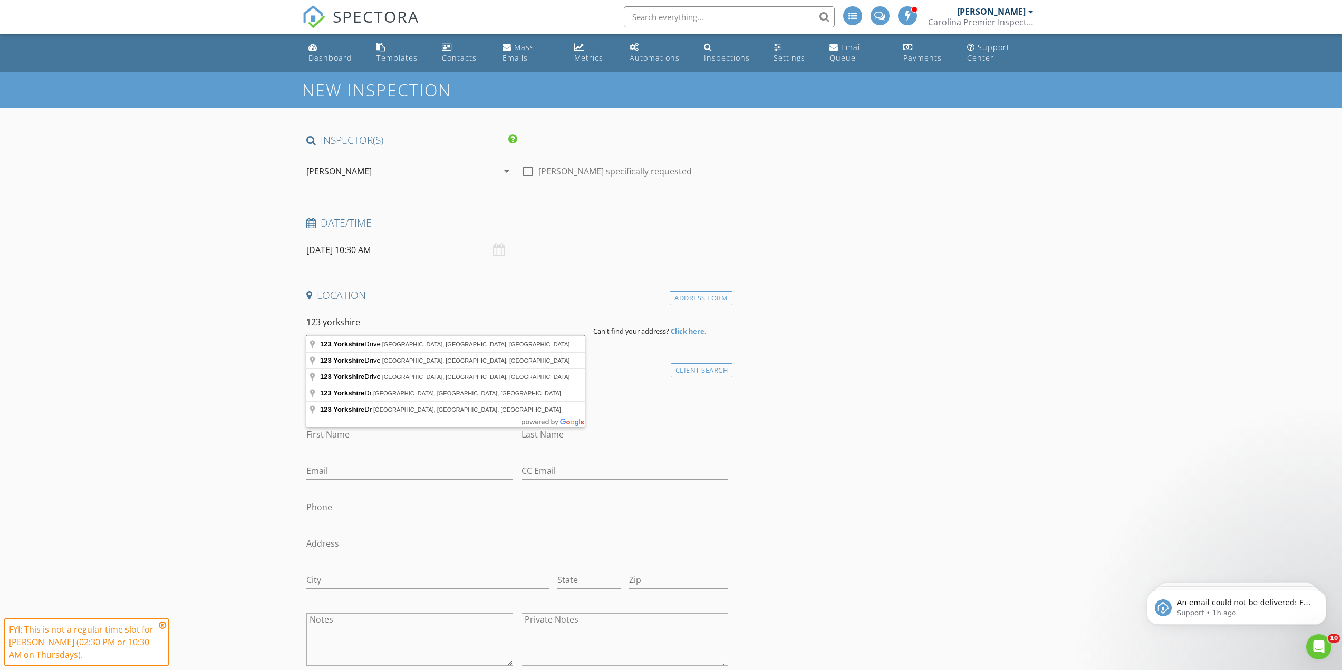
type input "123 yorkshire"
click at [354, 434] on input "First Name" at bounding box center [409, 434] width 207 height 17
click at [350, 436] on input "First Name" at bounding box center [409, 434] width 207 height 17
paste input "Kim Menneke"
click at [350, 436] on input "Kim Menneke" at bounding box center [409, 434] width 207 height 17
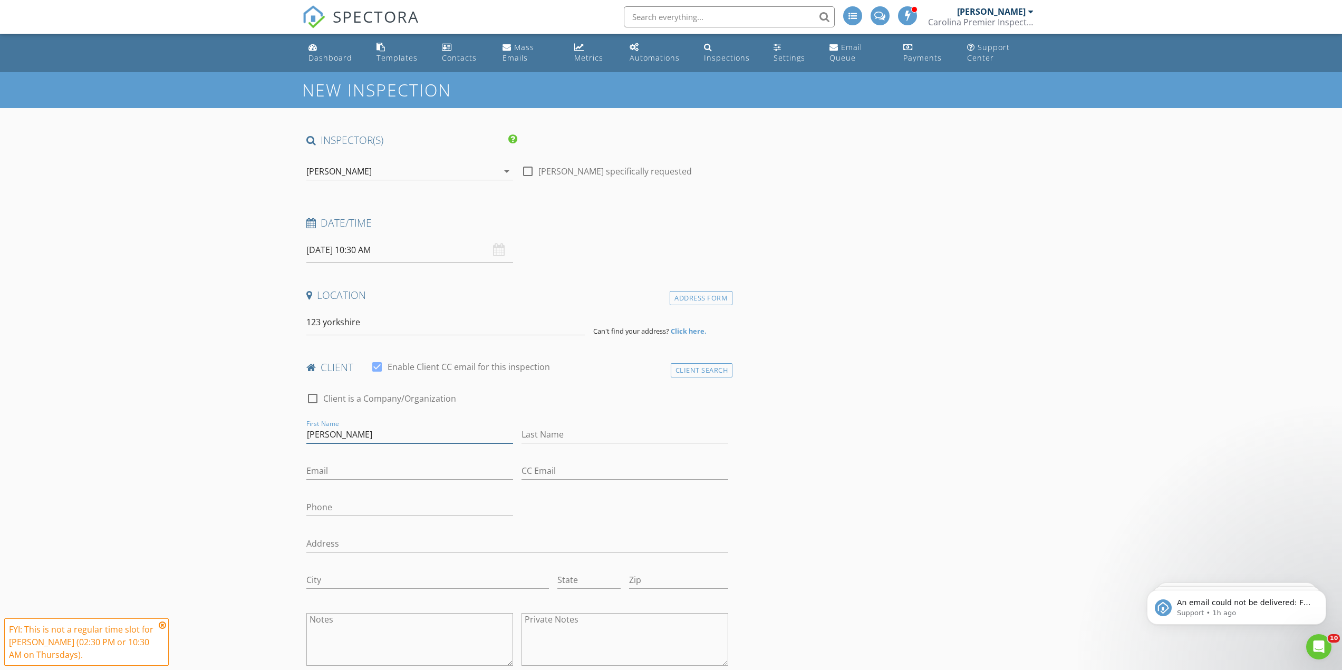
click at [350, 436] on input "Kim Menneke" at bounding box center [409, 434] width 207 height 17
type input "Kim Menneke"
click at [534, 434] on input "Last Name" at bounding box center [624, 434] width 207 height 17
paste input "Menneke"
type input "Menneke"
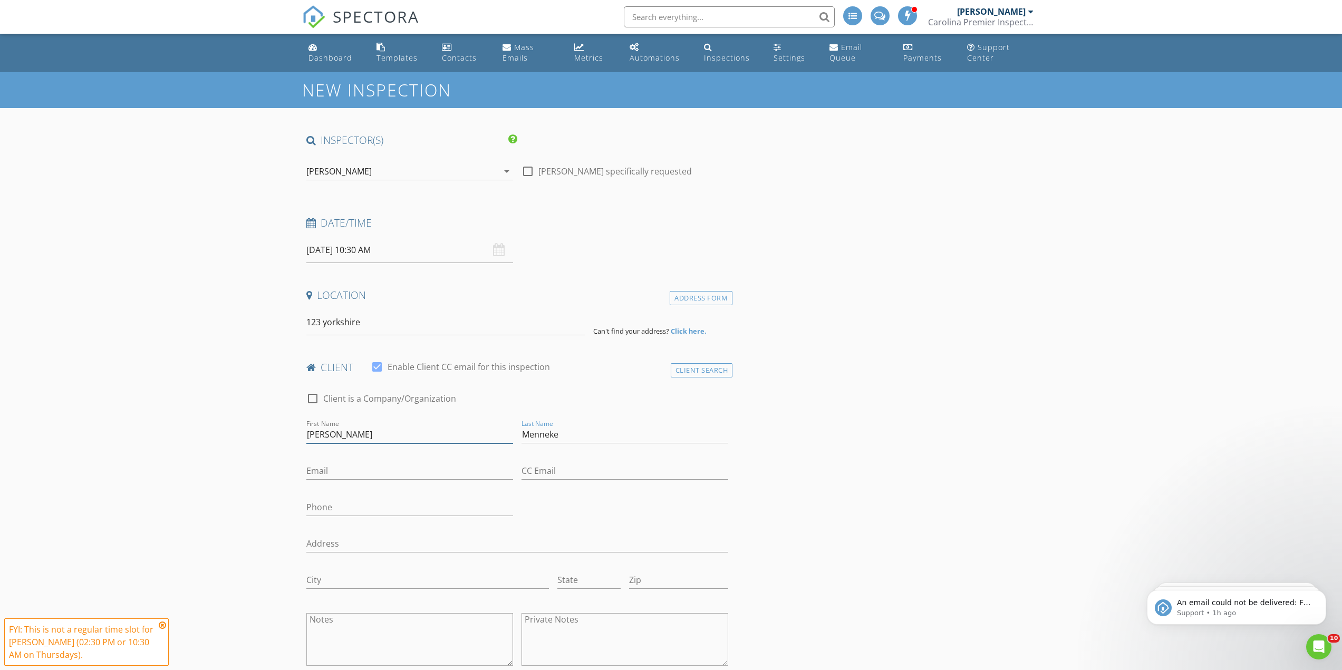
click at [339, 436] on input "Kim Menneke" at bounding box center [409, 434] width 207 height 17
type input "Kim"
click at [339, 470] on input "Email" at bounding box center [409, 470] width 207 height 17
paste input "steinhebelk1@gmail.com"
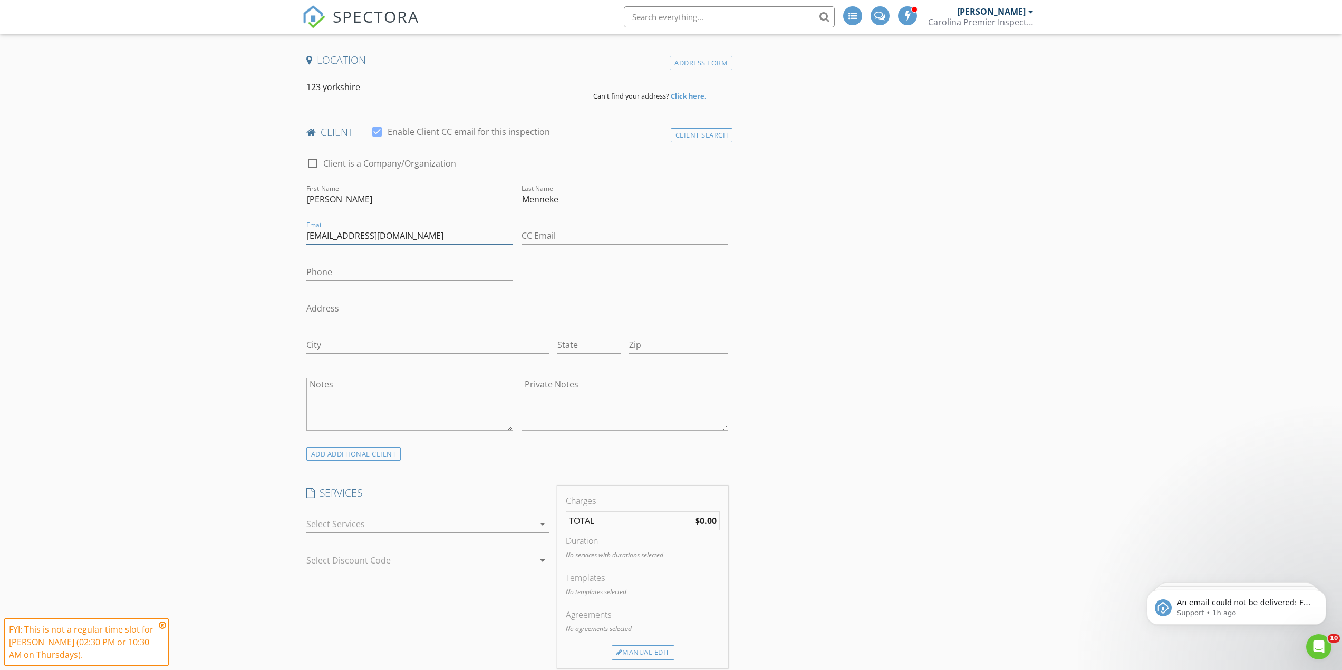
scroll to position [264, 0]
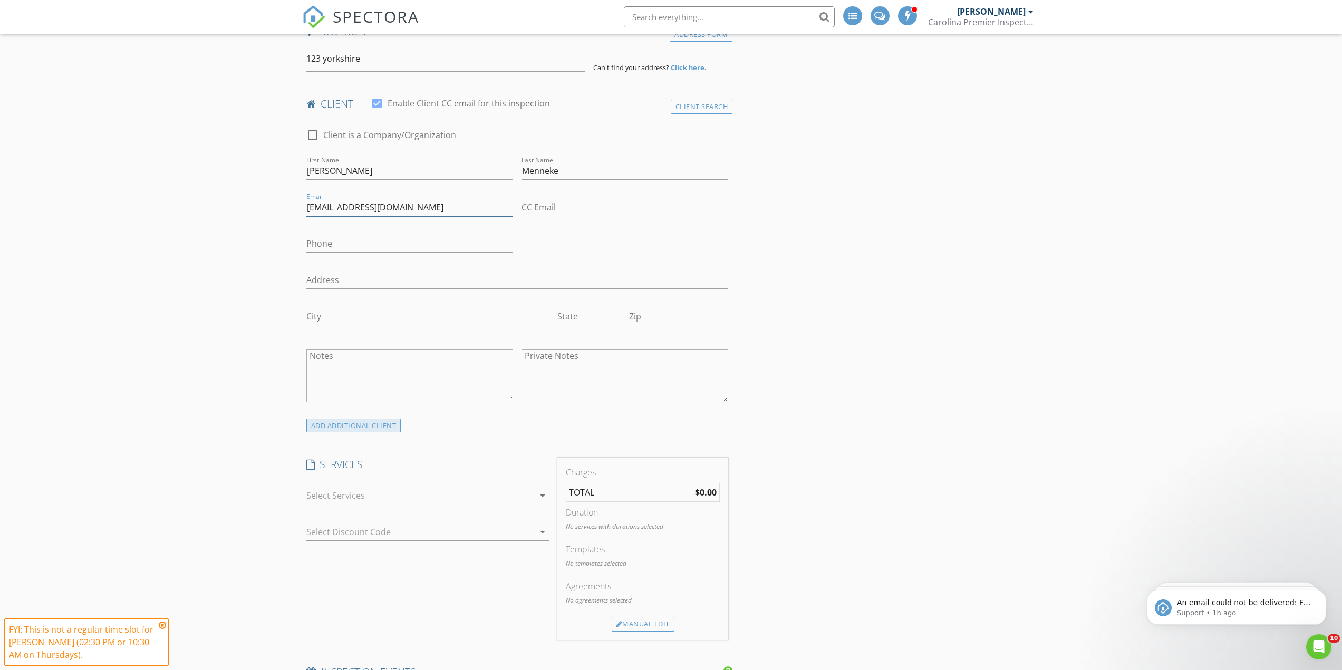
type input "steinhebelk1@gmail.com"
click at [325, 424] on div "ADD ADDITIONAL client" at bounding box center [353, 426] width 95 height 14
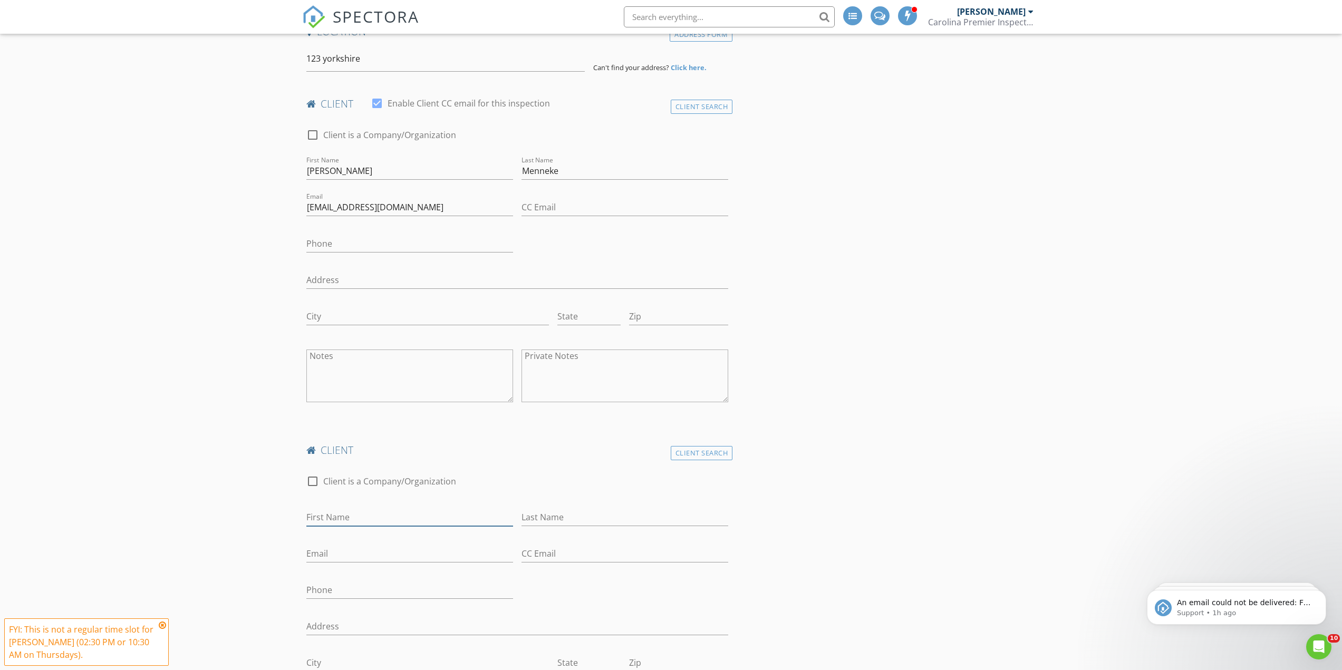
click at [351, 526] on input "First Name" at bounding box center [409, 517] width 207 height 17
type input "Brandon"
click at [574, 528] on div "Last Name" at bounding box center [624, 523] width 207 height 28
click at [612, 514] on input "Last Name" at bounding box center [624, 517] width 207 height 17
paste input "Menneke"
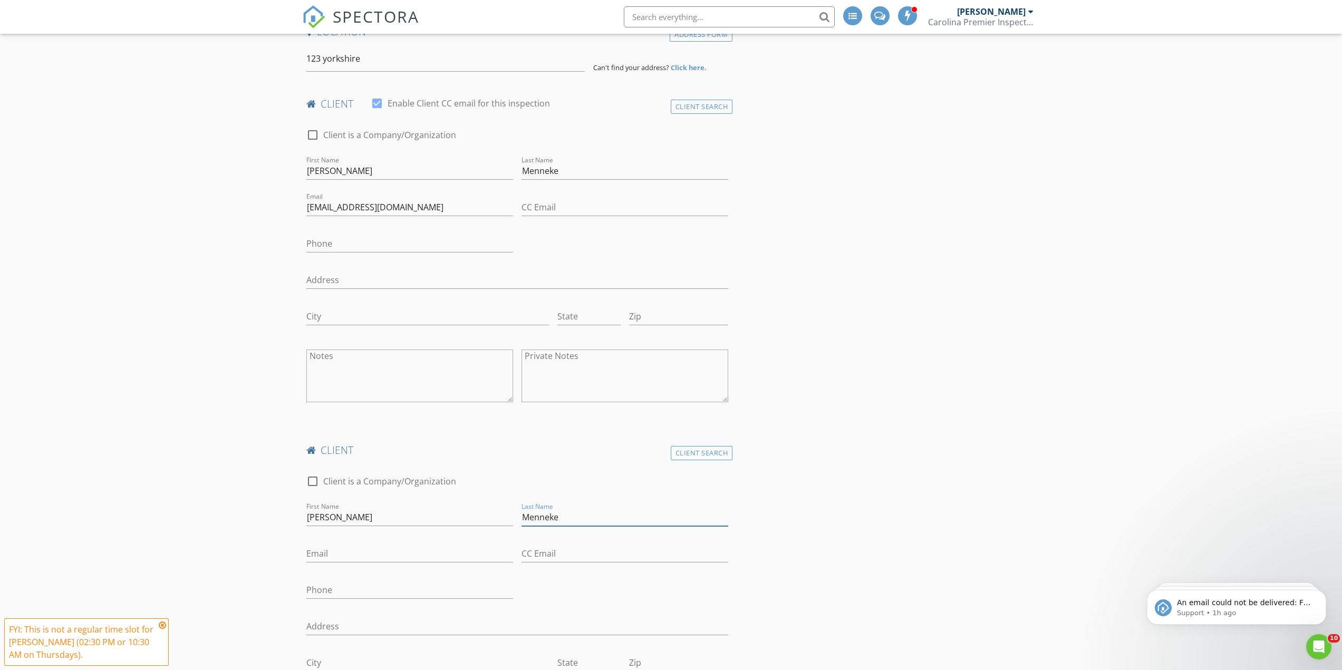
type input "Menneke"
drag, startPoint x: 422, startPoint y: 562, endPoint x: 413, endPoint y: 552, distance: 13.1
click at [422, 562] on input "Email" at bounding box center [409, 553] width 207 height 17
paste input "brandonmenneke@gmail.com"
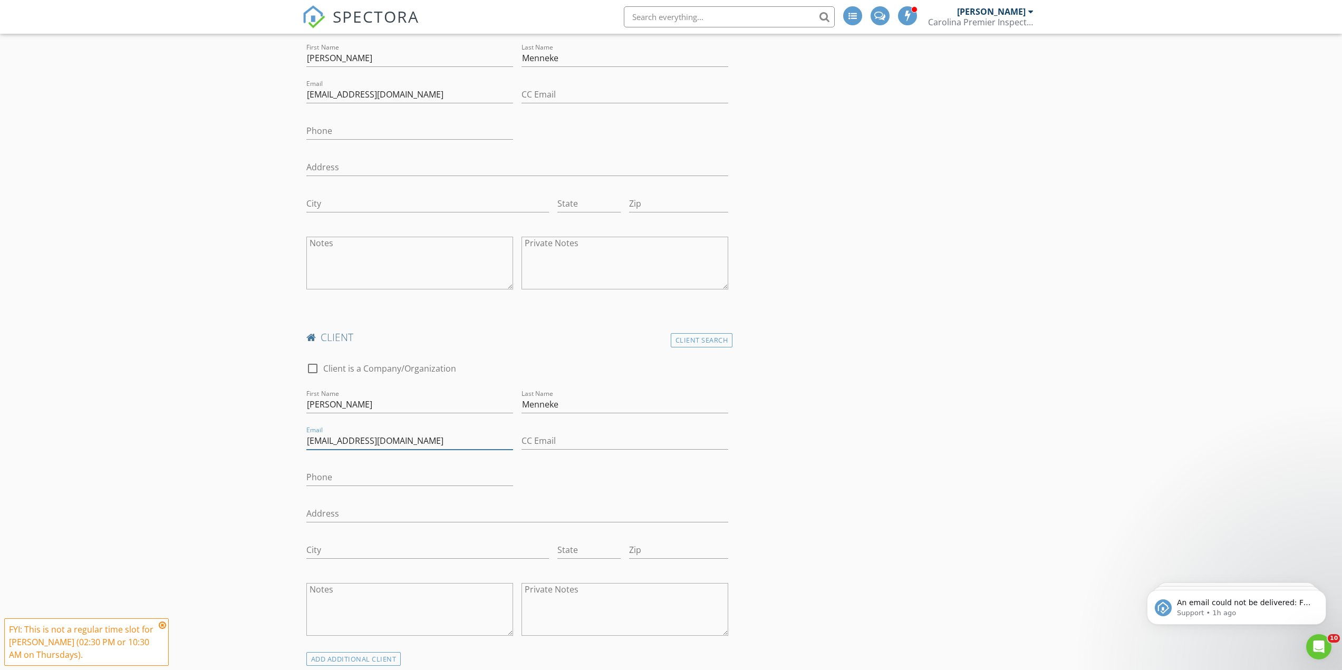
scroll to position [633, 0]
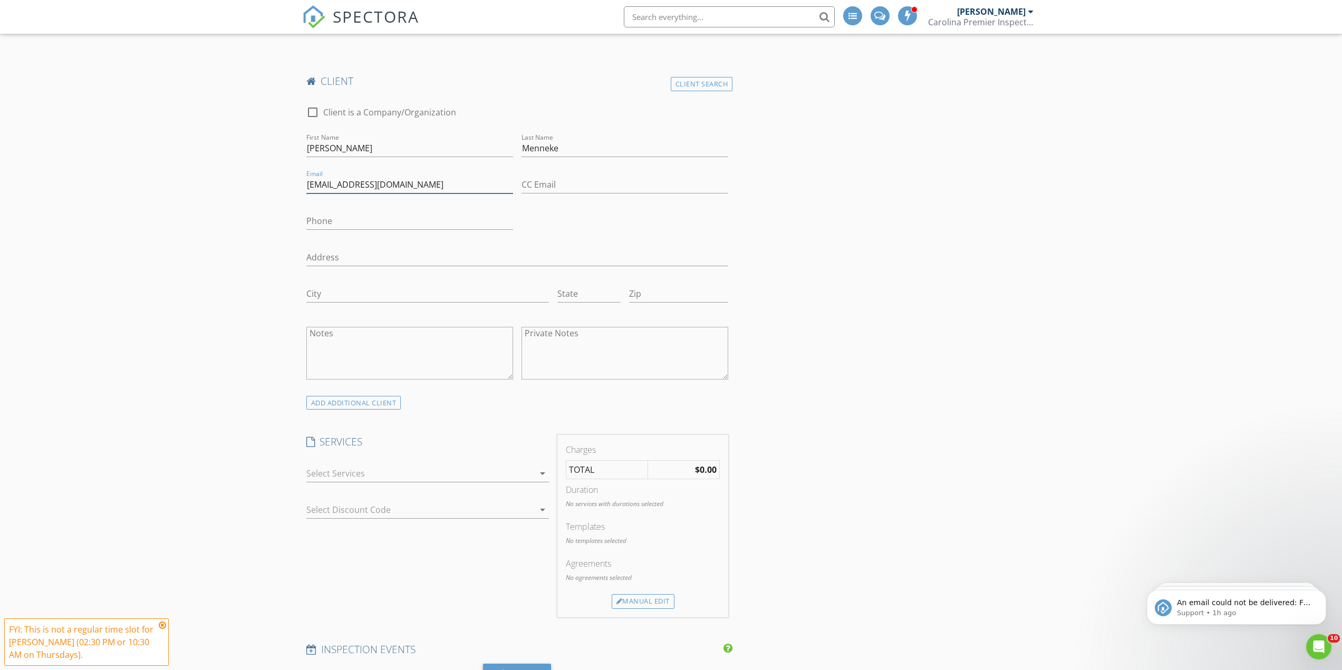
type input "brandonmenneke@gmail.com"
click at [347, 470] on div at bounding box center [420, 473] width 228 height 17
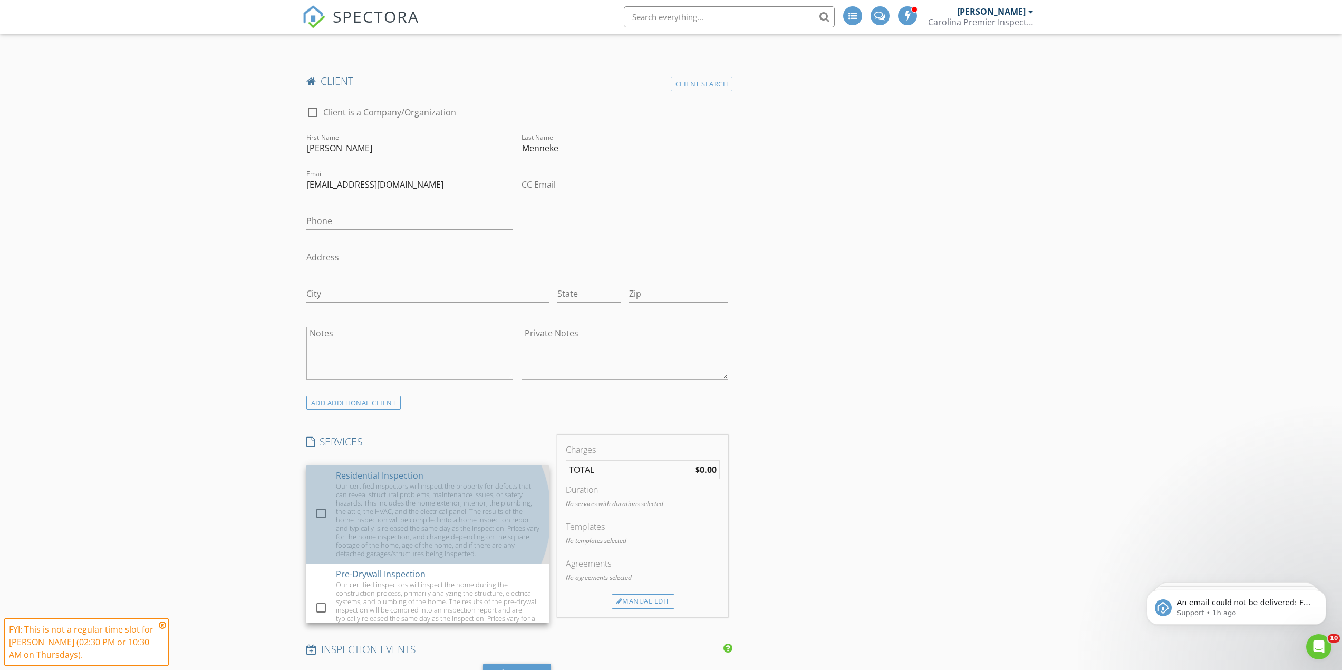
click at [356, 513] on div "Our certified inspectors will inspect the property for defects that can reveal …" at bounding box center [438, 520] width 205 height 76
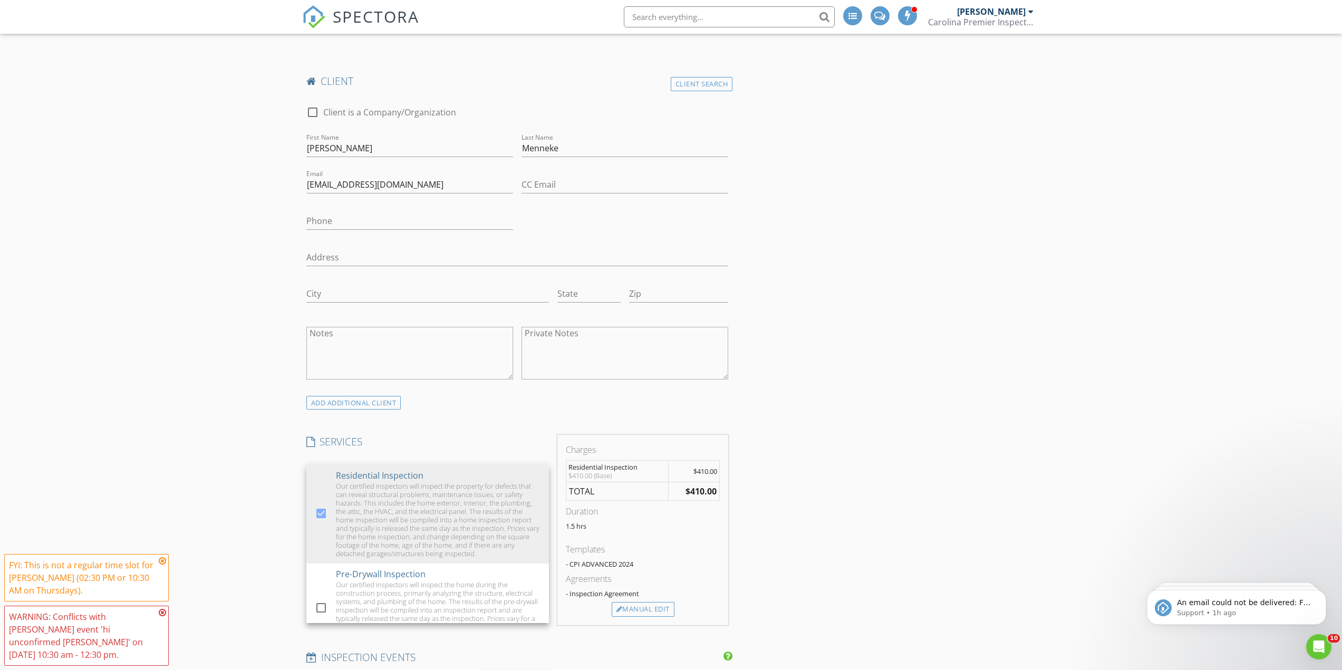
click at [241, 476] on div "New Inspection INSPECTOR(S) check_box_outline_blank Robert Wiggins check_box Mi…" at bounding box center [671, 495] width 1342 height 2110
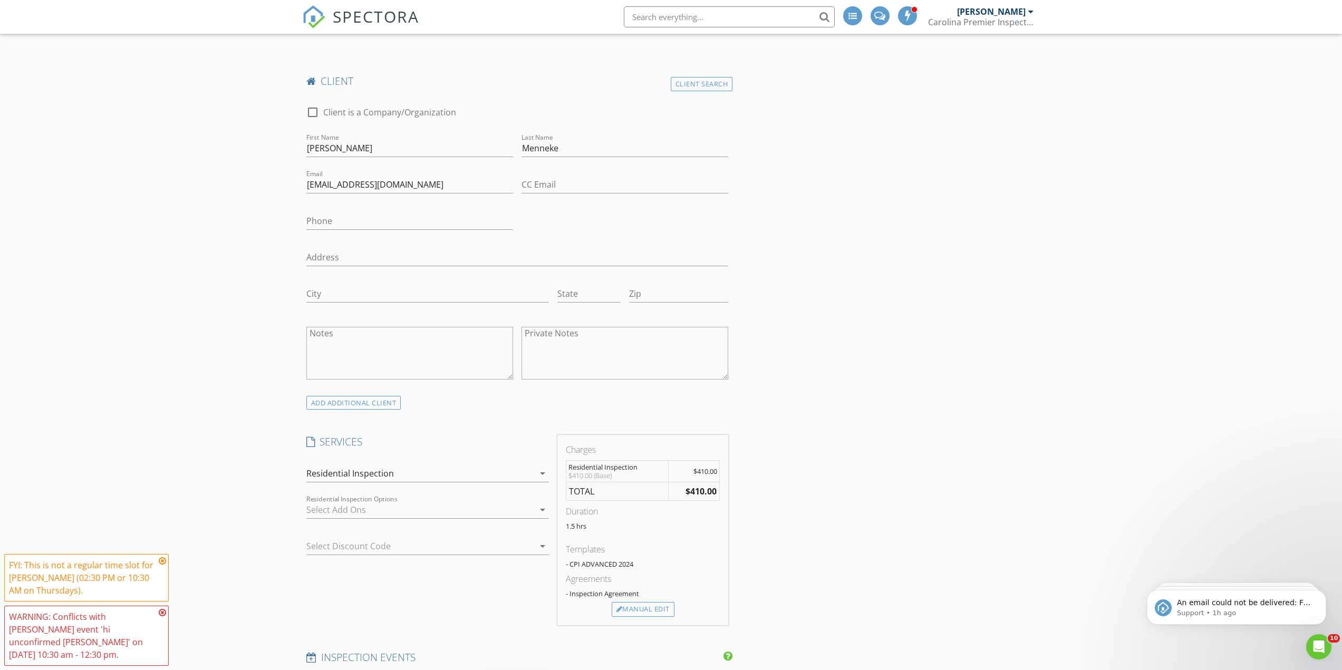
click at [338, 506] on div at bounding box center [420, 509] width 228 height 17
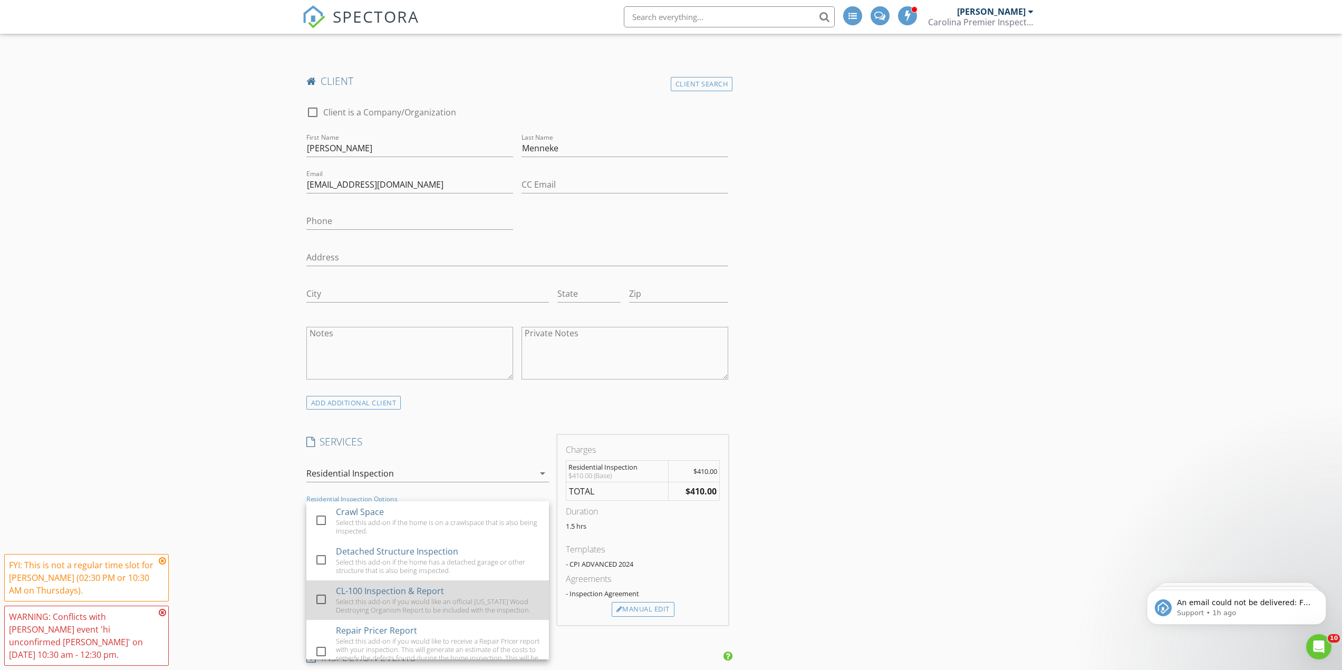
click at [401, 587] on div "CL-100 Inspection & Report" at bounding box center [390, 591] width 108 height 13
click at [132, 337] on div "New Inspection INSPECTOR(S) check_box_outline_blank Robert Wiggins check_box Mi…" at bounding box center [671, 501] width 1342 height 2123
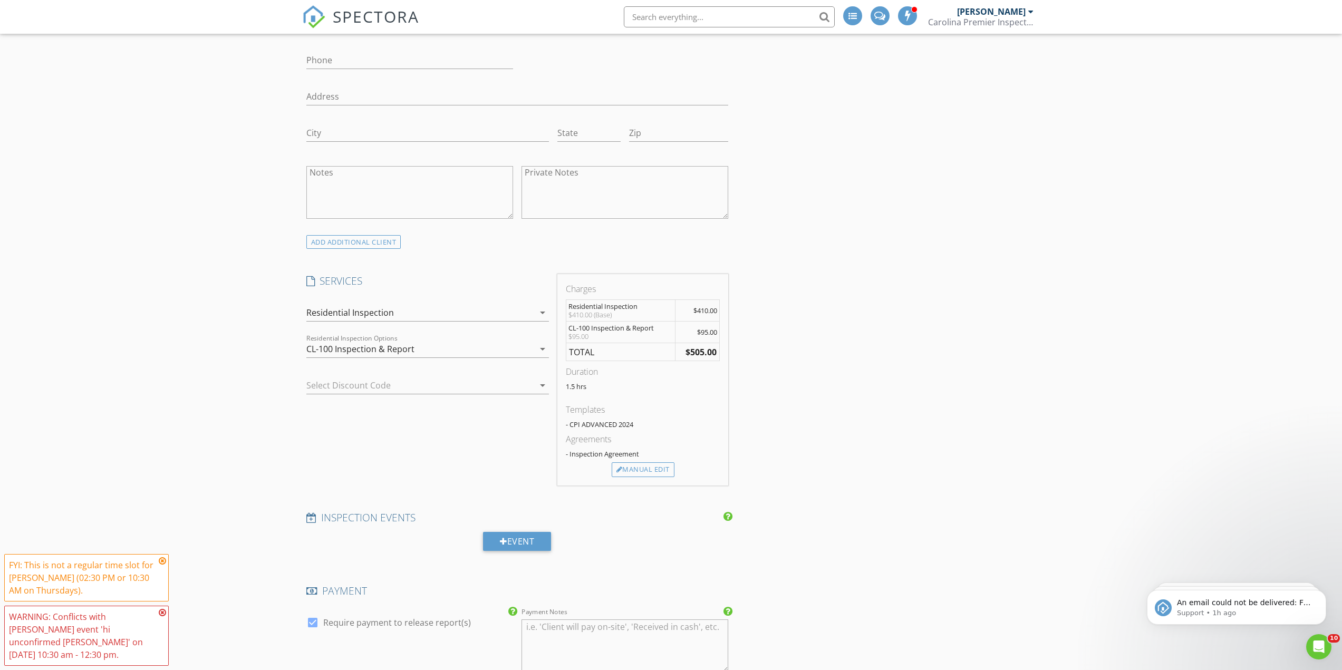
scroll to position [1078, 0]
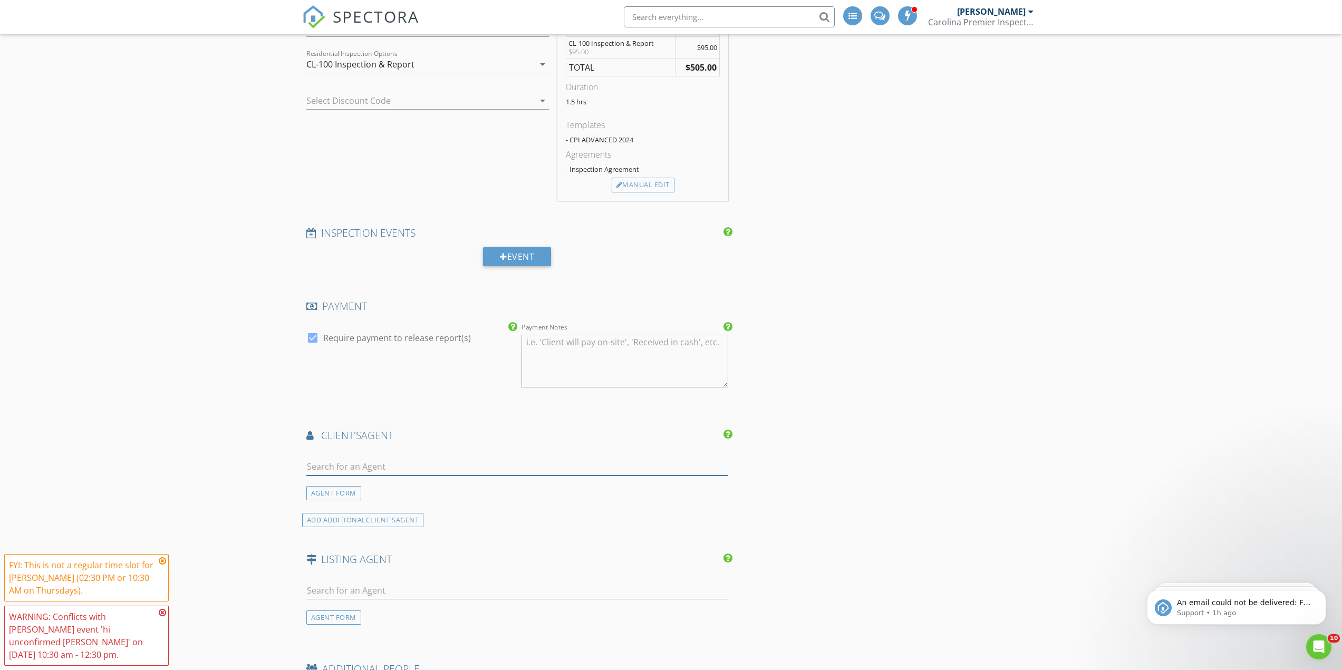
click at [362, 469] on input "text" at bounding box center [517, 466] width 422 height 17
click at [314, 494] on div "AGENT FORM" at bounding box center [333, 493] width 55 height 14
click at [333, 469] on input "First Name" at bounding box center [409, 466] width 207 height 17
type input "Taylor"
type input "Hamden"
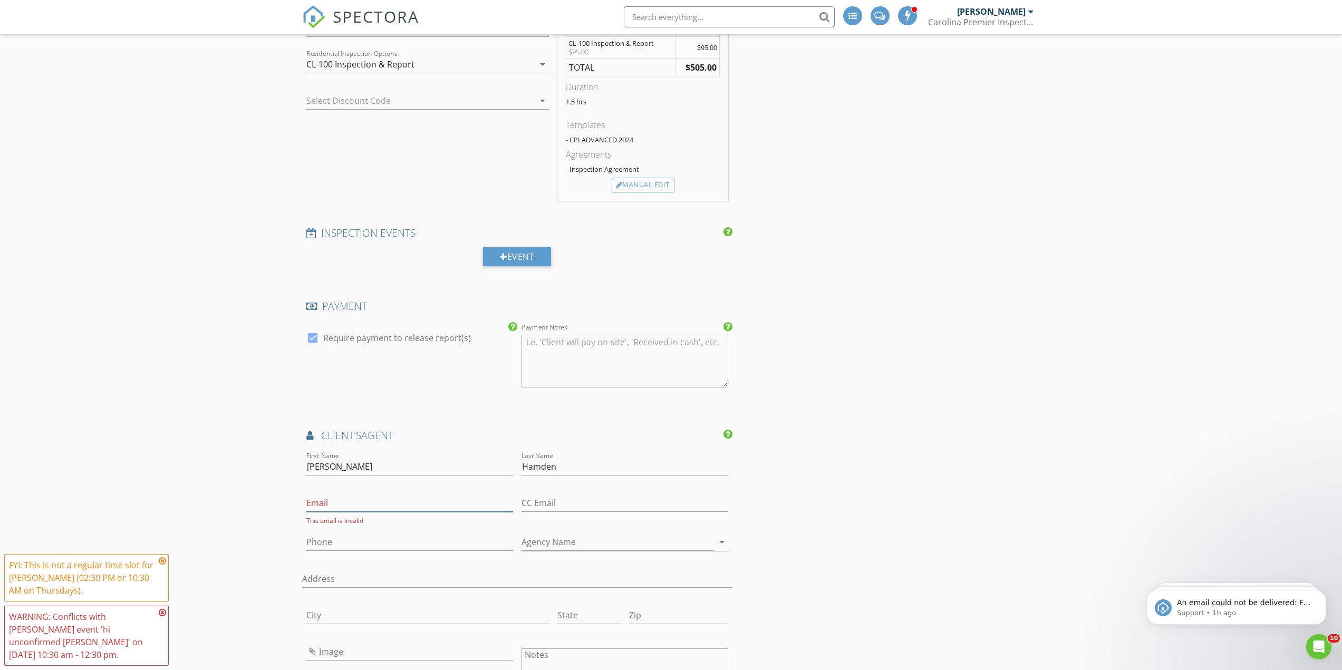
click at [342, 500] on input "Email" at bounding box center [409, 502] width 207 height 17
paste input "Taylor.hamden@gmail.com"
type input "Taylor.hamden@gmail.com"
click at [595, 499] on input "CC Email" at bounding box center [624, 502] width 207 height 17
type input "dawn@thetcgroup.org"
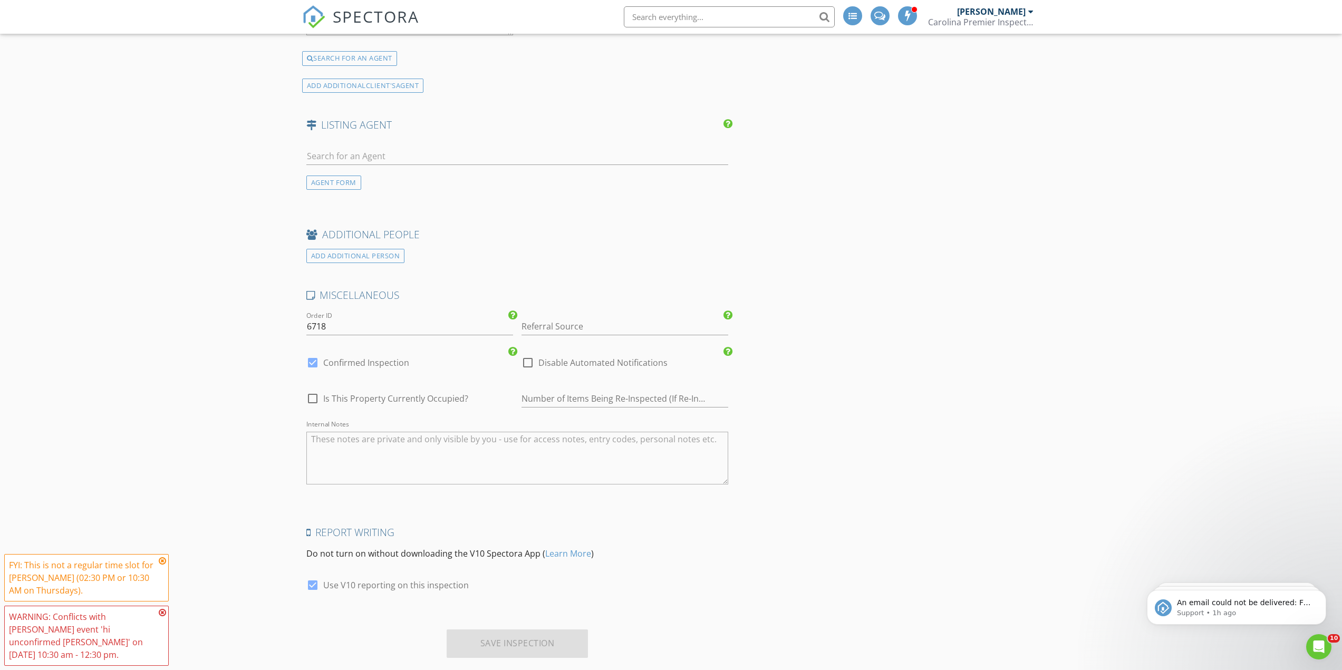
scroll to position [1845, 0]
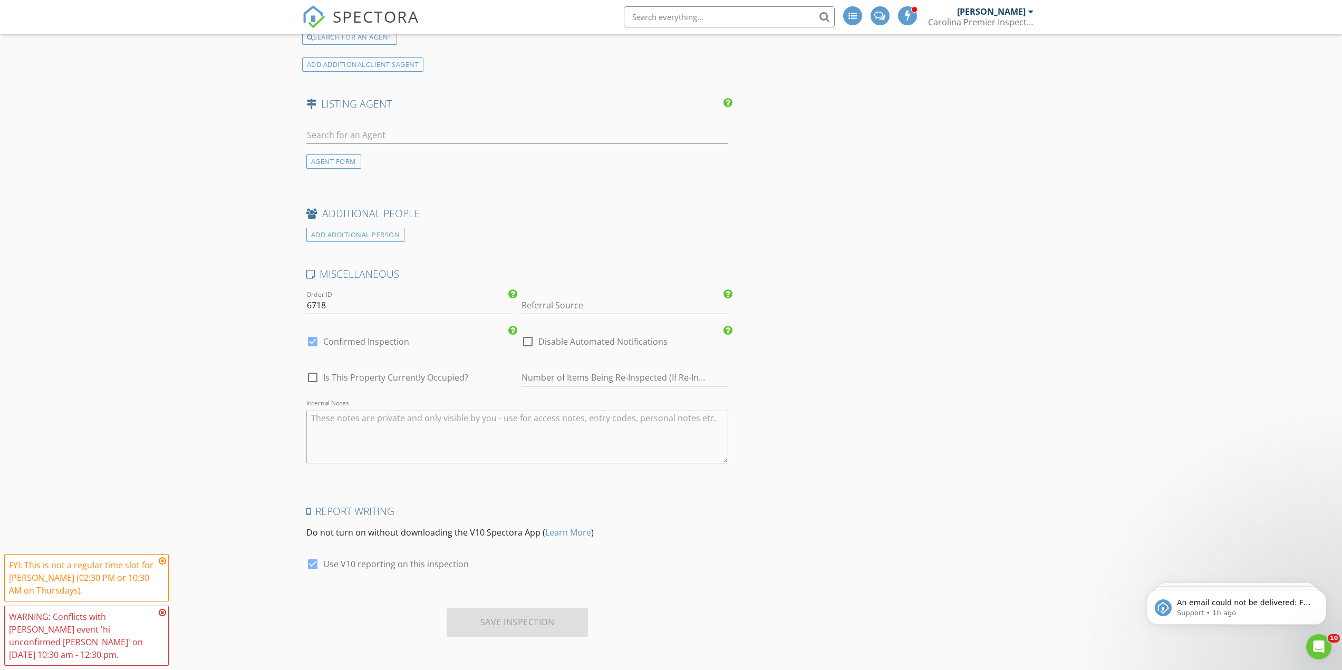
type input "843-270-6228"
click at [382, 413] on textarea "Internal Notes" at bounding box center [517, 437] width 422 height 53
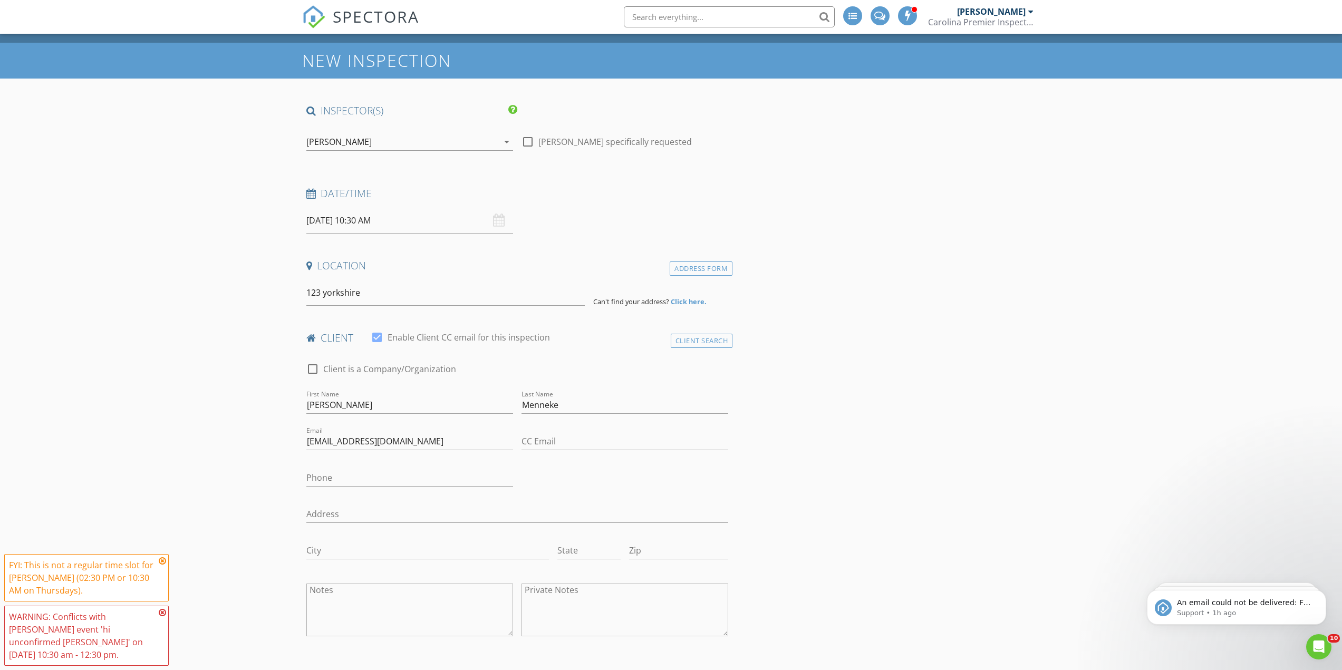
scroll to position [0, 0]
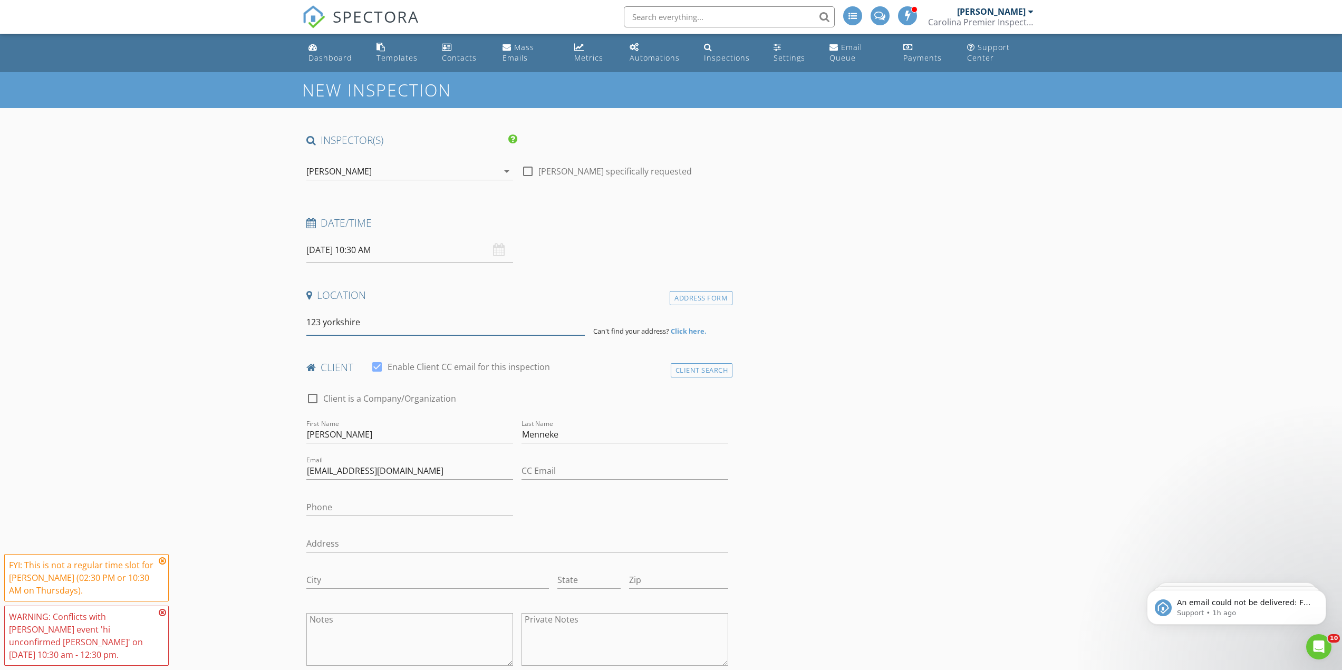
click at [422, 324] on input "123 yorkshire" at bounding box center [445, 322] width 278 height 26
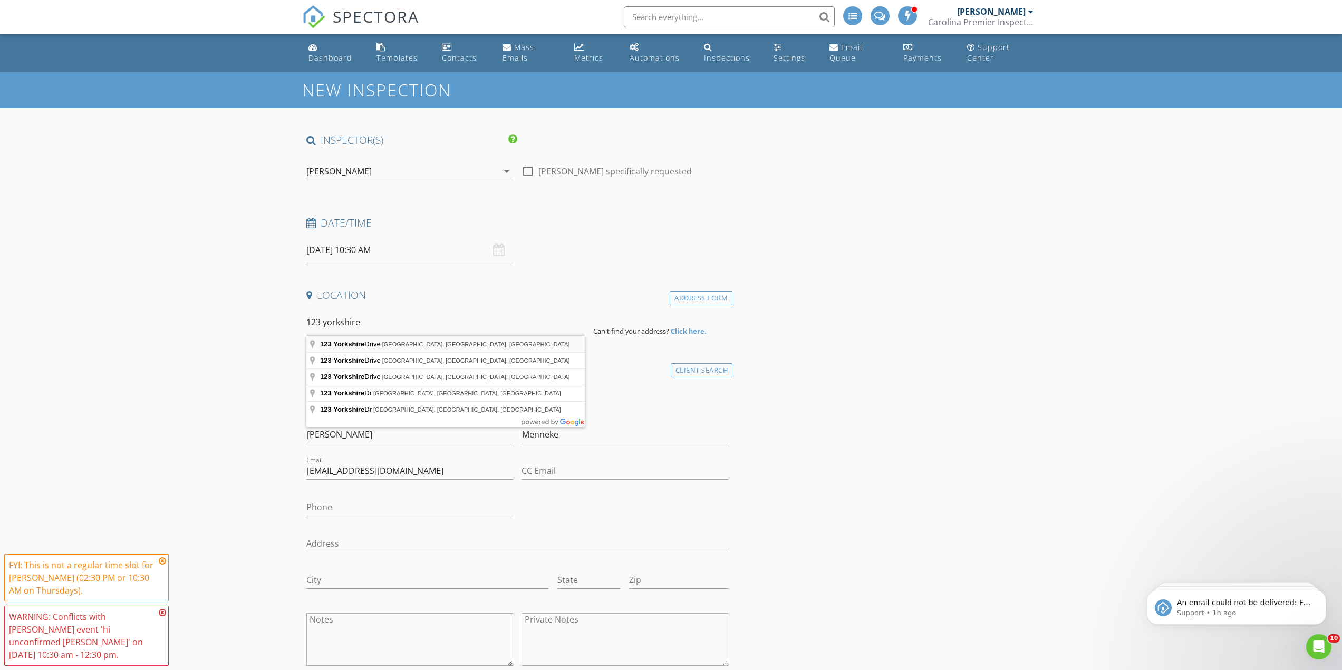
type input "123 Yorkshire Drive, Moncks Corner, SC, USA"
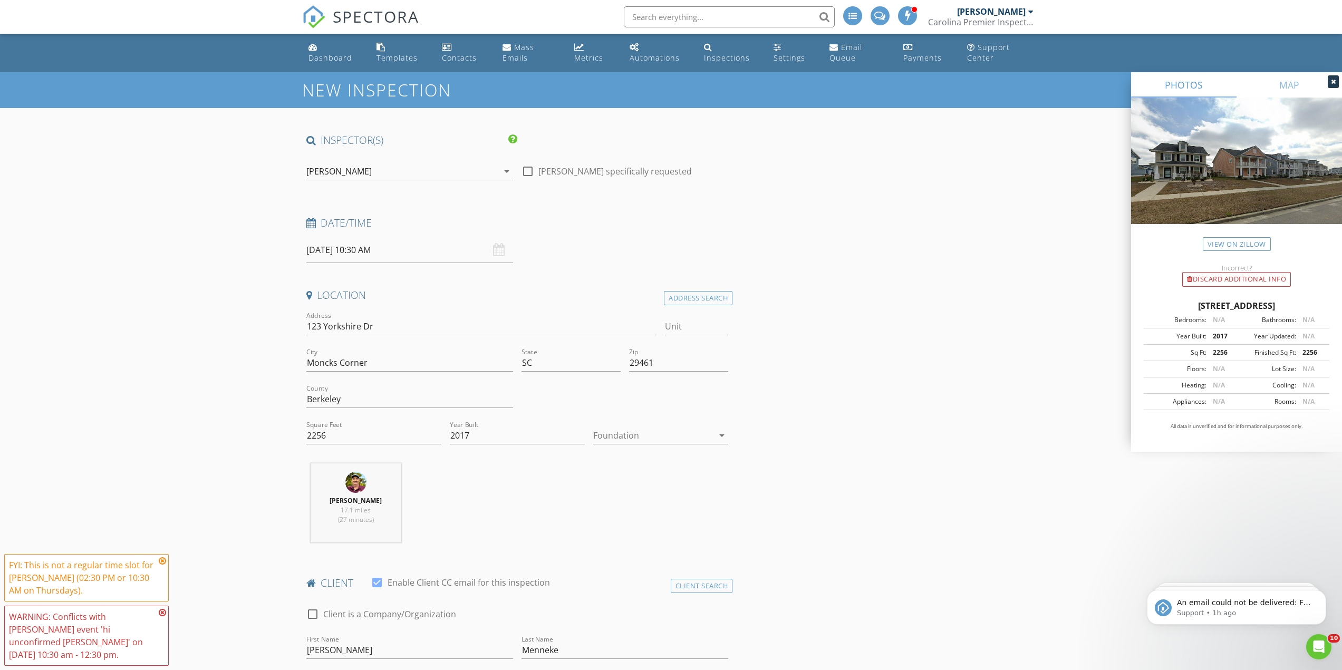
click at [674, 436] on div at bounding box center [653, 435] width 120 height 17
click at [642, 482] on div "Slab" at bounding box center [660, 490] width 118 height 25
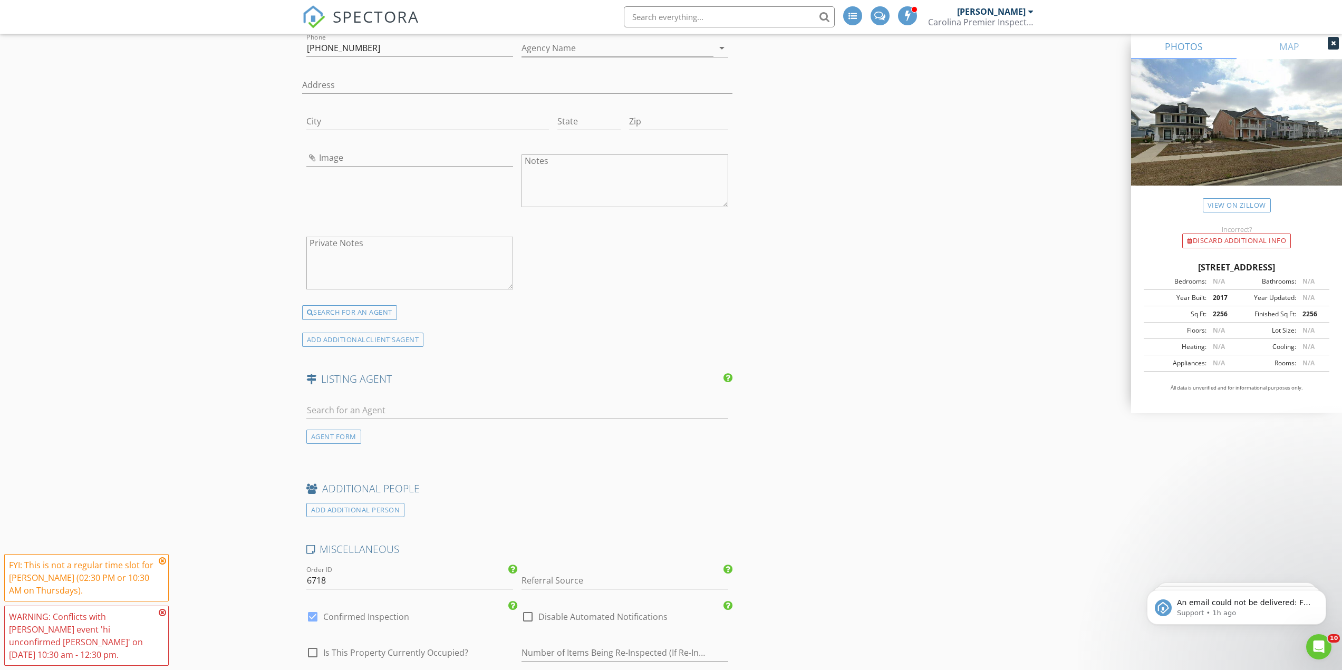
scroll to position [2069, 0]
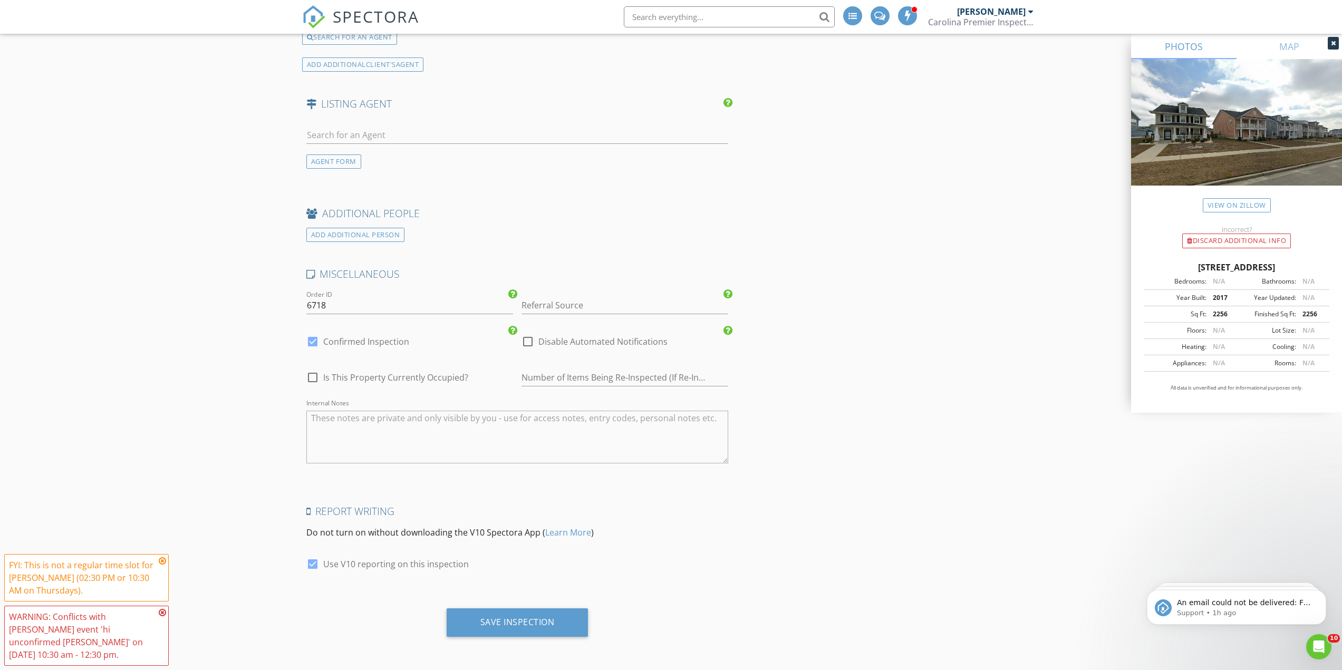
click at [569, 345] on label "Disable Automated Notifications" at bounding box center [602, 341] width 129 height 11
checkbox input "true"
click at [588, 454] on textarea "Internal Notes" at bounding box center [517, 437] width 422 height 53
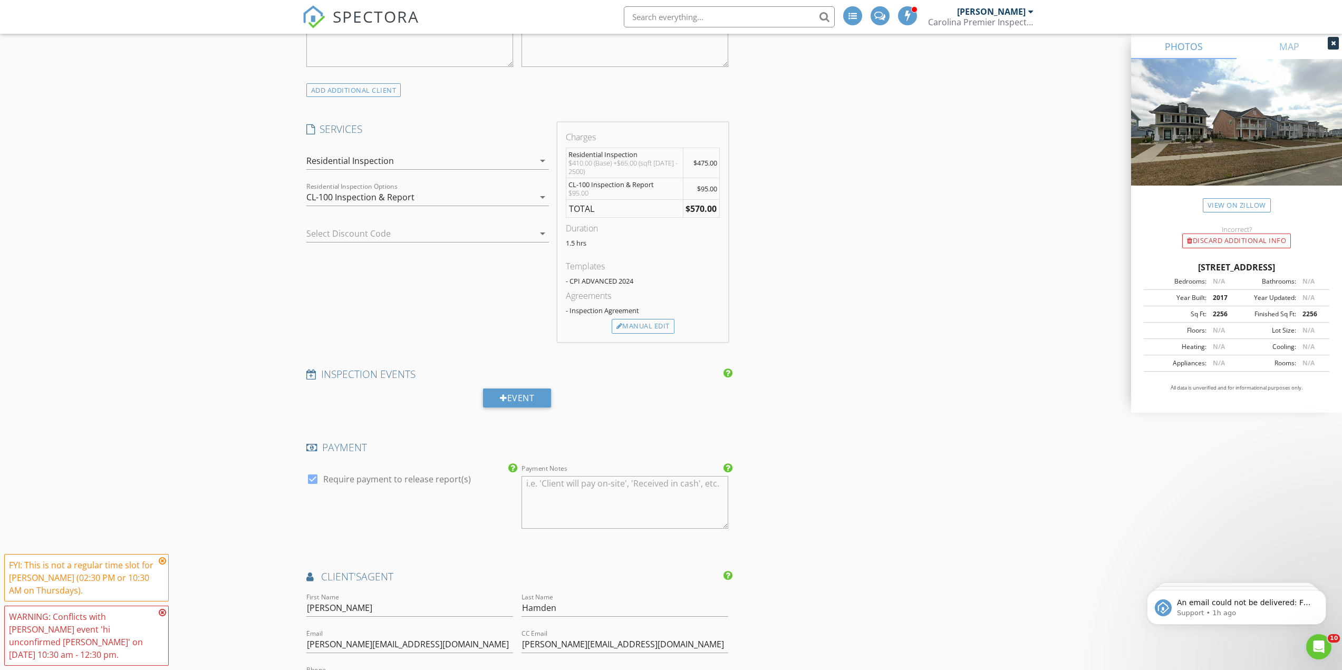
scroll to position [1160, 0]
drag, startPoint x: 218, startPoint y: 352, endPoint x: 211, endPoint y: 568, distance: 215.7
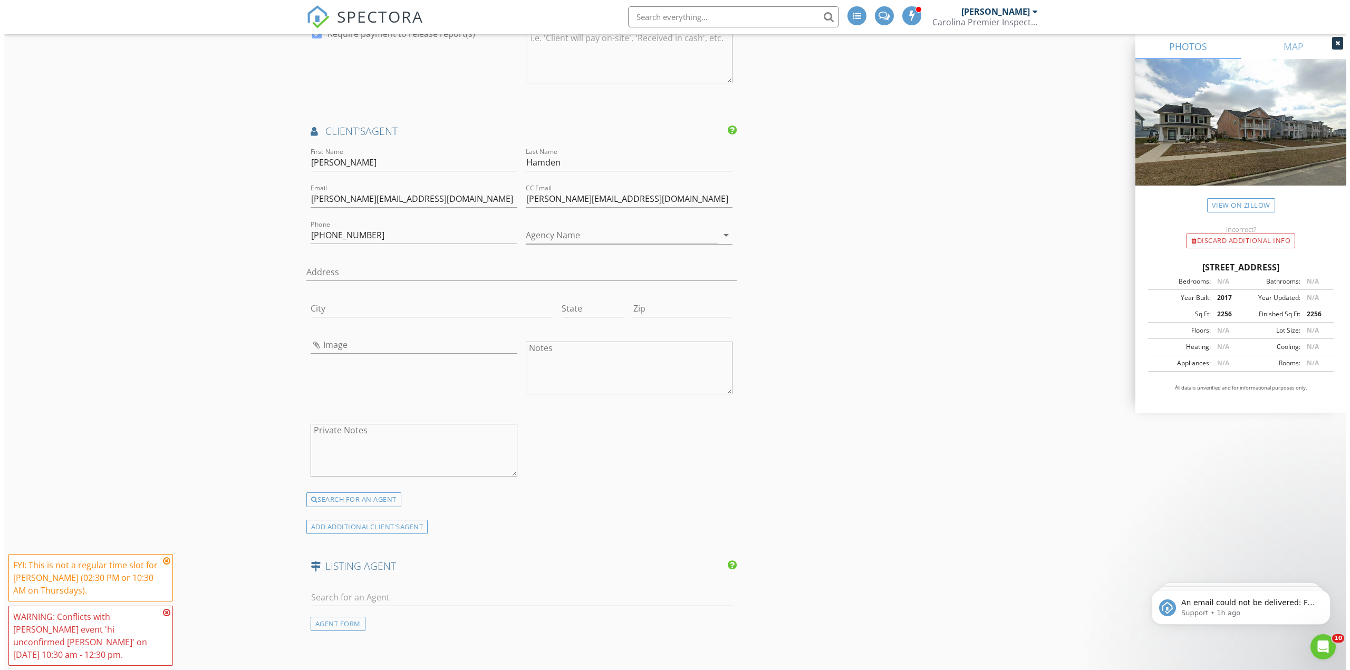
scroll to position [2069, 0]
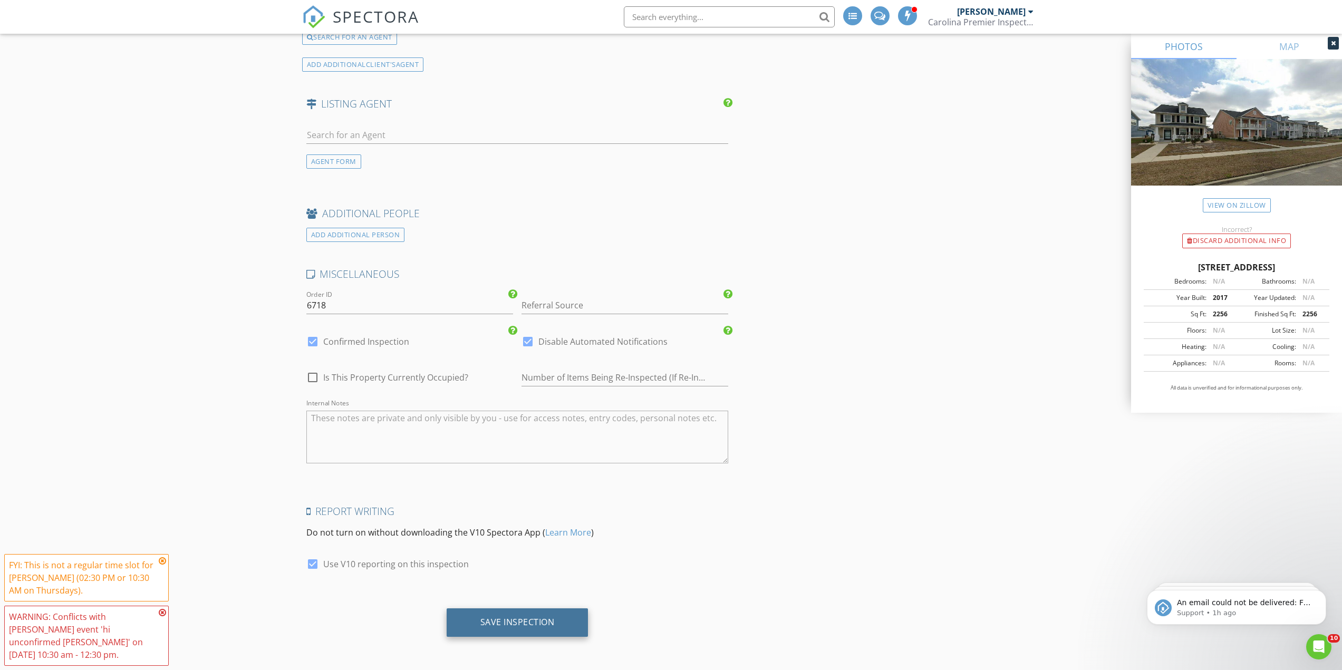
click at [501, 629] on div "Save Inspection" at bounding box center [518, 622] width 142 height 28
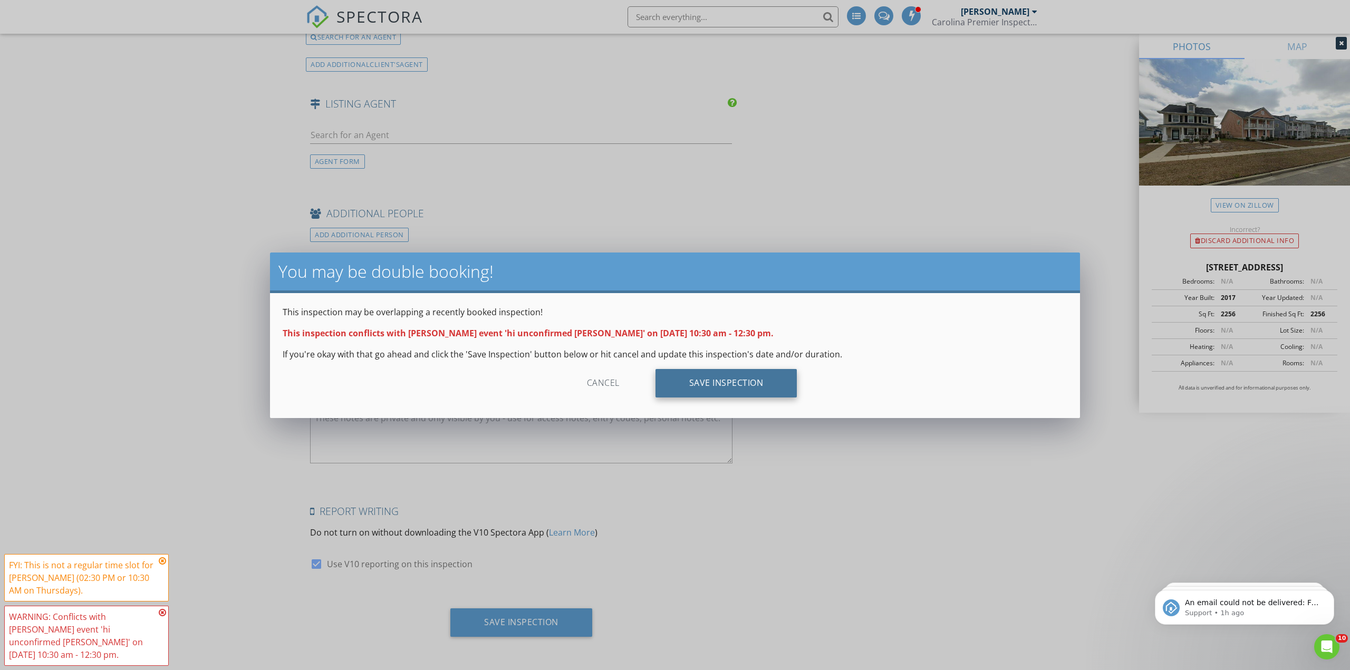
click at [707, 384] on div "Save Inspection" at bounding box center [726, 383] width 142 height 28
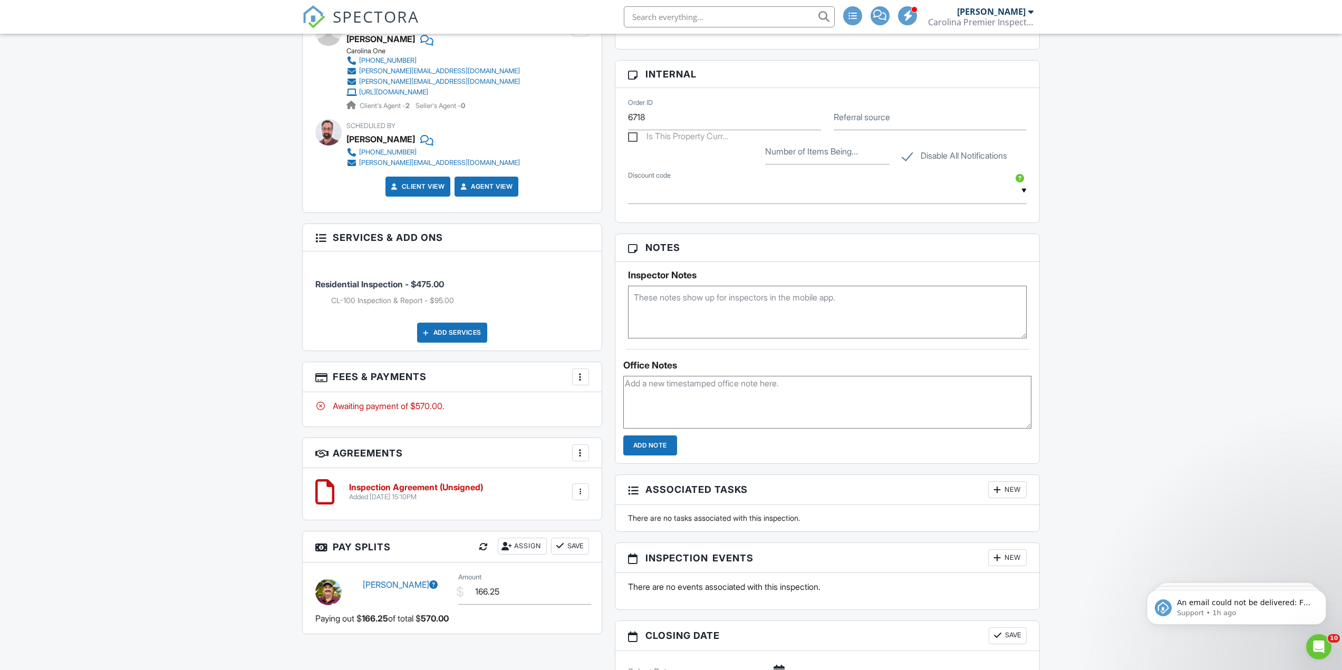
scroll to position [633, 0]
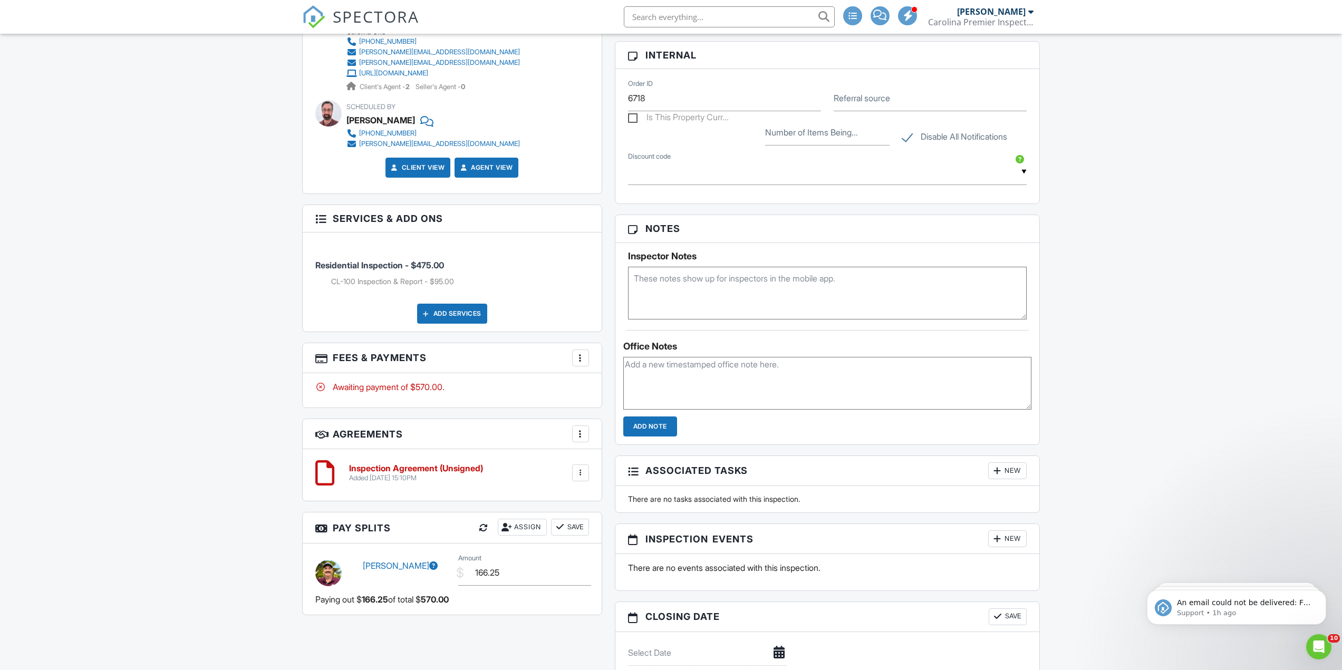
click at [749, 306] on textarea at bounding box center [827, 293] width 399 height 53
type textarea "Code - 0110"
click at [1091, 301] on div "Dashboard Templates Contacts Mass Emails Metrics Automations Inspections Settin…" at bounding box center [671, 163] width 1342 height 1525
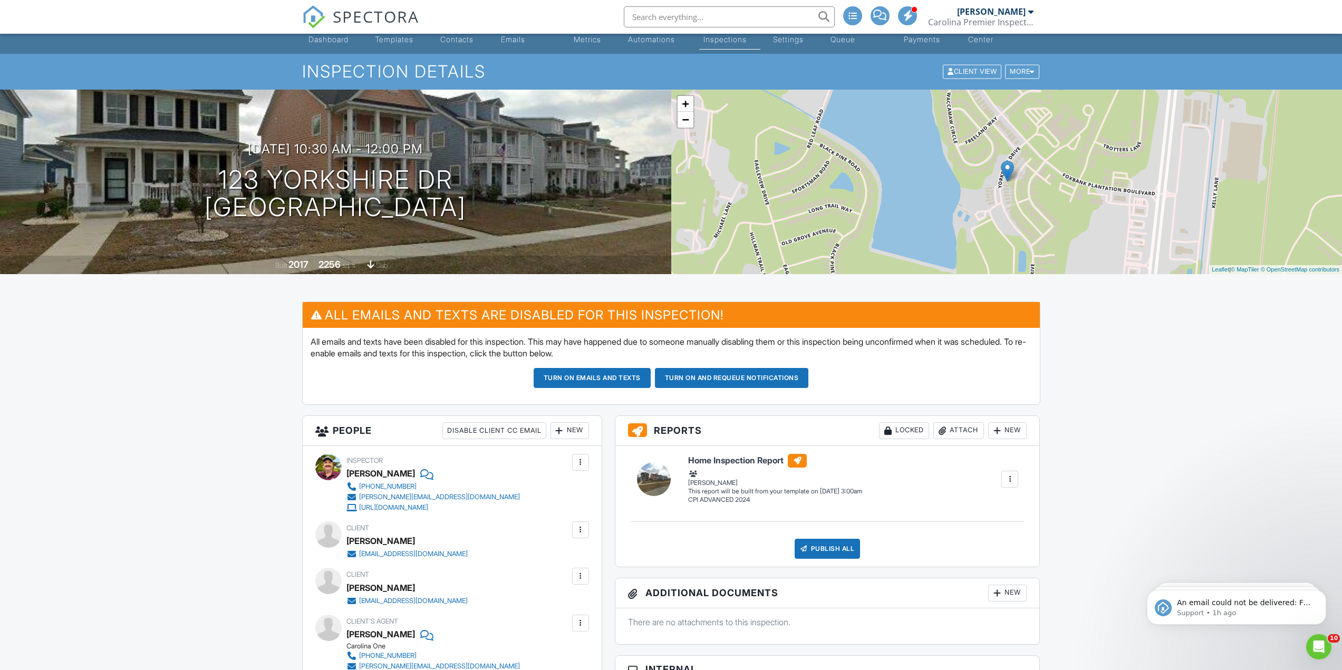
scroll to position [22, 0]
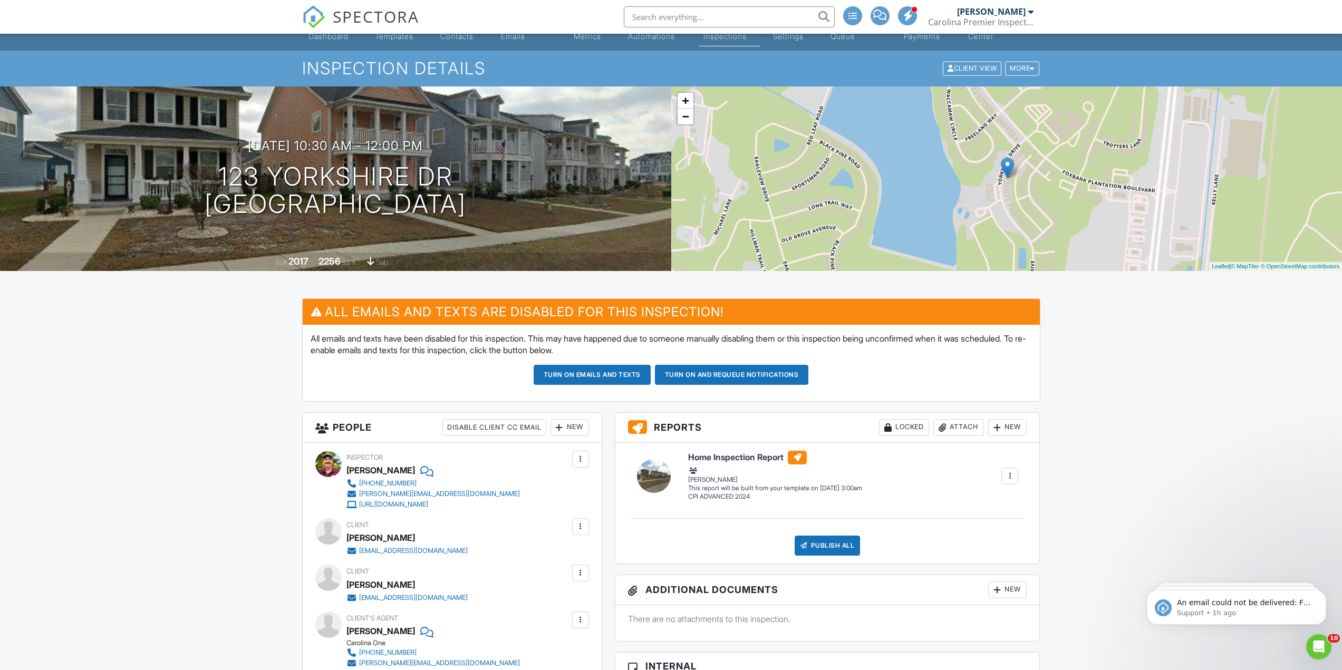
click at [670, 9] on input "text" at bounding box center [729, 16] width 211 height 21
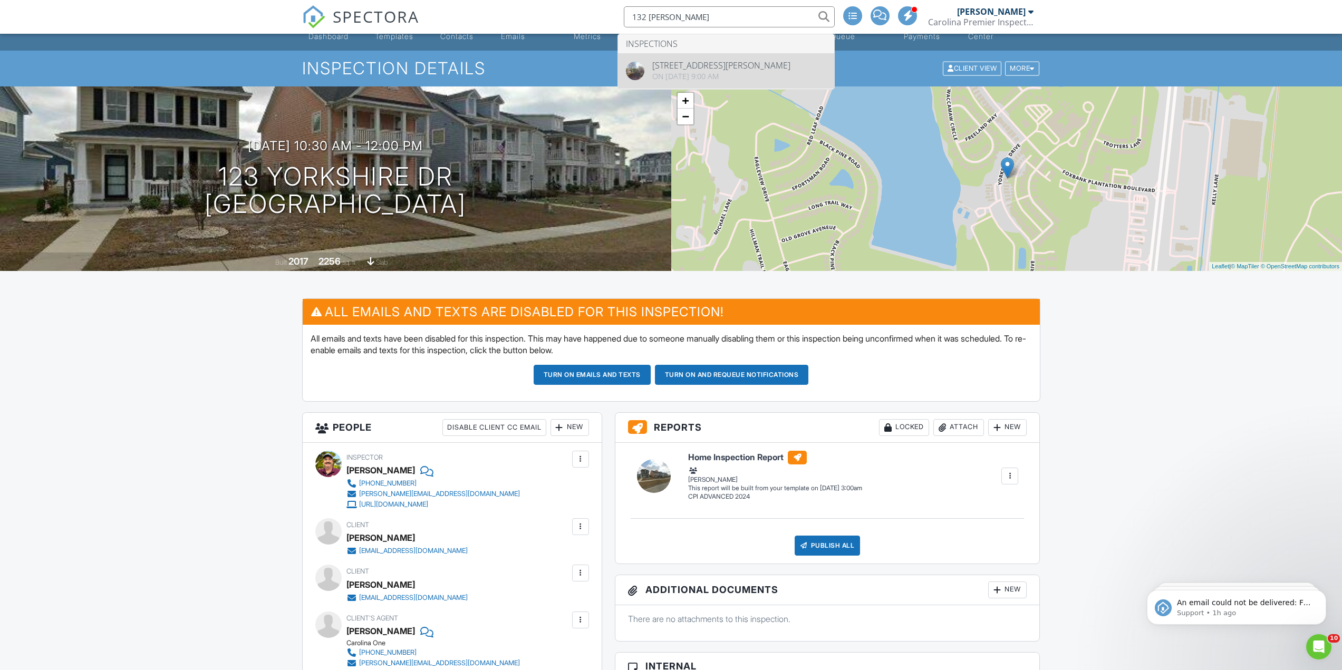
type input "132 [PERSON_NAME]"
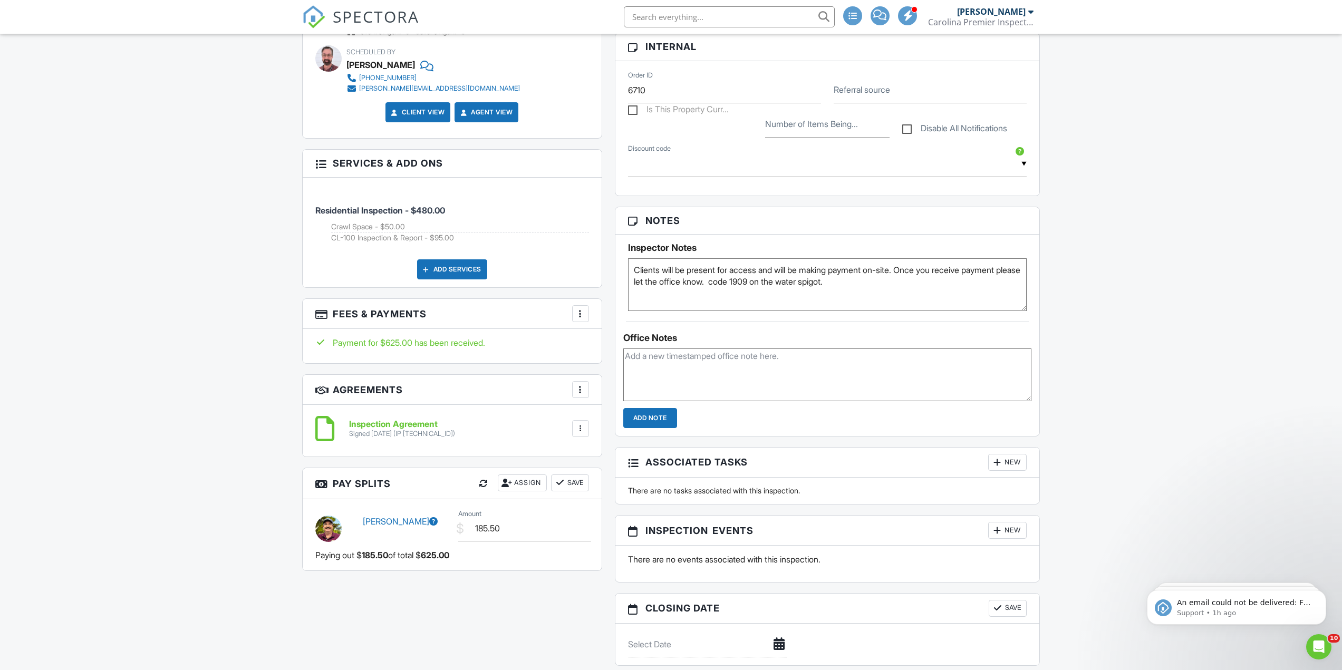
click at [741, 282] on textarea "Clients will be present for access and will be making payment on-site. Once you…" at bounding box center [827, 284] width 399 height 53
click at [787, 300] on textarea "Clients will be present for access and will be making payment on-site. Once you…" at bounding box center [827, 284] width 399 height 53
type textarea "Clients will be present for access and will be making payment on-site. Once you…"
click at [1193, 289] on div "Dashboard Templates Contacts Mass Emails Metrics Automations Inspections Settin…" at bounding box center [671, 384] width 1342 height 1754
click at [706, 17] on input "text" at bounding box center [729, 16] width 211 height 21
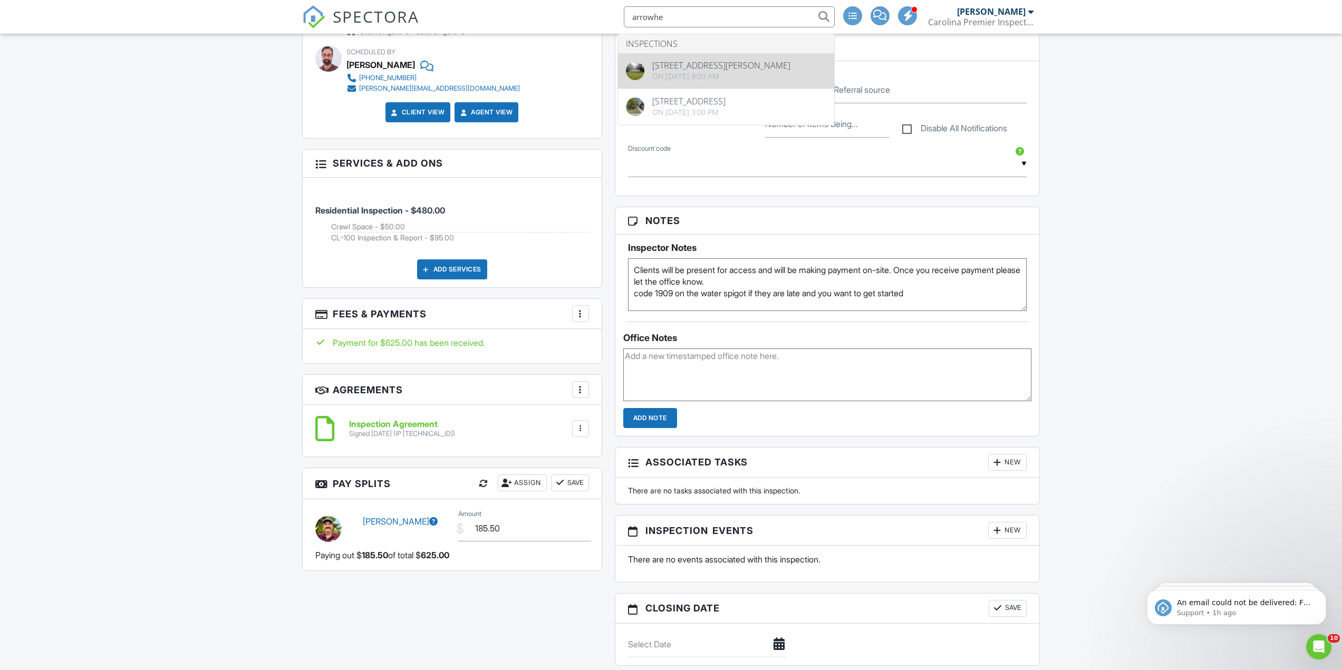
type input "arrowhe"
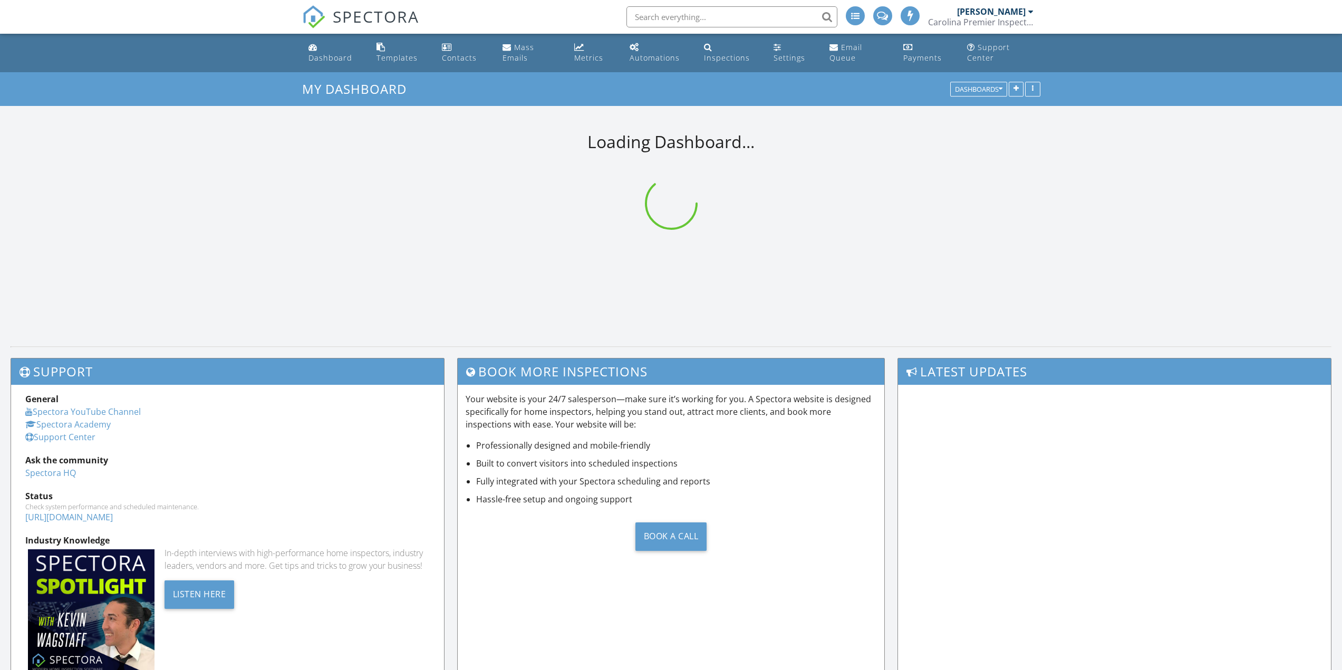
click at [720, 20] on input "text" at bounding box center [731, 16] width 211 height 21
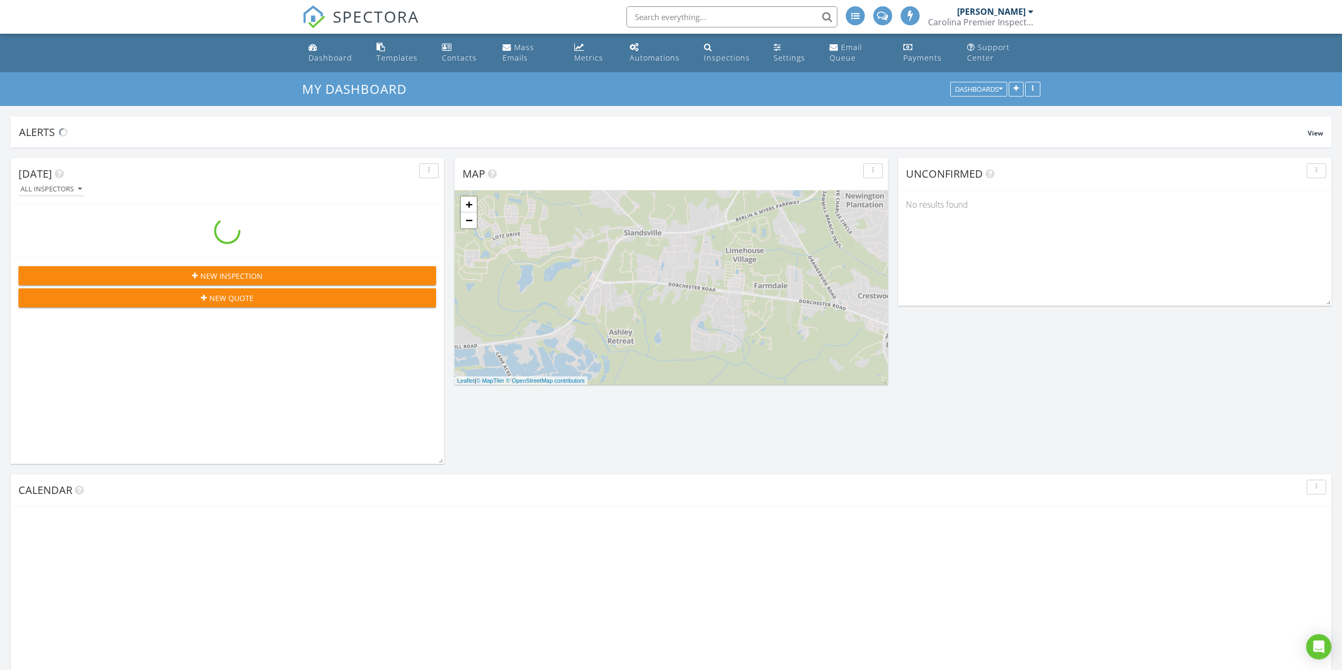
scroll to position [1503, 1358]
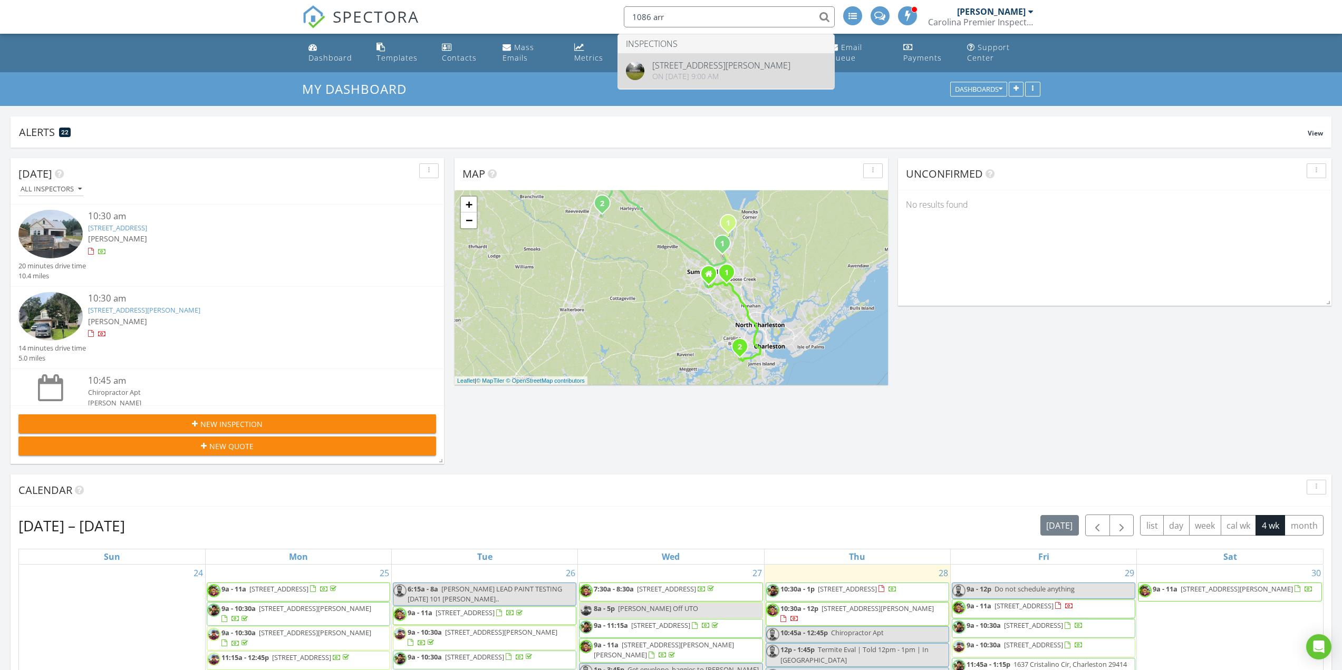
type input "1086 arr"
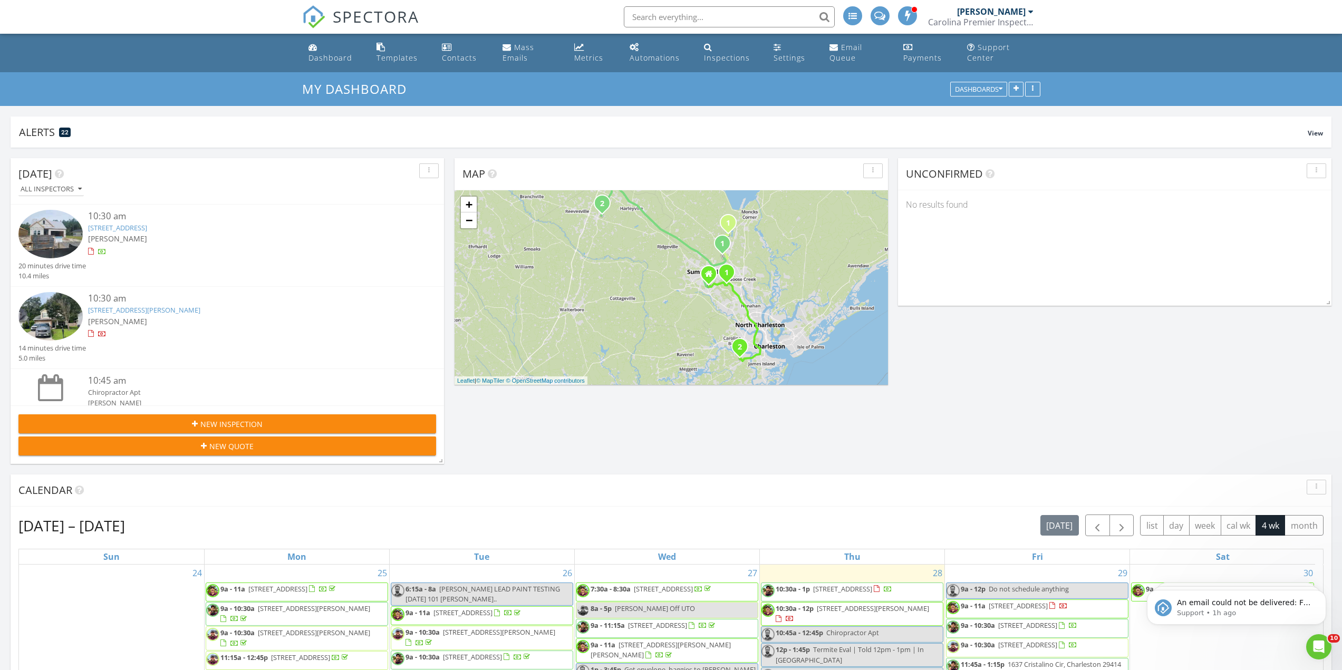
scroll to position [0, 0]
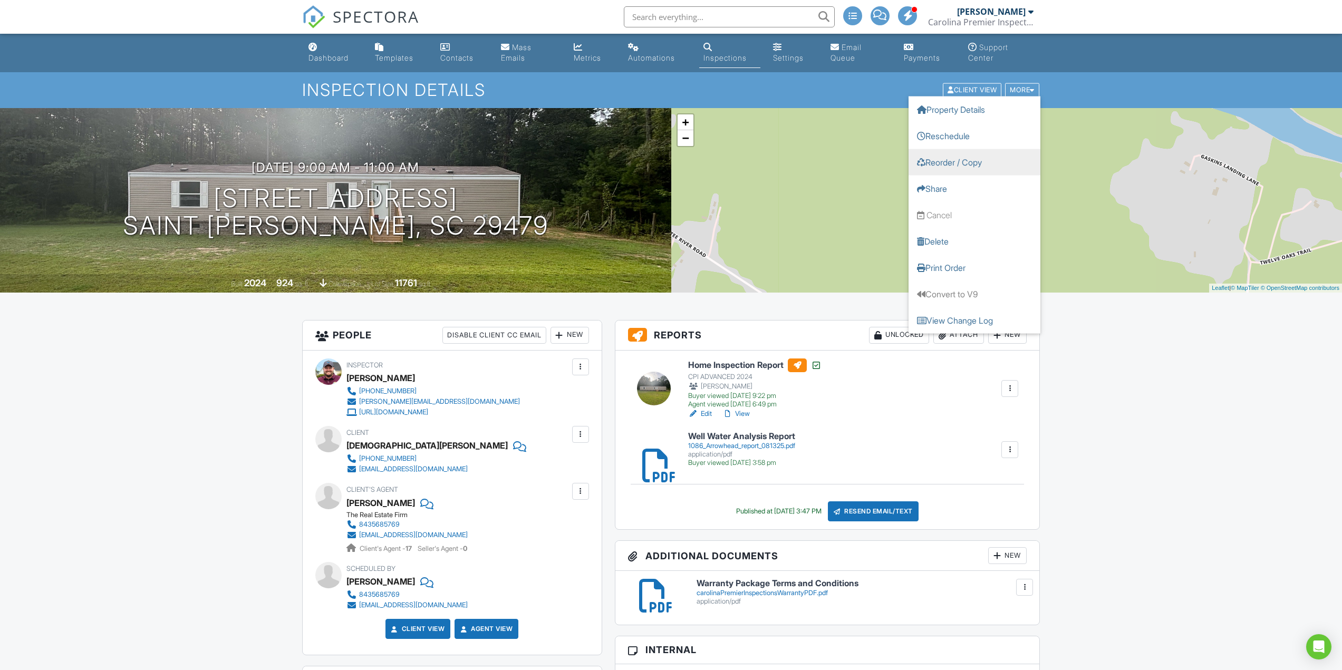
click at [994, 158] on link "Reorder / Copy" at bounding box center [974, 162] width 132 height 26
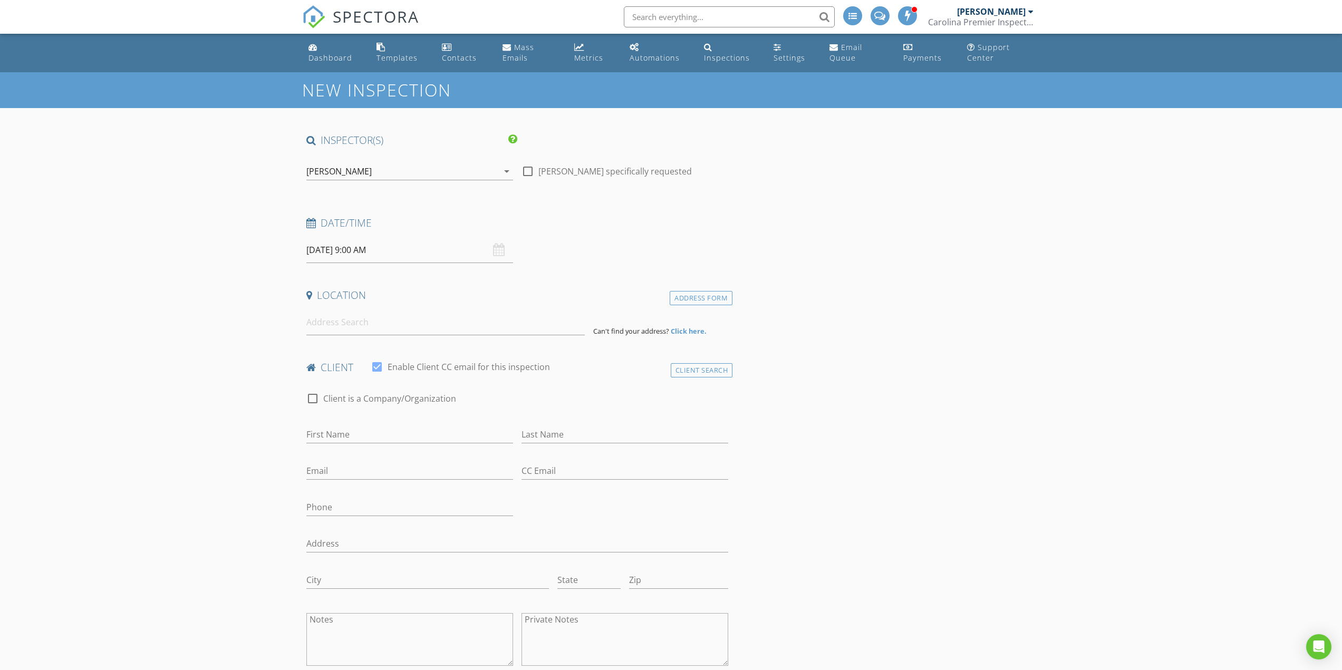
type input "[DEMOGRAPHIC_DATA]"
type input "[PERSON_NAME]"
type input "[EMAIL_ADDRESS][DOMAIN_NAME]"
type input "[PHONE_NUMBER]"
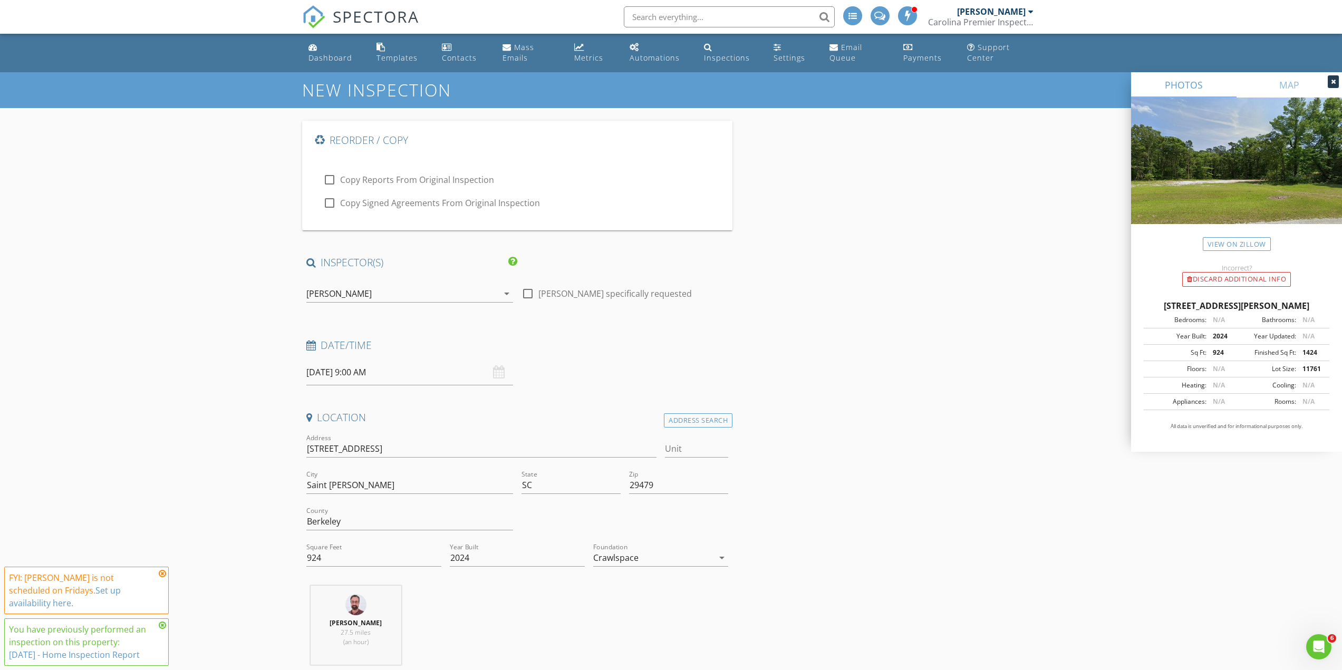
click at [359, 303] on div "[PERSON_NAME] arrow_drop_down" at bounding box center [409, 299] width 207 height 28
click at [355, 300] on div "[PERSON_NAME]" at bounding box center [402, 293] width 192 height 17
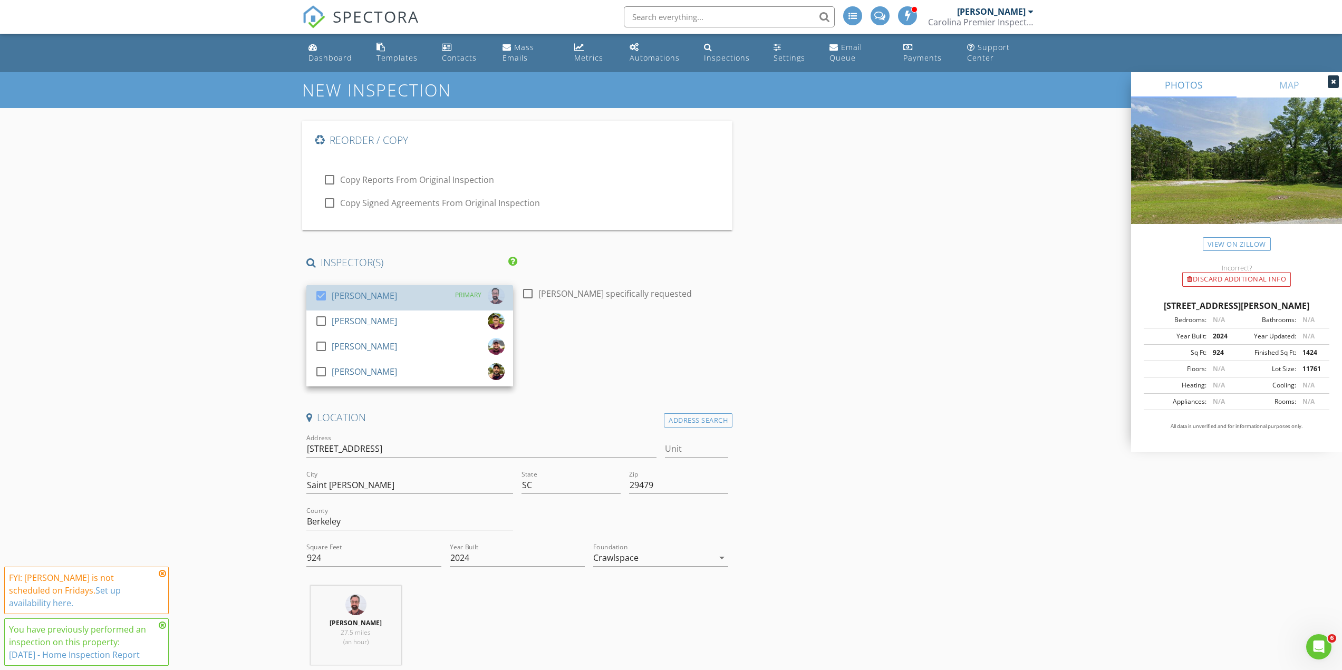
click at [355, 300] on div "[PERSON_NAME]" at bounding box center [364, 295] width 65 height 17
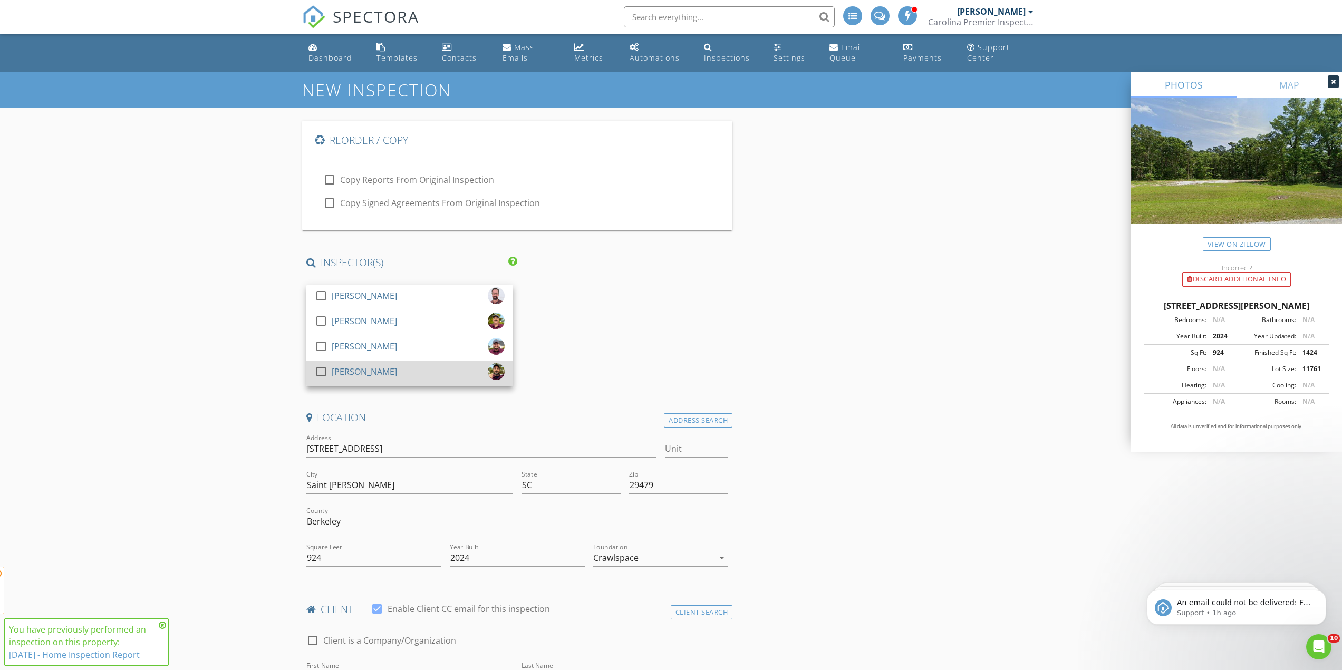
click at [355, 362] on link "check_box_outline_blank [PERSON_NAME]" at bounding box center [409, 373] width 207 height 25
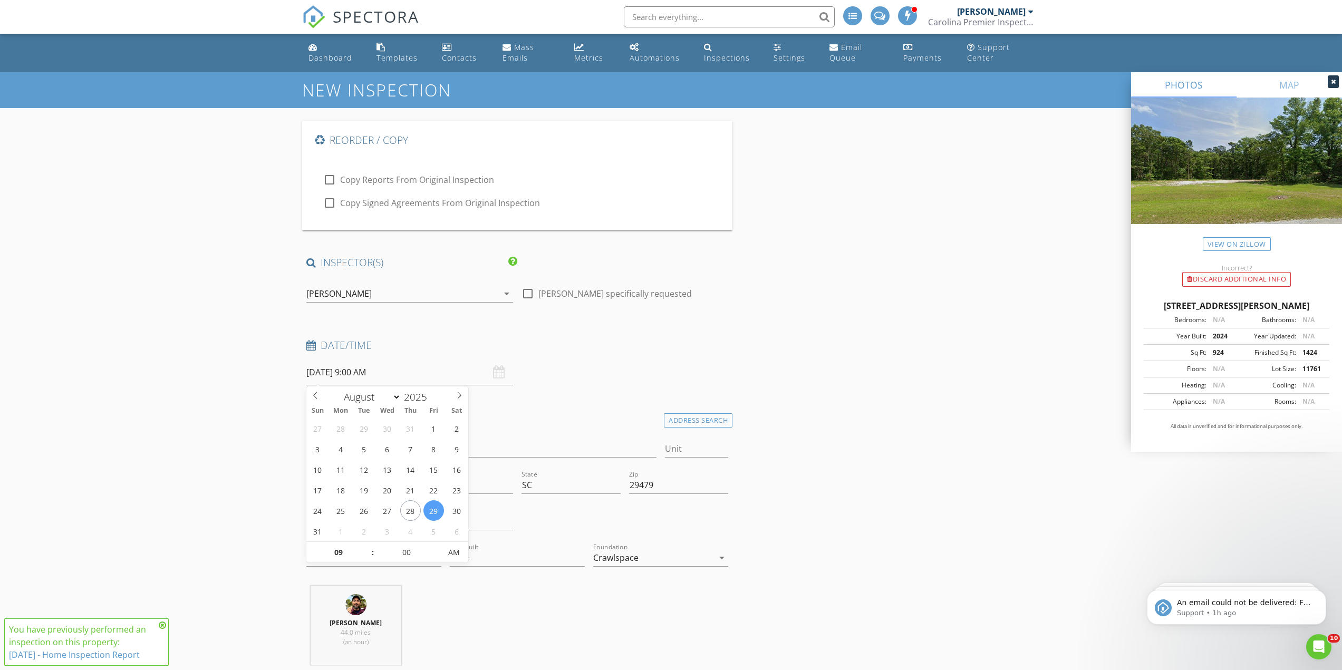
click at [356, 381] on input "[DATE] 9:00 AM" at bounding box center [409, 373] width 207 height 26
select select "8"
type input "[DATE] 9:00 AM"
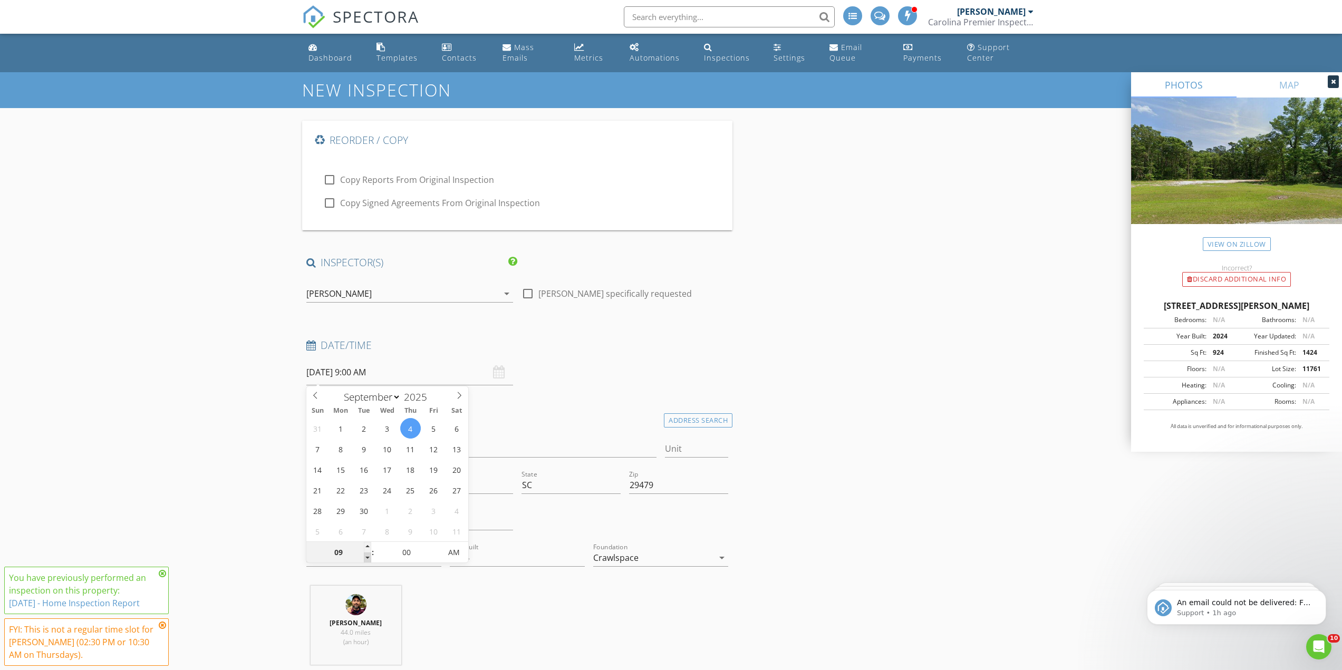
type input "08"
type input "[DATE] 8:00 AM"
click at [367, 557] on span at bounding box center [367, 557] width 7 height 11
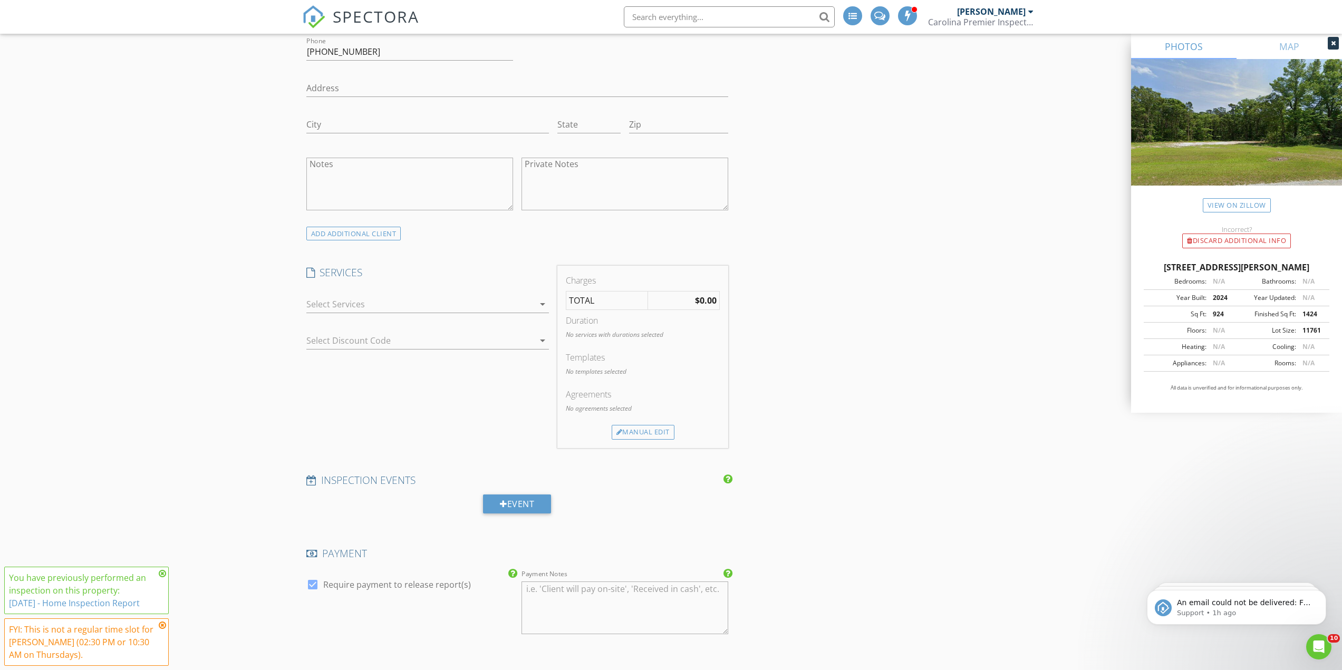
scroll to position [843, 0]
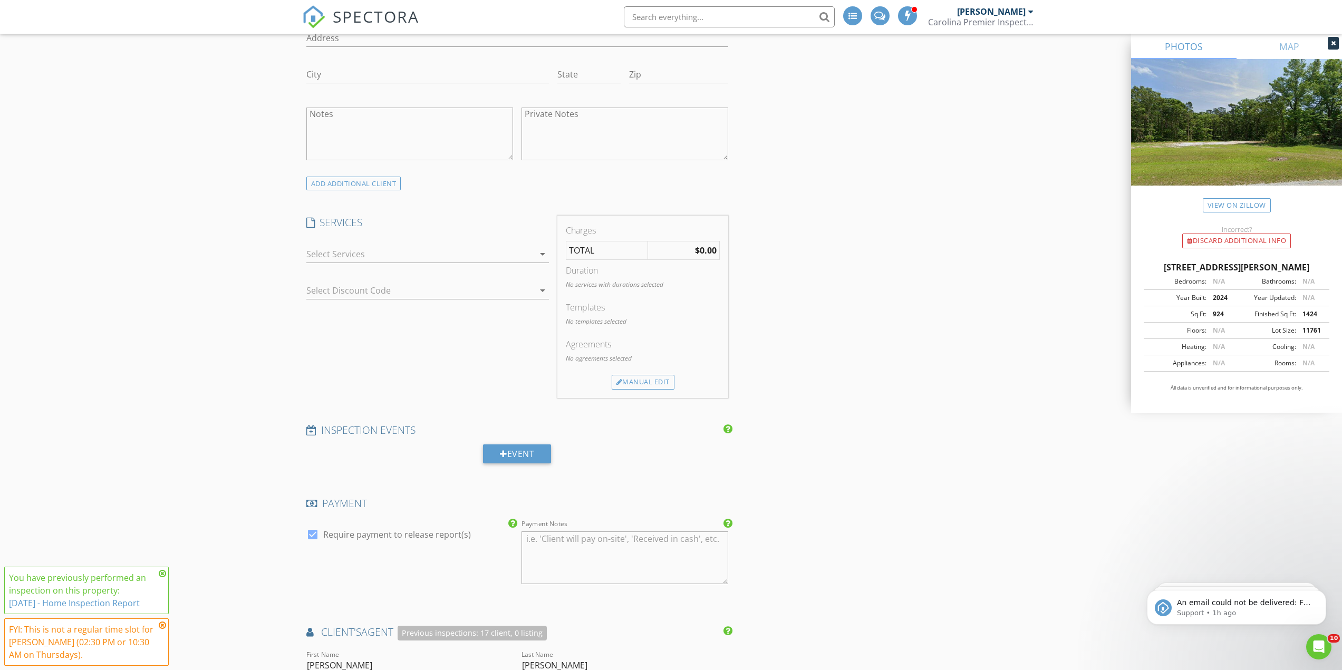
click at [387, 251] on div at bounding box center [420, 254] width 228 height 17
click at [156, 288] on div "New Inspection Reorder / Copy check_box_outline_blank Copy Reports From Origina…" at bounding box center [671, 432] width 1342 height 2406
click at [639, 379] on div "Manual Edit" at bounding box center [643, 382] width 63 height 15
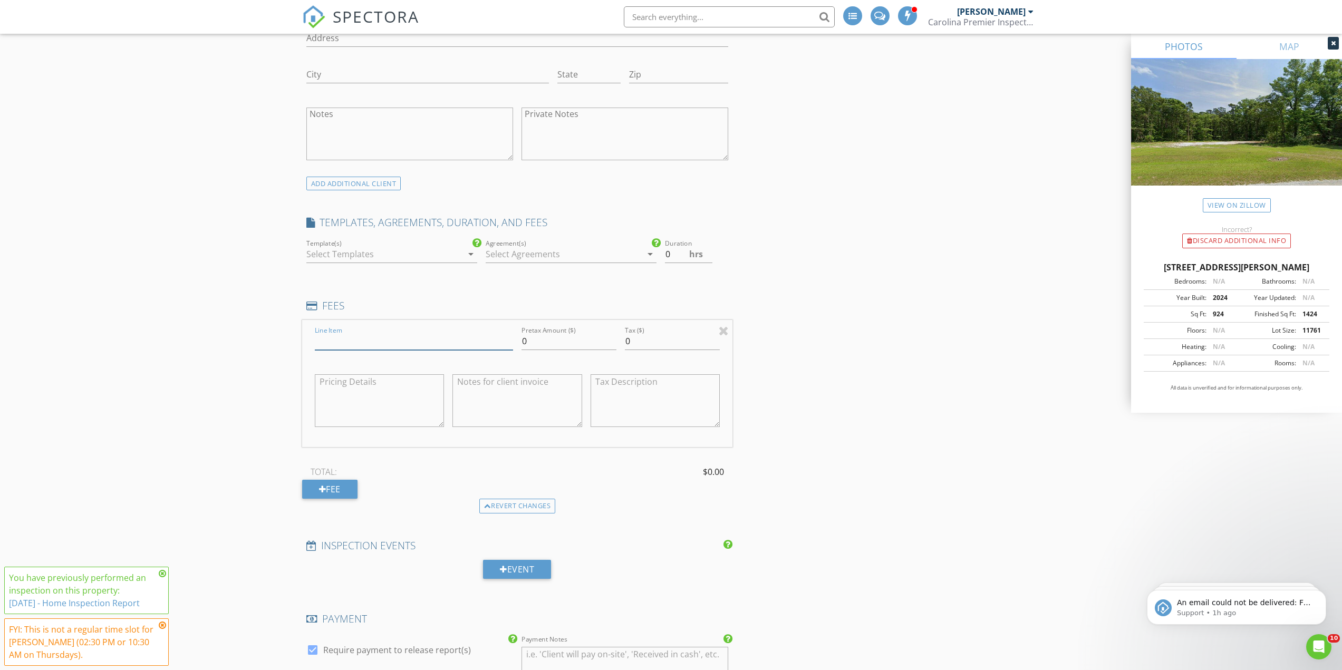
click at [354, 338] on input "Line Item" at bounding box center [414, 341] width 198 height 17
type input "CL-100 Inspection & Report"
type input "65"
click at [326, 493] on div "Fee" at bounding box center [329, 489] width 55 height 19
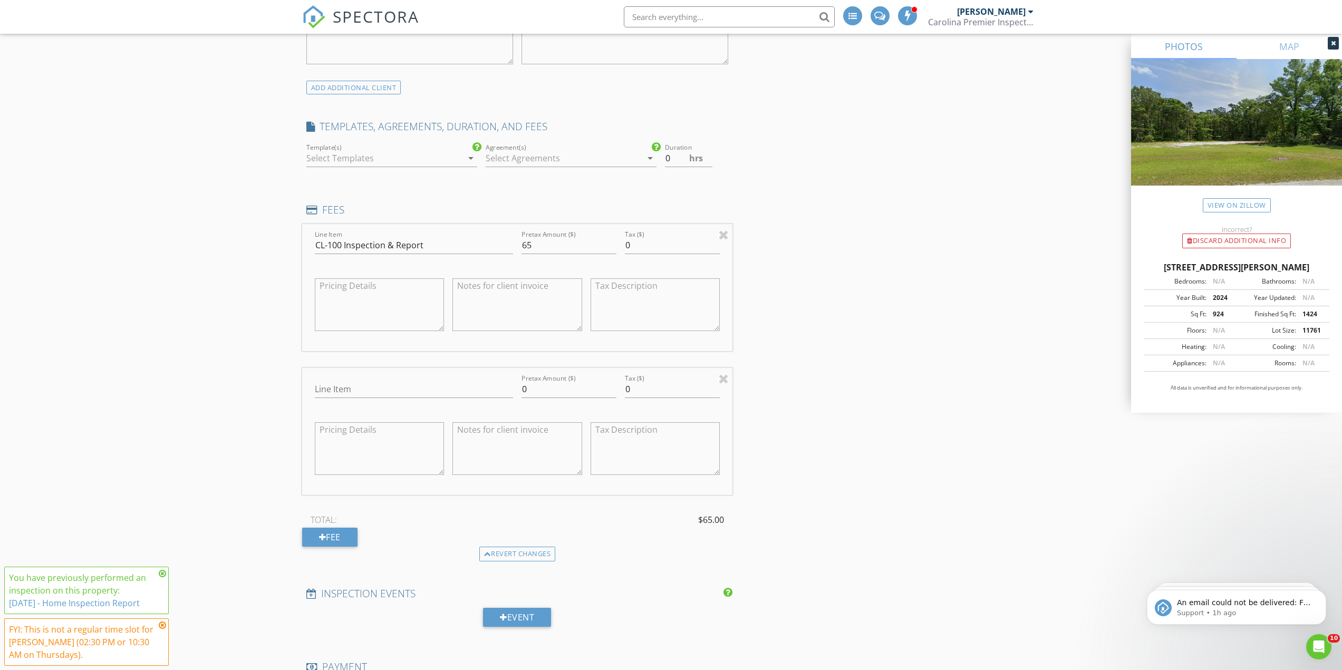
scroll to position [949, 0]
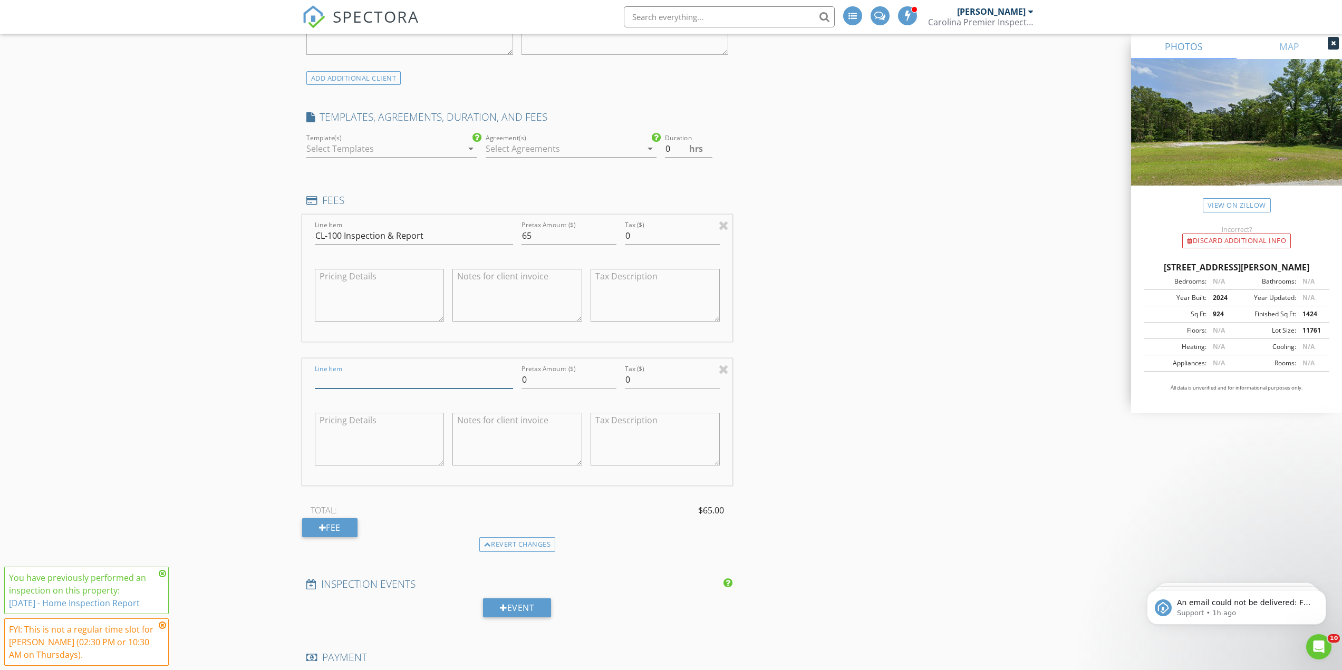
click at [361, 377] on input "Line Item" at bounding box center [414, 379] width 198 height 17
type input "Well Water Testing (Coliform Only)"
type input "175"
click at [158, 352] on div "New Inspection Reorder / Copy check_box_outline_blank Copy Reports From Origina…" at bounding box center [671, 455] width 1342 height 2665
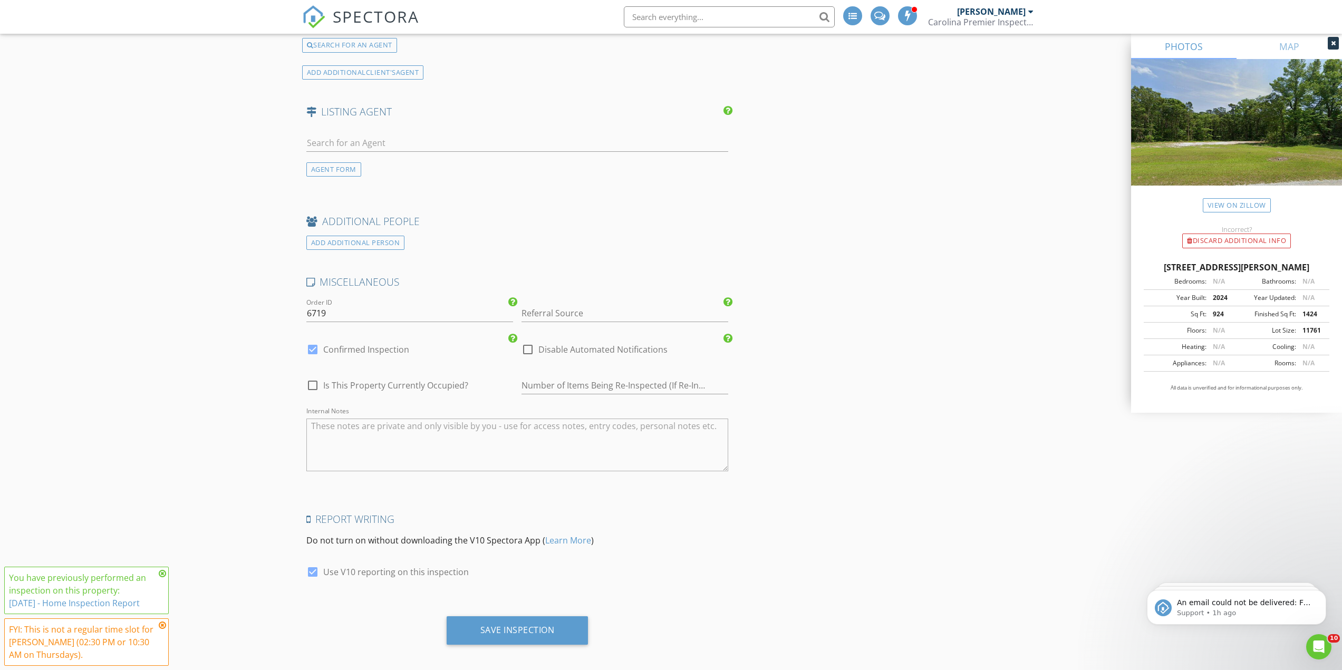
scroll to position [2068, 0]
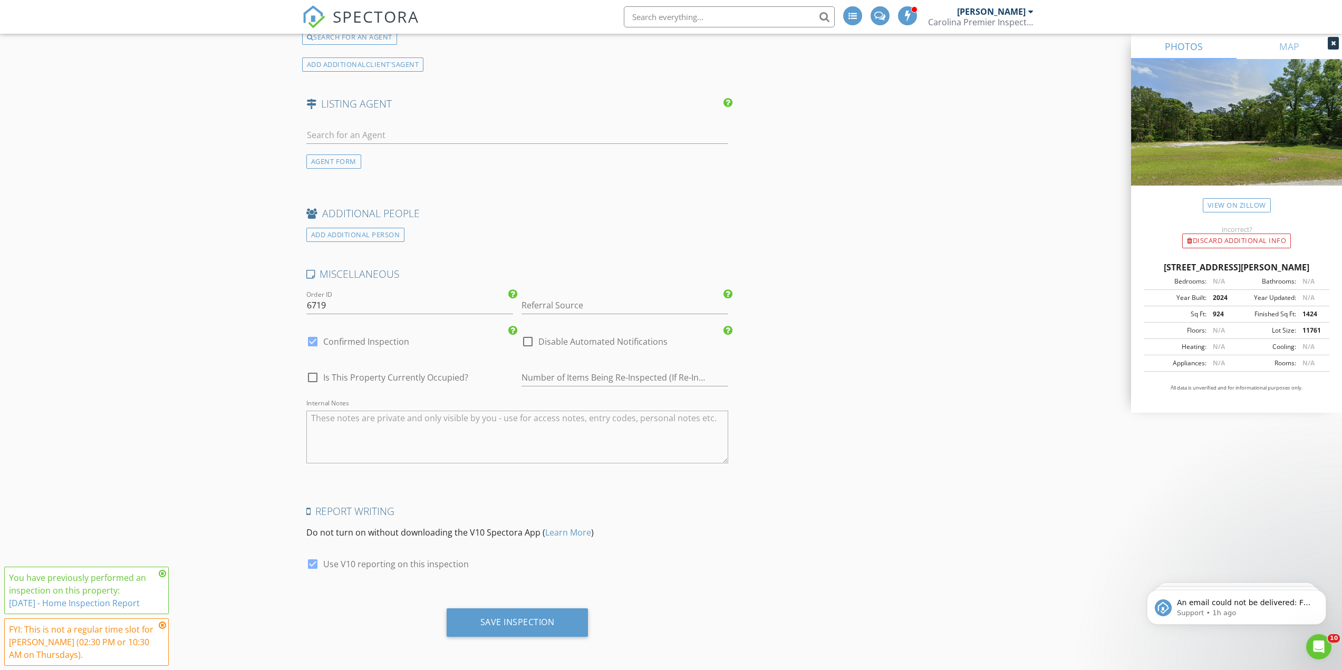
click at [391, 453] on textarea "Internal Notes" at bounding box center [517, 437] width 422 height 53
drag, startPoint x: 177, startPoint y: 403, endPoint x: 181, endPoint y: 386, distance: 17.0
drag, startPoint x: 262, startPoint y: 418, endPoint x: 258, endPoint y: 342, distance: 76.0
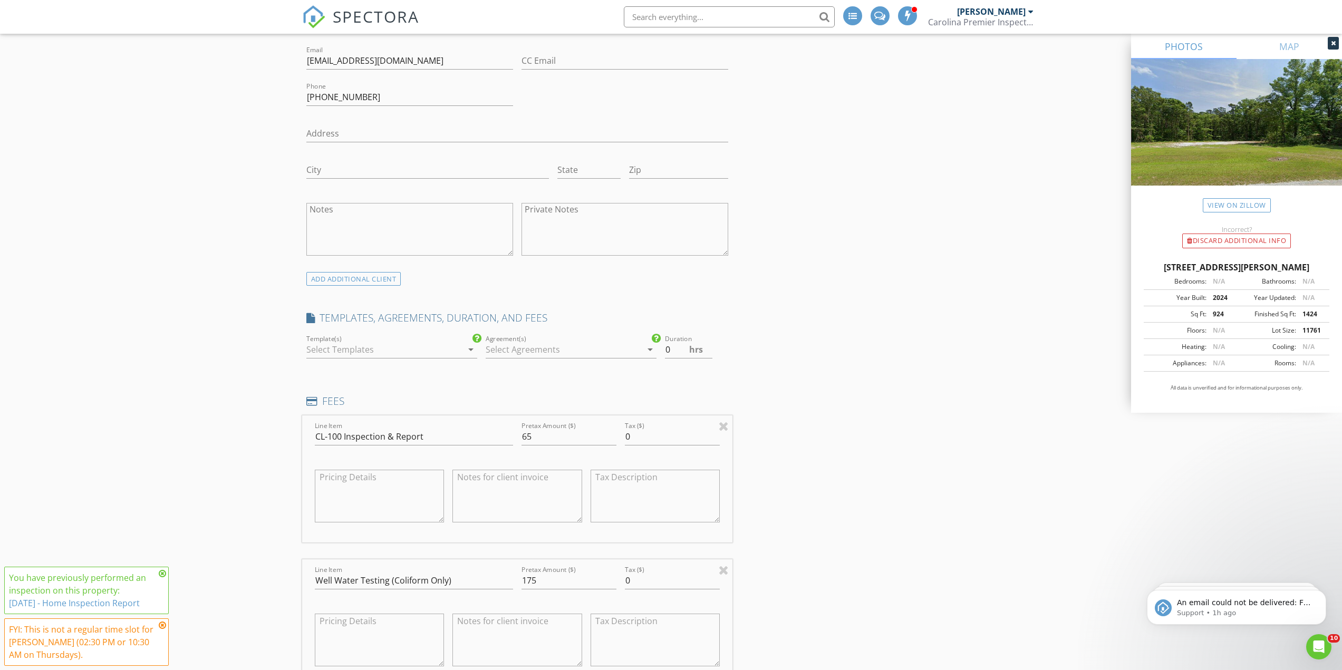
scroll to position [637, 0]
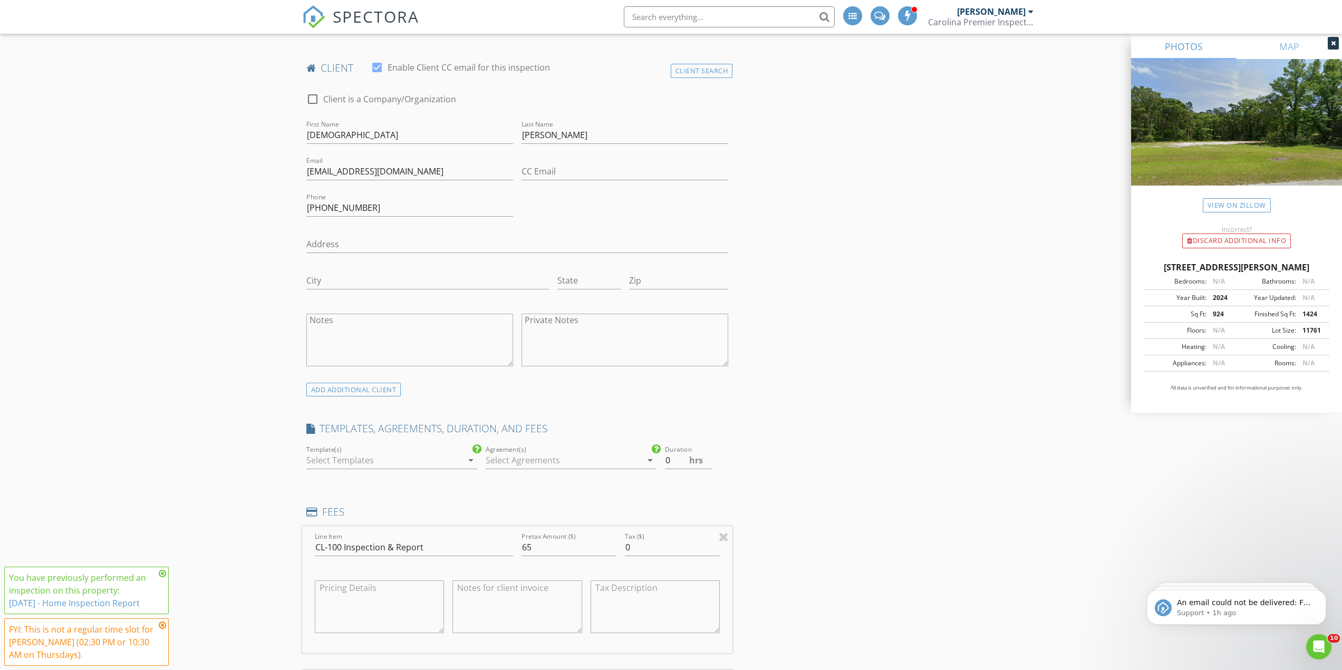
click at [342, 472] on div "Template(s) arrow_drop_down" at bounding box center [391, 466] width 171 height 28
click at [348, 471] on div "Template(s) arrow_drop_down" at bounding box center [391, 466] width 171 height 28
click at [348, 463] on div at bounding box center [384, 460] width 156 height 17
click at [366, 460] on div at bounding box center [384, 460] width 156 height 17
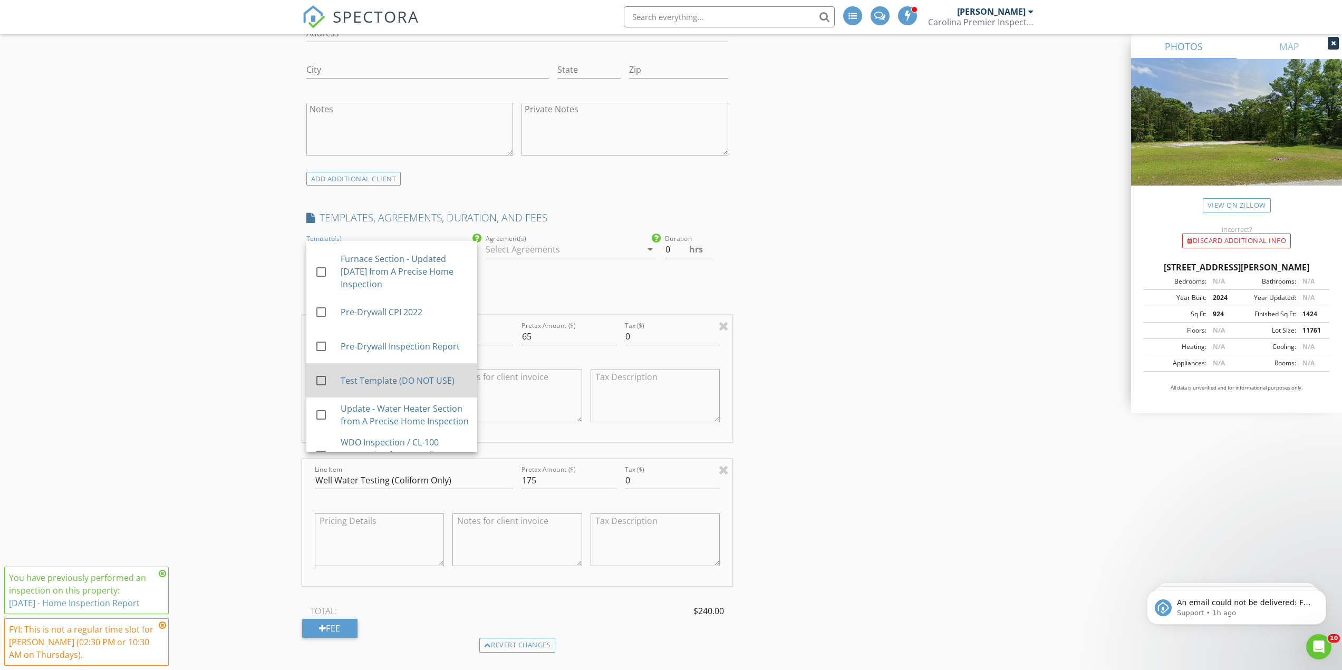
scroll to position [374, 0]
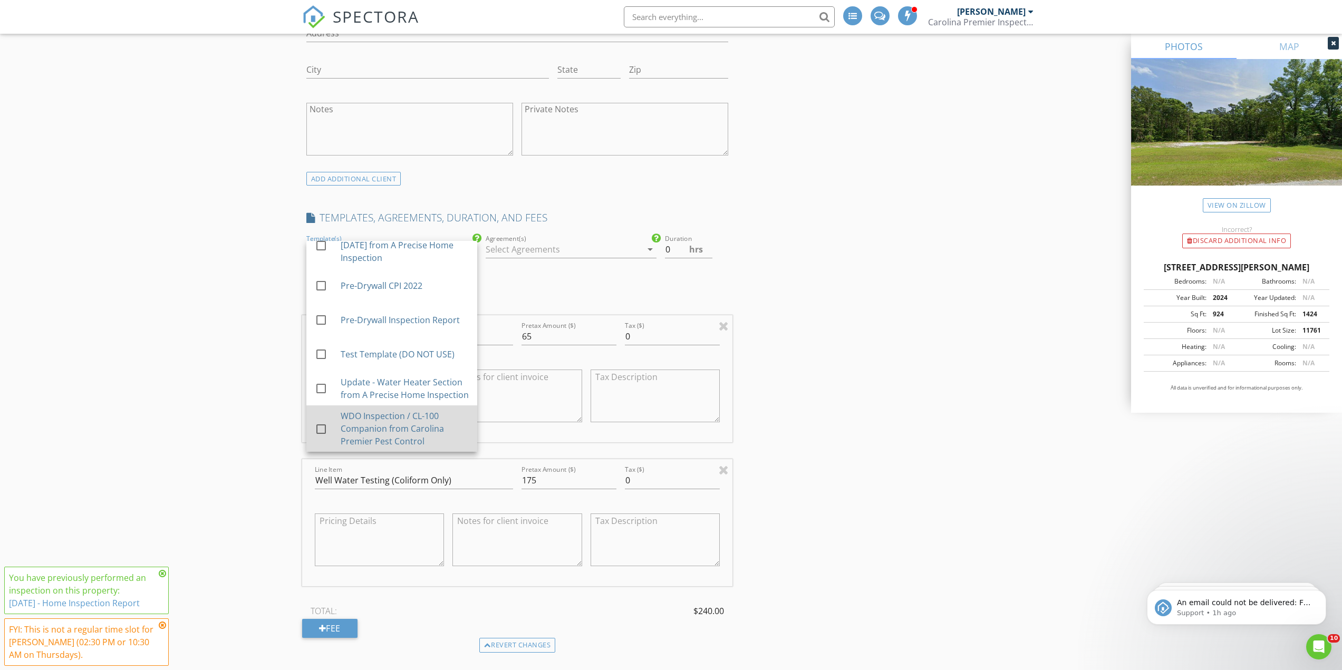
click at [443, 438] on div "WDO Inspection / CL-100 Companion from Carolina Premier Pest Control" at bounding box center [404, 429] width 128 height 38
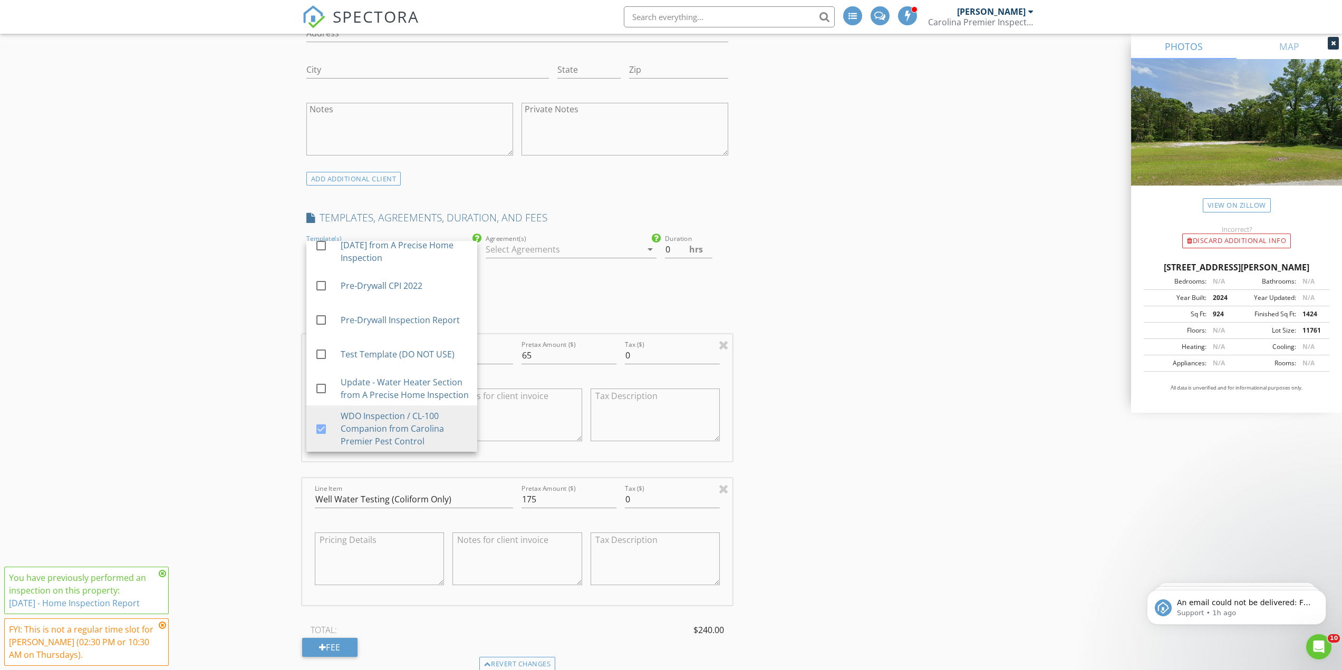
click at [196, 368] on div "New Inspection Reorder / Copy check_box_outline_blank Copy Reports From Origina…" at bounding box center [671, 566] width 1342 height 2684
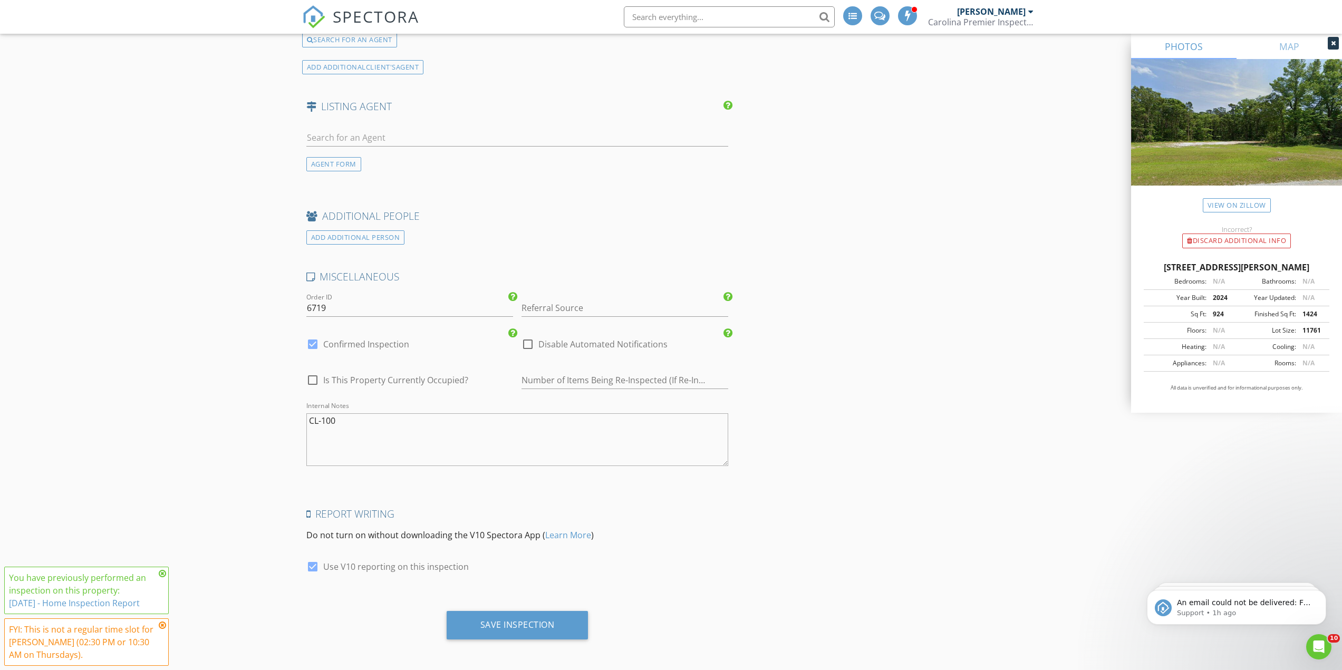
scroll to position [2087, 0]
click at [409, 441] on textarea "CL-100" at bounding box center [517, 437] width 422 height 53
click at [311, 420] on textarea "CL-100 and Coliform only Well Water Testing WDO is in Spectora for you to fill …" at bounding box center [517, 437] width 422 height 53
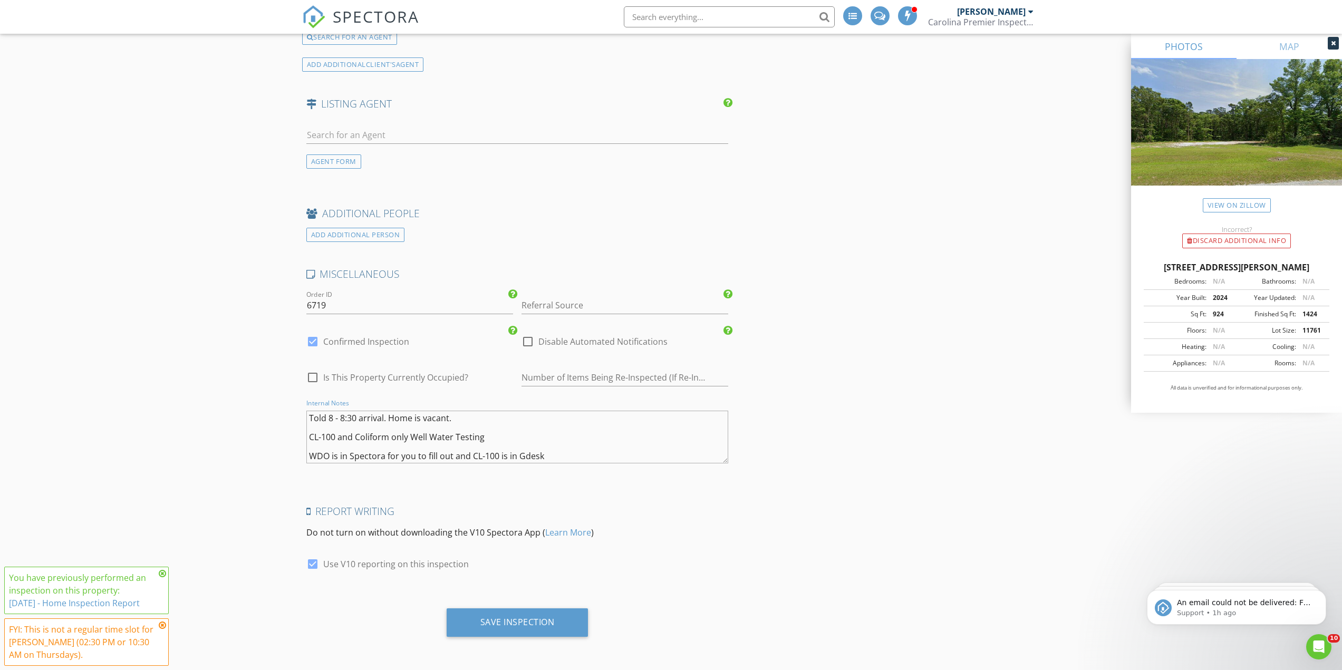
click at [513, 436] on textarea "Told 8 - 8:30 arrival. Home is vacant. CL-100 and Coliform only Well Water Test…" at bounding box center [517, 437] width 422 height 53
paste textarea "4: Standing Water at - Front Central Crawlspace"
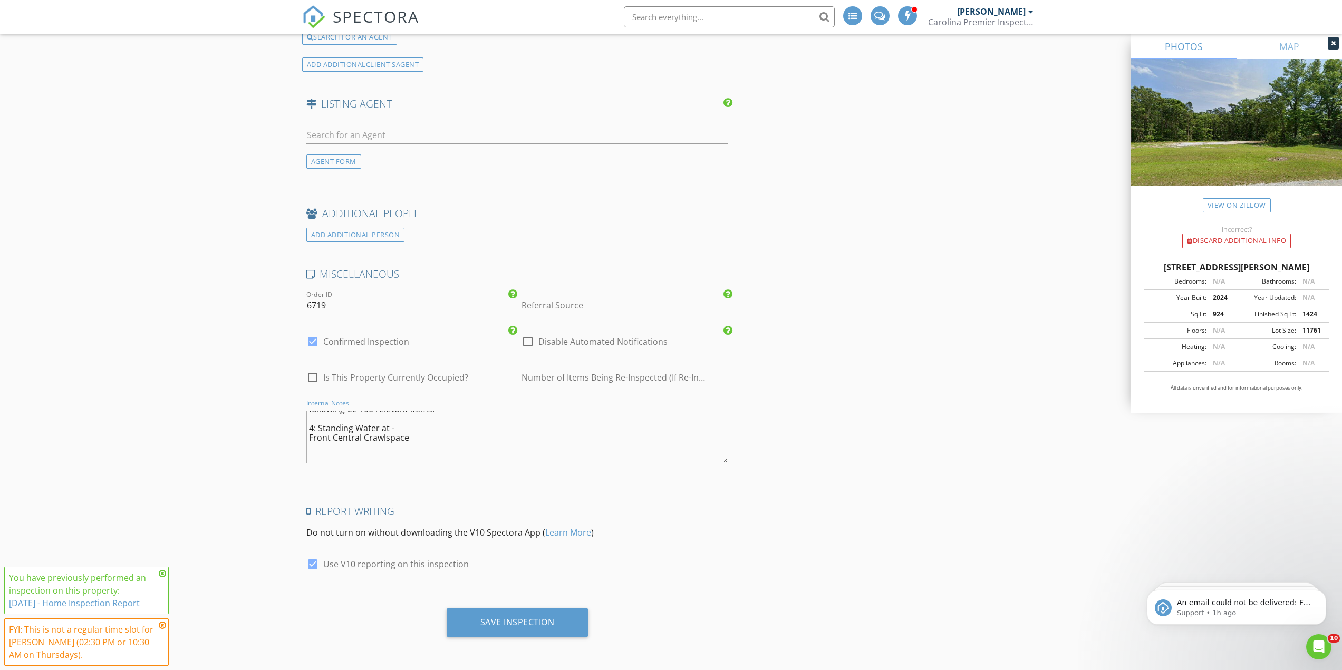
paste textarea "4: Wood Moisture Above 19.9% at - Crawlspace Throughout - Masonry Block Piers A…"
click at [499, 423] on textarea "Told 8 - 8:30 arrival. Home is vacant. CL-100 and Coliform only Well Water Test…" at bounding box center [517, 437] width 422 height 53
click at [600, 425] on textarea "Told 8 - 8:30 arrival. Home is vacant. CL-100 and Coliform only Well Water Test…" at bounding box center [517, 437] width 422 height 53
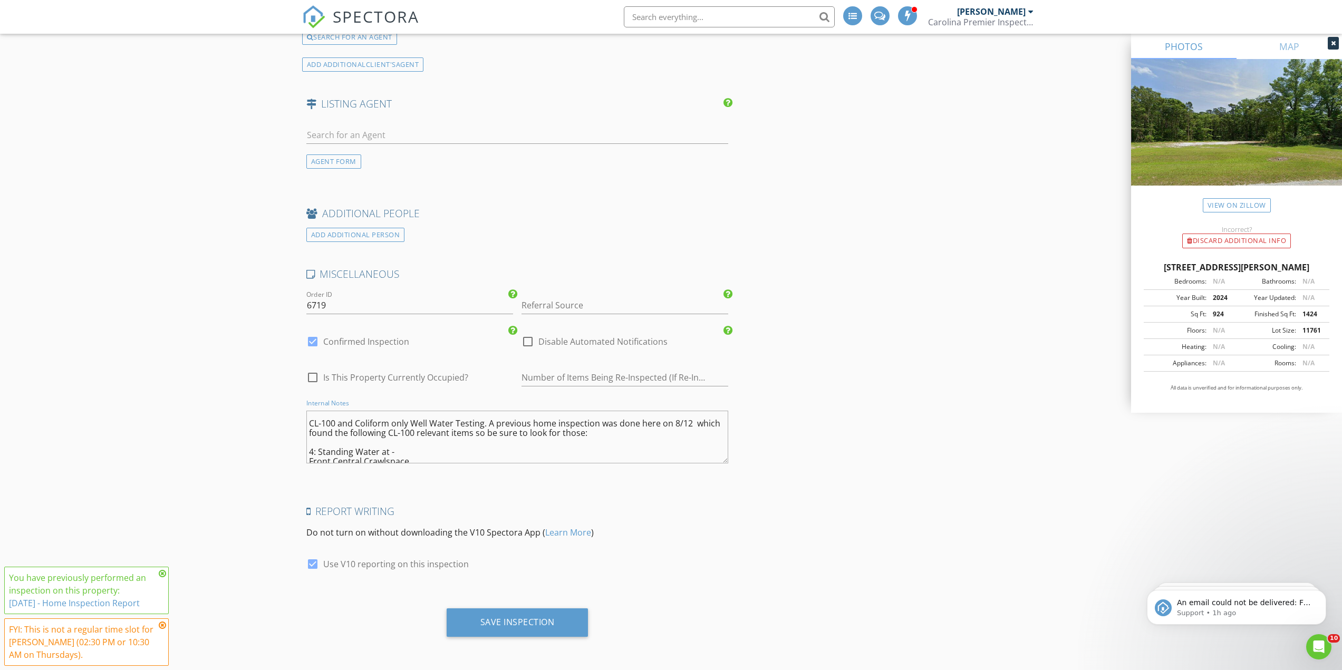
scroll to position [0, 0]
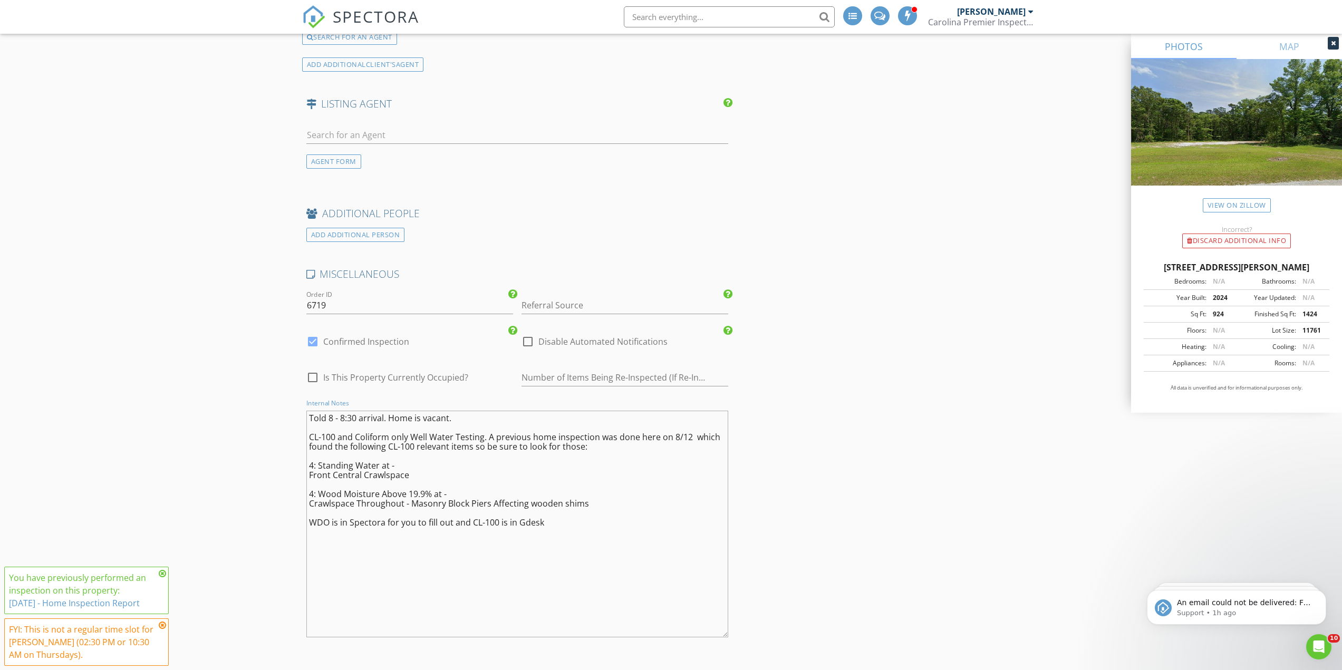
drag, startPoint x: 722, startPoint y: 460, endPoint x: 748, endPoint y: 634, distance: 175.8
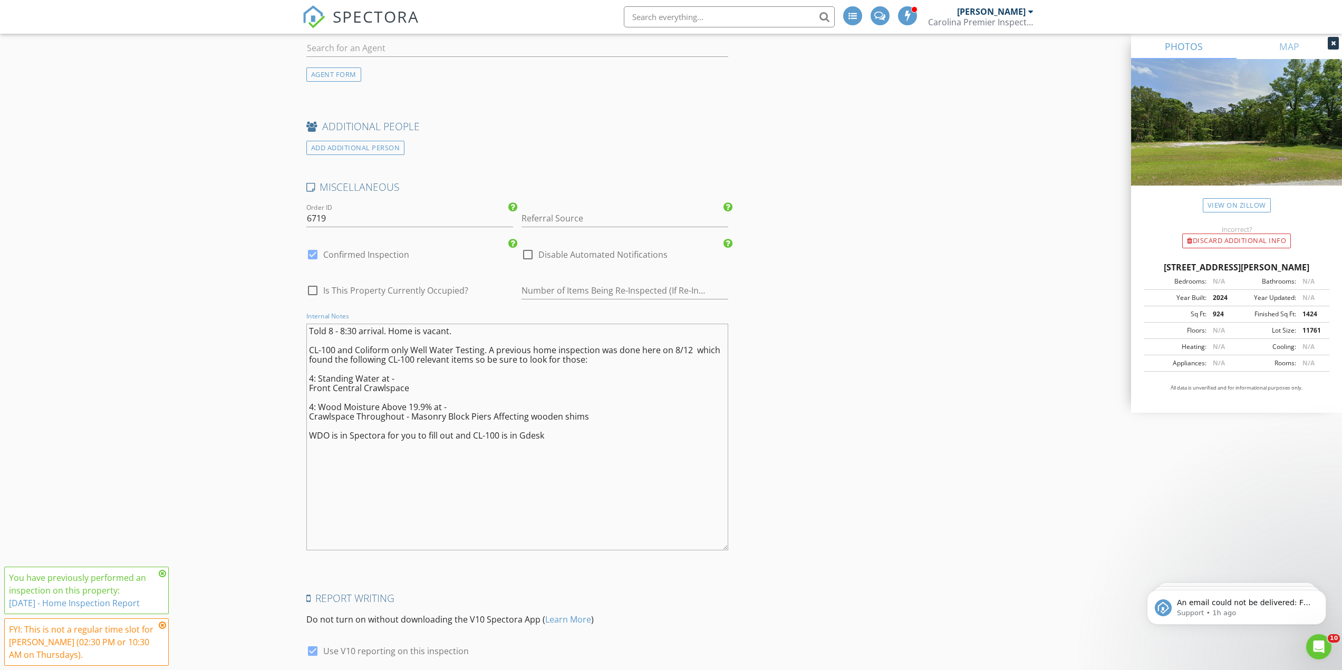
scroll to position [2192, 0]
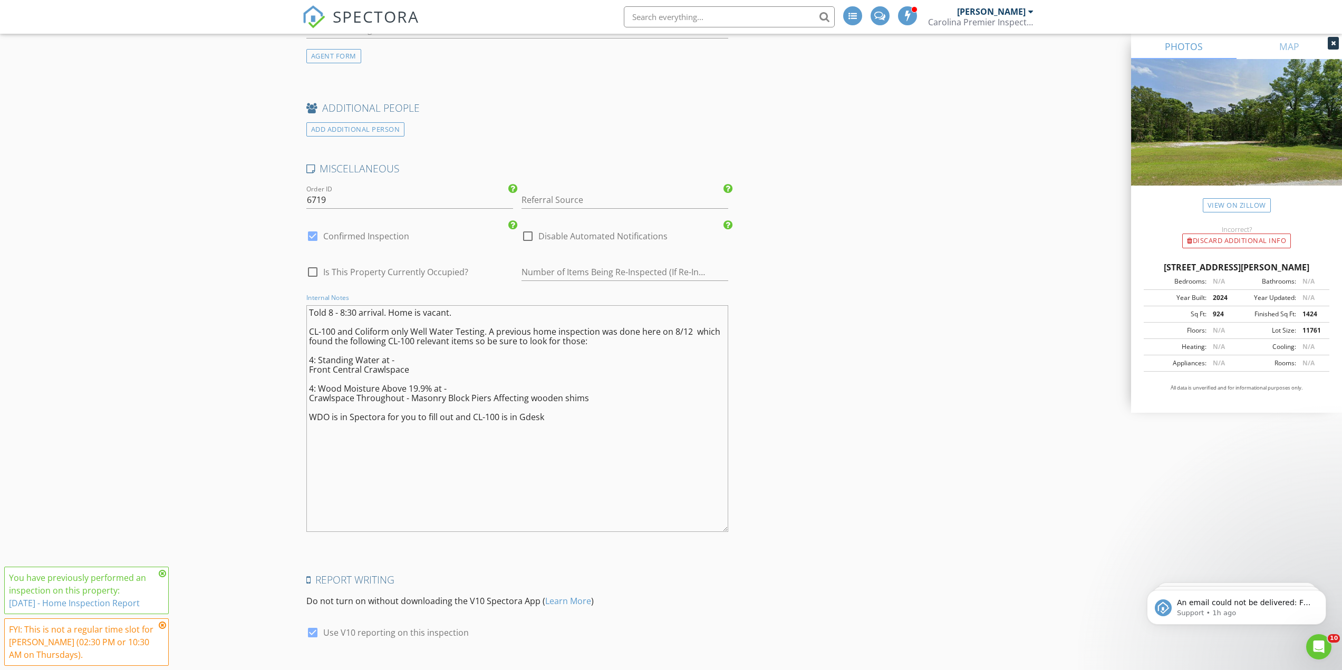
click at [716, 449] on textarea "Told 8 - 8:30 arrival. Home is vacant. CL-100 and Coliform only Well Water Test…" at bounding box center [517, 418] width 422 height 227
click at [644, 475] on textarea "Told 8 - 8:30 arrival. Home is vacant. CL-100 and Coliform only Well Water Test…" at bounding box center [517, 418] width 422 height 227
type textarea "Told 8 - 8:30 arrival. Home is vacant. CL-100 and Coliform only Well Water Test…"
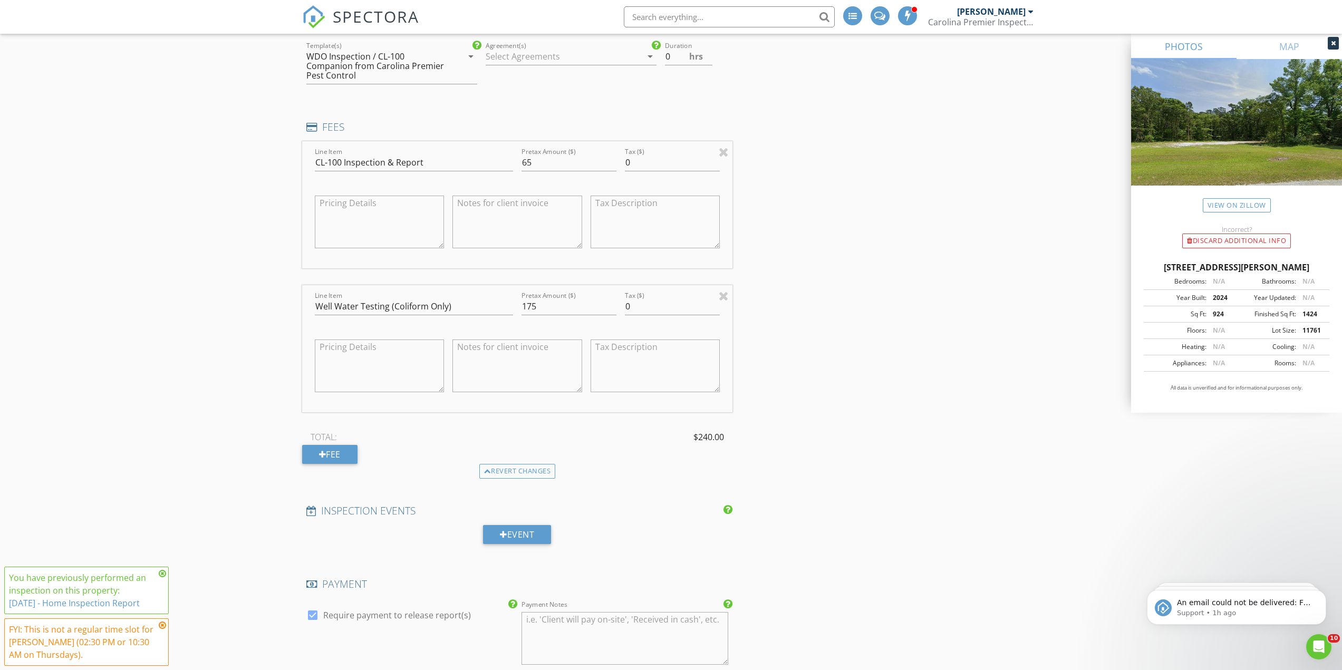
scroll to position [0, 0]
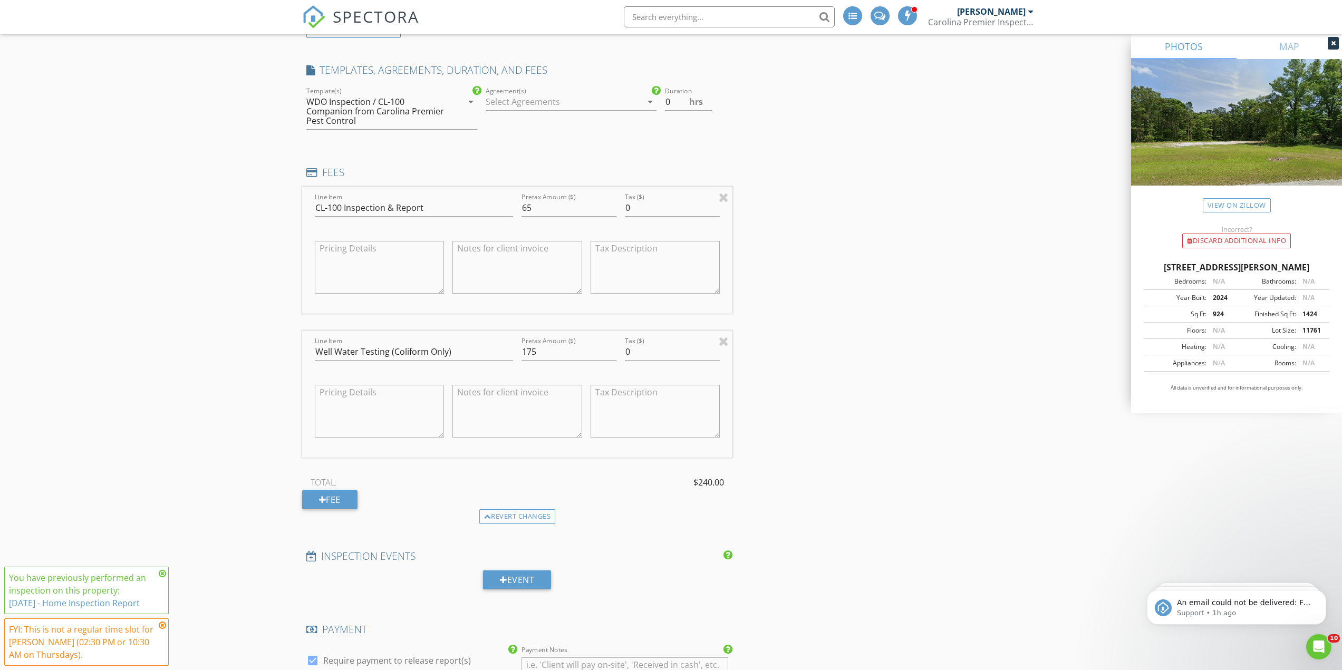
click at [899, 375] on div "Reorder / Copy check_box_outline_blank Copy Reports From Original Inspection ch…" at bounding box center [671, 517] width 738 height 2785
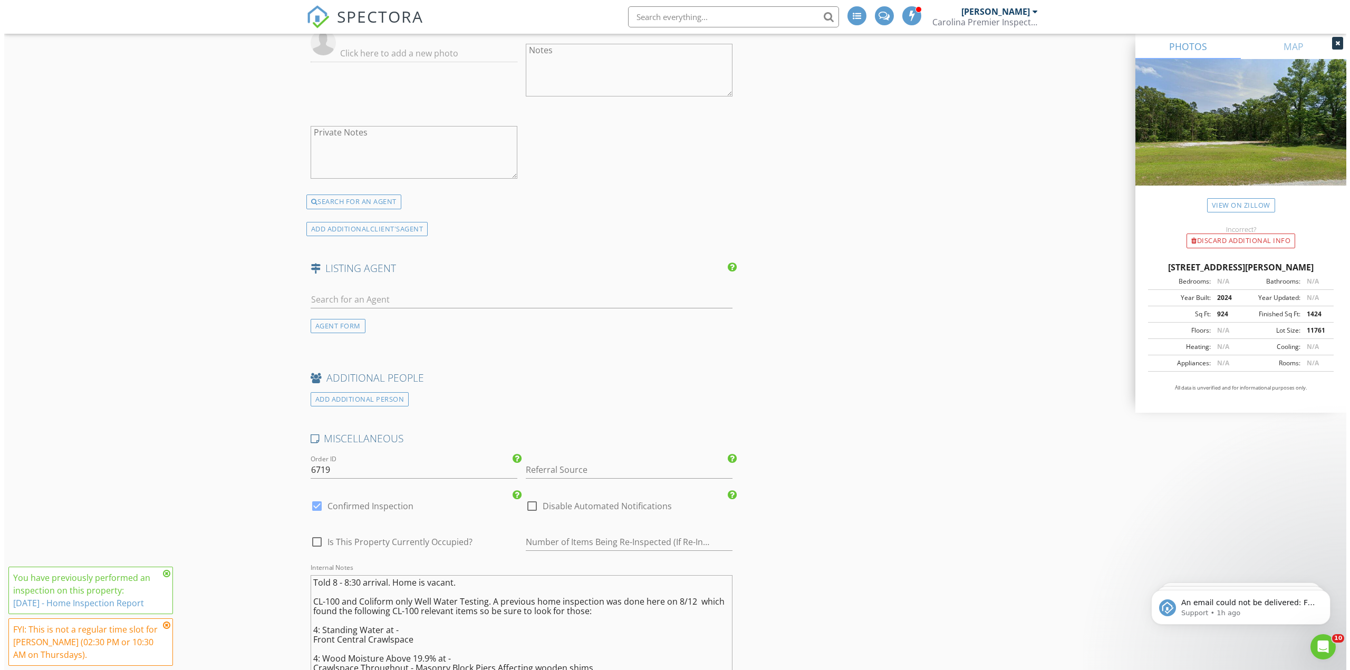
scroll to position [2261, 0]
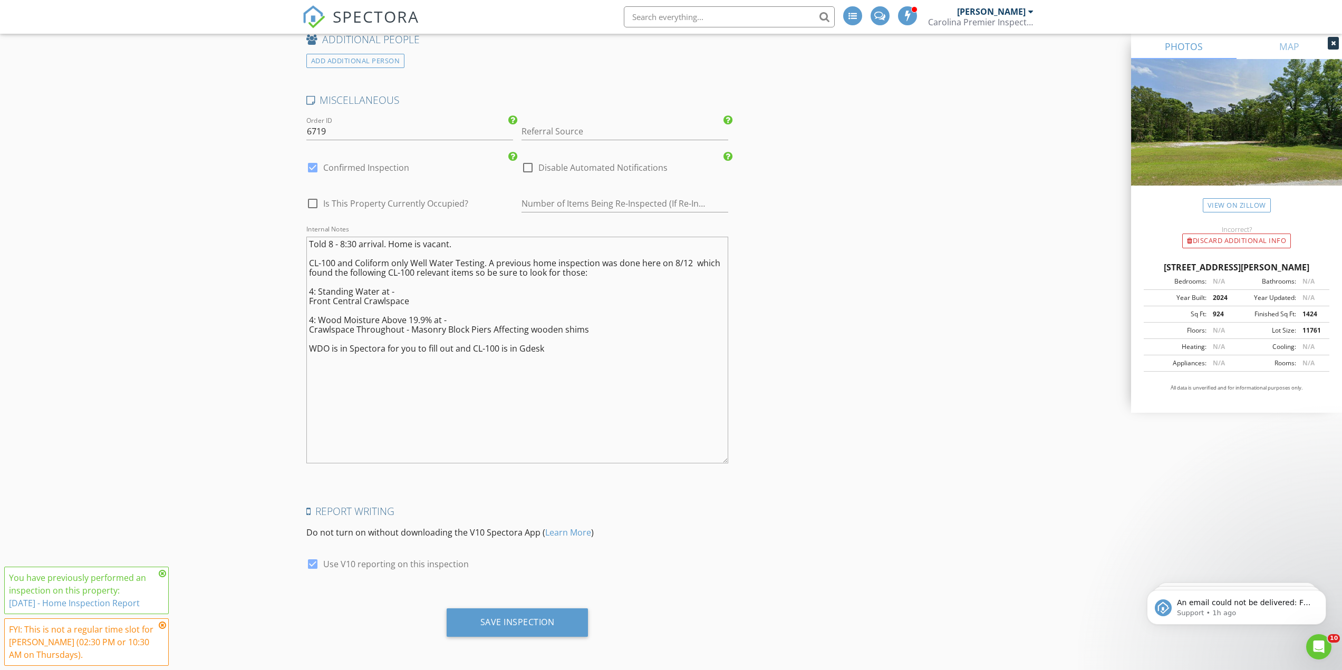
click at [589, 614] on div "Save Inspection" at bounding box center [517, 626] width 431 height 36
click at [581, 620] on div "Save Inspection" at bounding box center [518, 622] width 142 height 28
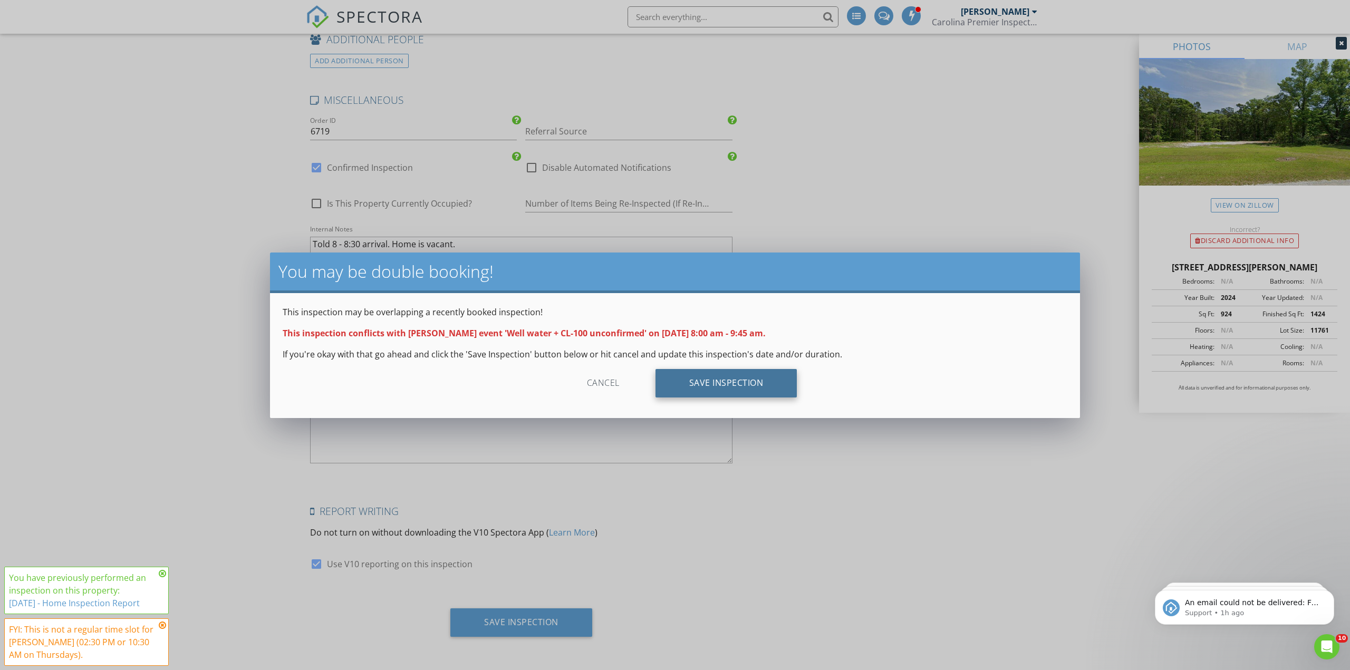
click at [752, 382] on div "Save Inspection" at bounding box center [726, 383] width 142 height 28
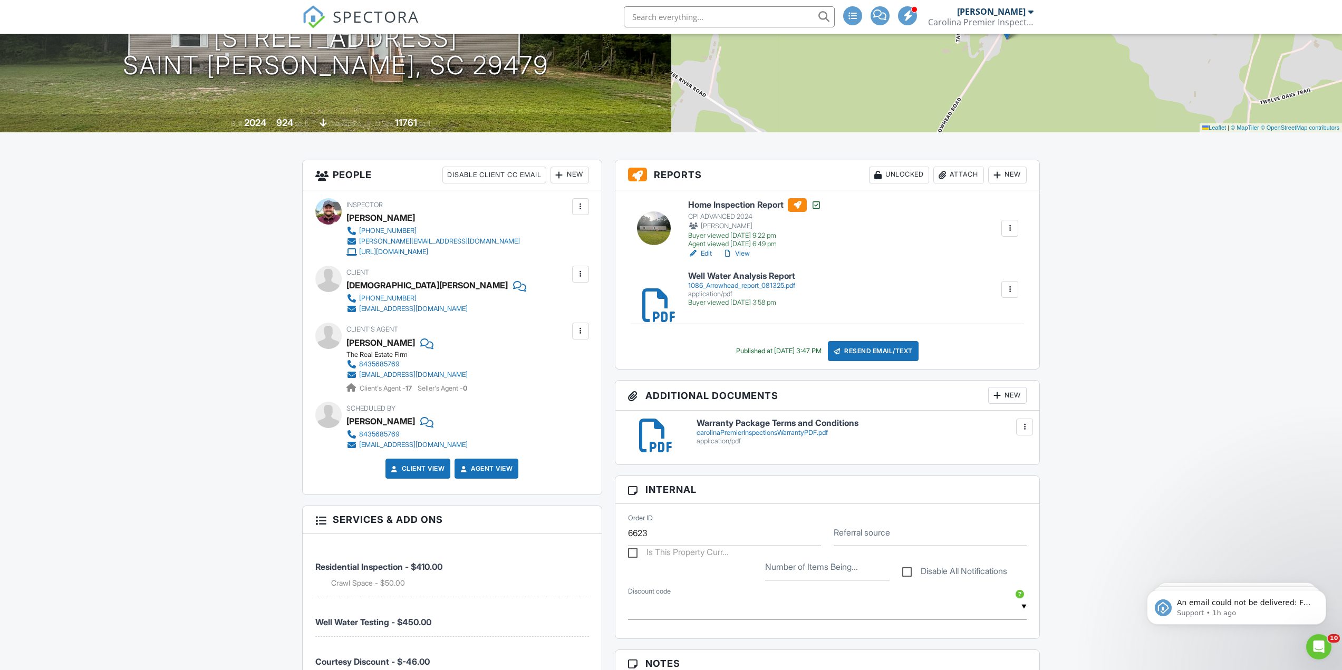
scroll to position [158, 0]
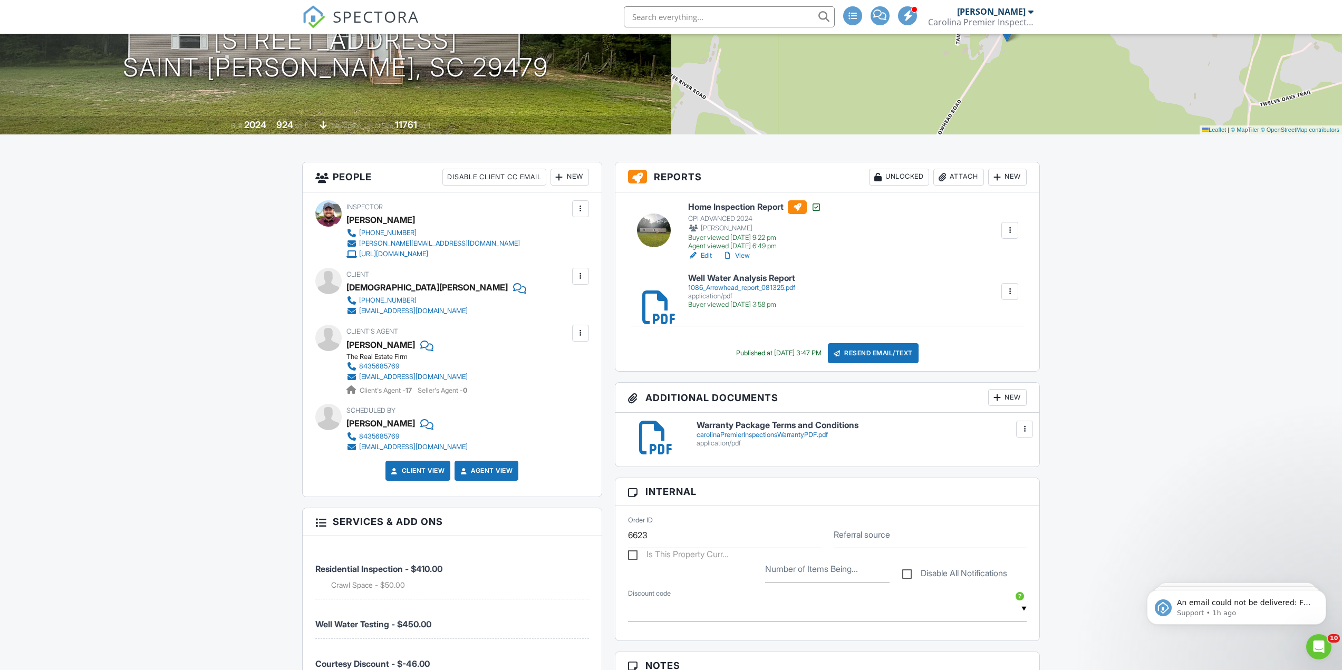
click at [734, 255] on link "View" at bounding box center [735, 255] width 27 height 11
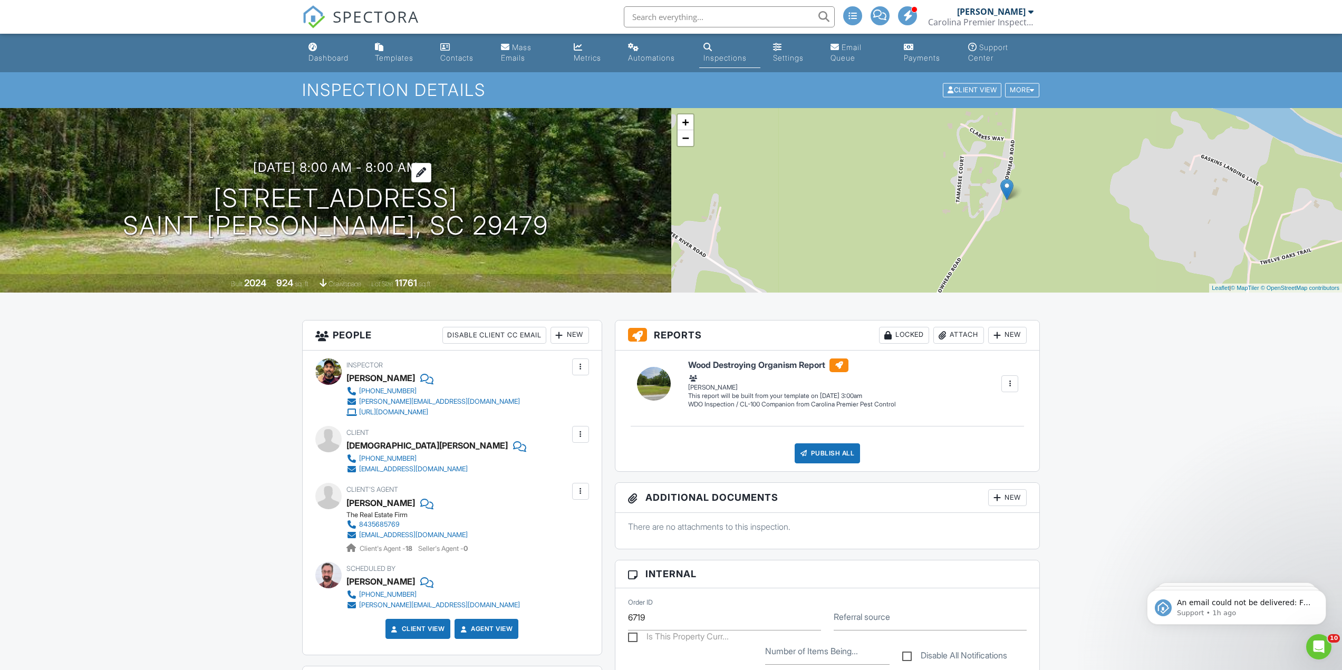
click at [356, 165] on h3 "09/04/2025 8:00 am - 8:00 am" at bounding box center [335, 167] width 165 height 14
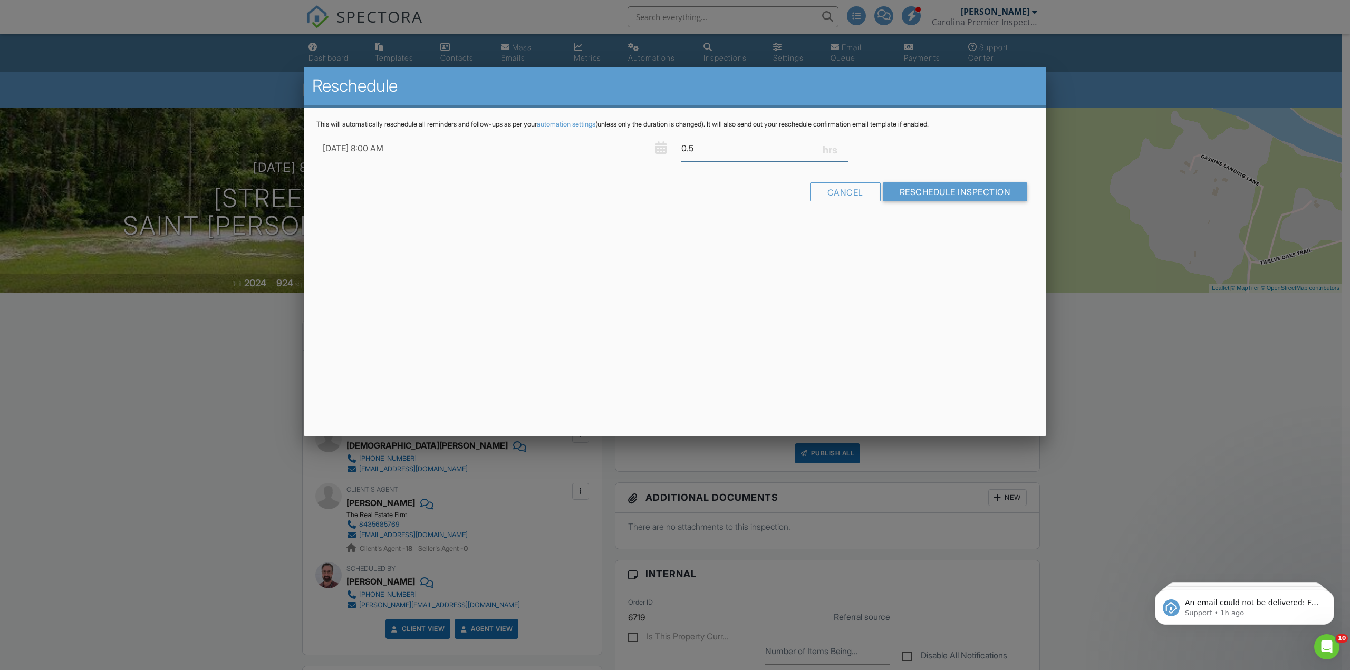
click at [843, 145] on input "0.5" at bounding box center [764, 148] width 167 height 26
click at [843, 145] on input "0.75" at bounding box center [764, 148] width 167 height 26
type input "1"
click at [843, 145] on input "1" at bounding box center [764, 148] width 167 height 26
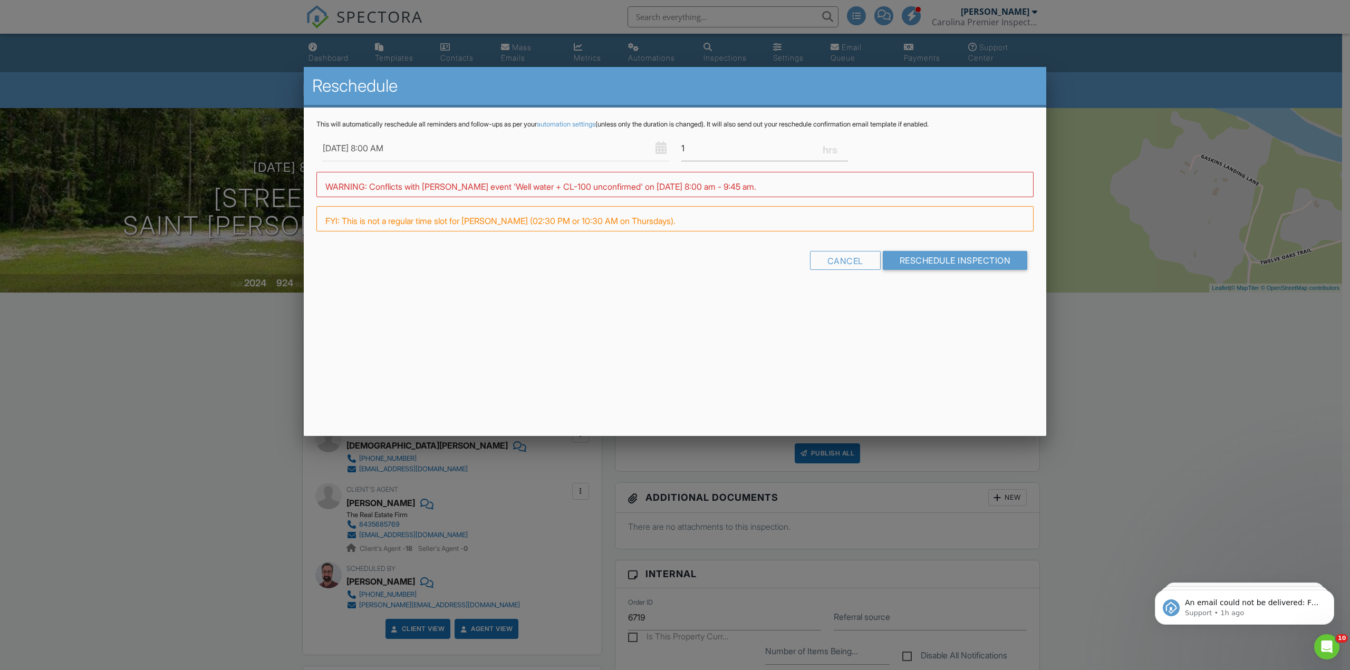
click at [947, 248] on form "09/04/2025 8:00 AM 1 Warning: this date/time is in the past. WARNING: Conflicts…" at bounding box center [674, 206] width 717 height 142
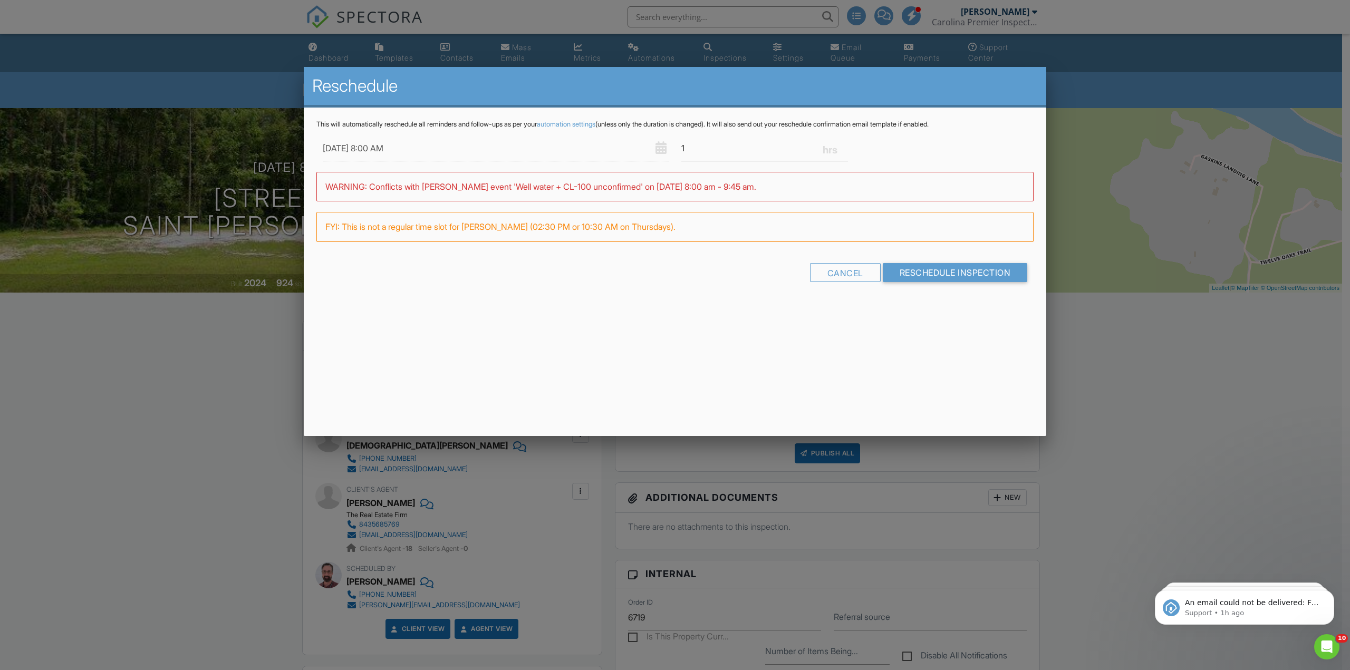
click at [947, 261] on form "09/04/2025 8:00 AM 1 Warning: this date/time is in the past. WARNING: Conflicts…" at bounding box center [674, 212] width 717 height 154
click at [946, 264] on input "Reschedule Inspection" at bounding box center [954, 272] width 145 height 19
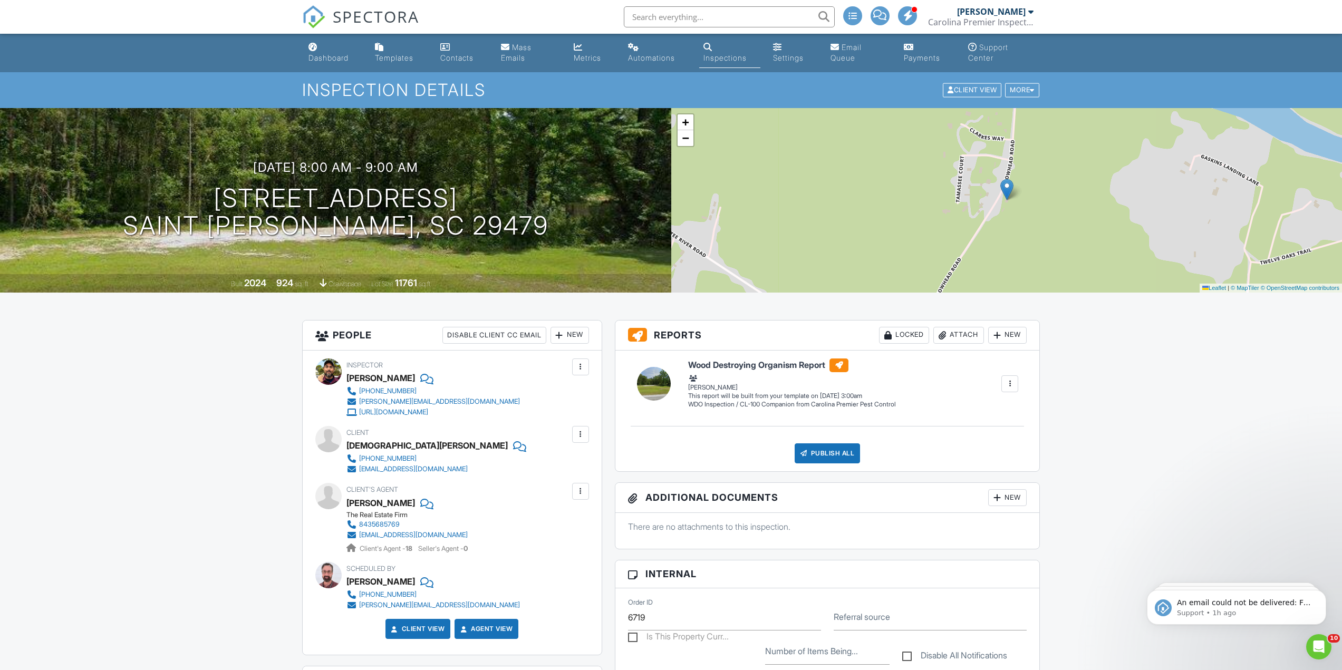
drag, startPoint x: 355, startPoint y: 18, endPoint x: 347, endPoint y: 17, distance: 8.0
click at [355, 18] on span "SPECTORA" at bounding box center [376, 16] width 86 height 22
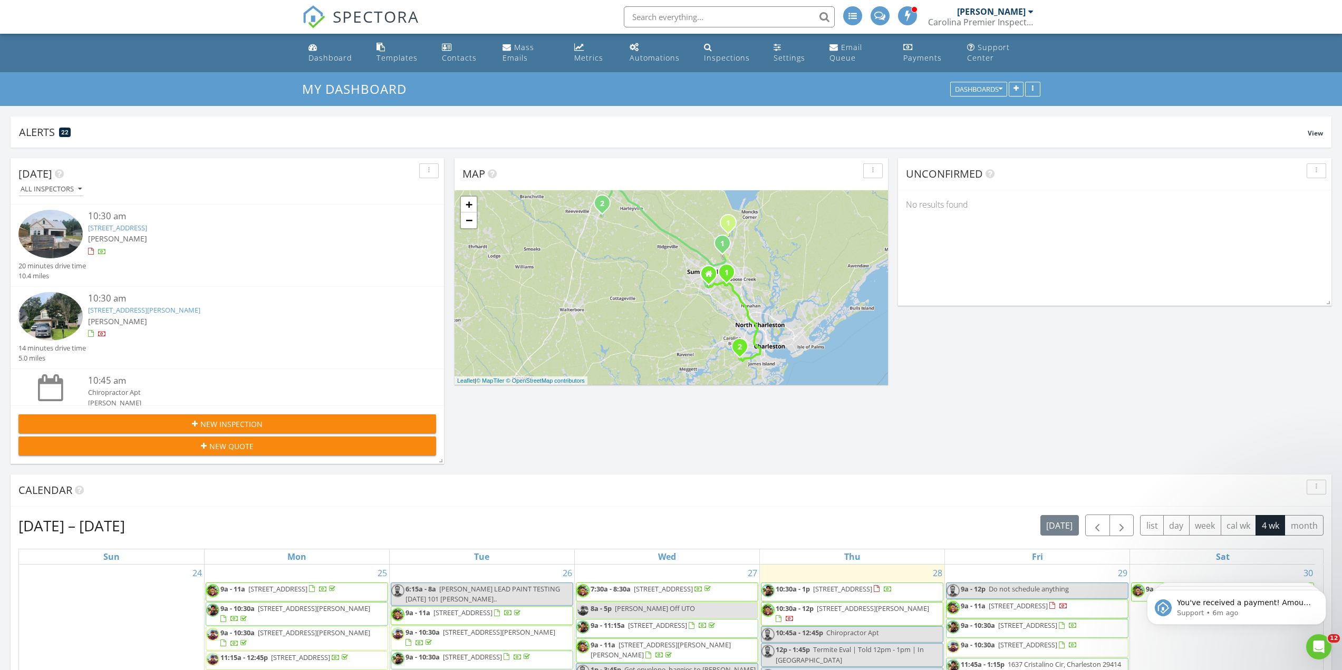
click at [694, 13] on input "text" at bounding box center [729, 16] width 211 height 21
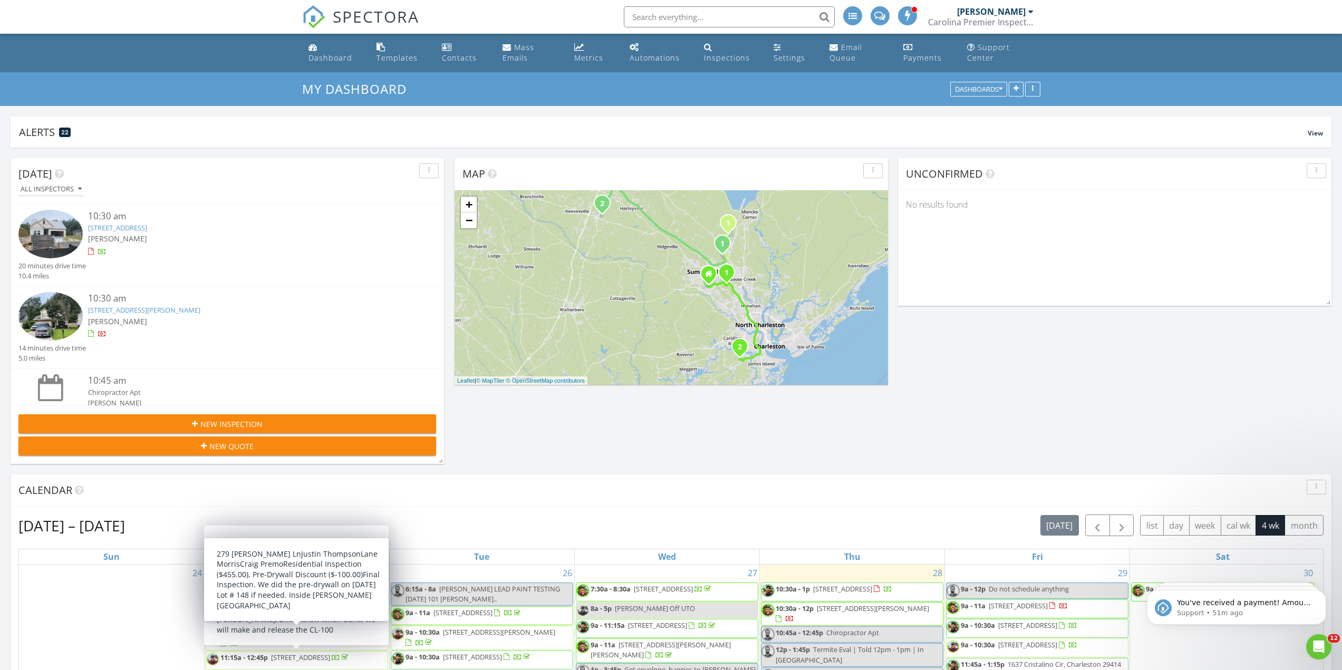
click at [769, 7] on input "text" at bounding box center [729, 16] width 211 height 21
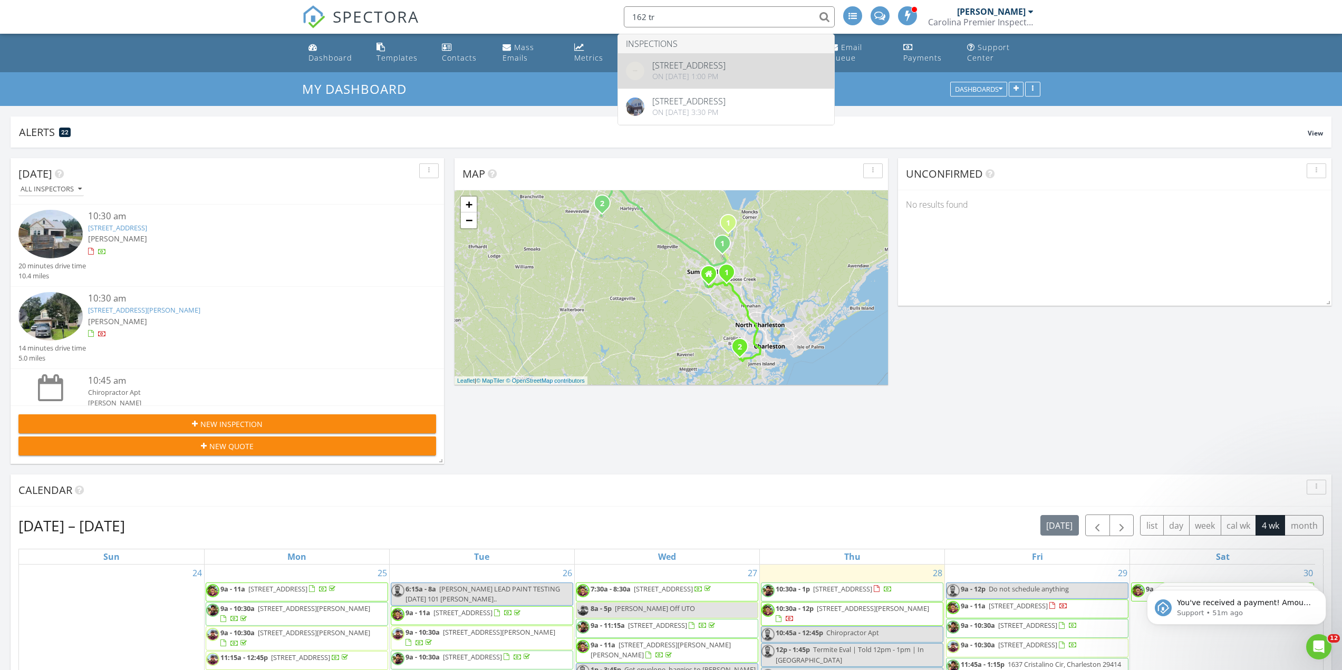
type input "162 tr"
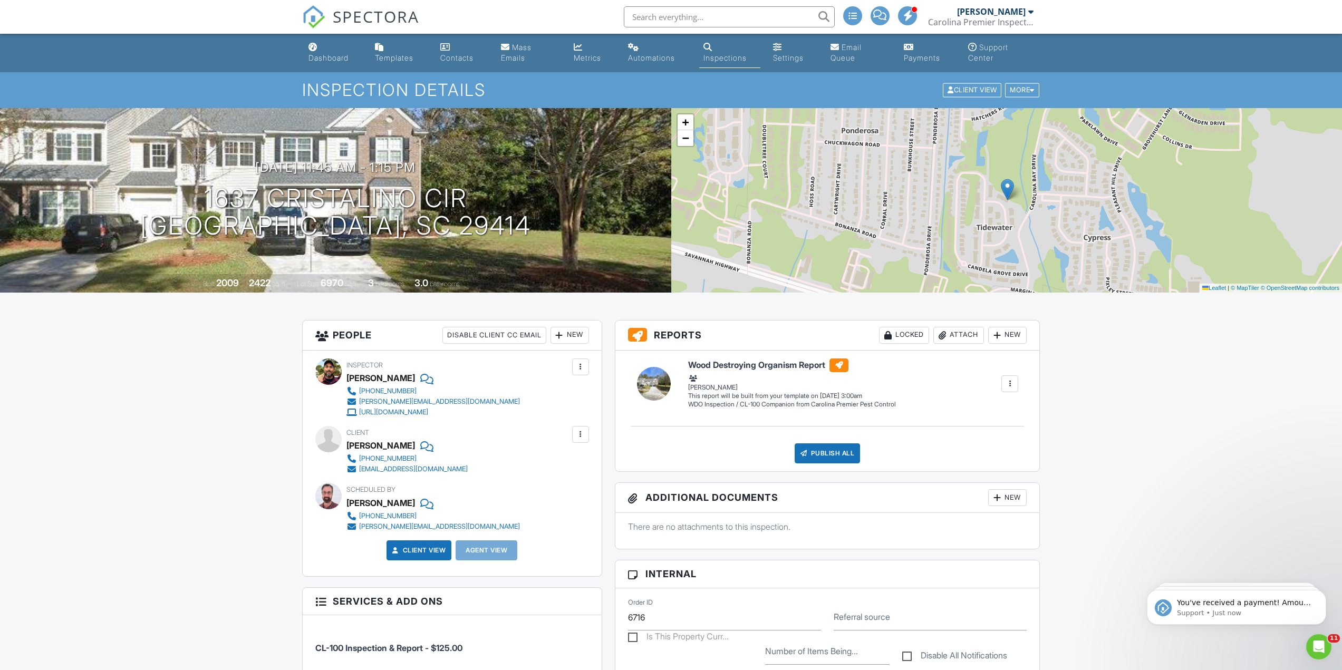
click at [726, 15] on input "text" at bounding box center [729, 16] width 211 height 21
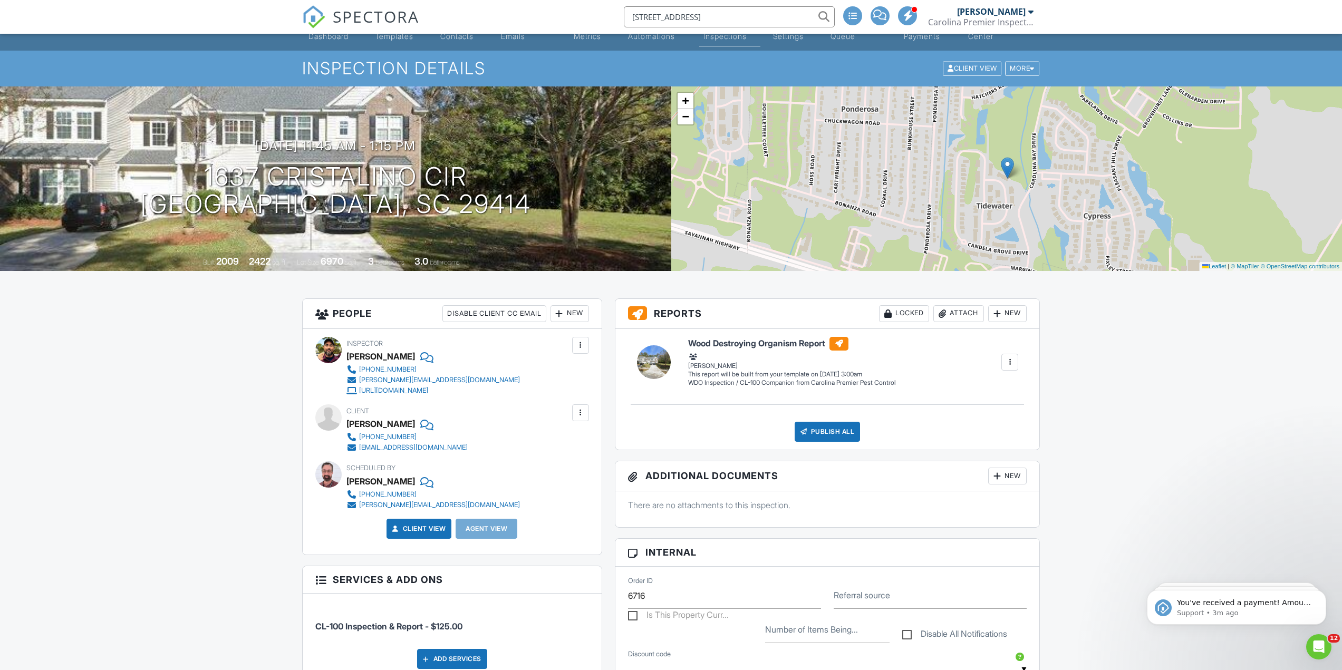
scroll to position [20, 0]
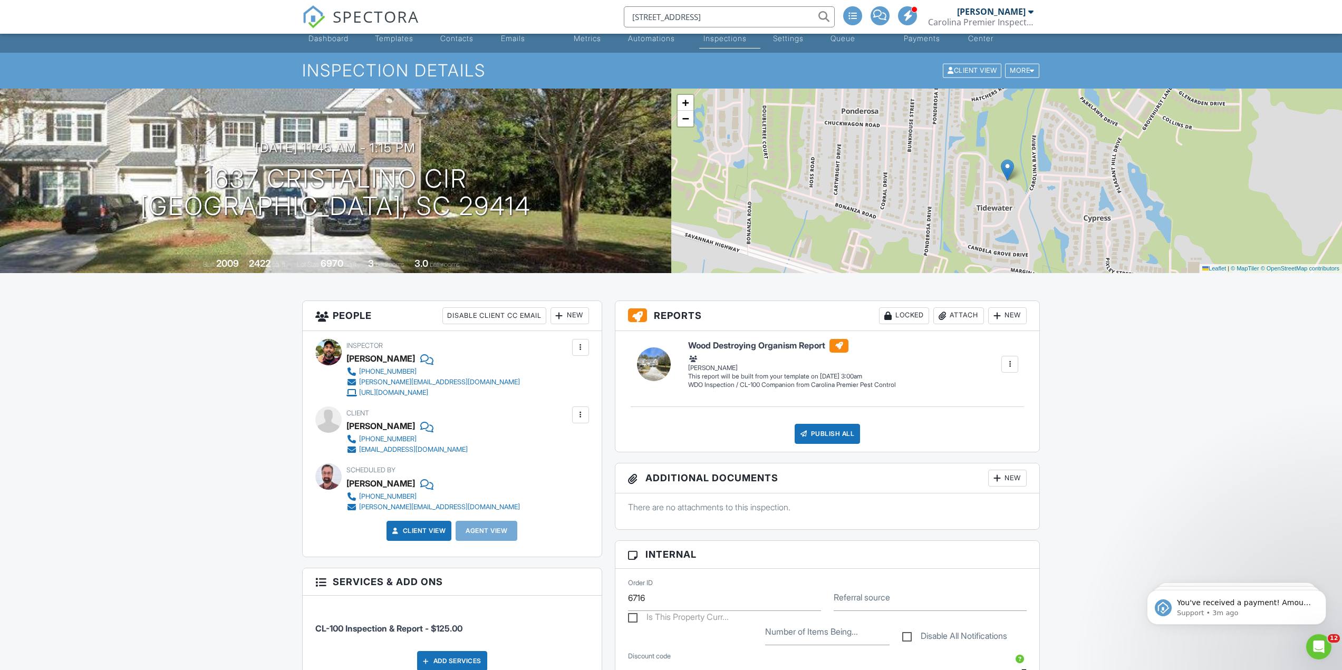
drag, startPoint x: 347, startPoint y: 425, endPoint x: 405, endPoint y: 426, distance: 58.0
click at [405, 426] on div "[PERSON_NAME]" at bounding box center [380, 426] width 69 height 16
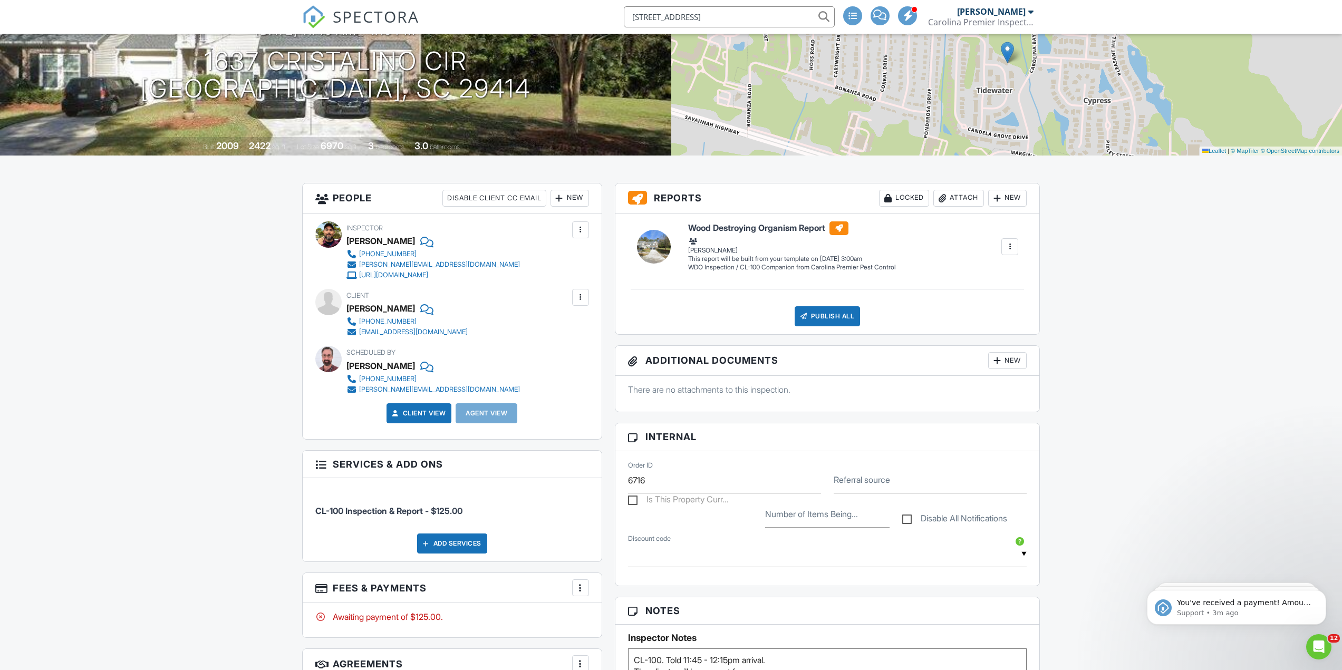
scroll to position [139, 0]
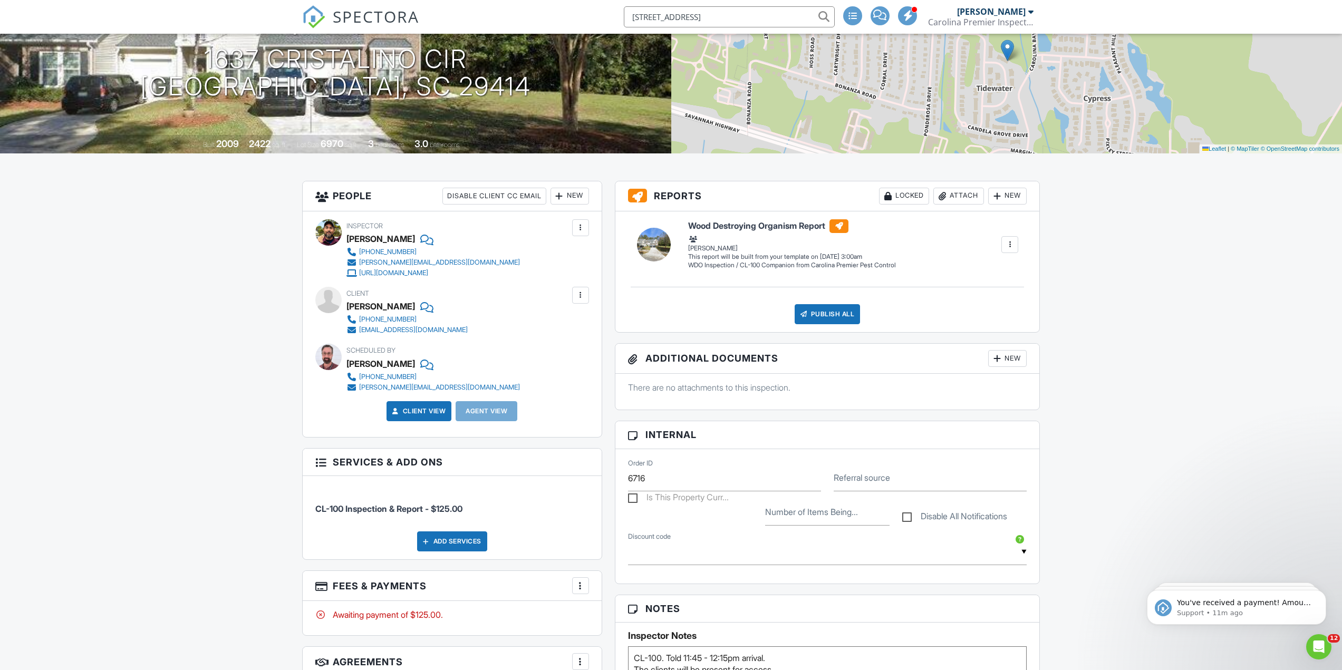
click at [741, 19] on input "[STREET_ADDRESS]" at bounding box center [729, 16] width 211 height 21
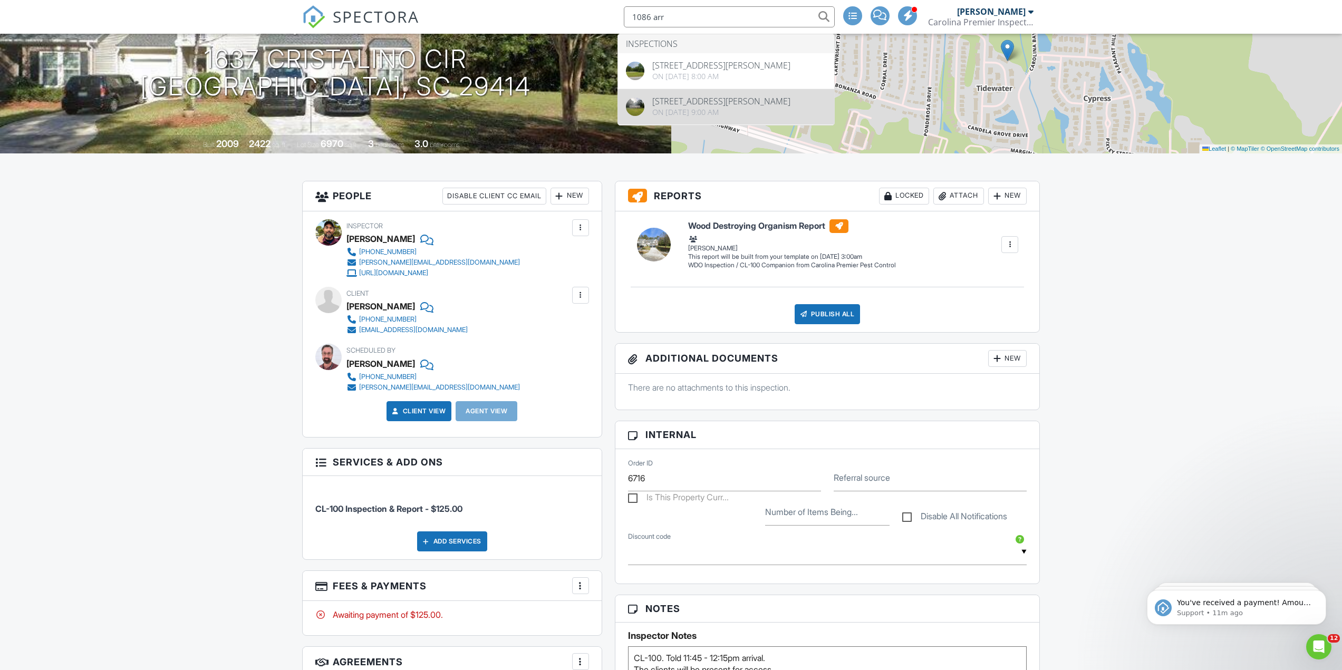
type input "1086 arr"
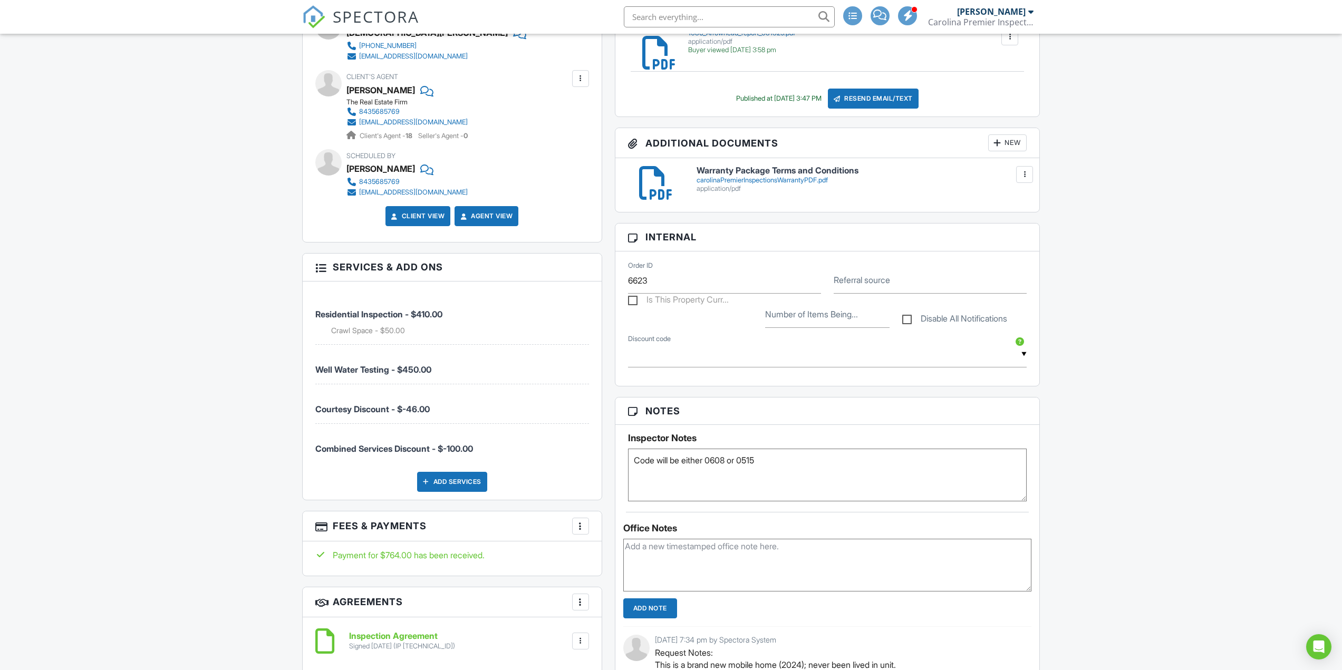
scroll to position [422, 0]
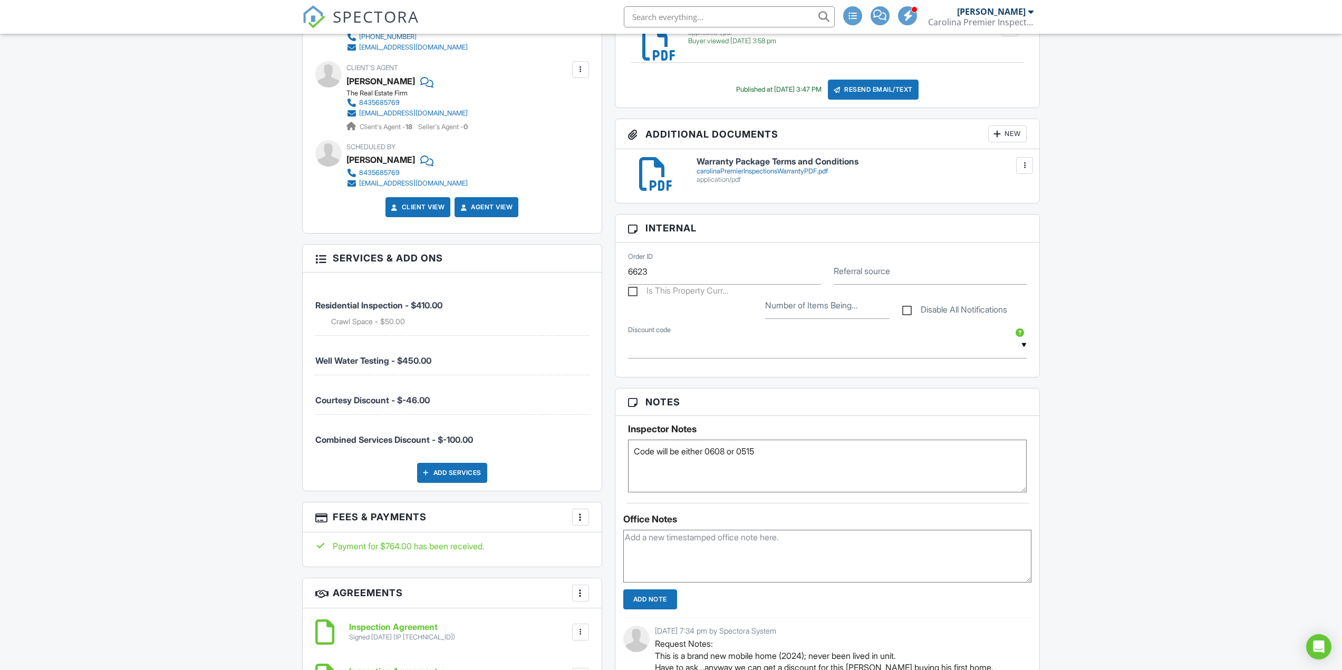
drag, startPoint x: 541, startPoint y: 446, endPoint x: 470, endPoint y: 453, distance: 71.5
click at [468, 453] on div "All emails and texts are disabled for this inspection! All emails and texts hav…" at bounding box center [671, 464] width 751 height 1132
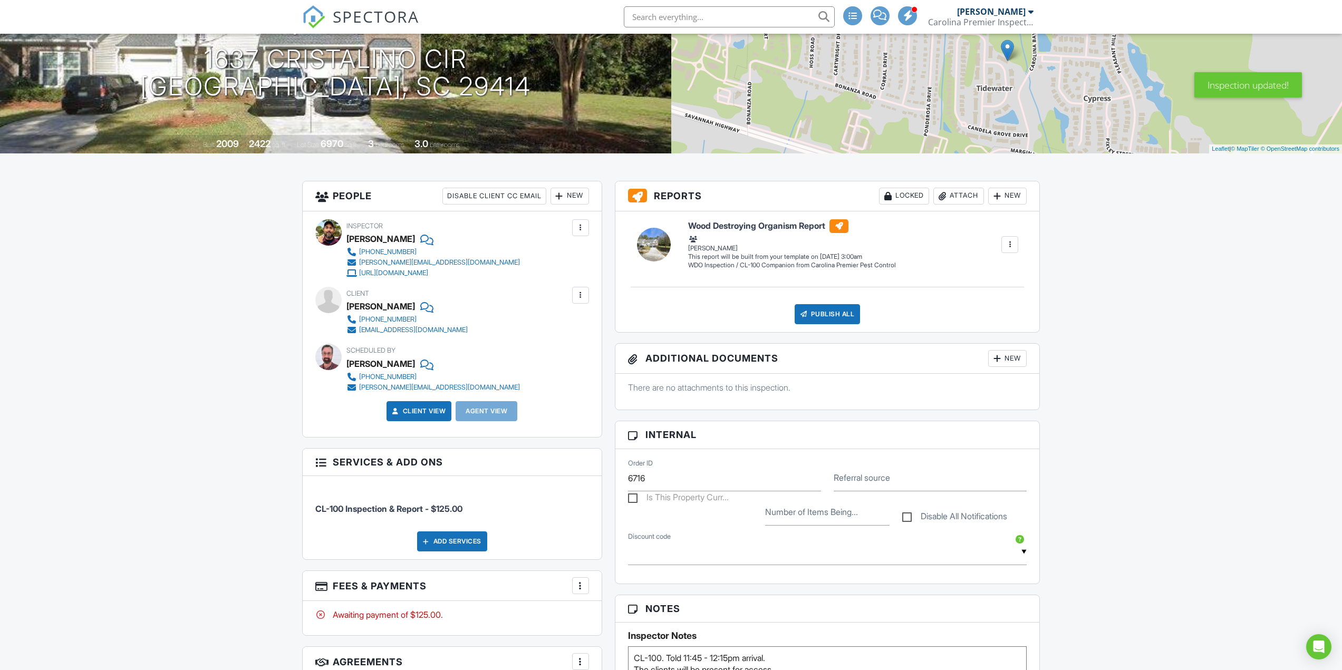
drag, startPoint x: 285, startPoint y: 376, endPoint x: 283, endPoint y: 371, distance: 5.7
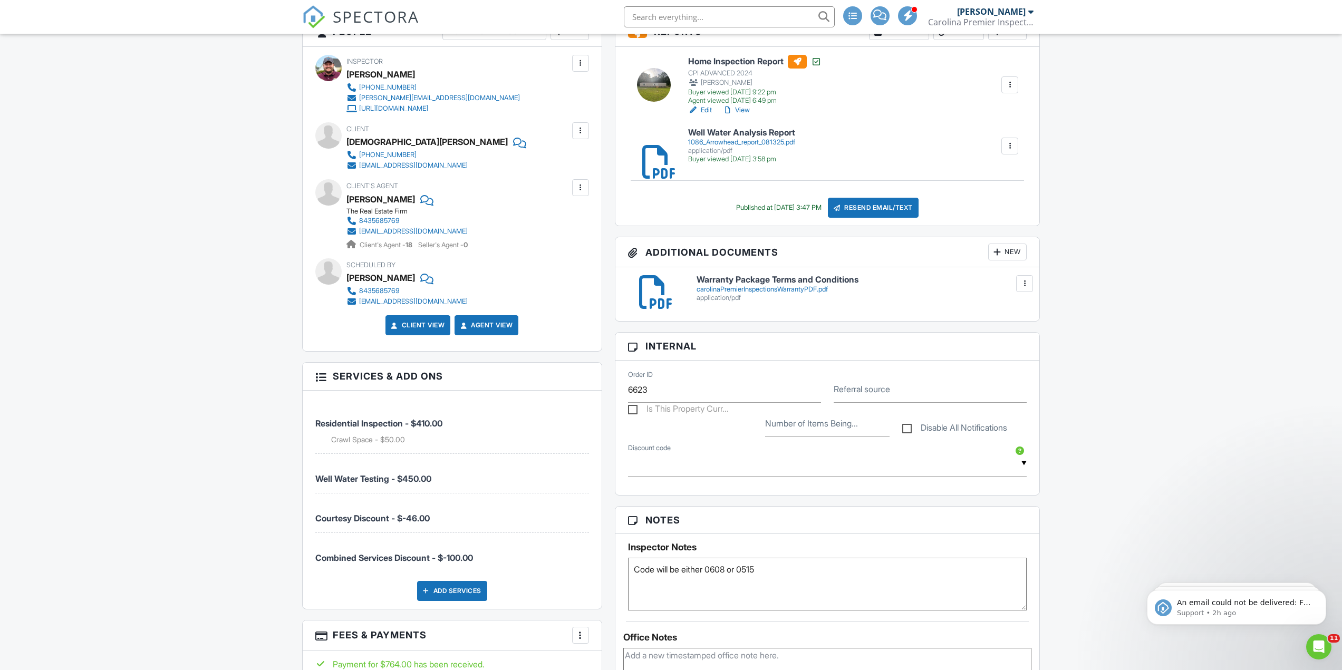
scroll to position [105, 0]
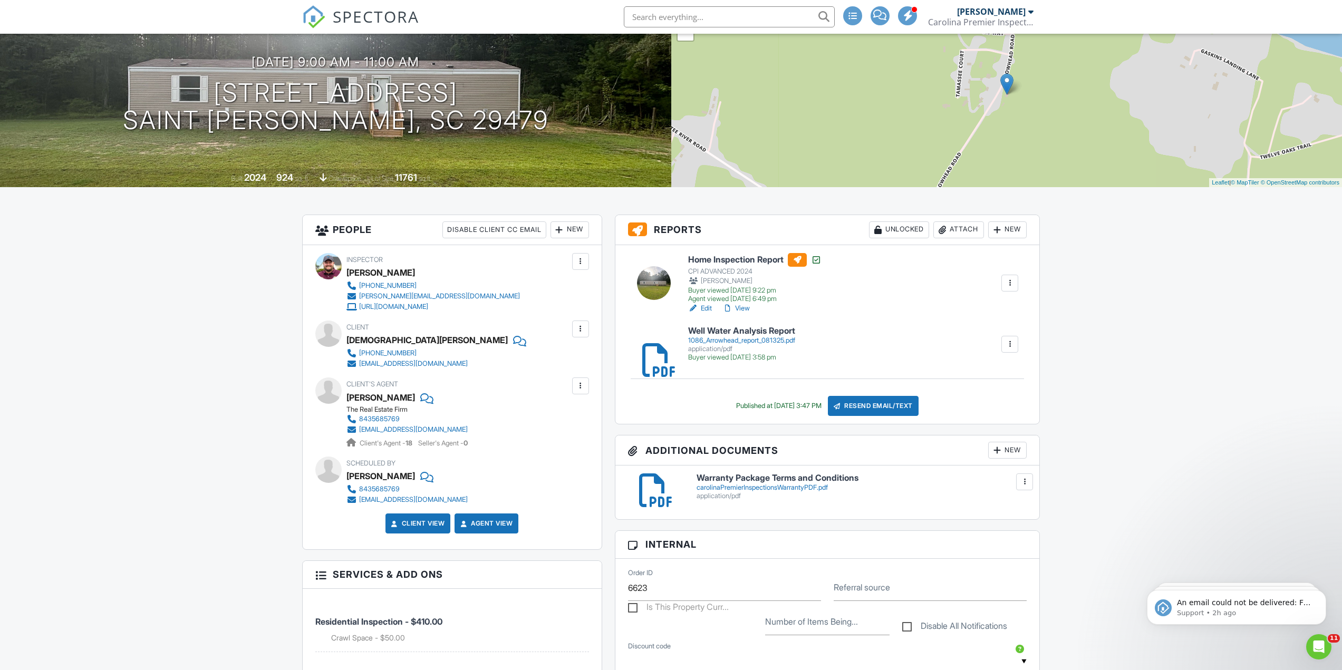
click at [357, 21] on span "SPECTORA" at bounding box center [376, 16] width 86 height 22
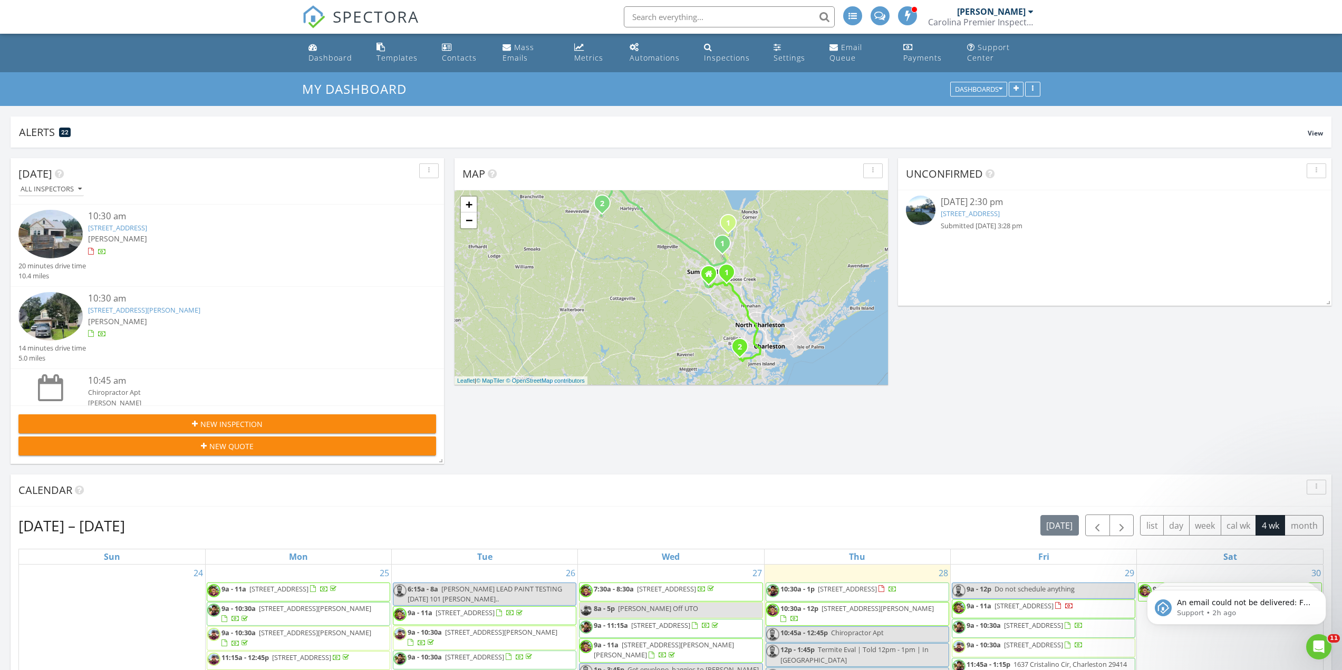
drag, startPoint x: 1006, startPoint y: 219, endPoint x: 1245, endPoint y: 331, distance: 263.9
click at [1006, 219] on div "09/04/25 2:30 pm 134 Bridgecreek Dr, Goose Creek, SC 29445 Submitted 08/28/25 3…" at bounding box center [1114, 213] width 348 height 35
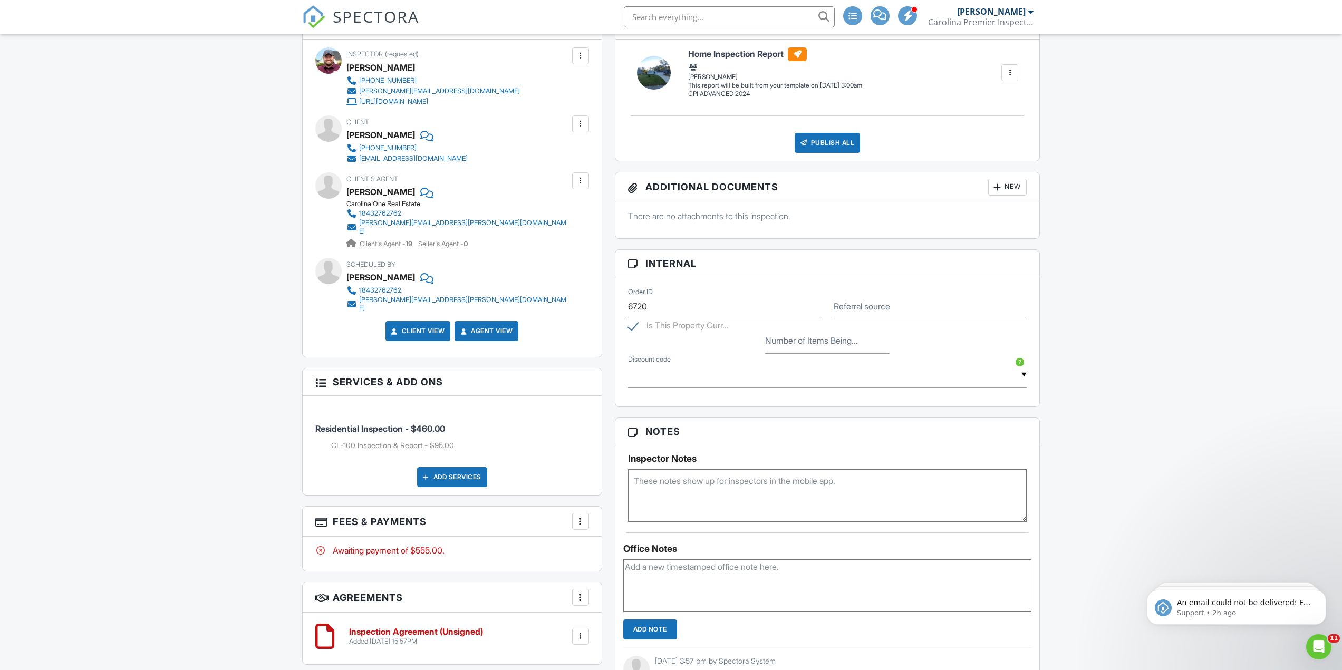
scroll to position [527, 0]
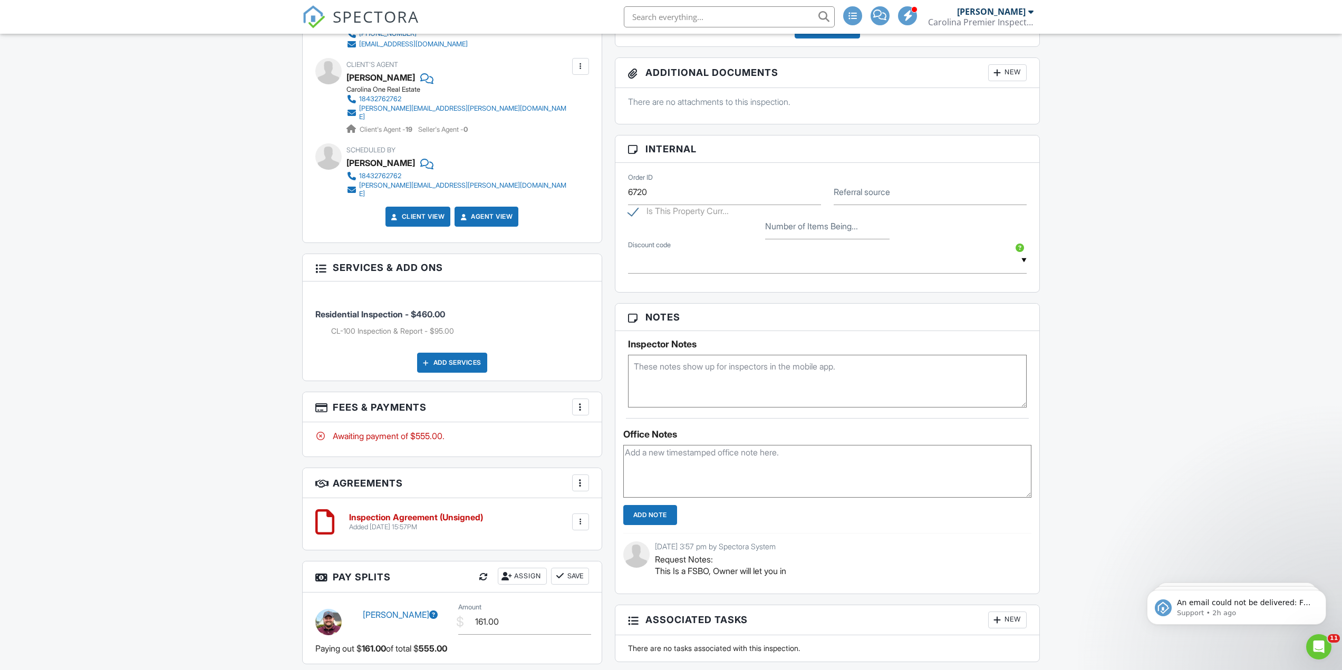
click at [717, 573] on p "Request Notes: This Is a FSBO, Owner will let you in" at bounding box center [839, 566] width 369 height 24
click at [696, 572] on p "Request Notes: This Is a FSBO, Owner will let you in" at bounding box center [839, 566] width 369 height 24
click at [716, 571] on p "Request Notes: This Is a FSBO, Owner will let you in" at bounding box center [839, 566] width 369 height 24
drag, startPoint x: 716, startPoint y: 571, endPoint x: 788, endPoint y: 571, distance: 72.2
click at [788, 571] on p "Request Notes: This Is a FSBO, Owner will let you in" at bounding box center [839, 566] width 369 height 24
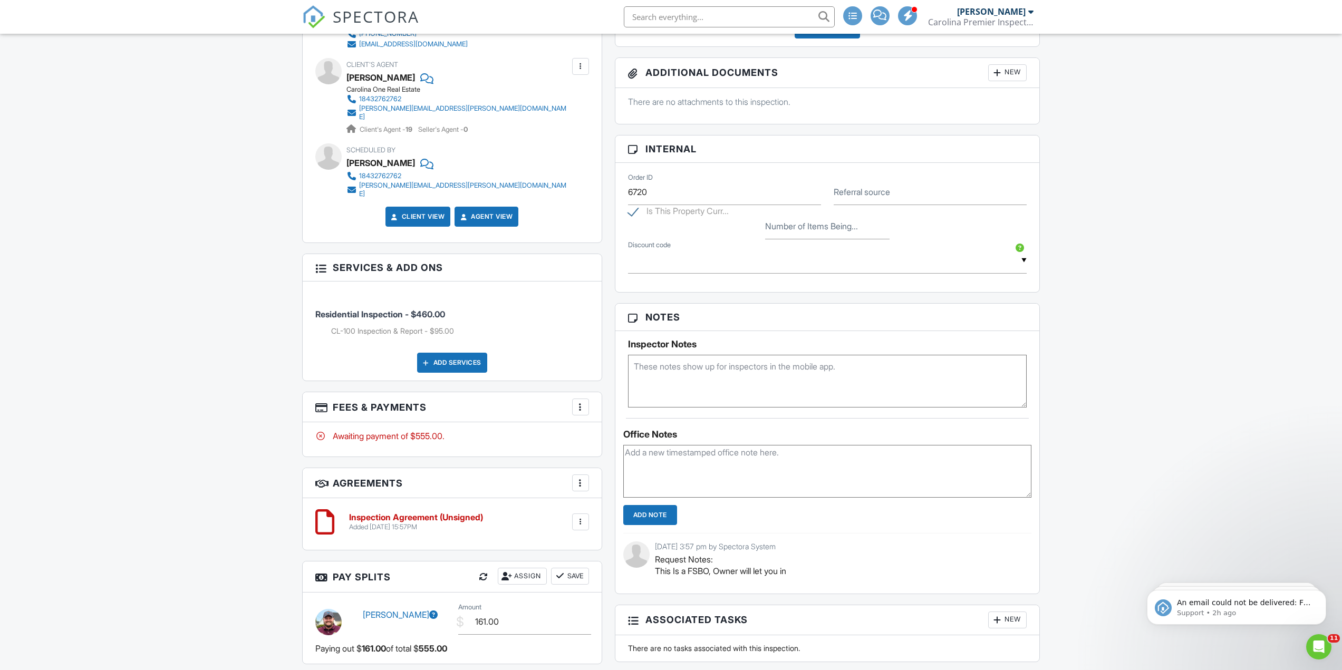
click at [742, 383] on textarea at bounding box center [827, 381] width 399 height 53
click at [1201, 438] on div "Dashboard Templates Contacts Mass Emails Metrics Automations Inspections Settin…" at bounding box center [671, 291] width 1342 height 1568
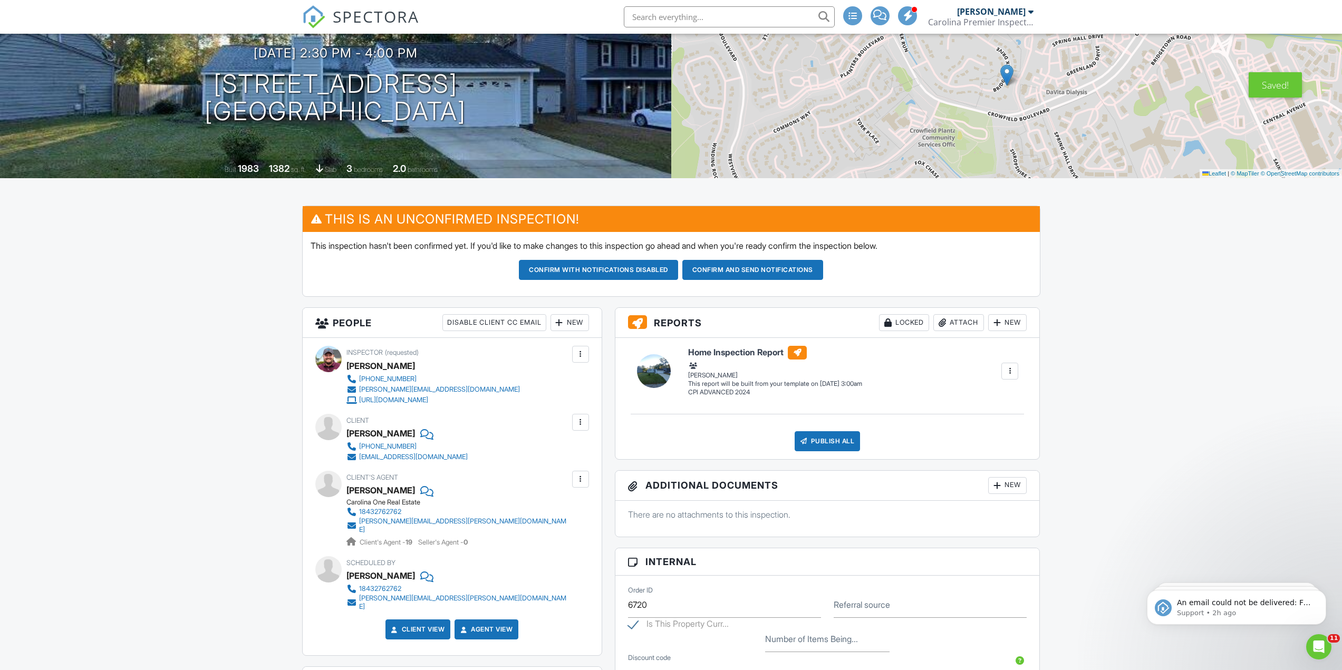
scroll to position [316, 0]
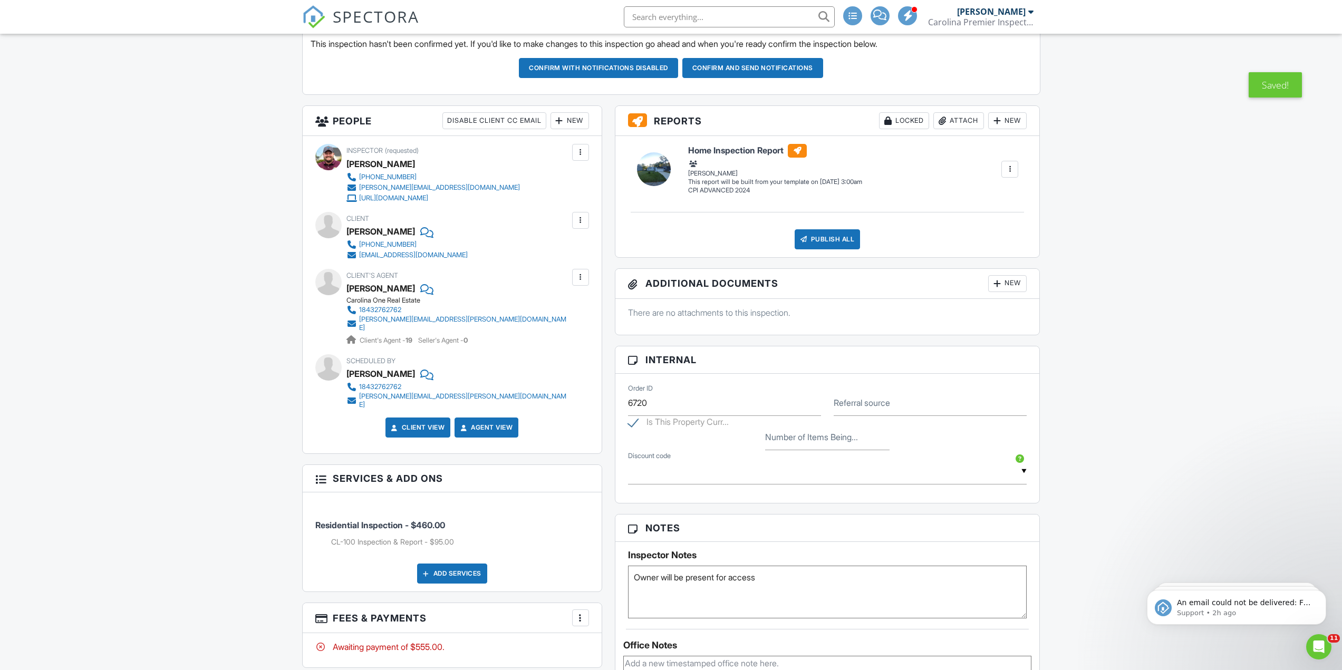
click at [905, 564] on div "Inspector Notes Owner will be present for access" at bounding box center [827, 584] width 399 height 69
click at [895, 576] on textarea "Owner will be present for access" at bounding box center [827, 592] width 399 height 53
type textarea "Owner will be present for access For Sale By Owner house"
click at [1140, 362] on div "Dashboard Templates Contacts Mass Emails Metrics Automations Inspections Settin…" at bounding box center [671, 501] width 1342 height 1568
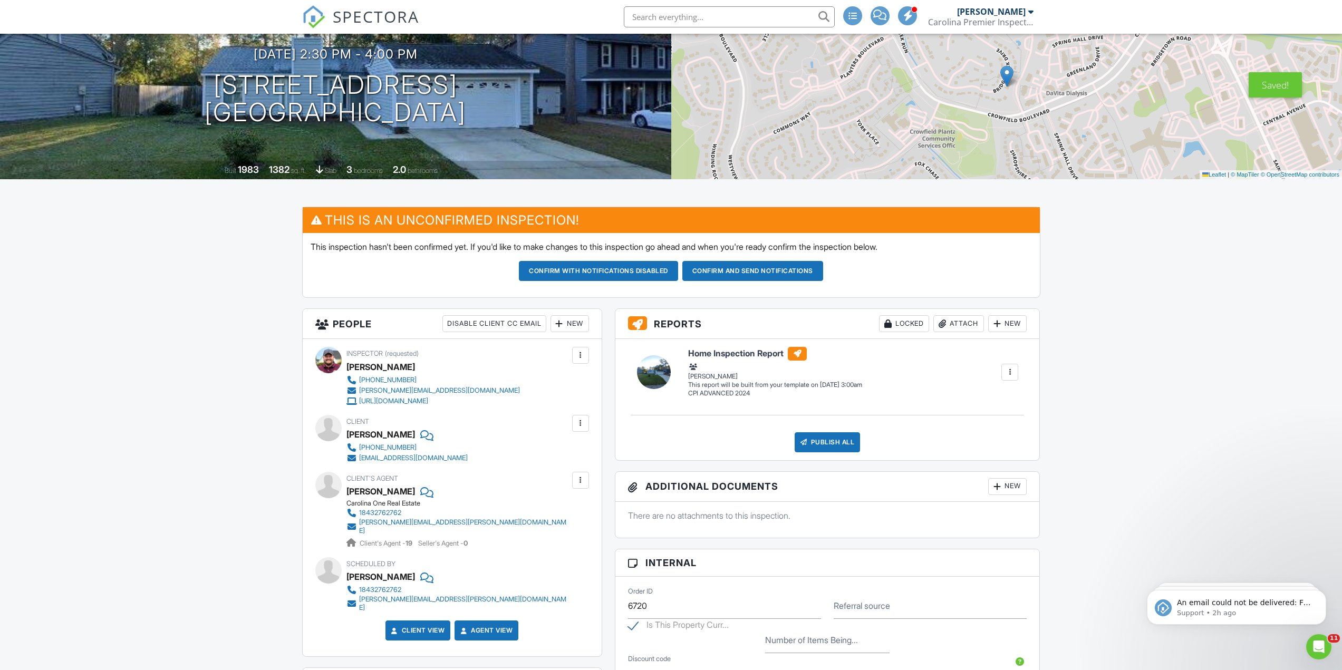
scroll to position [105, 0]
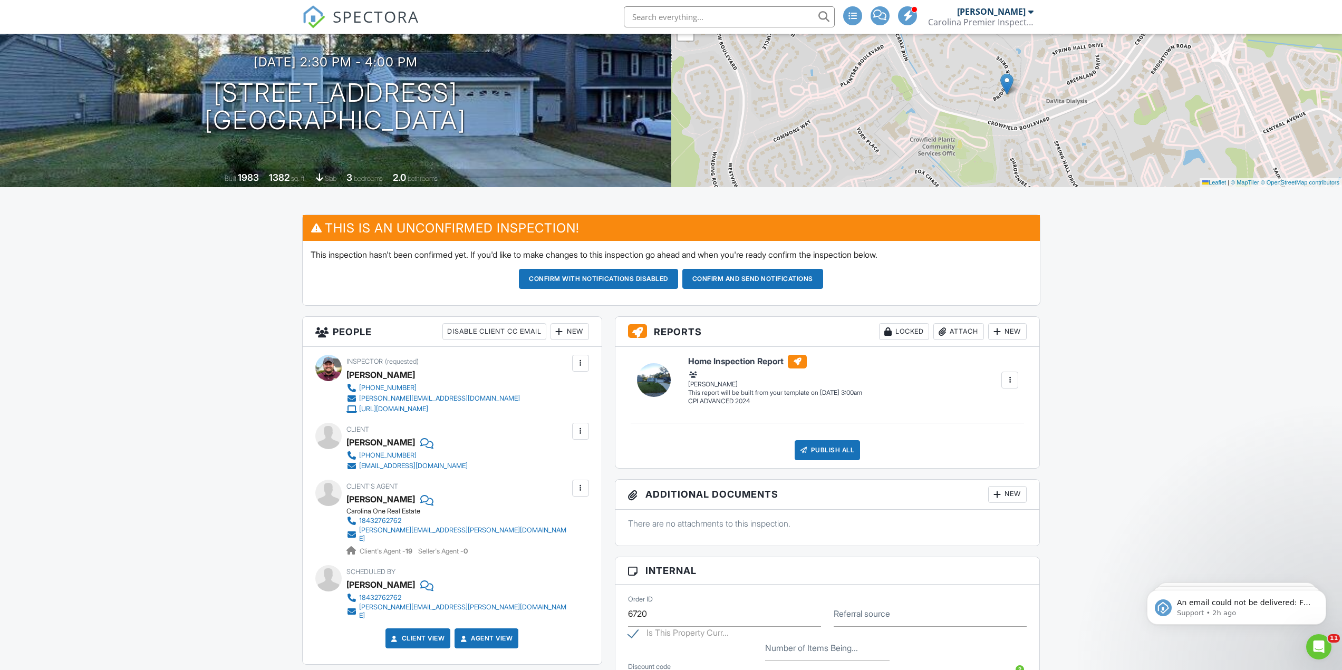
click at [678, 275] on button "Confirm and send notifications" at bounding box center [598, 279] width 159 height 20
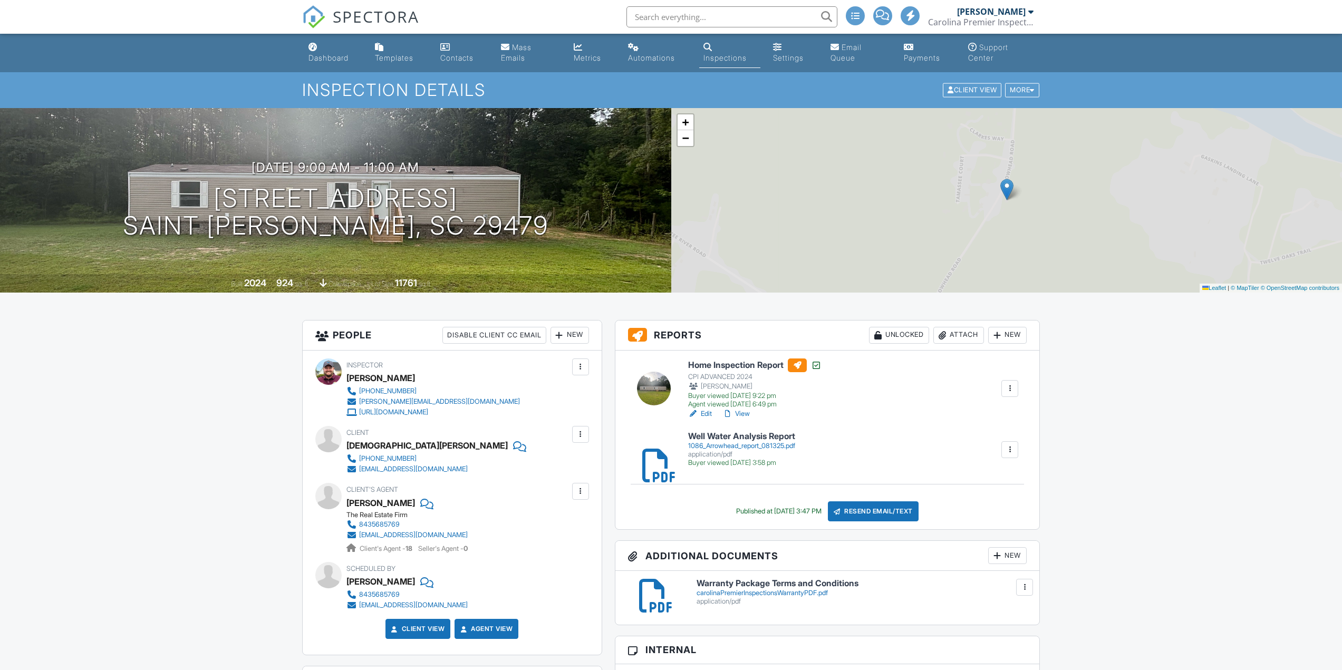
scroll to position [369, 0]
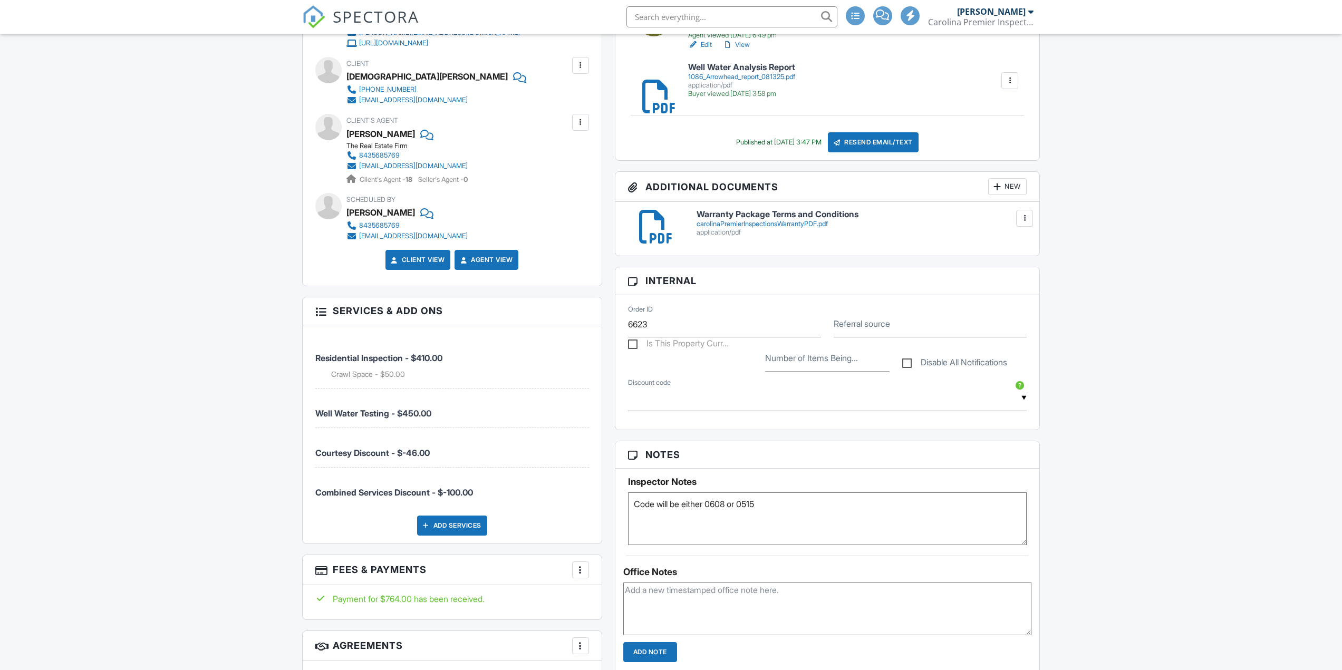
click at [727, 515] on textarea "Code will be either 0608 or 0515" at bounding box center [827, 518] width 399 height 53
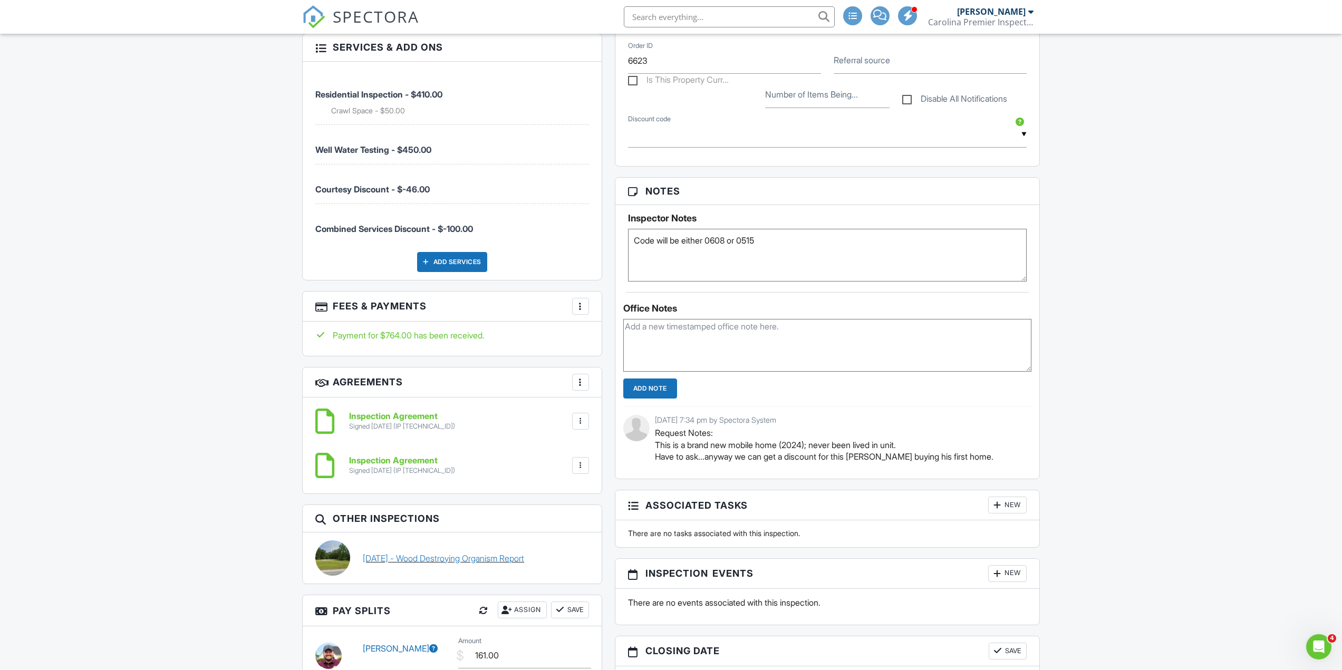
scroll to position [0, 0]
click at [431, 558] on link "09/04/2025 - Wood Destroying Organism Report" at bounding box center [443, 558] width 161 height 12
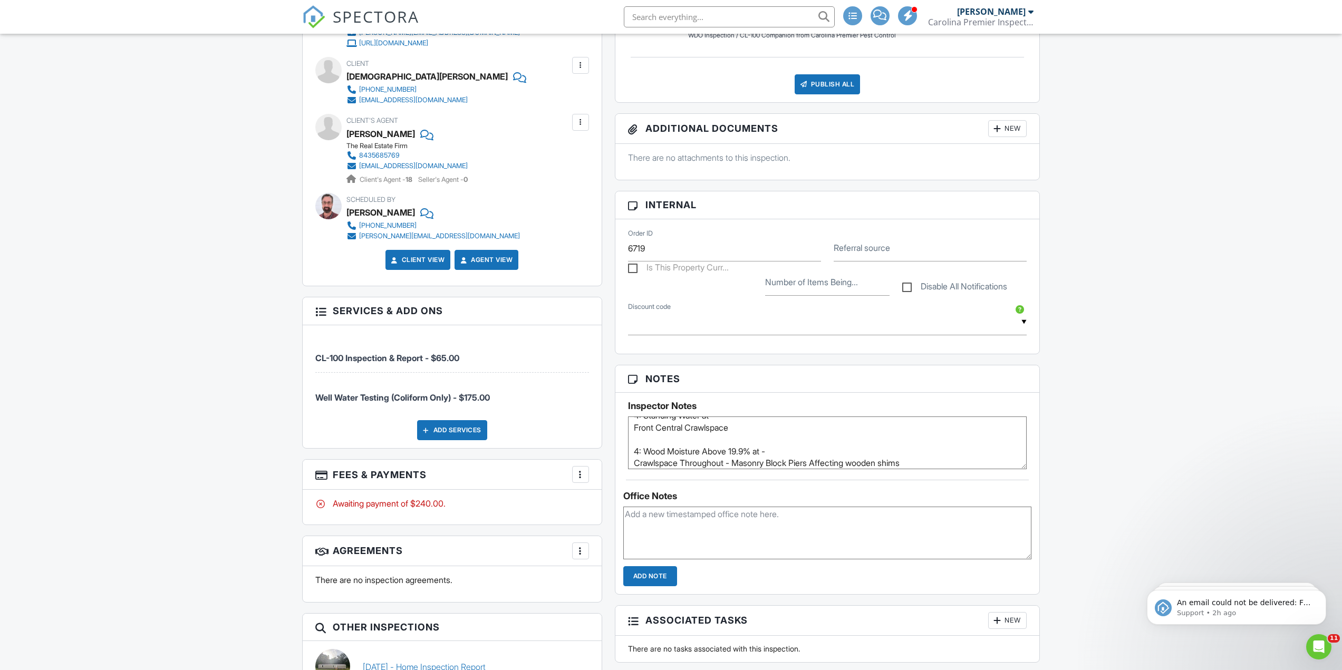
scroll to position [124, 0]
type textarea "Told 8 - 8:30 arrival. Home is vacant. Code will be either 0608 or 0515 CL-100 …"
click at [1092, 476] on div "Dashboard Templates Contacts Mass Emails Metrics Automations Inspections Settin…" at bounding box center [671, 512] width 1342 height 1694
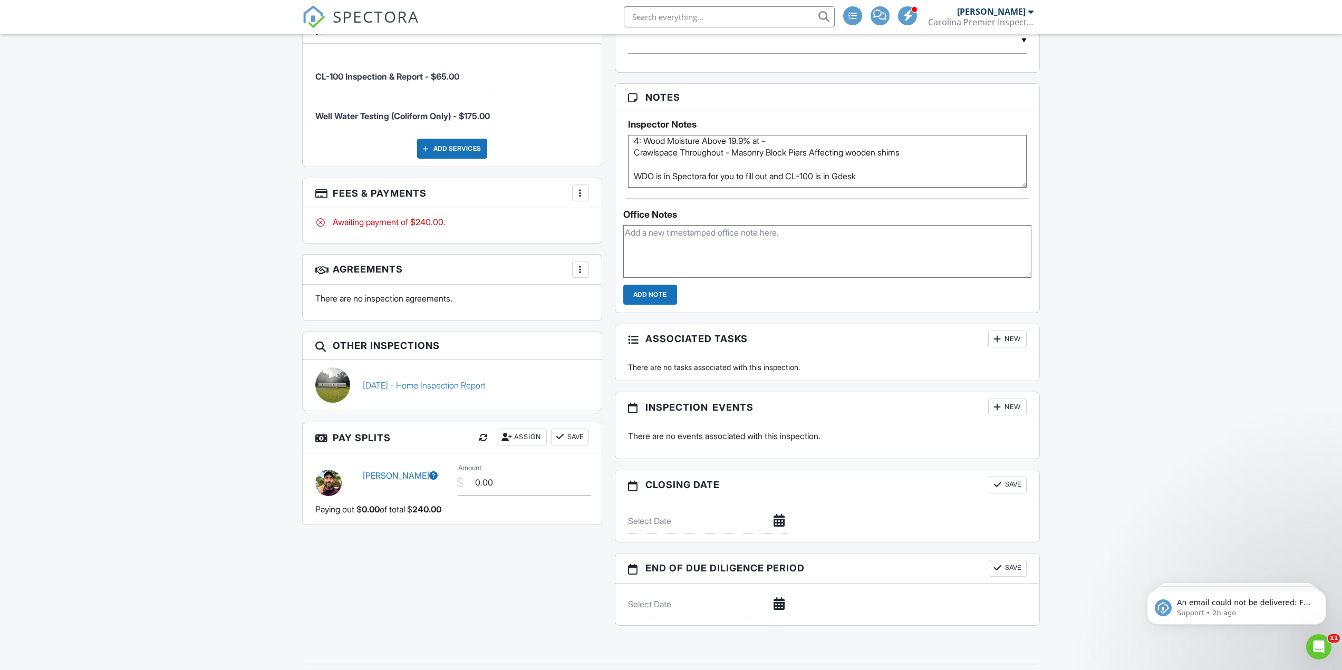
scroll to position [0, 0]
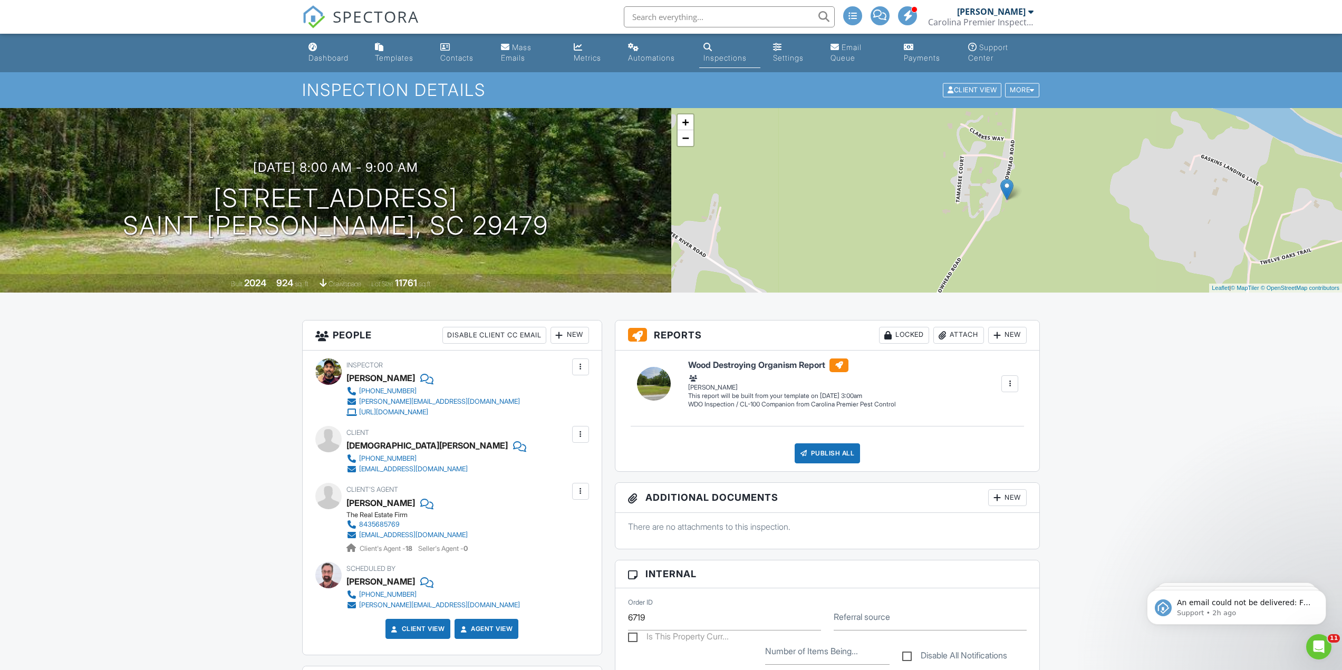
drag, startPoint x: 676, startPoint y: 14, endPoint x: 684, endPoint y: 20, distance: 9.5
click at [676, 14] on input "text" at bounding box center [729, 16] width 211 height 21
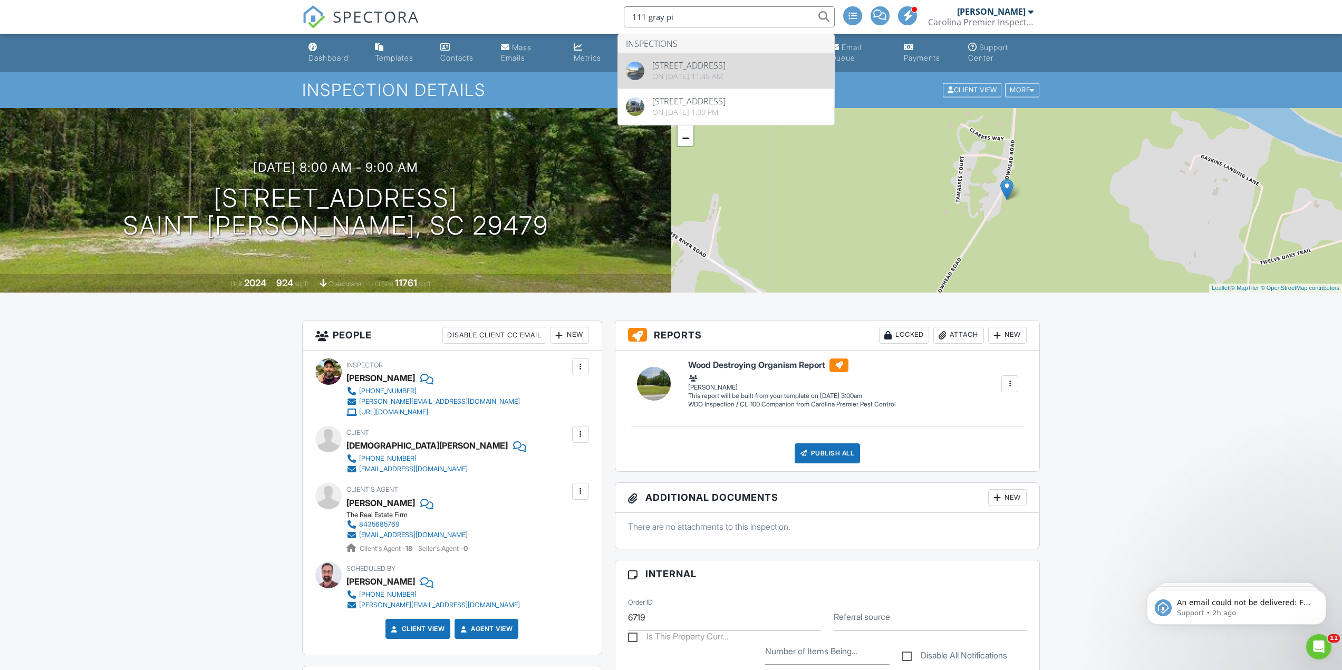
type input "111 gray pi"
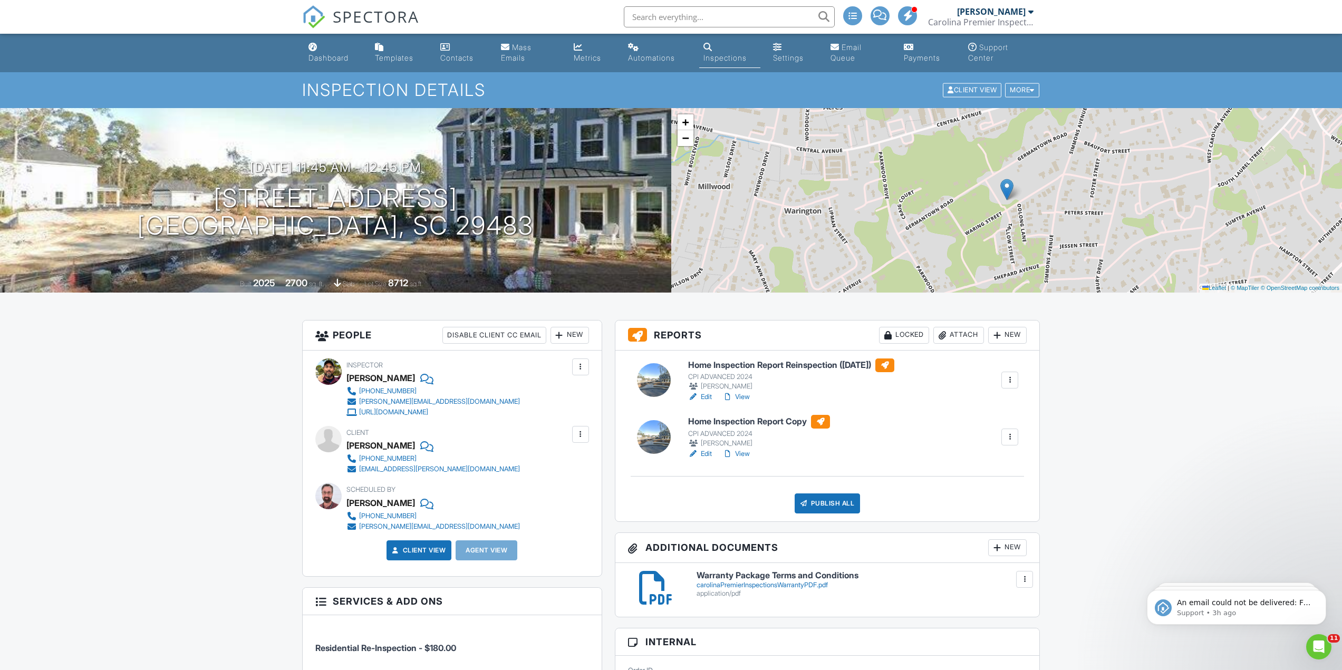
click at [363, 14] on span "SPECTORA" at bounding box center [376, 16] width 86 height 22
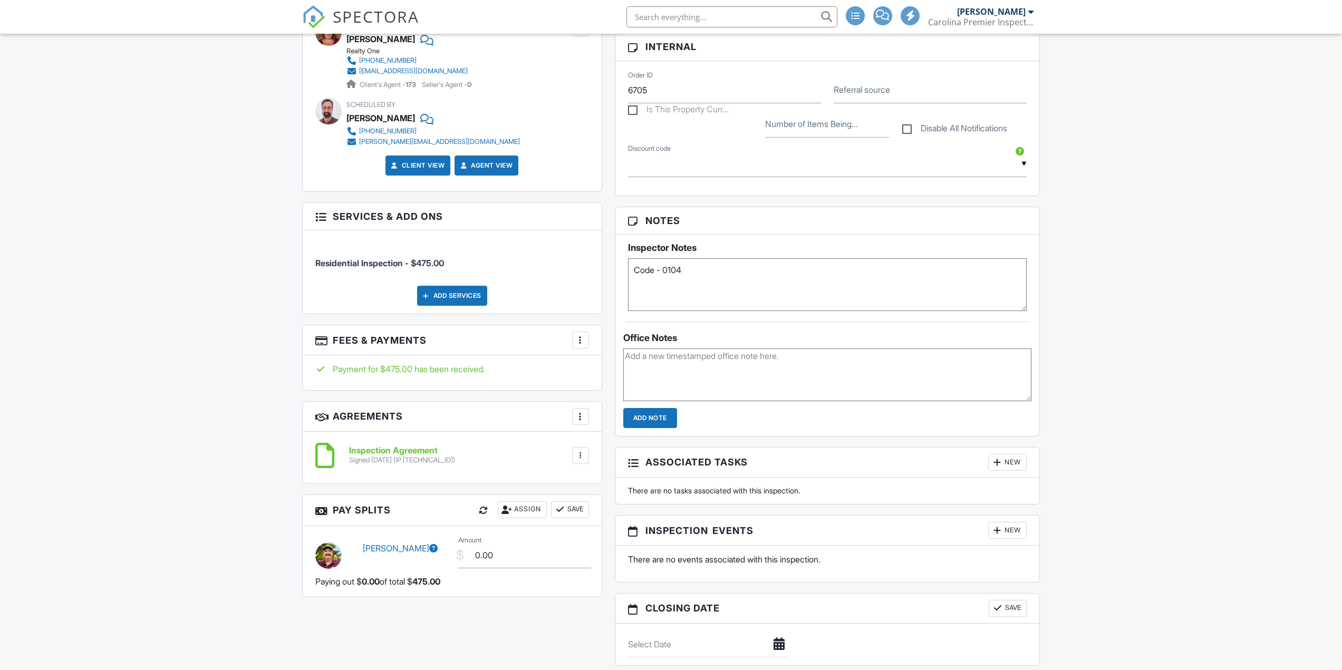
click at [824, 295] on textarea "Code - 0104" at bounding box center [827, 284] width 399 height 53
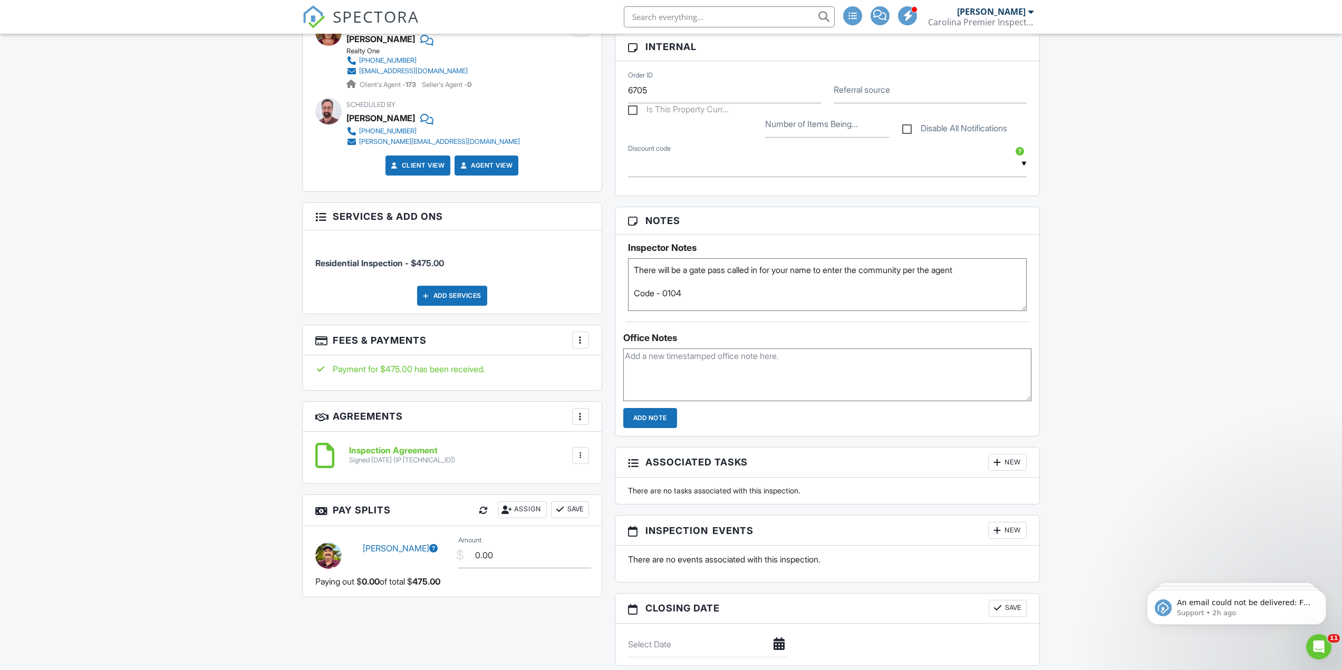
click at [1148, 296] on div "Dashboard Templates Contacts Mass Emails Metrics Automations Inspections Settin…" at bounding box center [671, 470] width 1342 height 1927
click at [771, 300] on textarea "Code - 0104" at bounding box center [827, 284] width 399 height 53
type textarea "There will be a gate pass called in for your name to enter the community per th…"
click at [229, 317] on div "Dashboard Templates Contacts Mass Emails Metrics Automations Inspections Settin…" at bounding box center [671, 470] width 1342 height 1927
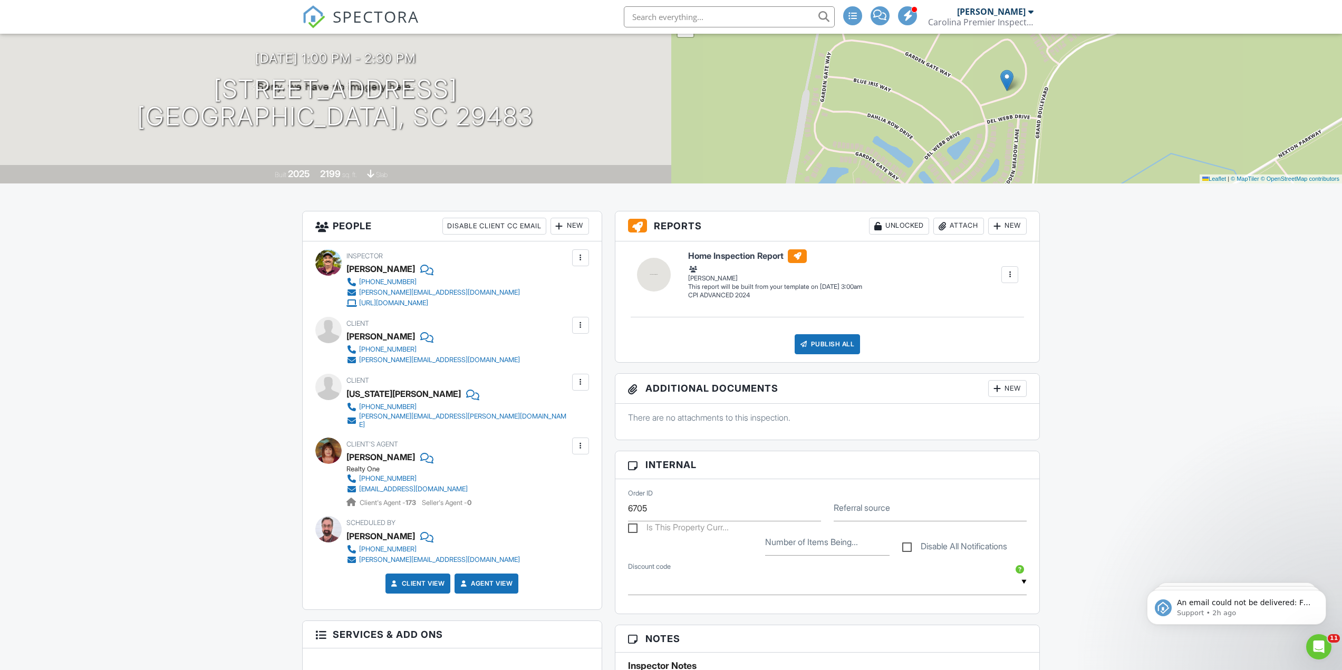
scroll to position [105, 0]
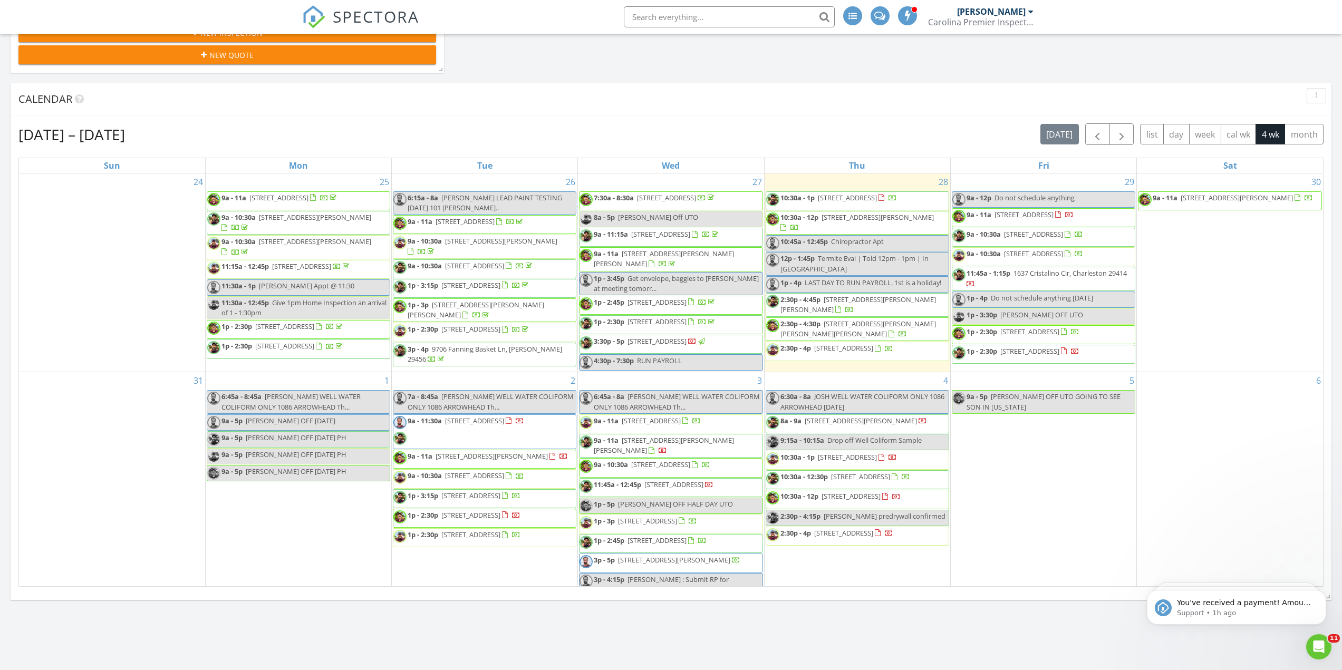
scroll to position [369, 0]
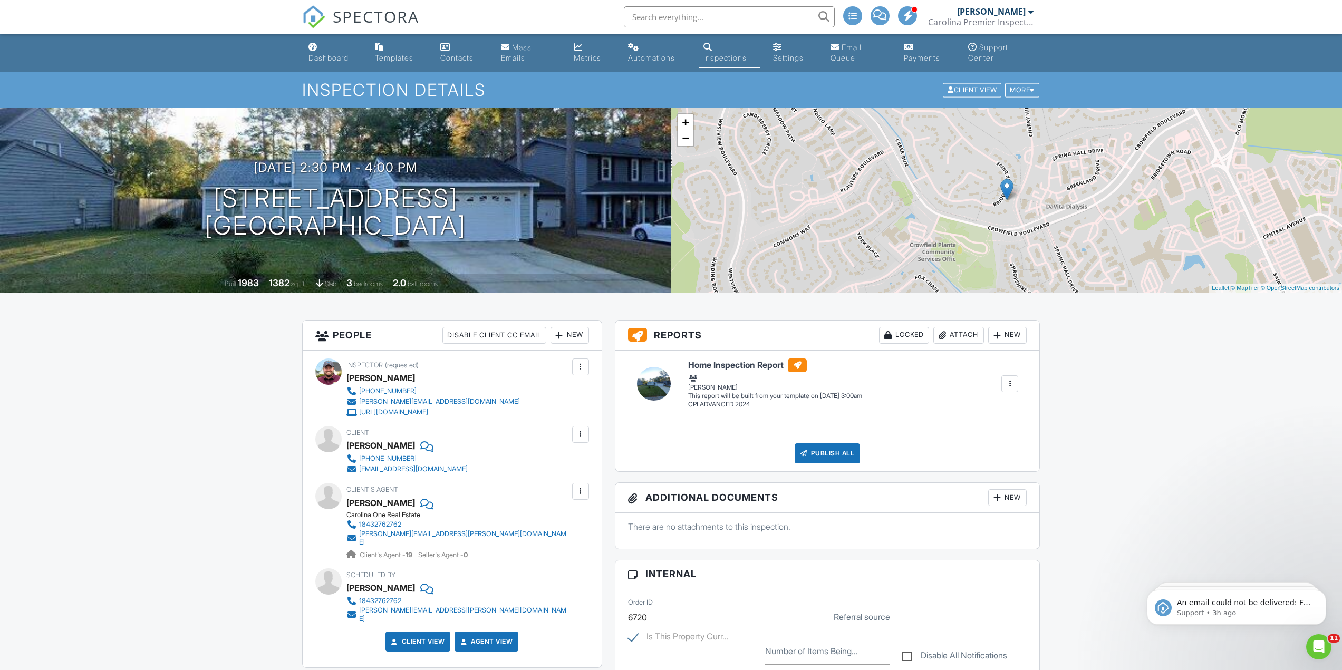
click at [334, 14] on span "SPECTORA" at bounding box center [376, 16] width 86 height 22
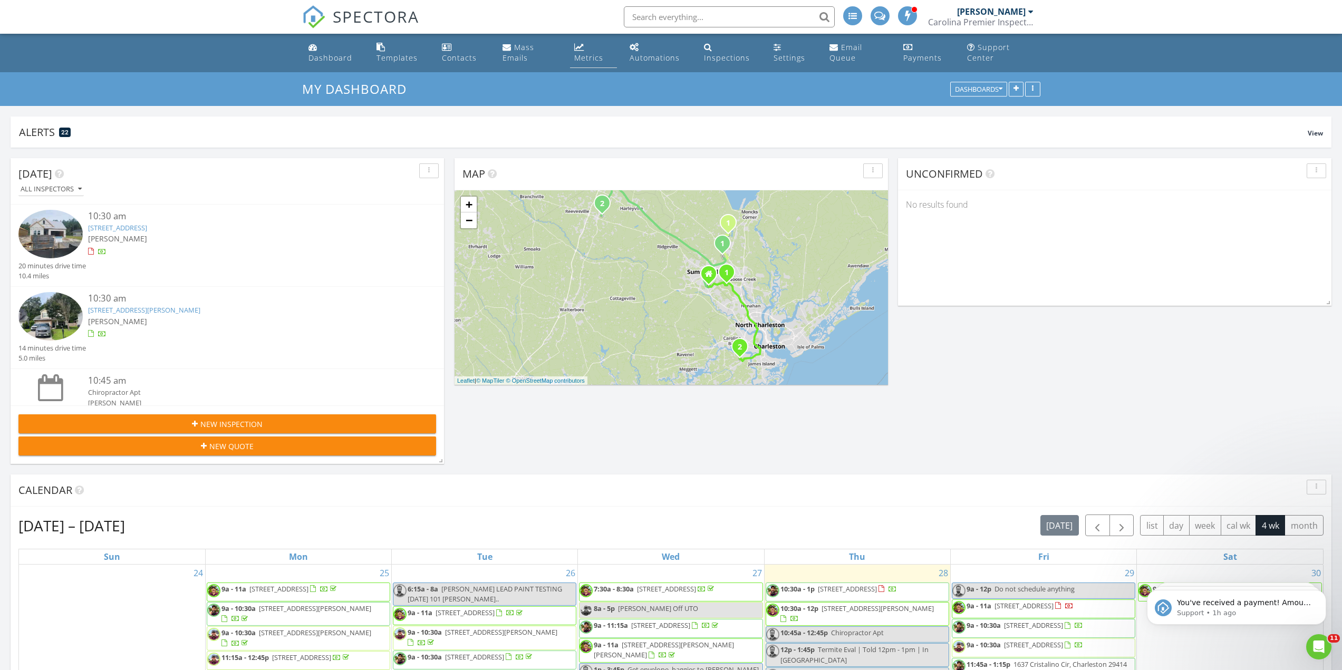
click at [594, 60] on div "Metrics" at bounding box center [588, 58] width 29 height 10
